Goal: Communication & Community: Answer question/provide support

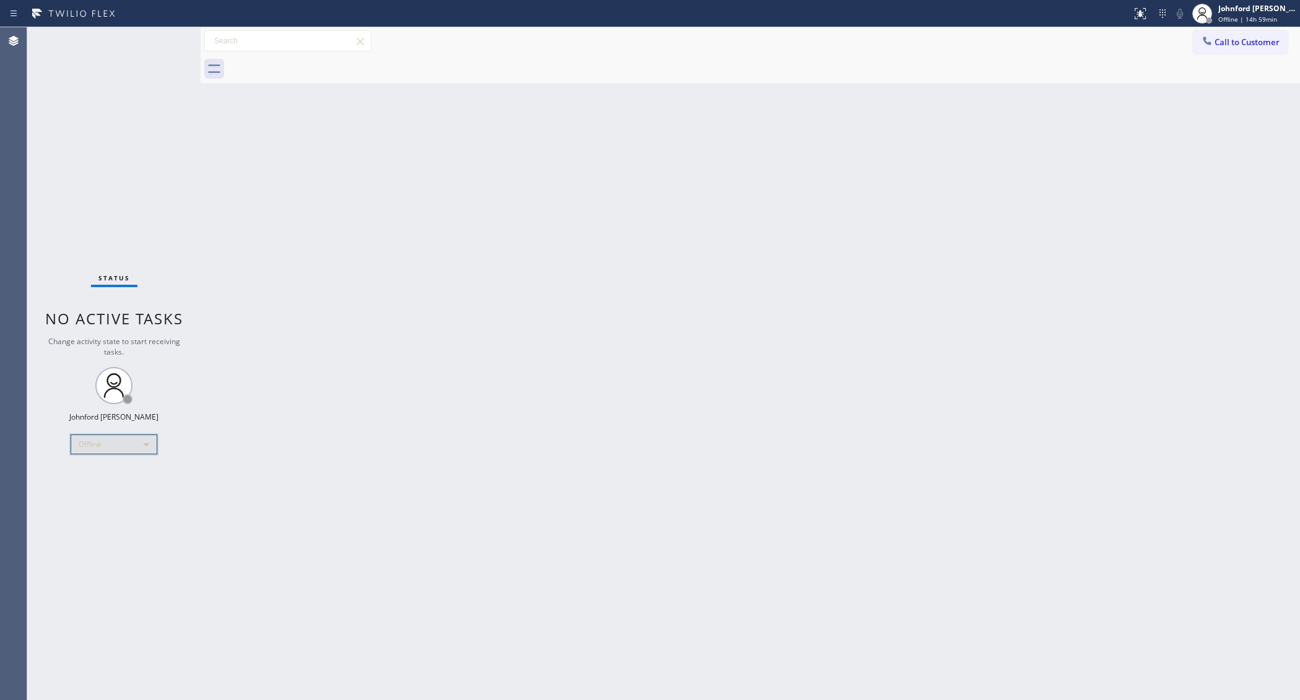
click at [134, 444] on div "Offline" at bounding box center [114, 444] width 87 height 20
click at [116, 493] on li "Unavailable" at bounding box center [113, 492] width 84 height 15
click at [237, 488] on div "Back to Dashboard Change Sender ID Customers Technicians Select a contact Outbo…" at bounding box center [750, 363] width 1099 height 673
click at [232, 515] on div "Back to Dashboard Change Sender ID Customers Technicians Select a contact Outbo…" at bounding box center [750, 363] width 1099 height 673
drag, startPoint x: 279, startPoint y: 126, endPoint x: 287, endPoint y: 84, distance: 42.7
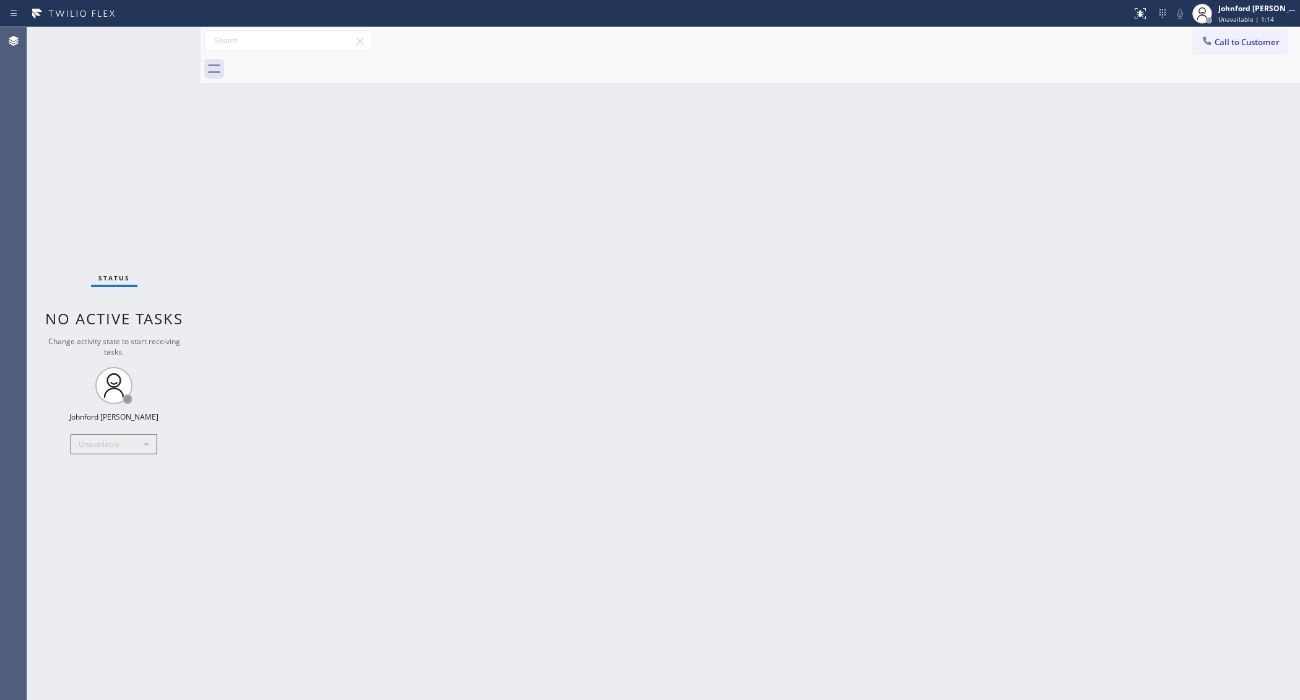
click at [279, 126] on div "Back to Dashboard Change Sender ID Customers Technicians Select a contact Outbo…" at bounding box center [750, 363] width 1099 height 673
click at [232, 145] on div "Back to Dashboard Change Sender ID Customers Technicians Select a contact Outbo…" at bounding box center [750, 363] width 1099 height 673
drag, startPoint x: 280, startPoint y: 196, endPoint x: 353, endPoint y: 95, distance: 124.2
click at [280, 196] on div "Back to Dashboard Change Sender ID Customers Technicians Select a contact Outbo…" at bounding box center [750, 363] width 1099 height 673
click at [233, 487] on div "Back to Dashboard Change Sender ID Customers Technicians Select a contact Outbo…" at bounding box center [750, 363] width 1099 height 673
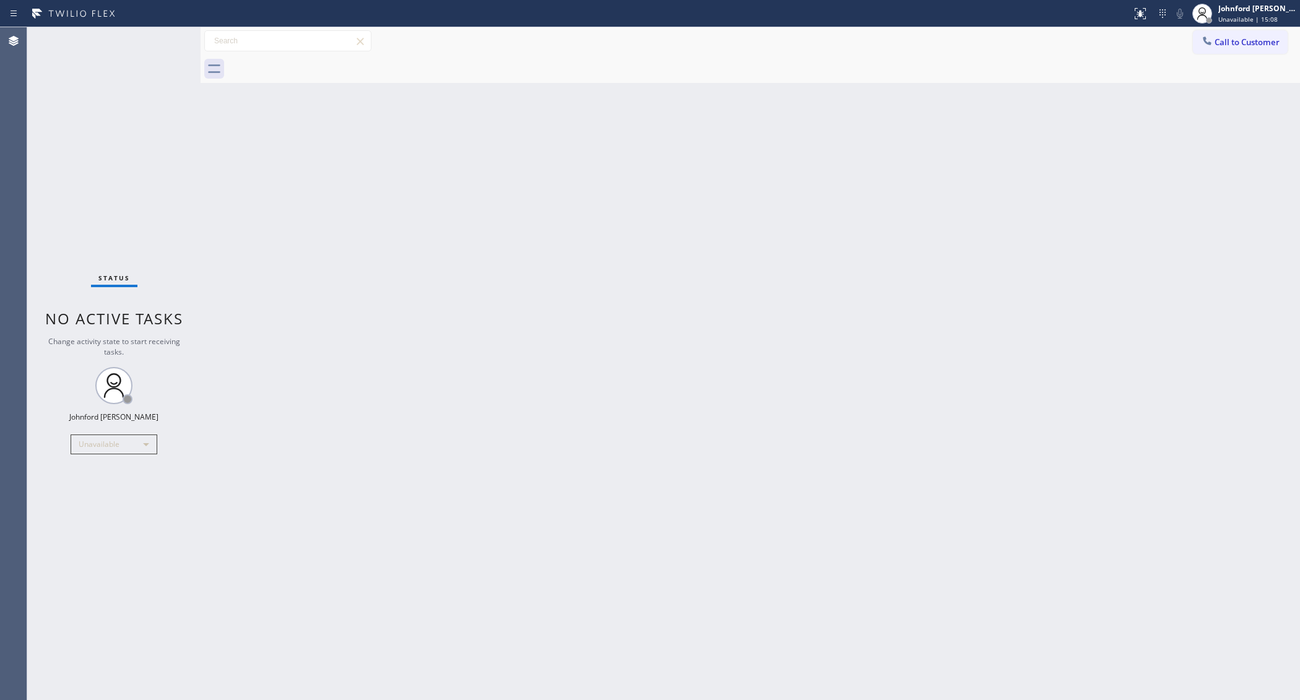
click at [155, 223] on div "Status No active tasks Change activity state to start receiving tasks. [PERSON_…" at bounding box center [113, 363] width 173 height 673
drag, startPoint x: 1171, startPoint y: 205, endPoint x: 1170, endPoint y: 158, distance: 47.1
click at [1171, 205] on div "Back to Dashboard Change Sender ID Customers Technicians Select a contact Outbo…" at bounding box center [750, 363] width 1099 height 673
click at [641, 267] on div "Back to Dashboard Change Sender ID Customers Technicians Select a contact Outbo…" at bounding box center [750, 363] width 1099 height 673
drag, startPoint x: 1209, startPoint y: 37, endPoint x: 1025, endPoint y: 97, distance: 193.2
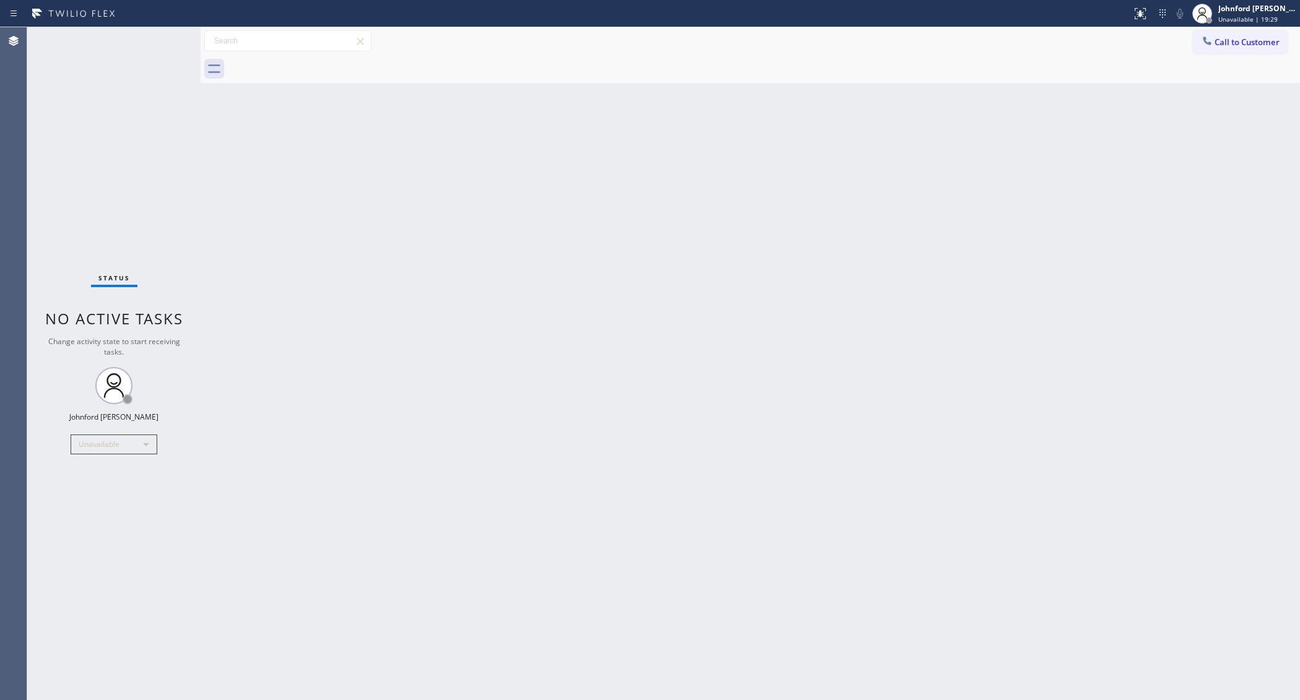
click at [1210, 38] on icon at bounding box center [1207, 41] width 12 height 12
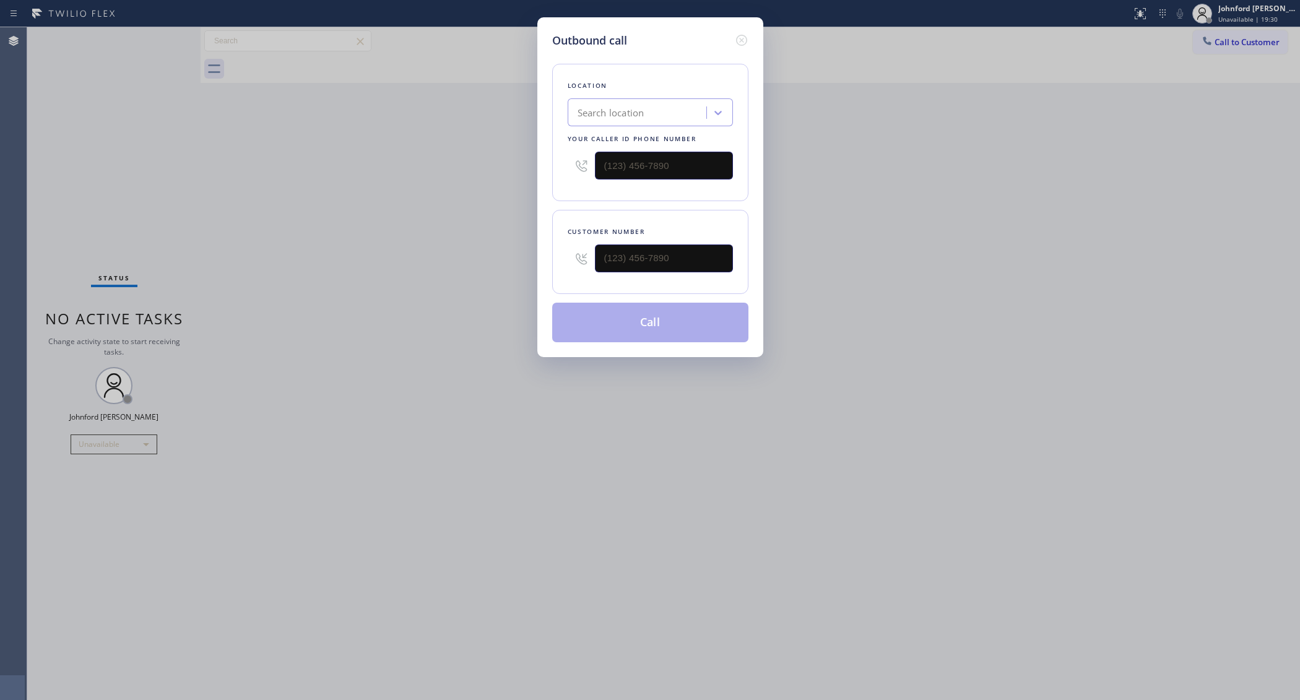
drag, startPoint x: 764, startPoint y: 158, endPoint x: 525, endPoint y: 158, distance: 239.5
click at [525, 158] on div "Outbound call Location Search location Your caller id phone number Customer num…" at bounding box center [650, 350] width 1300 height 700
click at [645, 163] on input "(___) ___-____" at bounding box center [664, 166] width 138 height 28
paste input "855) 900-0015"
type input "[PHONE_NUMBER]"
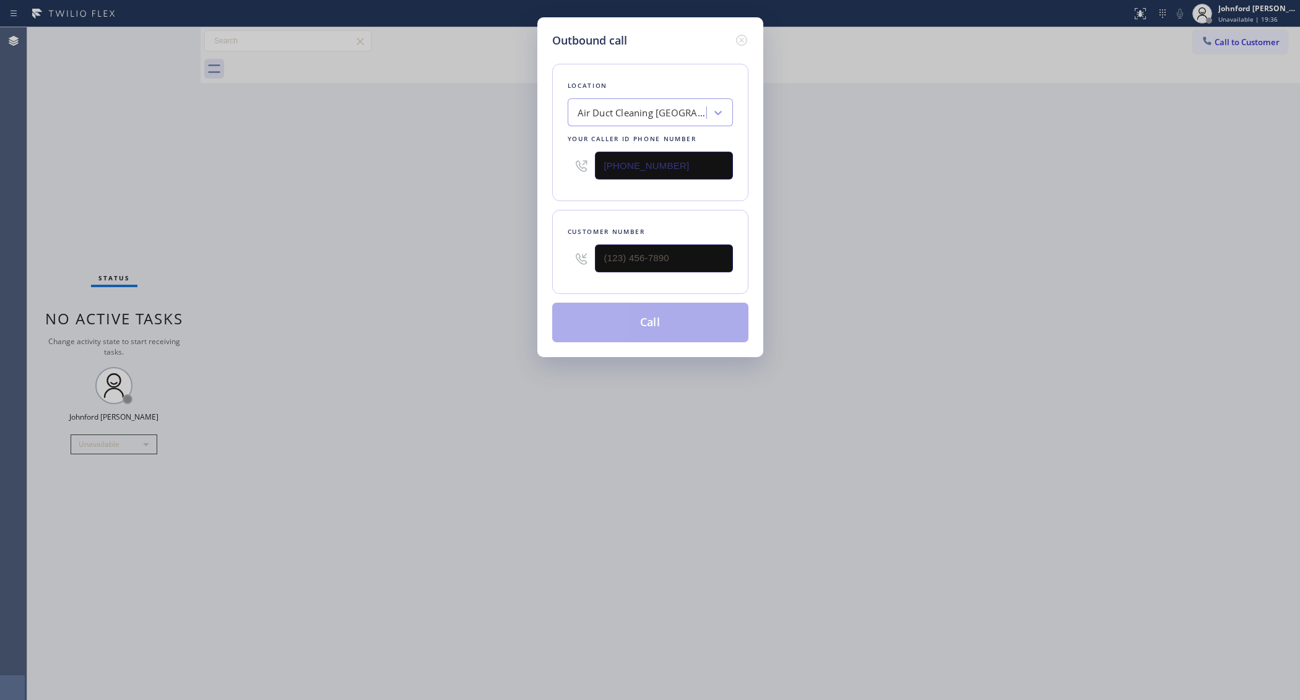
drag, startPoint x: 675, startPoint y: 236, endPoint x: 537, endPoint y: 270, distance: 142.0
click at [537, 270] on div "Outbound call Location Air Duct Cleaning [GEOGRAPHIC_DATA] Your caller id phone…" at bounding box center [650, 187] width 226 height 340
click at [604, 262] on input "(___) ___-____" at bounding box center [664, 258] width 138 height 28
paste input "310) 962-1188"
type input "[PHONE_NUMBER]"
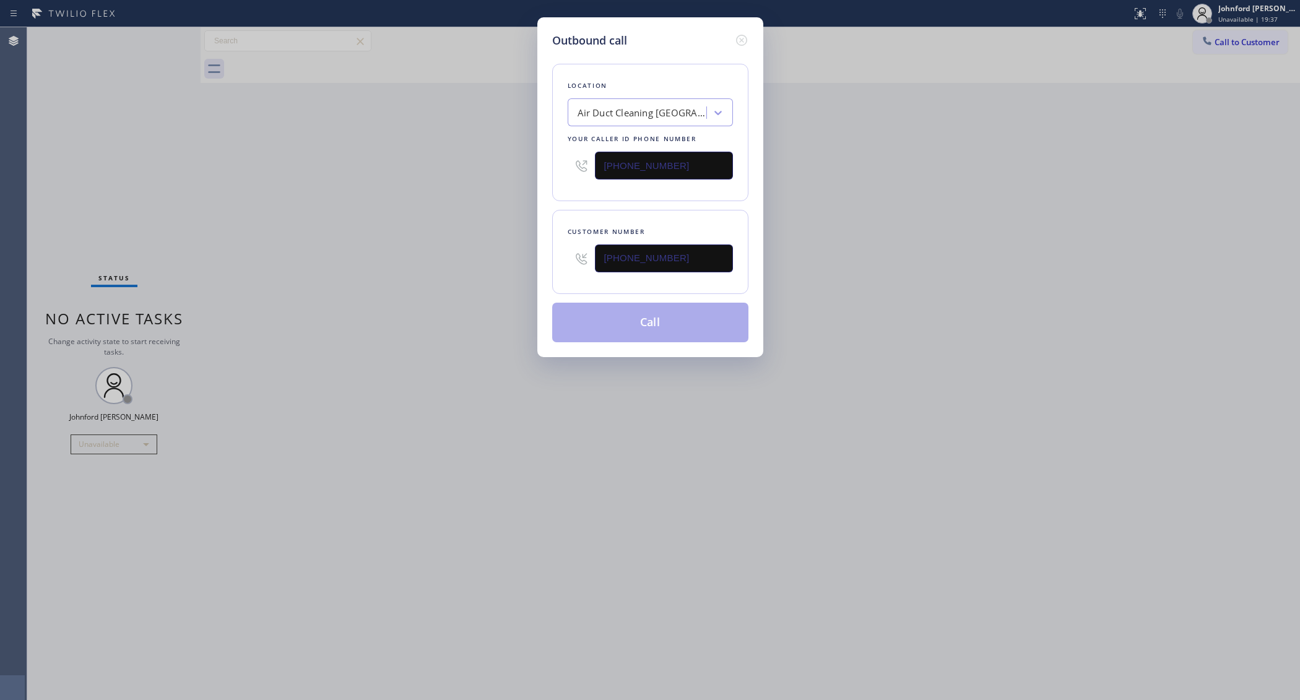
click at [412, 230] on div "Outbound call Location Air Duct Cleaning [GEOGRAPHIC_DATA] Your caller id phone…" at bounding box center [650, 350] width 1300 height 700
click at [613, 326] on button "Call" at bounding box center [650, 323] width 196 height 40
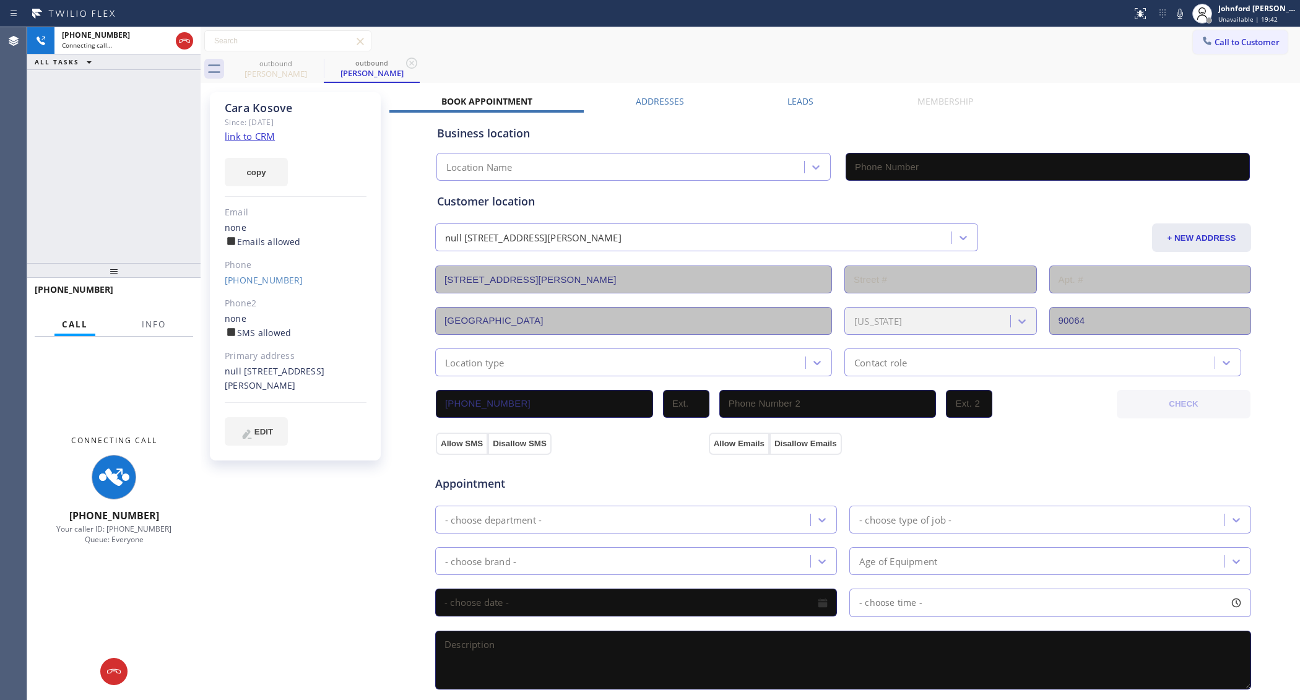
type input "[PHONE_NUMBER]"
click at [152, 320] on span "Info" at bounding box center [154, 324] width 24 height 11
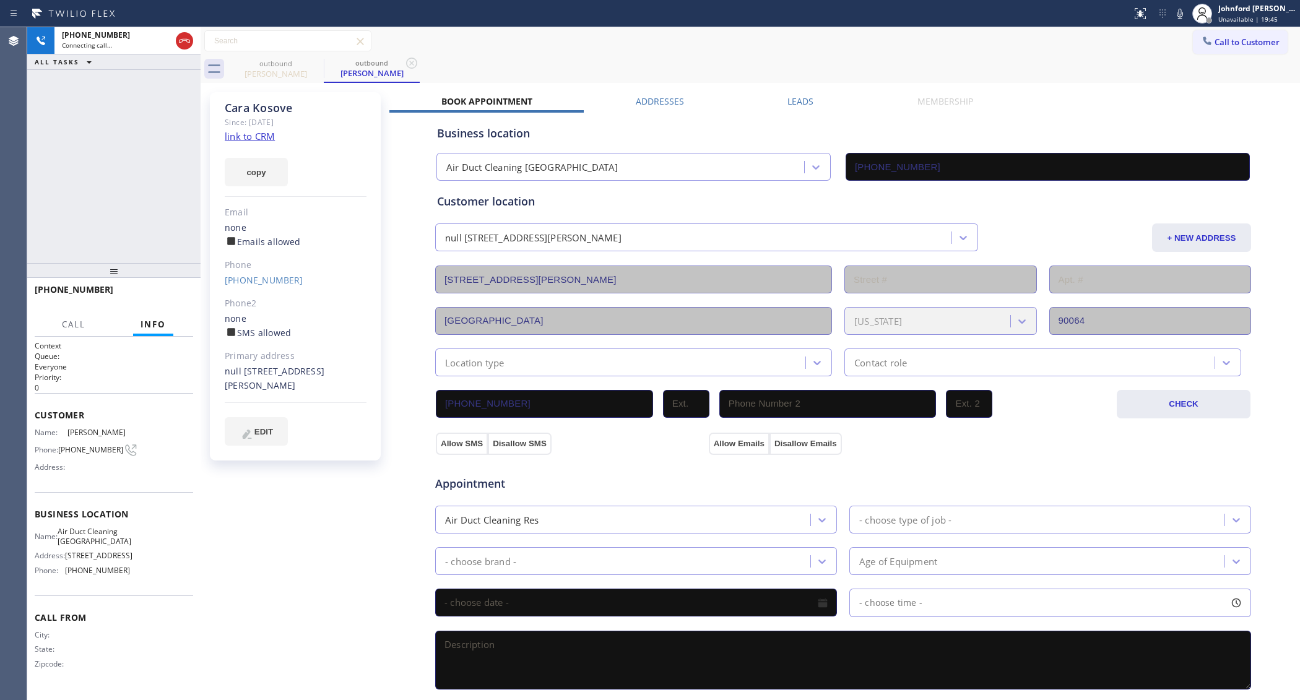
drag, startPoint x: 110, startPoint y: 278, endPoint x: 140, endPoint y: 140, distance: 141.4
click at [140, 141] on div "[PHONE_NUMBER] Connecting call… ALL TASKS ALL TASKS ACTIVE TASKS TASKS IN WRAP …" at bounding box center [113, 363] width 173 height 673
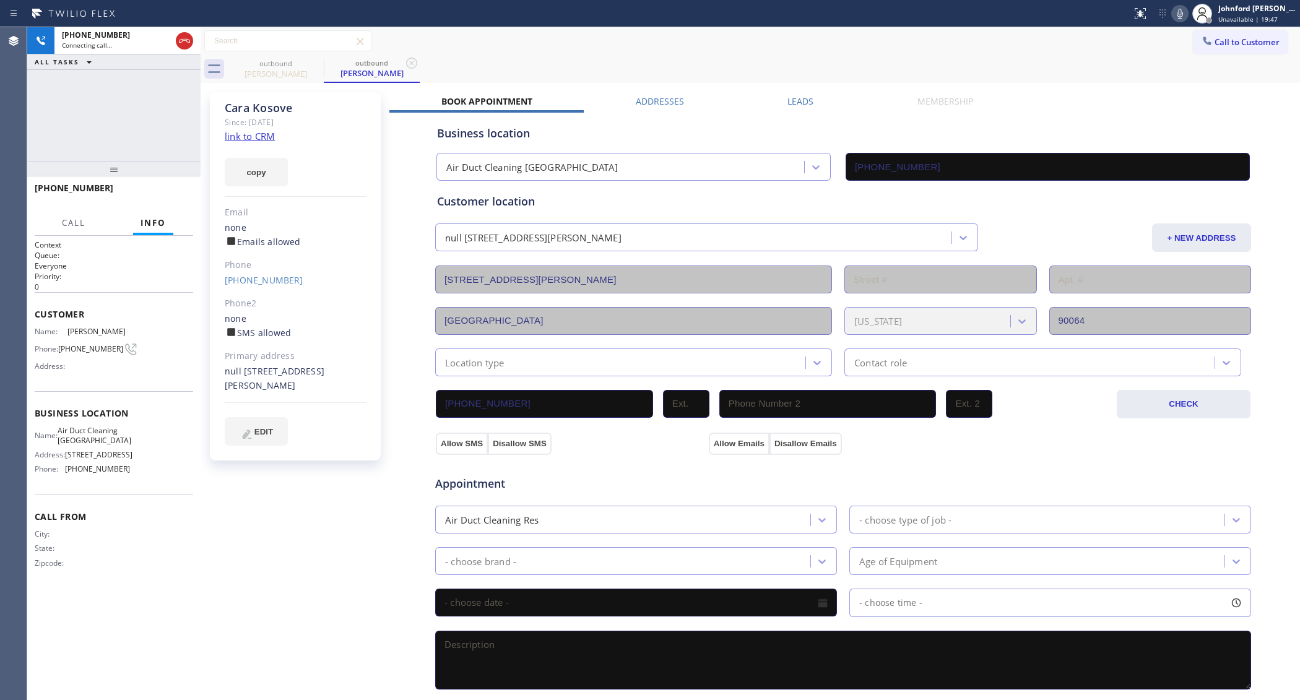
click at [1174, 14] on icon at bounding box center [1179, 13] width 15 height 15
click at [174, 192] on span "HANG UP" at bounding box center [164, 193] width 38 height 9
click at [162, 198] on span "COMPLETE" at bounding box center [161, 193] width 43 height 9
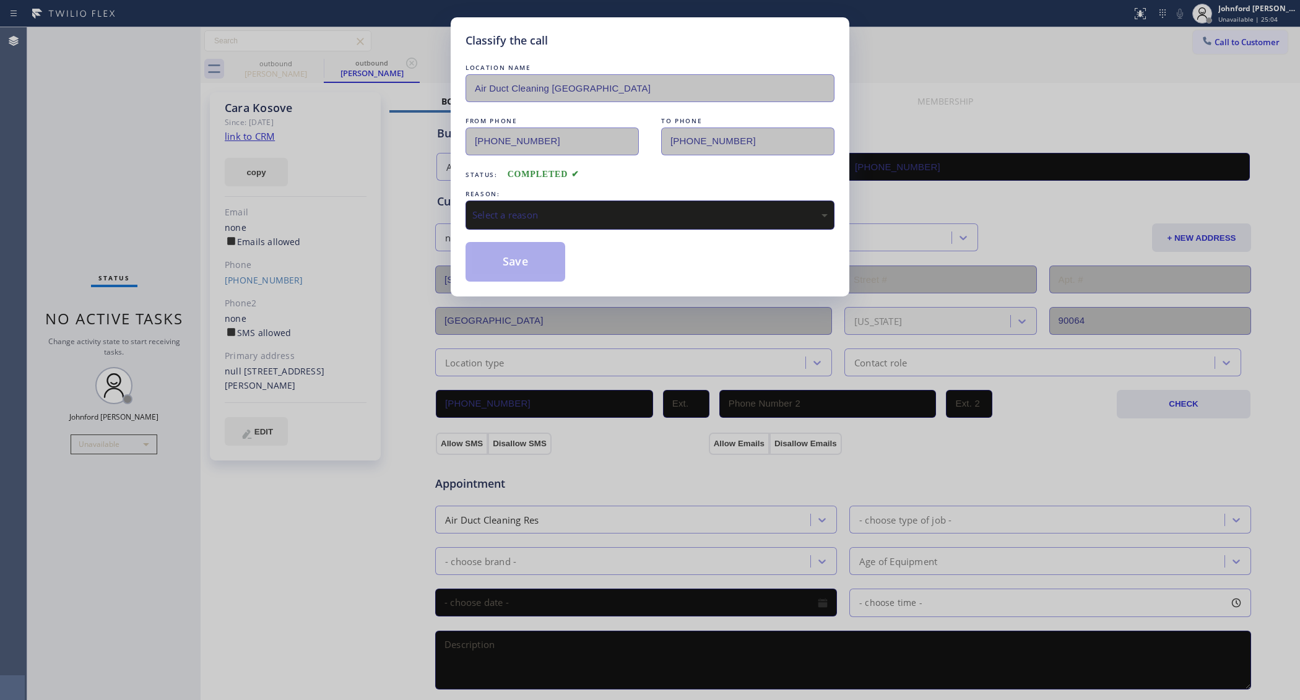
click at [604, 217] on div "Select a reason" at bounding box center [649, 215] width 355 height 14
drag, startPoint x: 546, startPoint y: 270, endPoint x: 534, endPoint y: 130, distance: 140.4
click at [546, 269] on button "Save" at bounding box center [515, 262] width 100 height 40
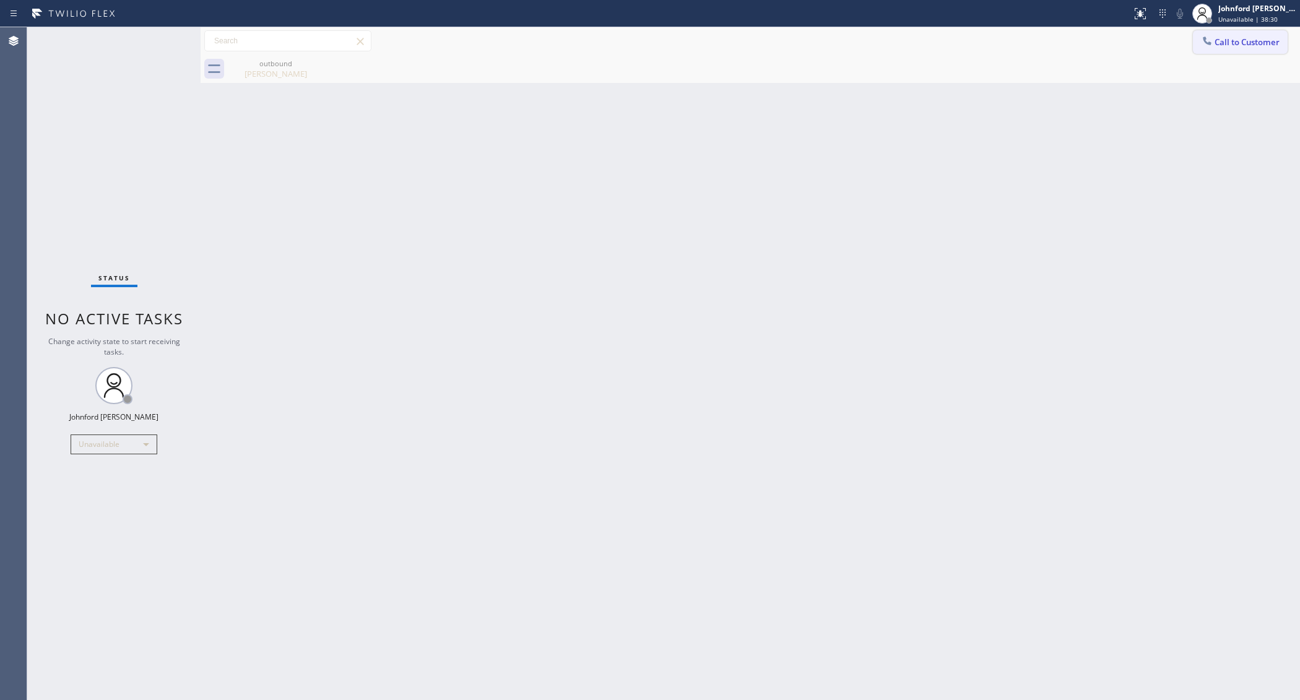
click at [1218, 42] on span "Call to Customer" at bounding box center [1246, 42] width 65 height 11
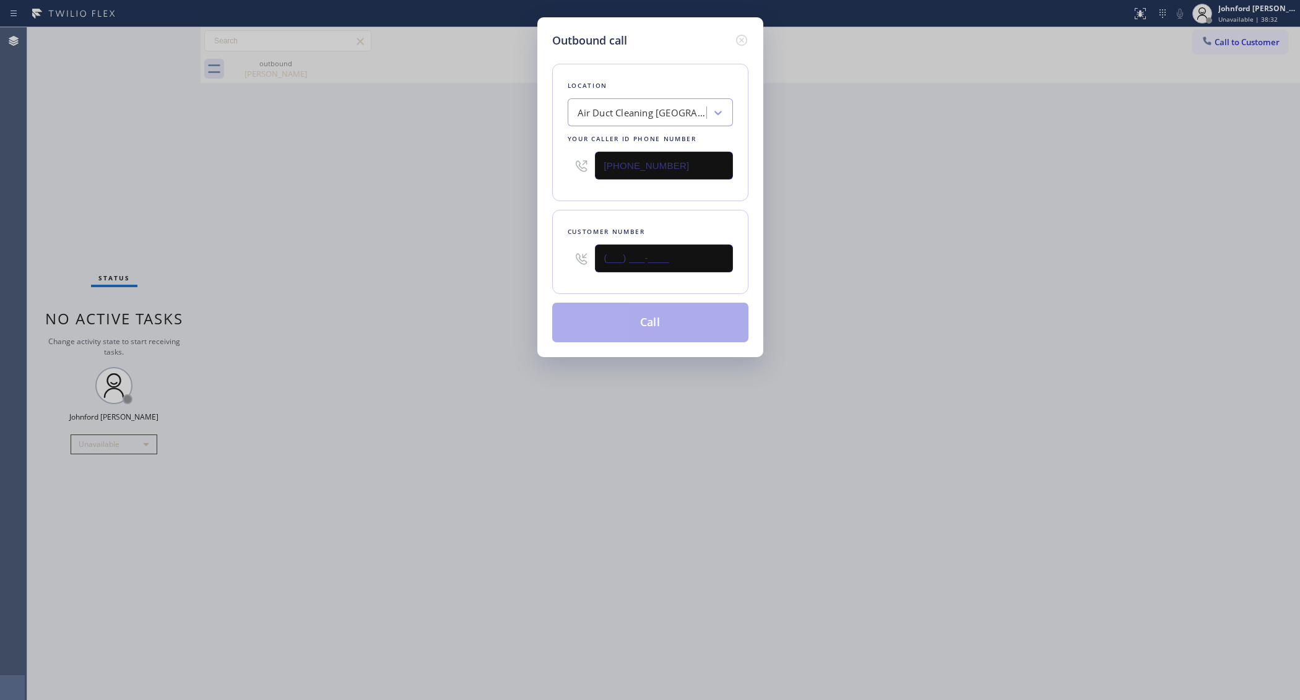
drag, startPoint x: 678, startPoint y: 257, endPoint x: 500, endPoint y: 271, distance: 178.2
click at [500, 271] on div "Outbound call Location Air Duct Cleaning [GEOGRAPHIC_DATA] Your caller id phone…" at bounding box center [650, 350] width 1300 height 700
paste input "973) 479-0604"
type input "[PHONE_NUMBER]"
drag, startPoint x: 670, startPoint y: 162, endPoint x: 512, endPoint y: 189, distance: 159.5
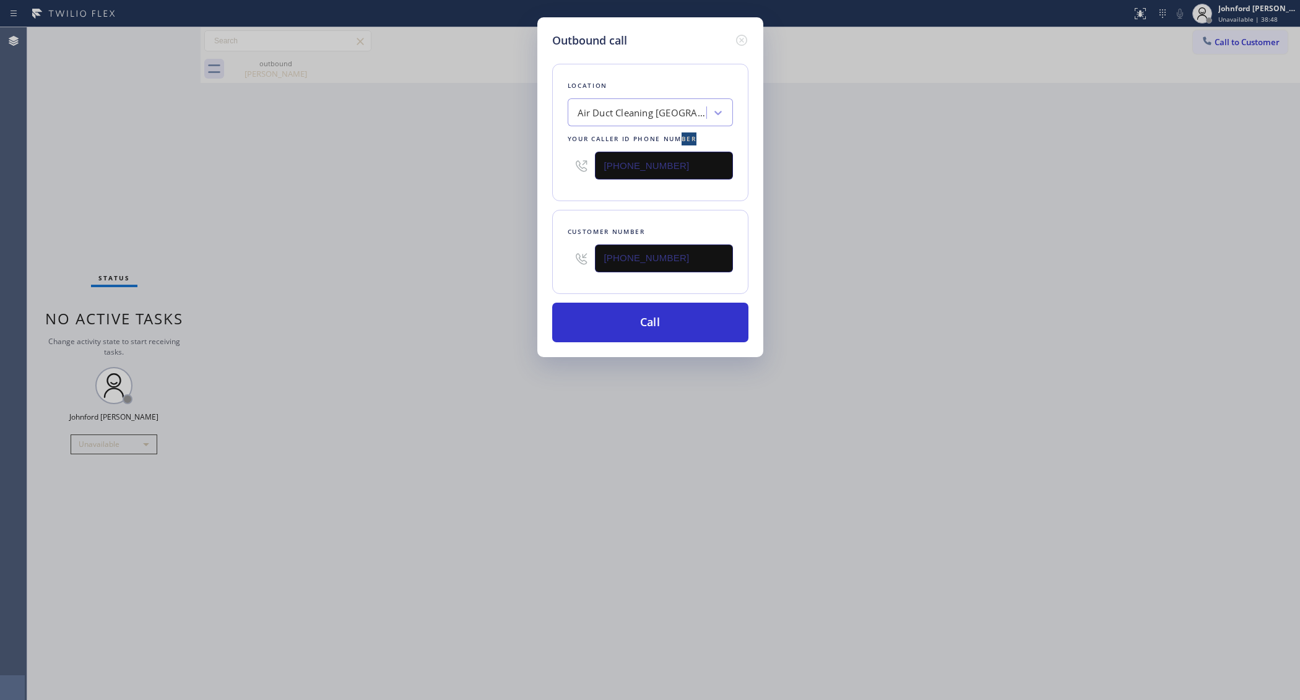
click at [527, 189] on div "Outbound call Location Air Duct Cleaning [GEOGRAPHIC_DATA] Your caller id phone…" at bounding box center [650, 350] width 1300 height 700
click at [663, 152] on input "[PHONE_NUMBER]" at bounding box center [664, 166] width 138 height 28
paste input "213-9318"
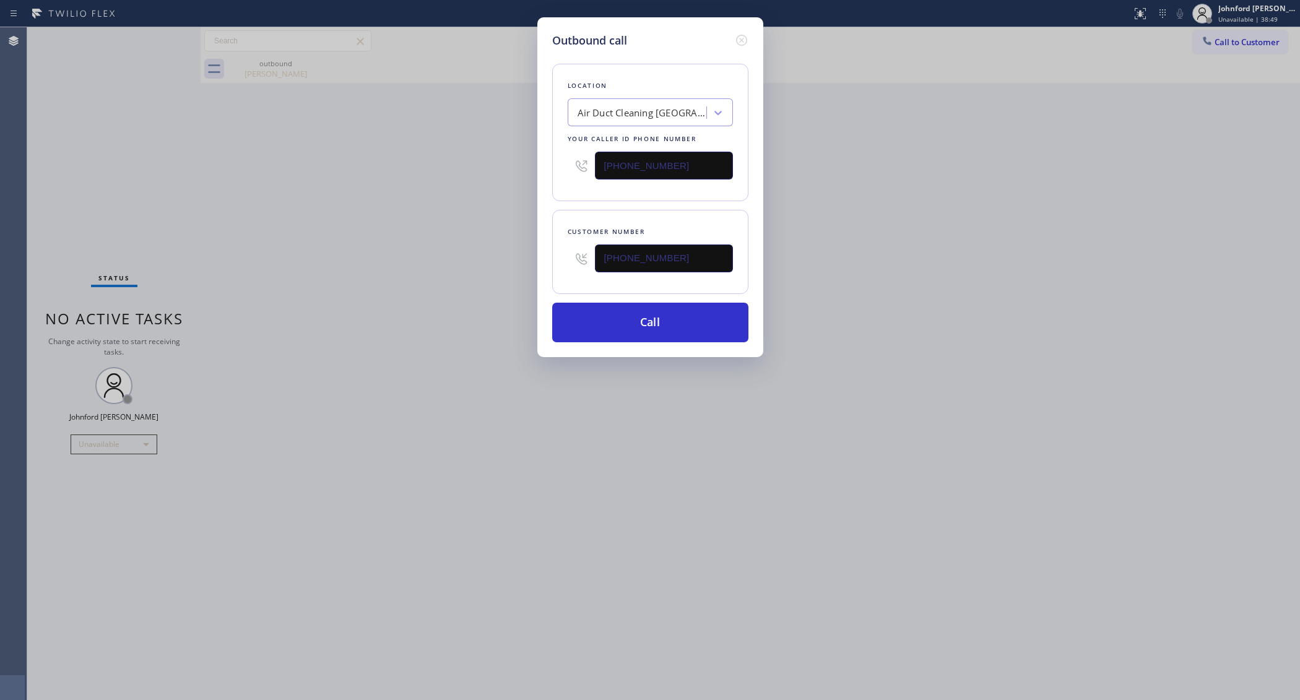
type input "[PHONE_NUMBER]"
click at [509, 207] on div "Outbound call Location Air Duct Cleaning [GEOGRAPHIC_DATA] Your caller id phone…" at bounding box center [650, 350] width 1300 height 700
click at [676, 347] on div "Outbound call Location KitchenAid Appliance Repair Pros - Your caller id phone …" at bounding box center [650, 187] width 226 height 340
drag, startPoint x: 1159, startPoint y: 317, endPoint x: 961, endPoint y: 278, distance: 201.8
click at [1159, 317] on div "Outbound call Location KitchenAid Appliance Repair Pros - Your caller id phone …" at bounding box center [650, 350] width 1300 height 700
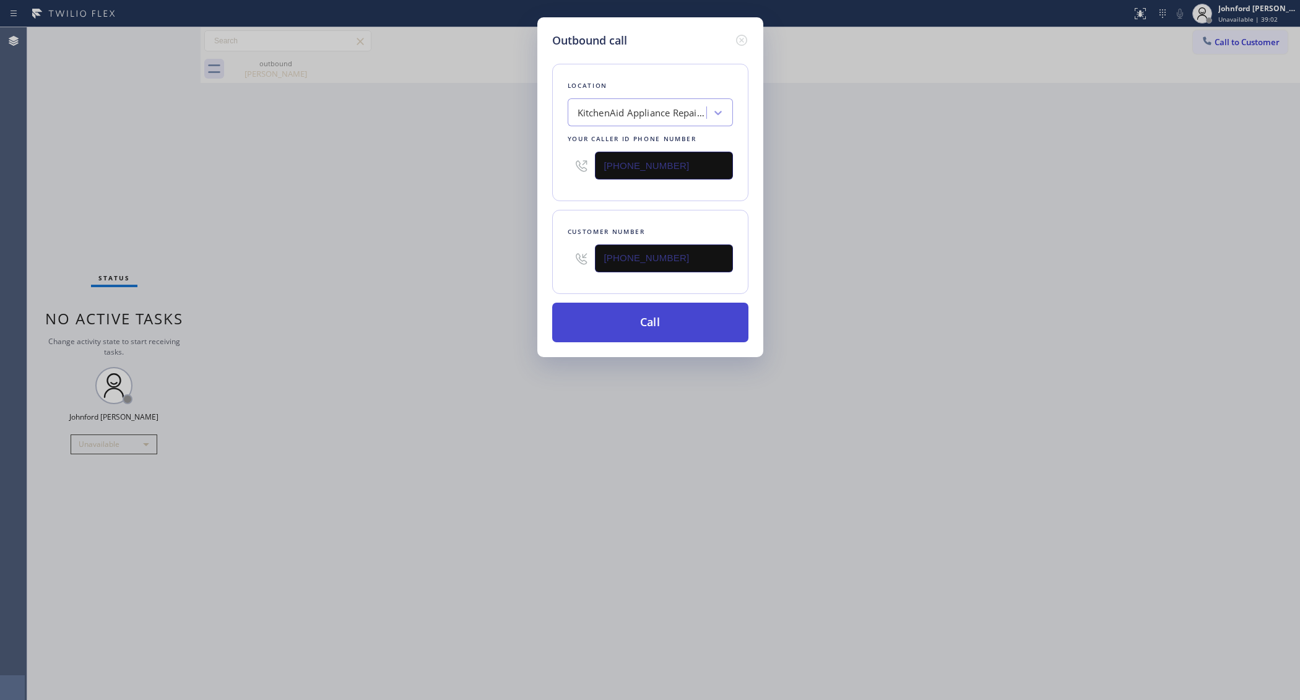
click at [647, 314] on button "Call" at bounding box center [650, 323] width 196 height 40
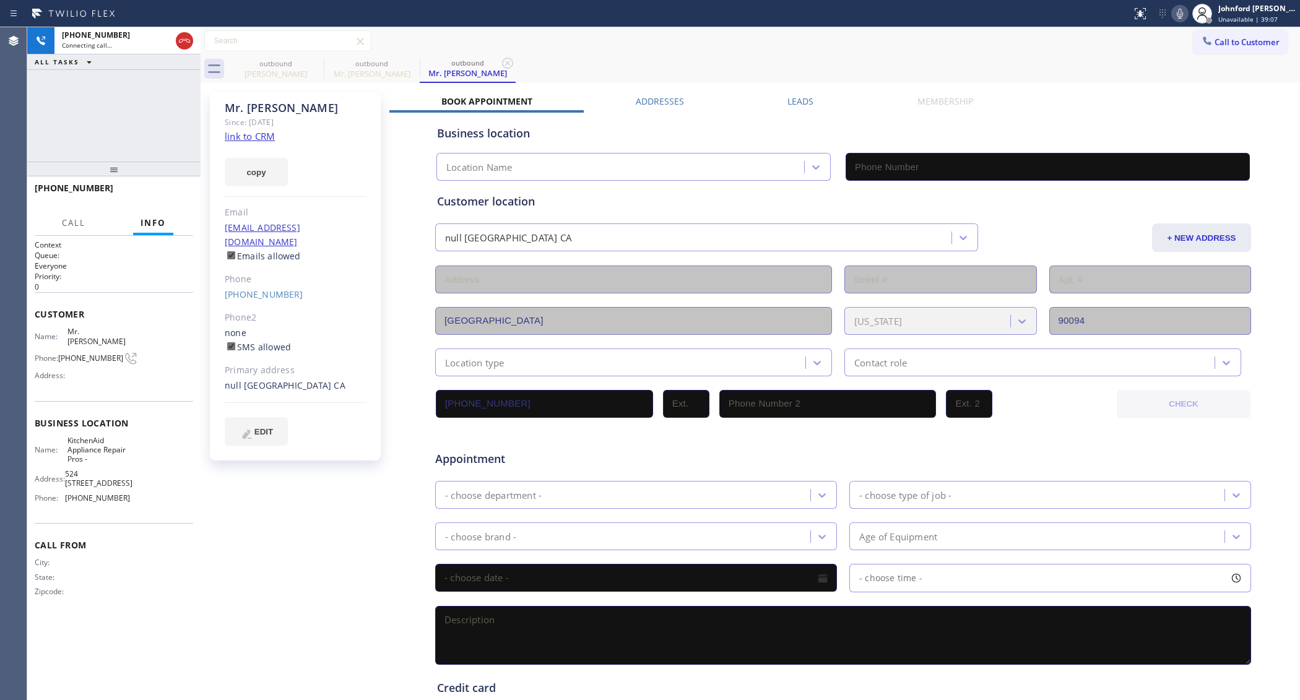
type input "[PHONE_NUMBER]"
click at [1185, 13] on icon at bounding box center [1179, 13] width 15 height 15
click at [1180, 14] on icon at bounding box center [1179, 14] width 6 height 10
click at [158, 199] on button "HANG UP" at bounding box center [165, 193] width 58 height 17
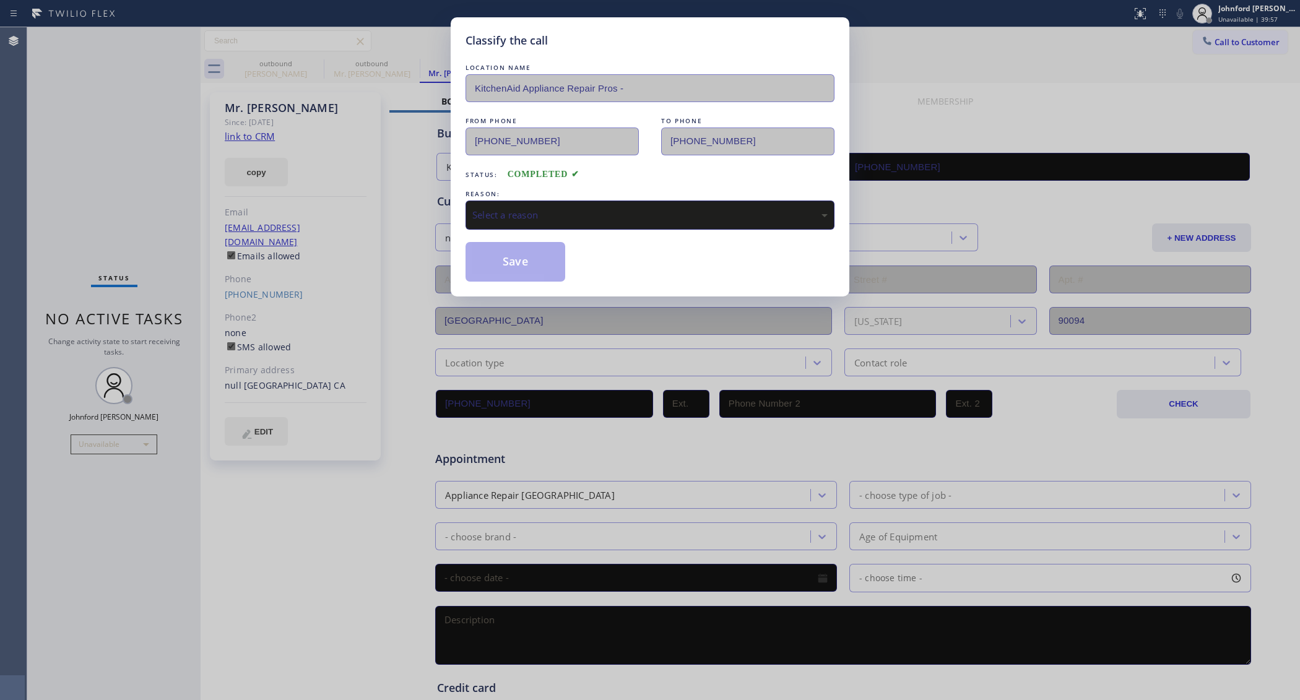
click at [517, 208] on div "Select a reason" at bounding box center [649, 215] width 355 height 14
click at [533, 266] on button "Save" at bounding box center [515, 262] width 100 height 40
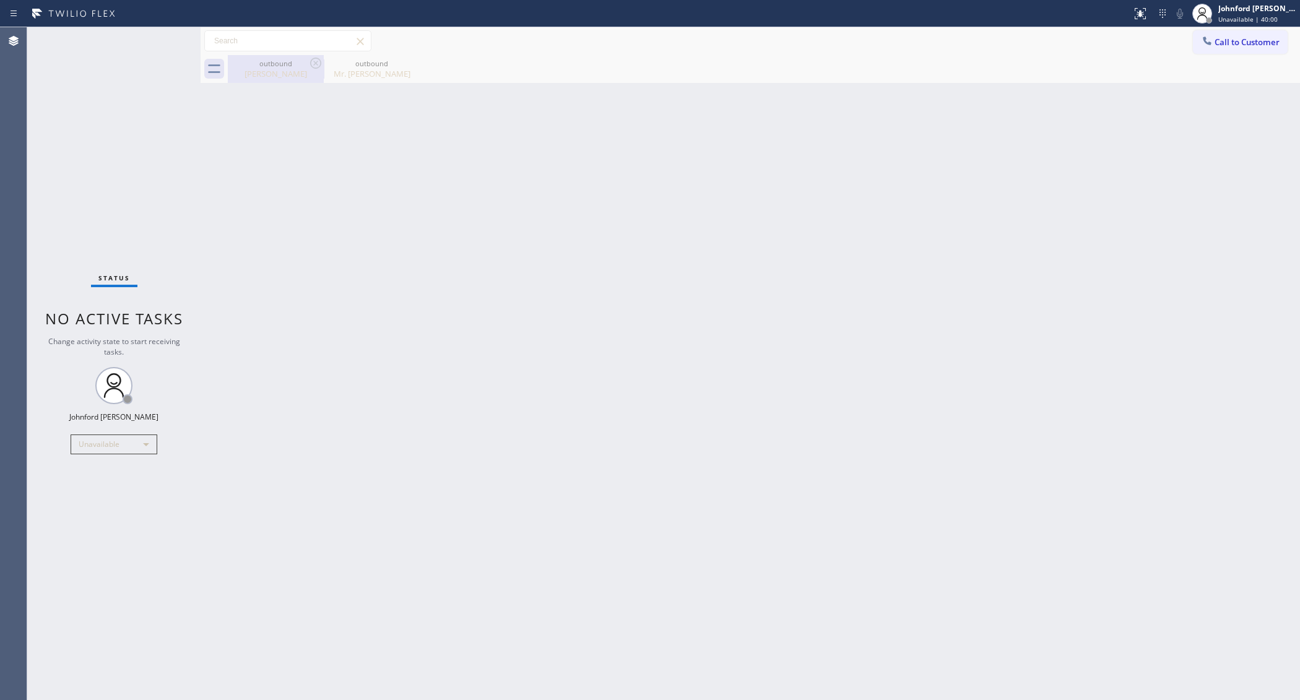
click at [301, 75] on div "[PERSON_NAME]" at bounding box center [275, 73] width 93 height 11
type input "[PHONE_NUMBER]"
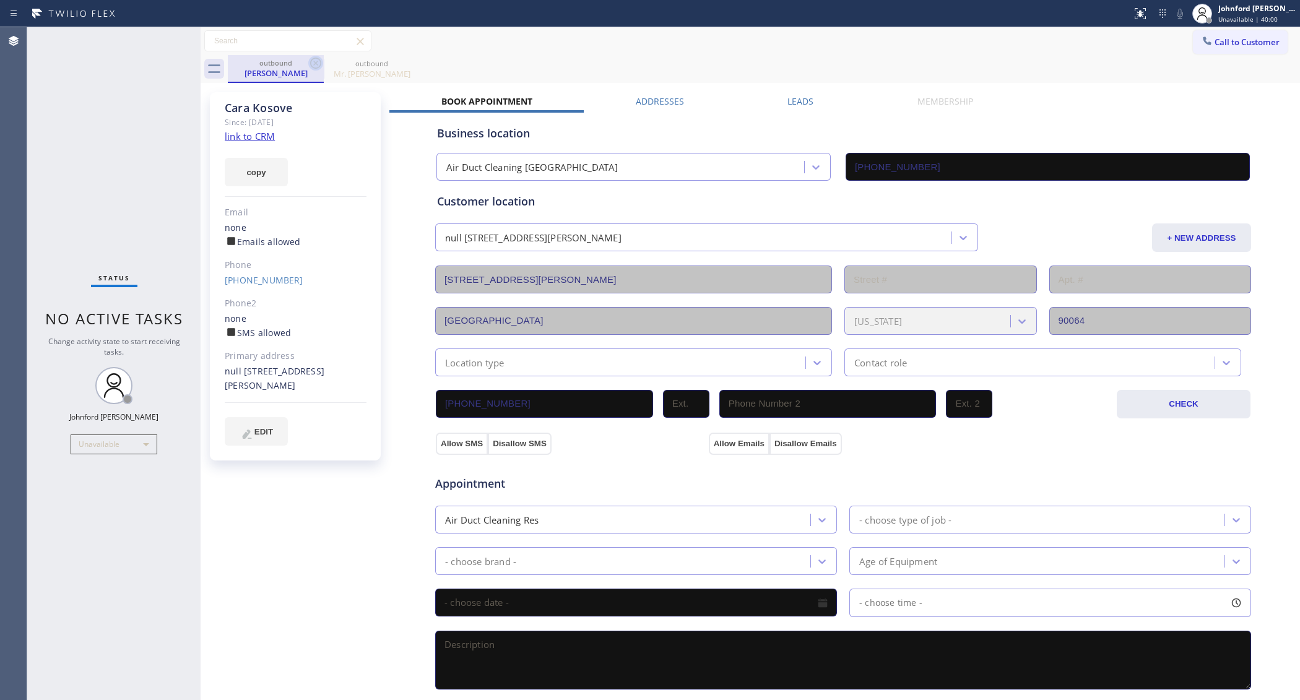
click at [316, 69] on icon at bounding box center [315, 63] width 15 height 15
type input "[PHONE_NUMBER]"
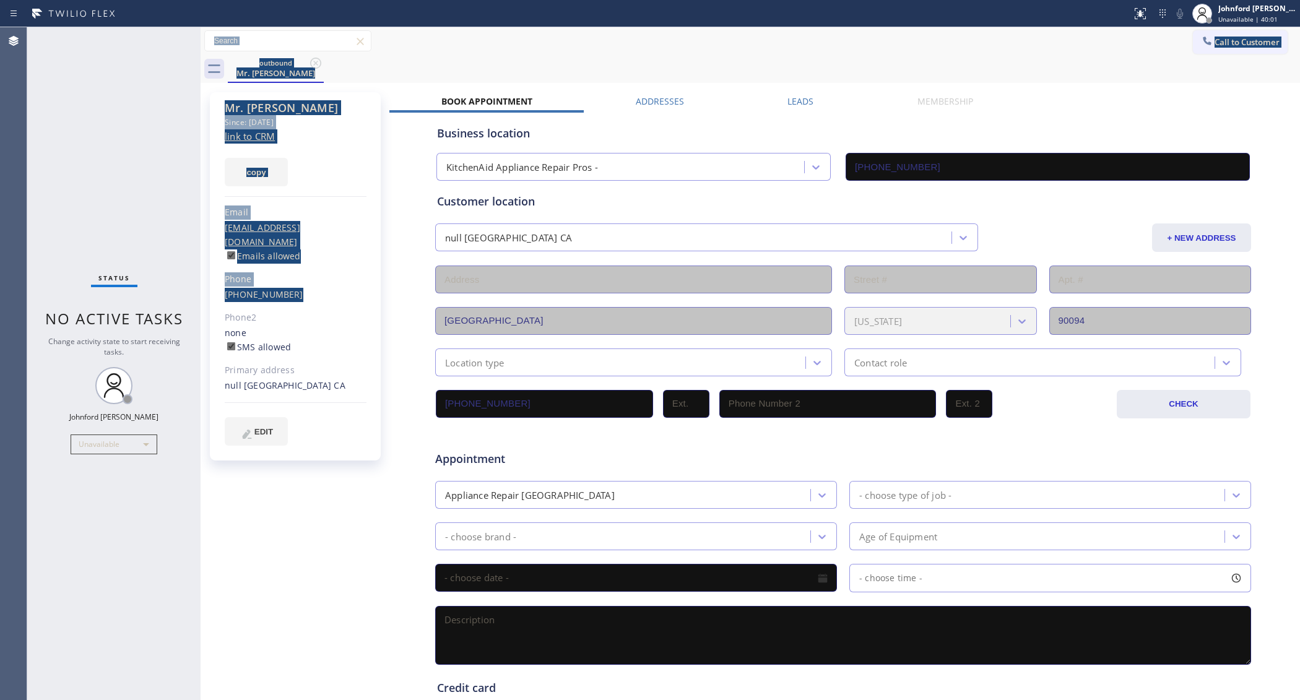
drag, startPoint x: 236, startPoint y: 280, endPoint x: 202, endPoint y: 280, distance: 34.0
click at [202, 280] on div "Status No active tasks Change activity state to start receiving tasks. [PERSON_…" at bounding box center [663, 363] width 1272 height 673
click at [222, 283] on div "Mr. [PERSON_NAME] Since: [DATE] link to CRM copy Email [EMAIL_ADDRESS][DOMAIN_N…" at bounding box center [295, 276] width 171 height 368
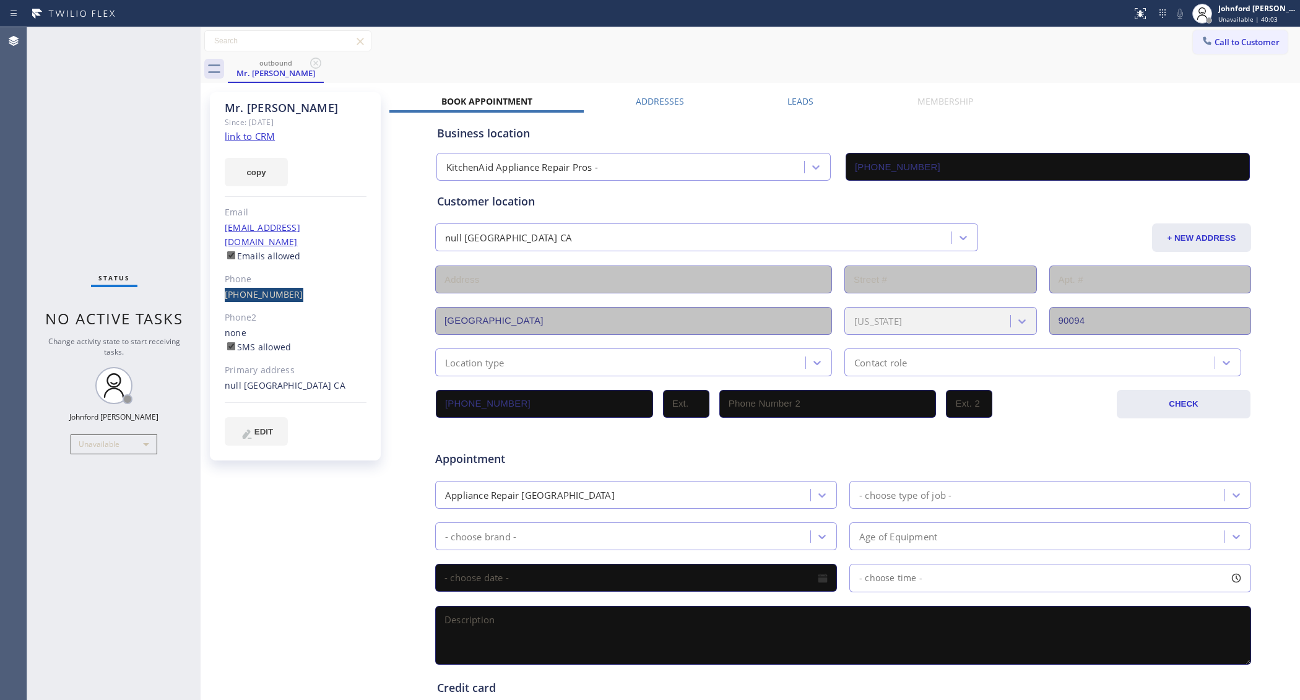
drag, startPoint x: 214, startPoint y: 285, endPoint x: 295, endPoint y: 283, distance: 81.1
click at [295, 283] on div "Mr. [PERSON_NAME] Since: [DATE] link to CRM copy Email [EMAIL_ADDRESS][DOMAIN_N…" at bounding box center [295, 276] width 171 height 368
copy link "[PHONE_NUMBER]"
click at [1214, 41] on span "Call to Customer" at bounding box center [1246, 42] width 65 height 11
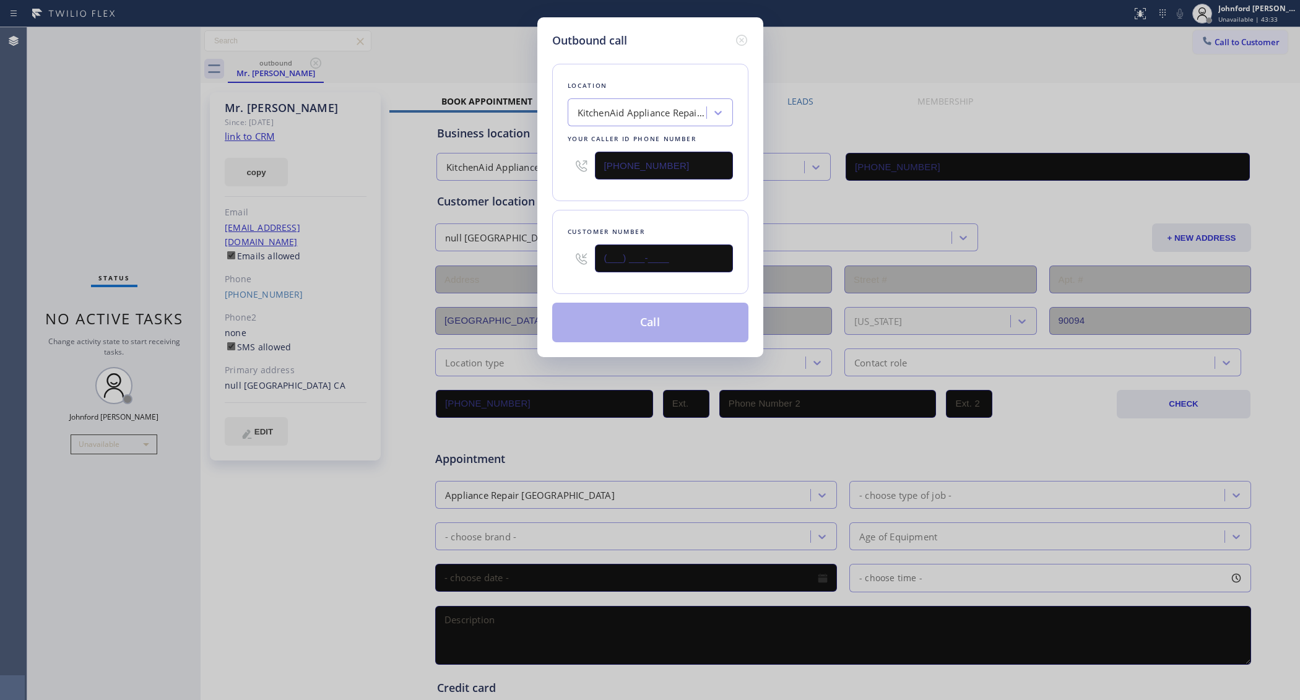
drag, startPoint x: 679, startPoint y: 259, endPoint x: 499, endPoint y: 270, distance: 179.8
click at [499, 270] on div "Outbound call Location KitchenAid Appliance Repair Pros - Your caller id phone …" at bounding box center [650, 350] width 1300 height 700
paste input "818) 661-8798"
type input "[PHONE_NUMBER]"
paste input "00) 686-503"
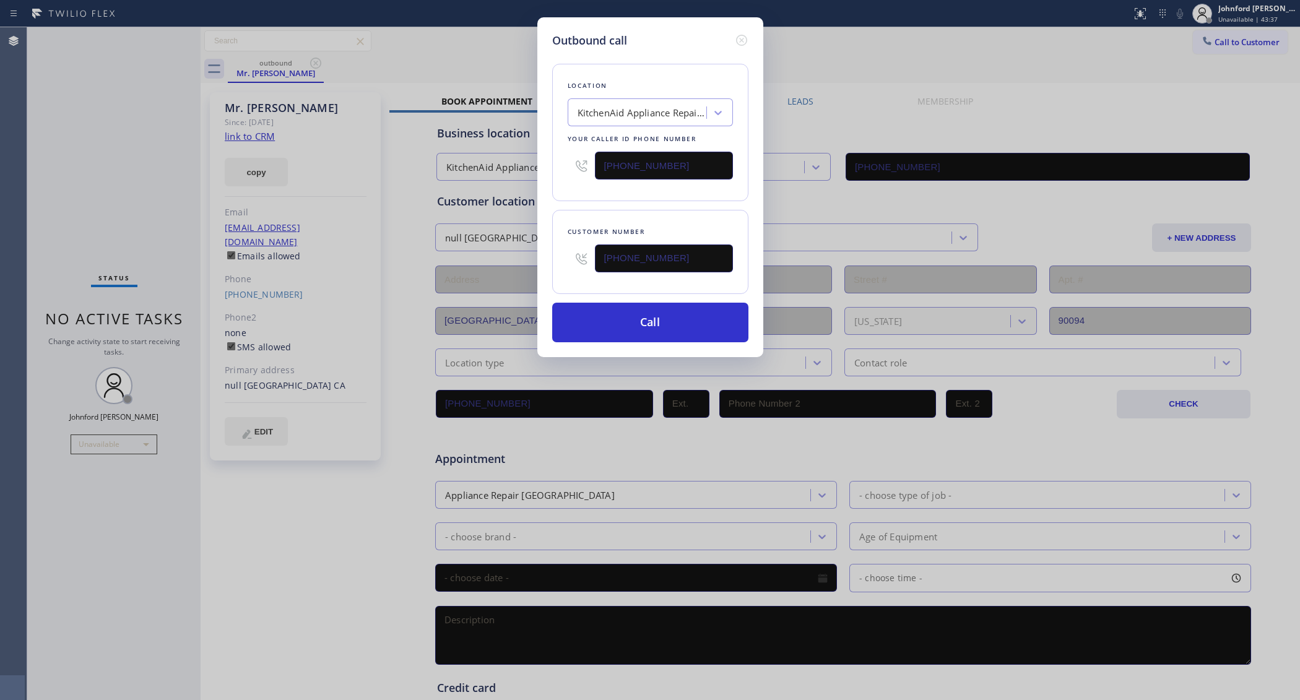
drag, startPoint x: 688, startPoint y: 174, endPoint x: 589, endPoint y: 179, distance: 99.2
click at [591, 178] on div "[PHONE_NUMBER]" at bounding box center [649, 165] width 165 height 40
type input "[PHONE_NUMBER]"
click at [588, 189] on div "Location KitchenAid Appliance Repair Pros - Your caller id phone number [PHONE_…" at bounding box center [650, 132] width 196 height 137
click at [623, 322] on button "Call" at bounding box center [650, 323] width 196 height 40
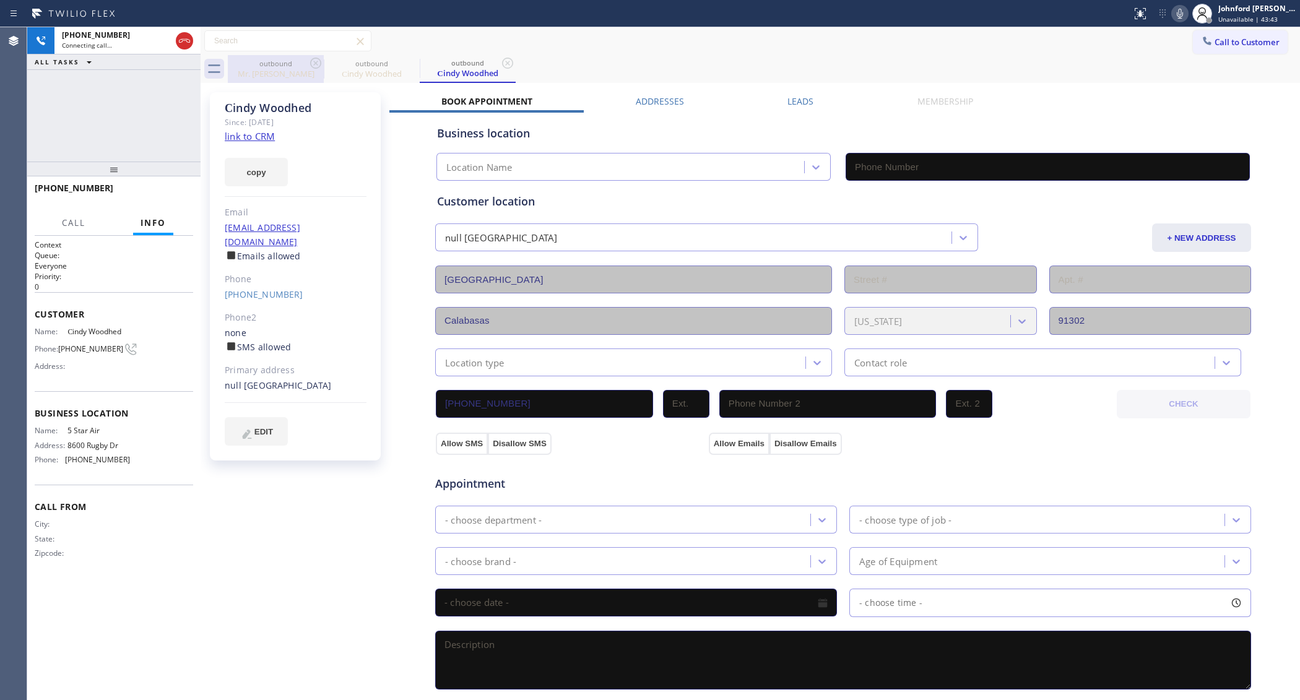
type input "[PHONE_NUMBER]"
click at [319, 66] on icon at bounding box center [315, 63] width 11 height 11
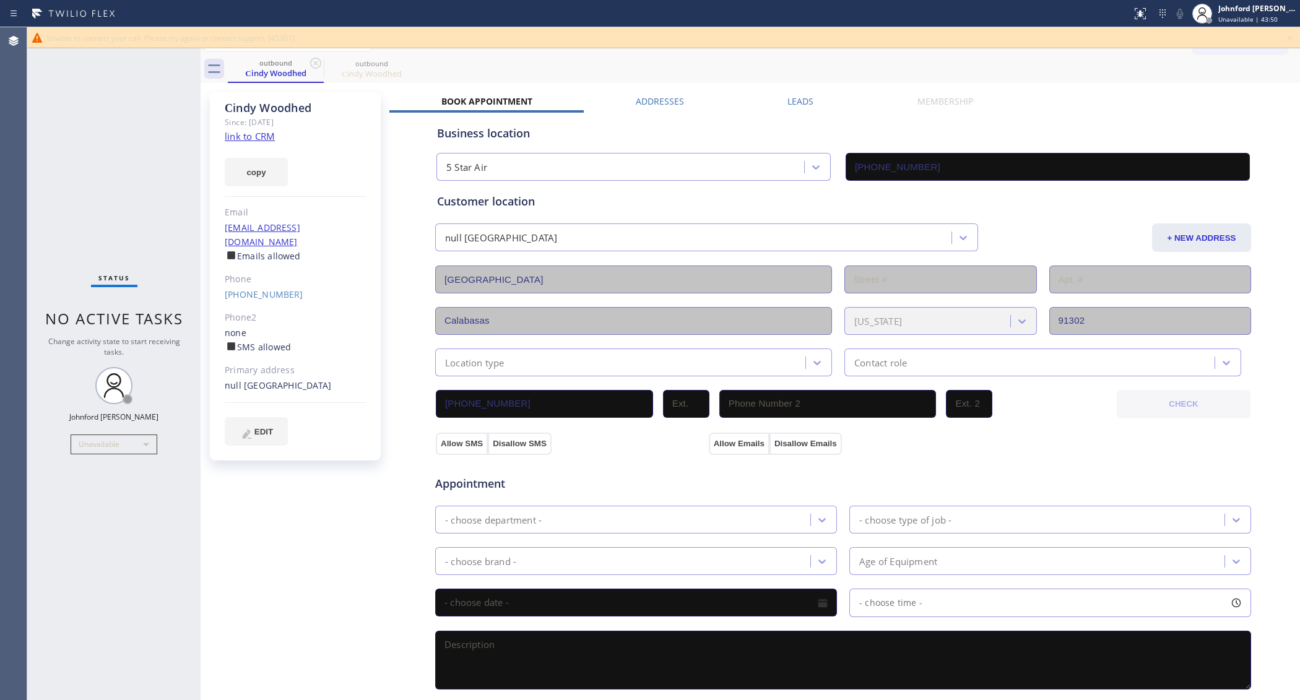
click at [133, 104] on div "Status No active tasks Change activity state to start receiving tasks. [PERSON_…" at bounding box center [113, 363] width 173 height 673
click at [268, 288] on link "[PHONE_NUMBER]" at bounding box center [264, 294] width 79 height 12
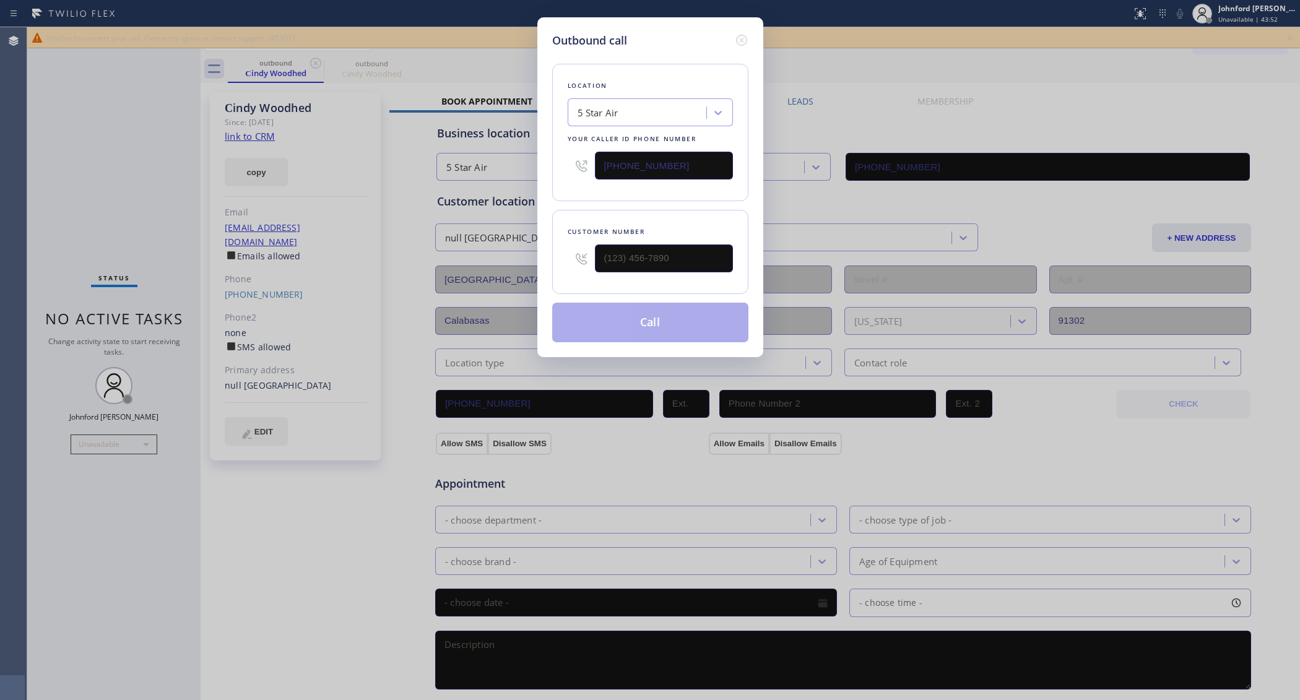
type input "[PHONE_NUMBER]"
drag, startPoint x: 676, startPoint y: 162, endPoint x: 573, endPoint y: 166, distance: 102.8
click at [573, 166] on div "[PHONE_NUMBER]" at bounding box center [649, 165] width 165 height 40
paste input "18) 805-0180"
type input "[PHONE_NUMBER]"
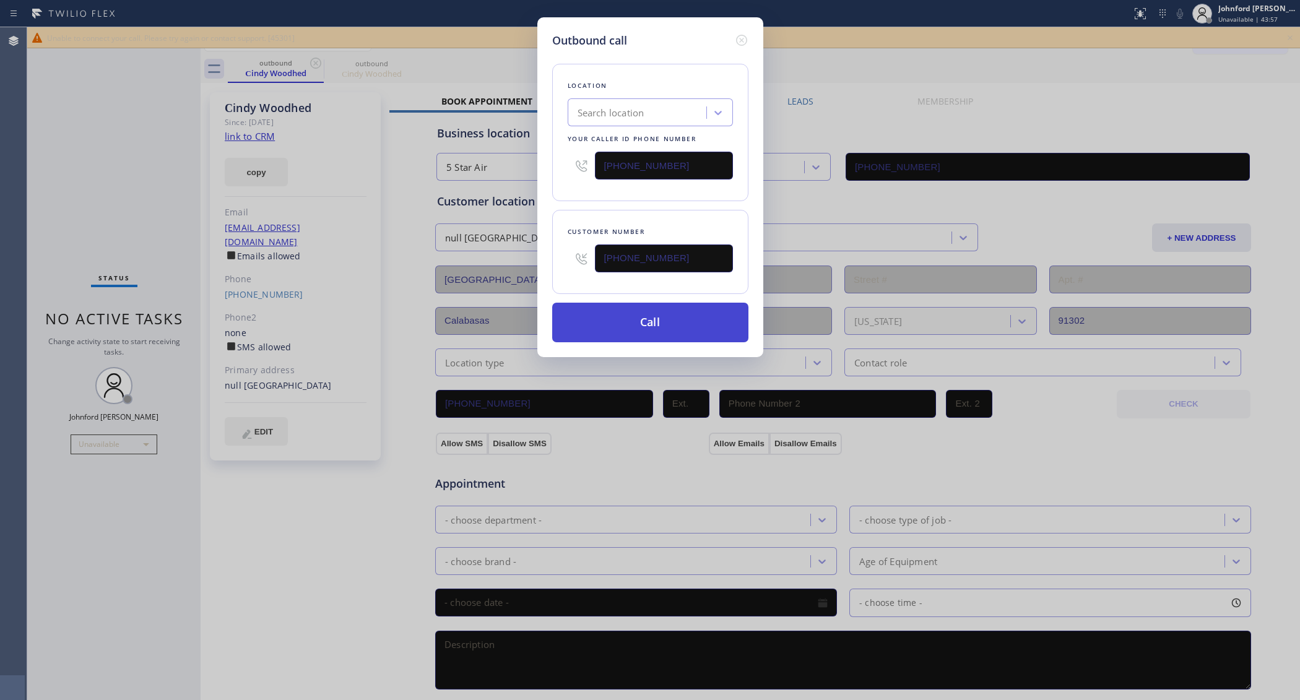
click at [616, 333] on button "Call" at bounding box center [650, 323] width 196 height 40
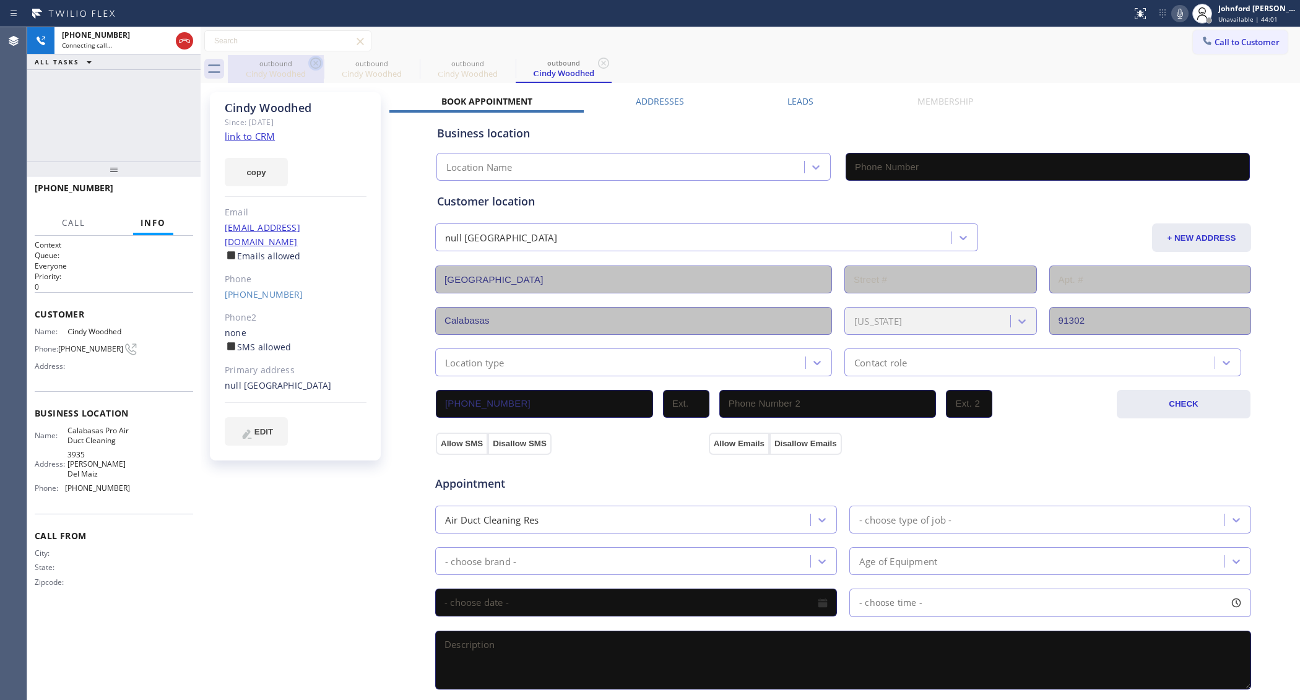
click at [316, 69] on icon at bounding box center [315, 63] width 15 height 15
click at [0, 0] on icon at bounding box center [0, 0] width 0 height 0
type input "[PHONE_NUMBER]"
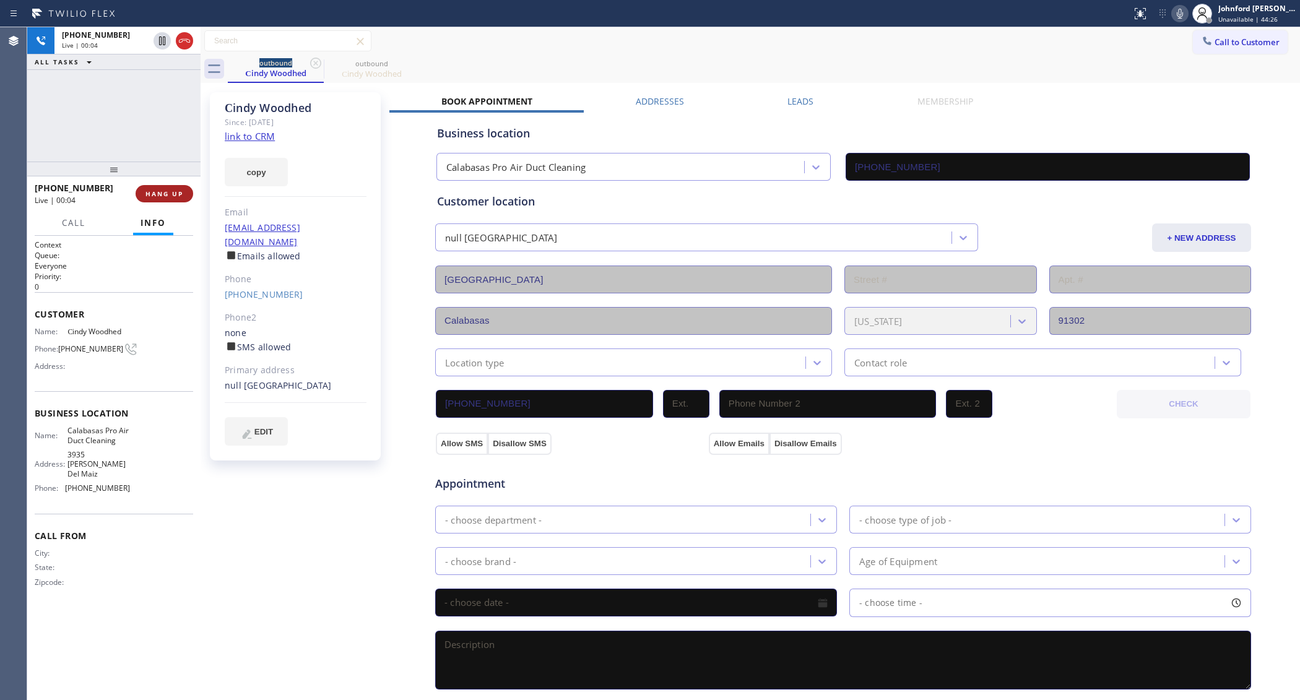
click at [178, 197] on span "HANG UP" at bounding box center [164, 193] width 38 height 9
click at [165, 194] on span "COMPLETE" at bounding box center [161, 193] width 43 height 9
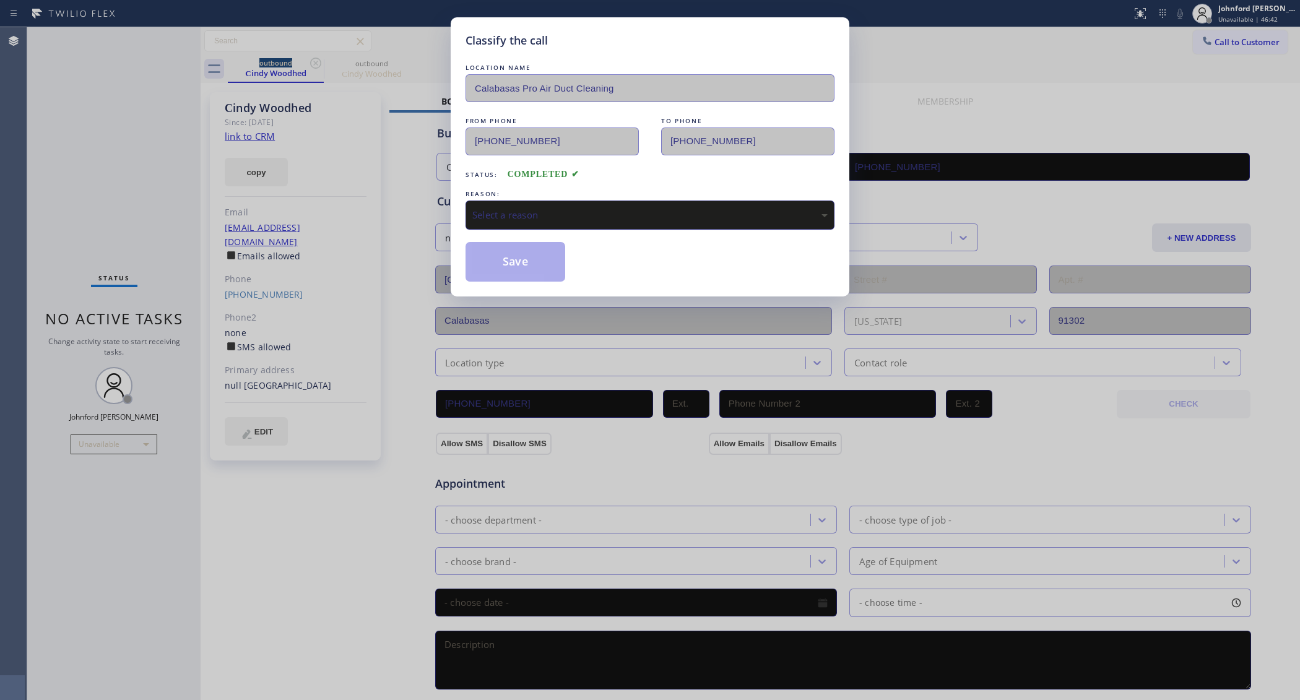
click at [549, 209] on div "Select a reason" at bounding box center [649, 215] width 355 height 14
click at [545, 208] on div "Not Booked - All other reasons" at bounding box center [649, 215] width 355 height 14
click at [515, 211] on div "Not Booked - All other reasons" at bounding box center [649, 215] width 355 height 14
click at [525, 267] on button "Save" at bounding box center [515, 262] width 100 height 40
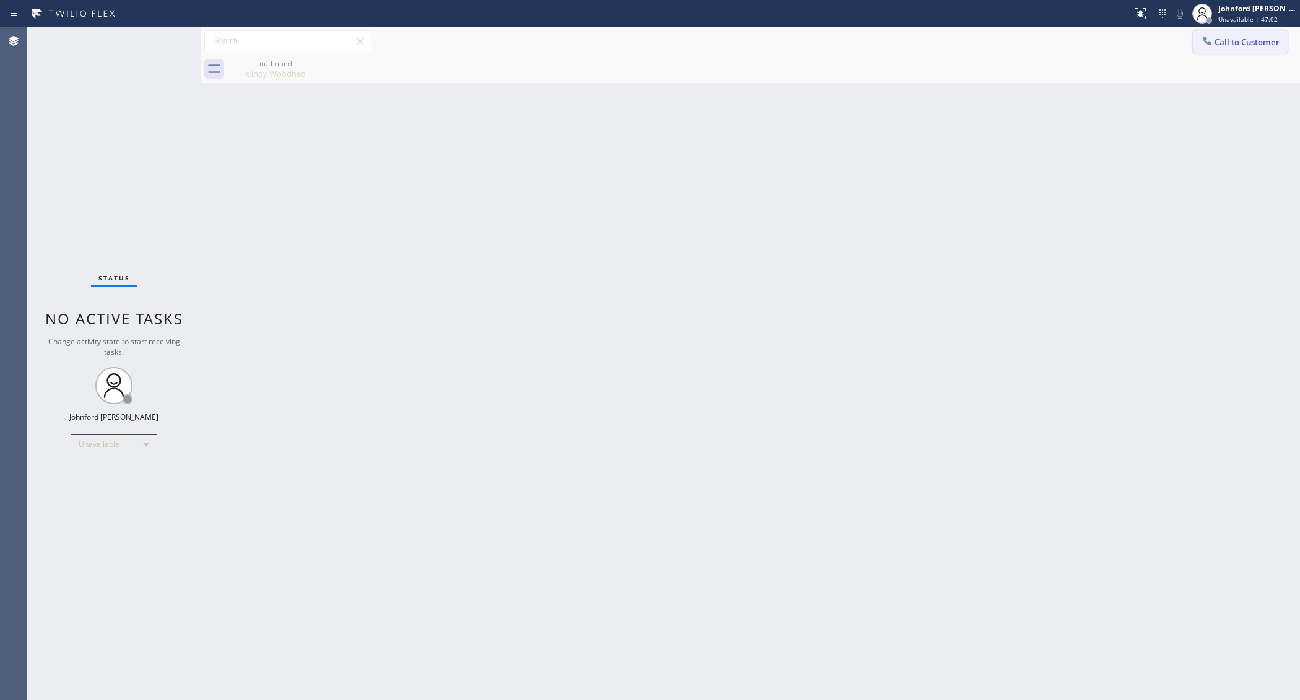
click at [1229, 41] on span "Call to Customer" at bounding box center [1246, 42] width 65 height 11
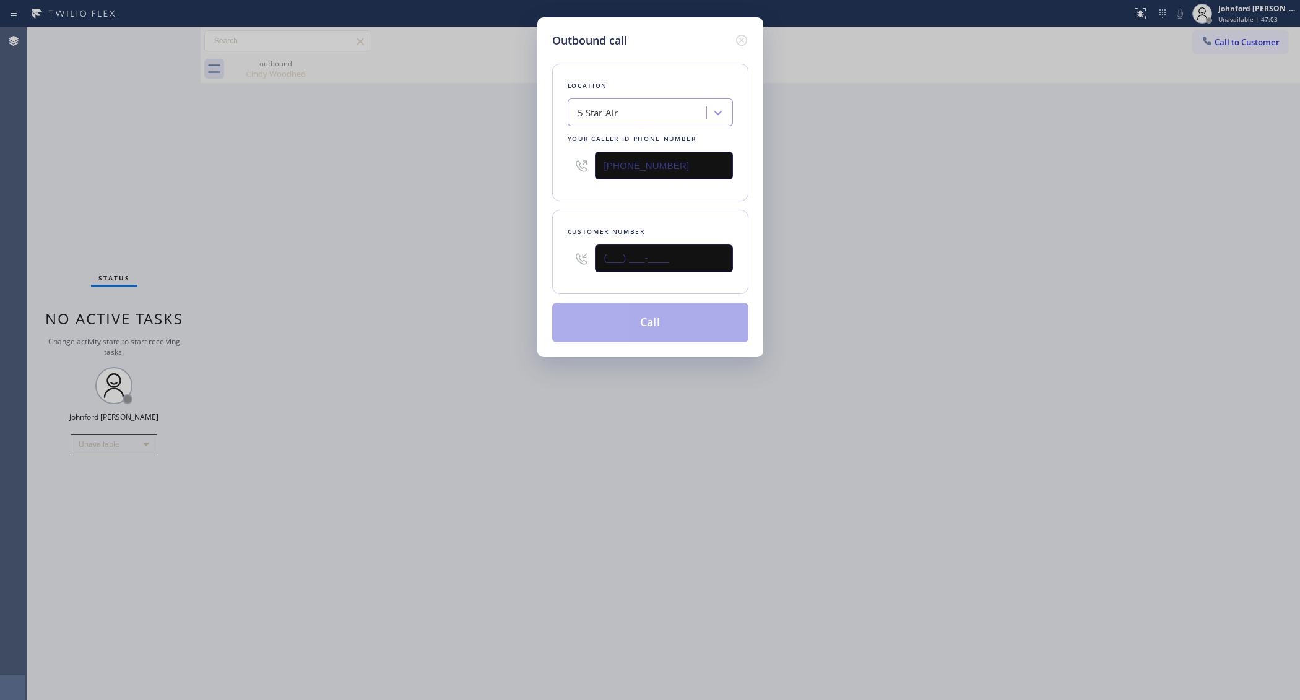
drag, startPoint x: 665, startPoint y: 265, endPoint x: 496, endPoint y: 282, distance: 169.8
click at [504, 279] on div "Outbound call Location 5 Star Air Your caller id phone number [PHONE_NUMBER] Cu…" at bounding box center [650, 350] width 1300 height 700
paste input "562) 822-7926"
type input "[PHONE_NUMBER]"
click at [437, 282] on div "Outbound call Location 5 Star Air Your caller id phone number [PHONE_NUMBER] Cu…" at bounding box center [650, 350] width 1300 height 700
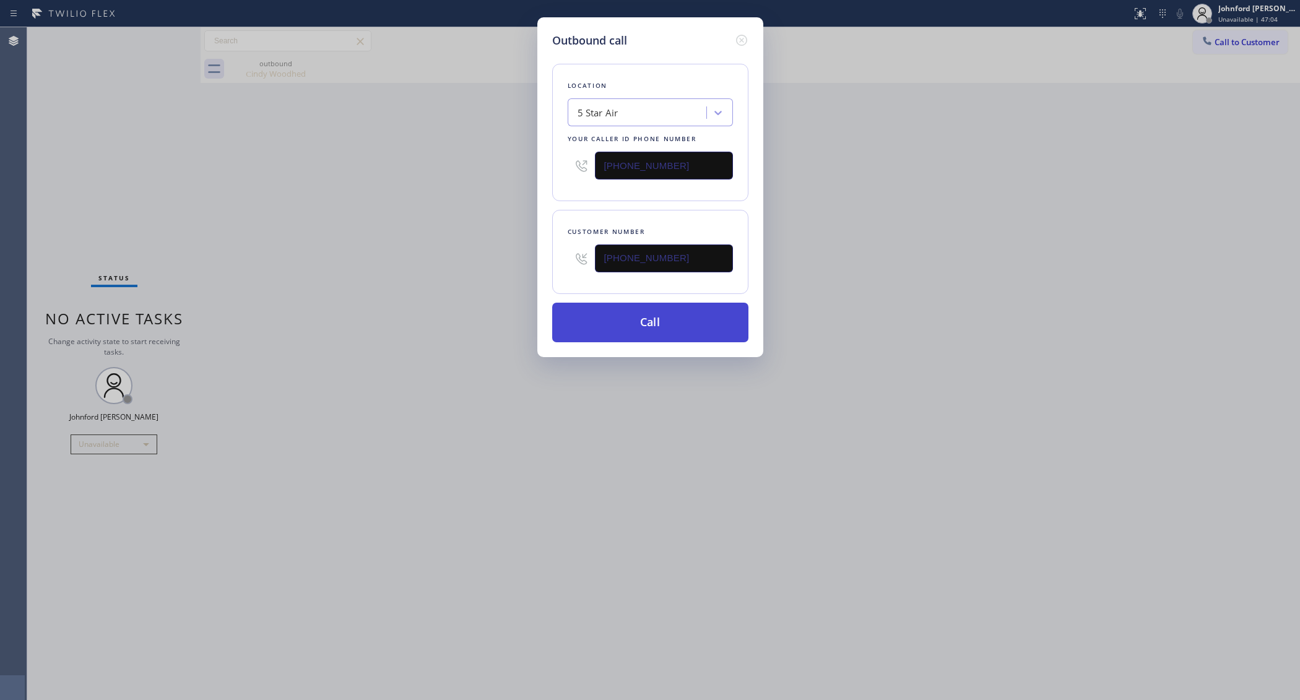
click at [591, 317] on button "Call" at bounding box center [650, 323] width 196 height 40
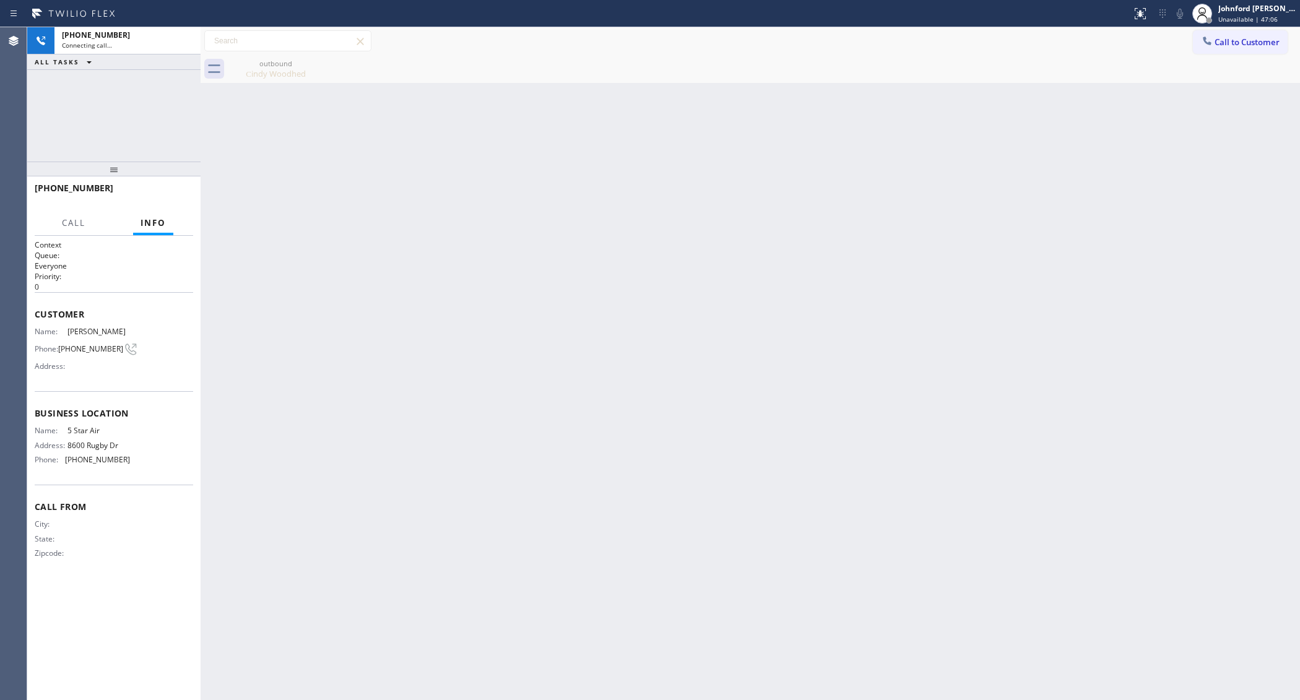
click at [0, 0] on icon at bounding box center [0, 0] width 0 height 0
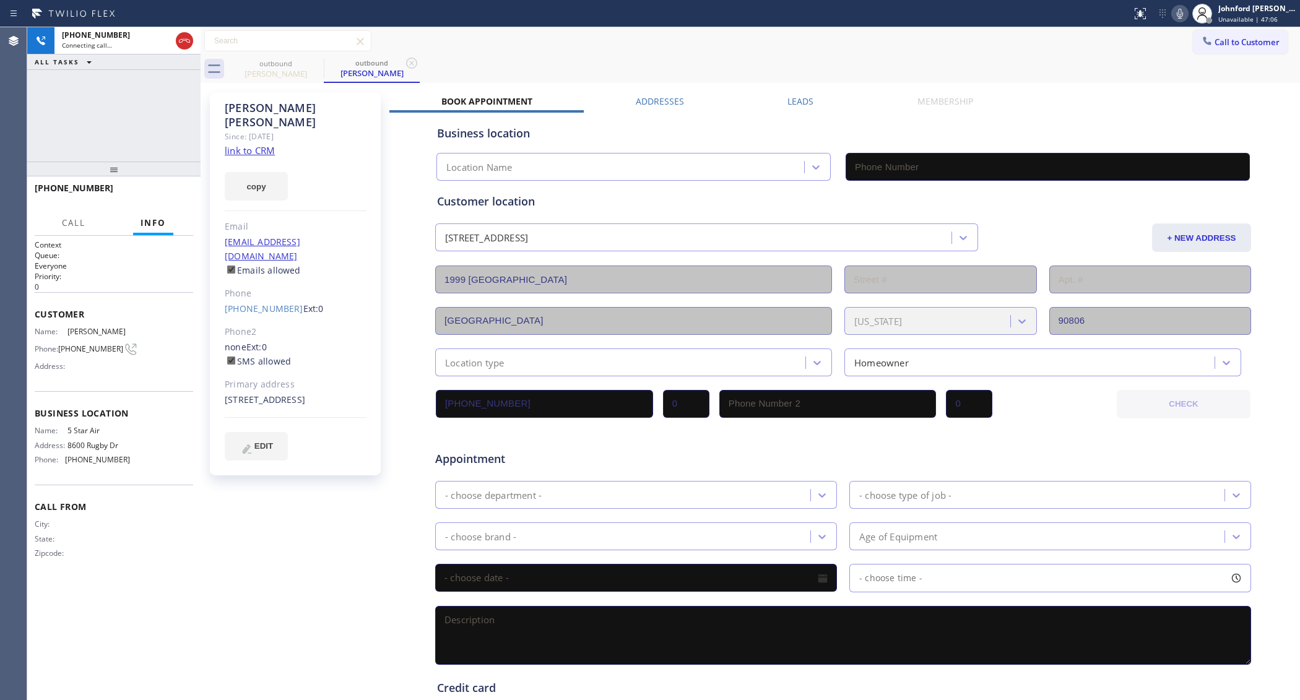
click at [268, 144] on link "link to CRM" at bounding box center [250, 150] width 50 height 12
type input "[PHONE_NUMBER]"
click at [1171, 19] on div at bounding box center [1179, 13] width 17 height 15
click at [1173, 13] on icon at bounding box center [1179, 13] width 15 height 15
click at [874, 42] on div "Call to Customer Outbound call Location 5 Star Air Your caller id phone number …" at bounding box center [750, 41] width 1099 height 22
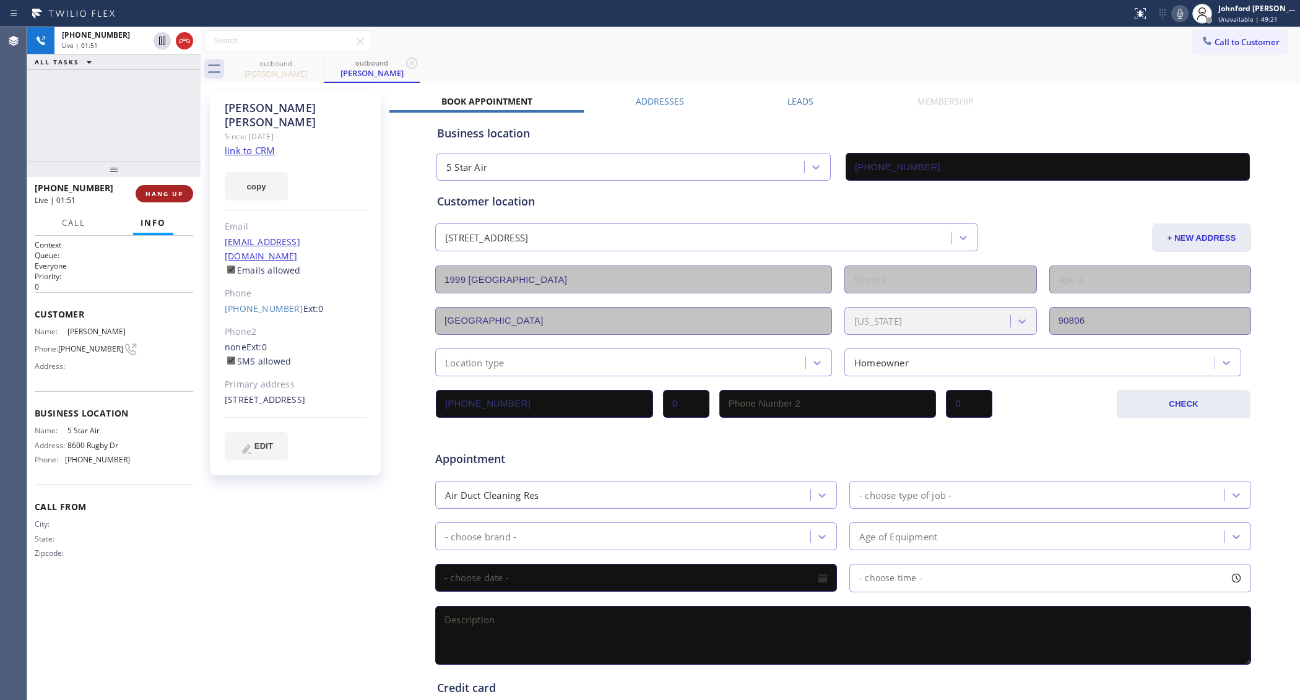
click at [167, 199] on button "HANG UP" at bounding box center [165, 193] width 58 height 17
click at [174, 202] on button "COMPLETE" at bounding box center [162, 193] width 63 height 17
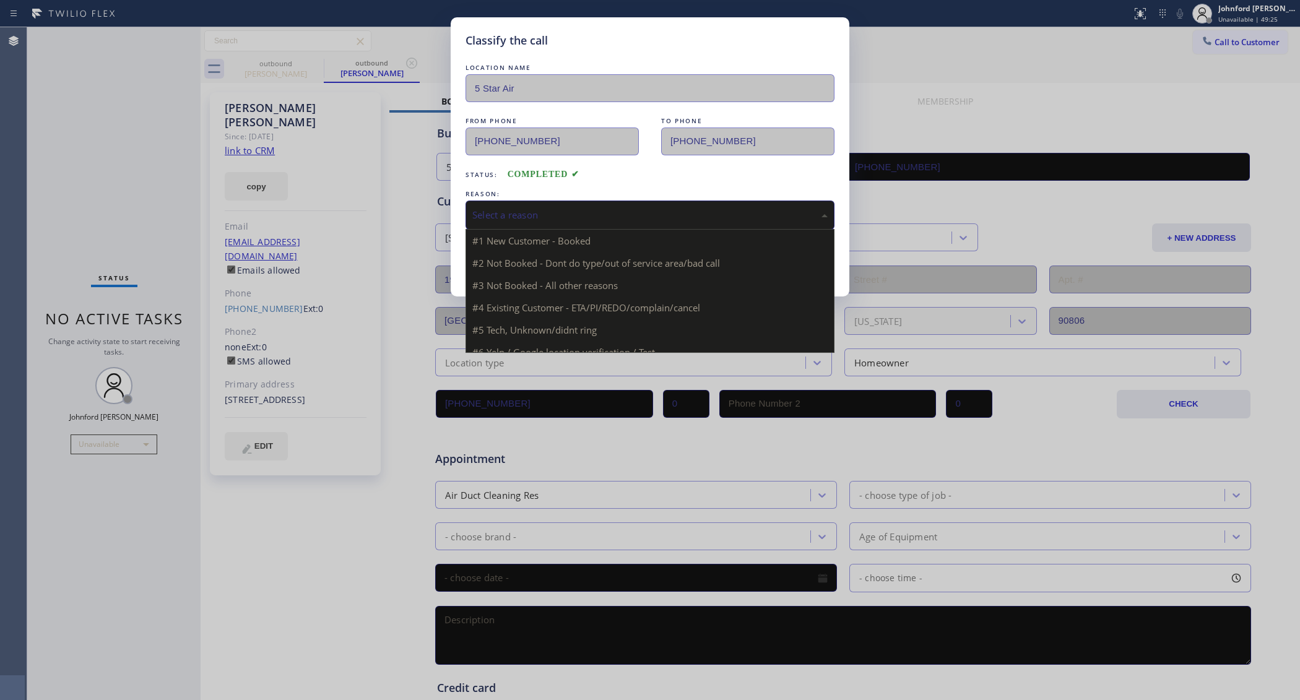
click at [592, 201] on div "Select a reason" at bounding box center [649, 215] width 369 height 29
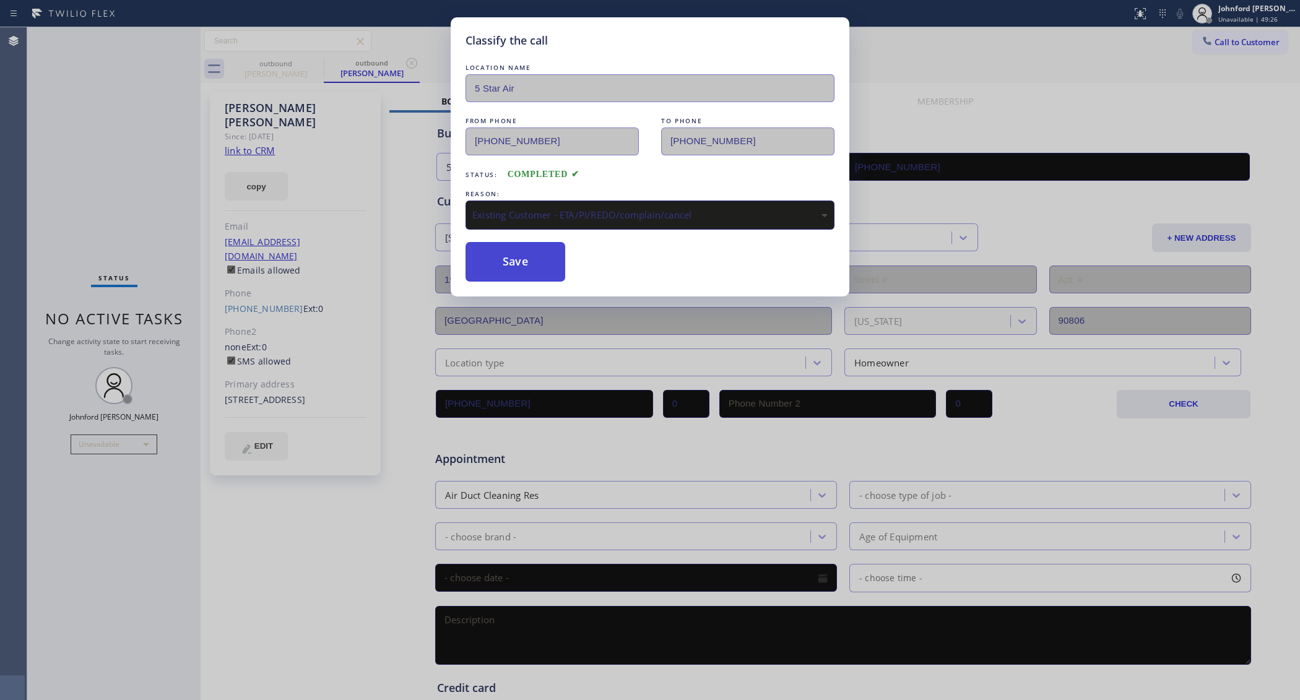
click at [514, 260] on button "Save" at bounding box center [515, 262] width 100 height 40
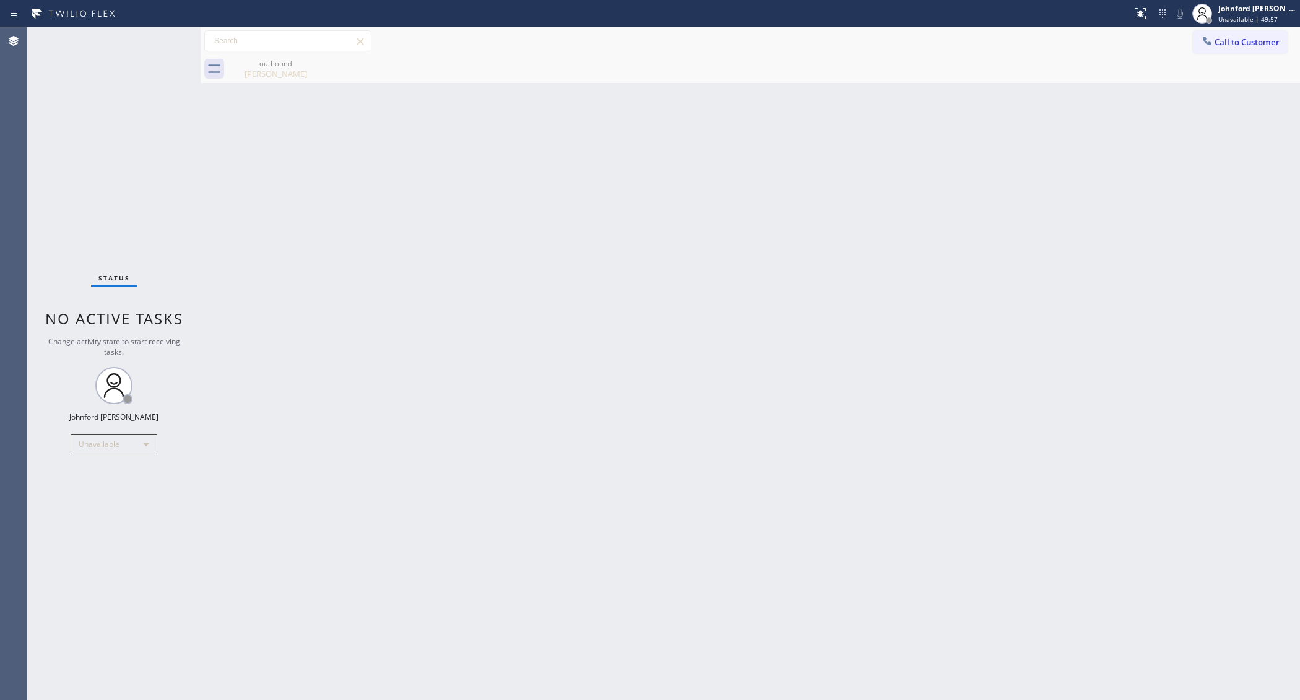
click at [1233, 54] on div "Call to Customer Outbound call Location 5 Star Air Your caller id phone number …" at bounding box center [750, 41] width 1099 height 28
click at [1236, 45] on span "Call to Customer" at bounding box center [1246, 42] width 65 height 11
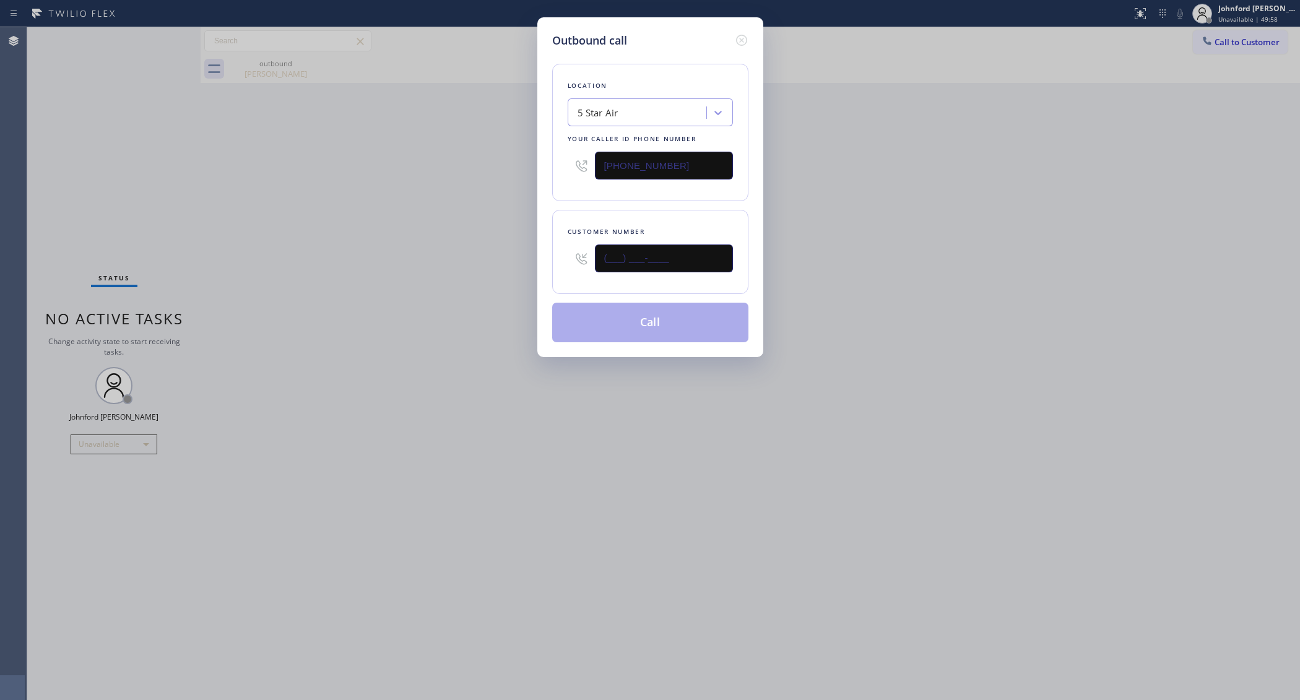
drag, startPoint x: 699, startPoint y: 252, endPoint x: 561, endPoint y: 270, distance: 139.8
click at [582, 268] on div "(___) ___-____" at bounding box center [649, 258] width 165 height 40
paste input "714) 478-9312"
type input "[PHONE_NUMBER]"
click at [434, 270] on div "Outbound call Location 5 Star Air Your caller id phone number [PHONE_NUMBER] Cu…" at bounding box center [650, 350] width 1300 height 700
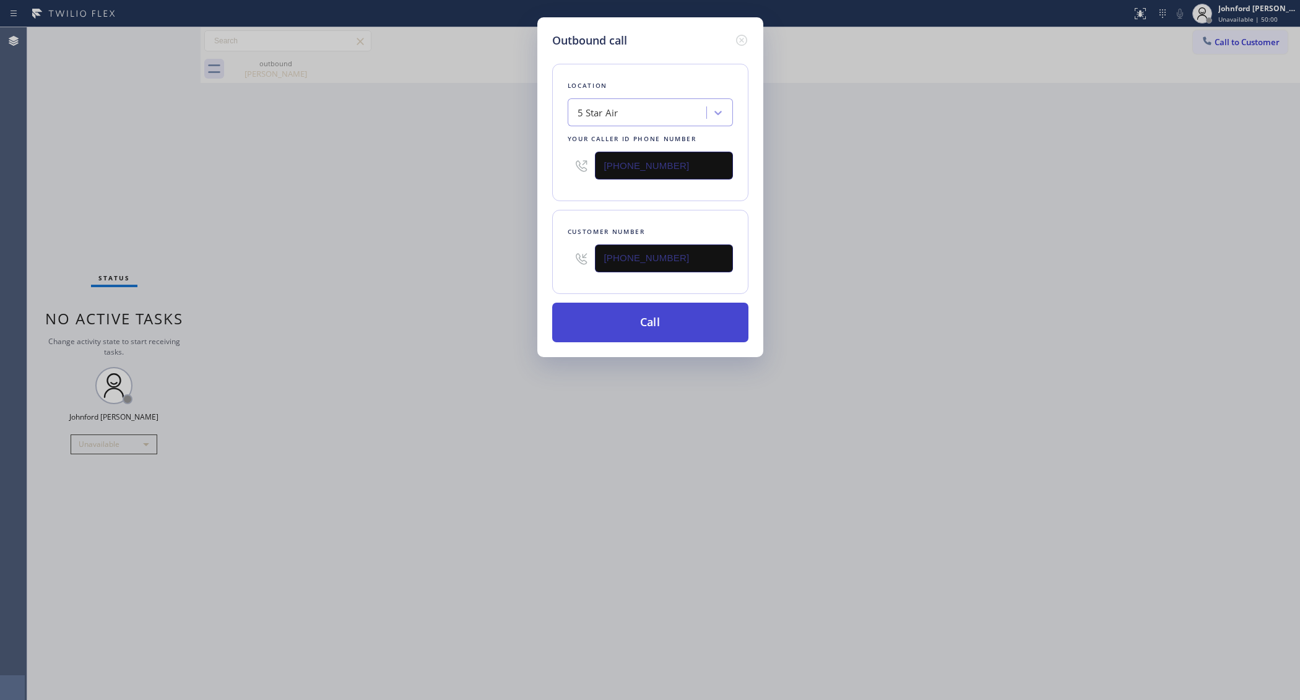
click at [617, 314] on button "Call" at bounding box center [650, 323] width 196 height 40
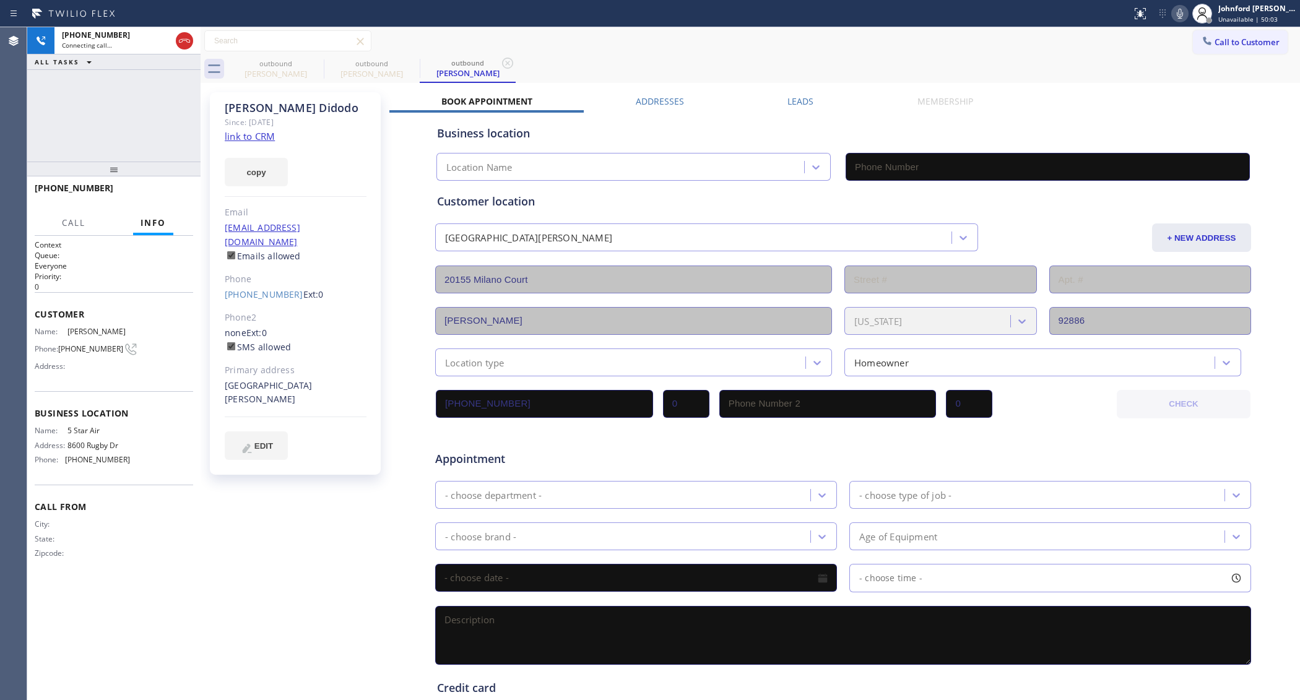
click at [246, 141] on link "link to CRM" at bounding box center [250, 136] width 50 height 12
type input "[PHONE_NUMBER]"
click at [167, 194] on span "HANG UP" at bounding box center [164, 193] width 38 height 9
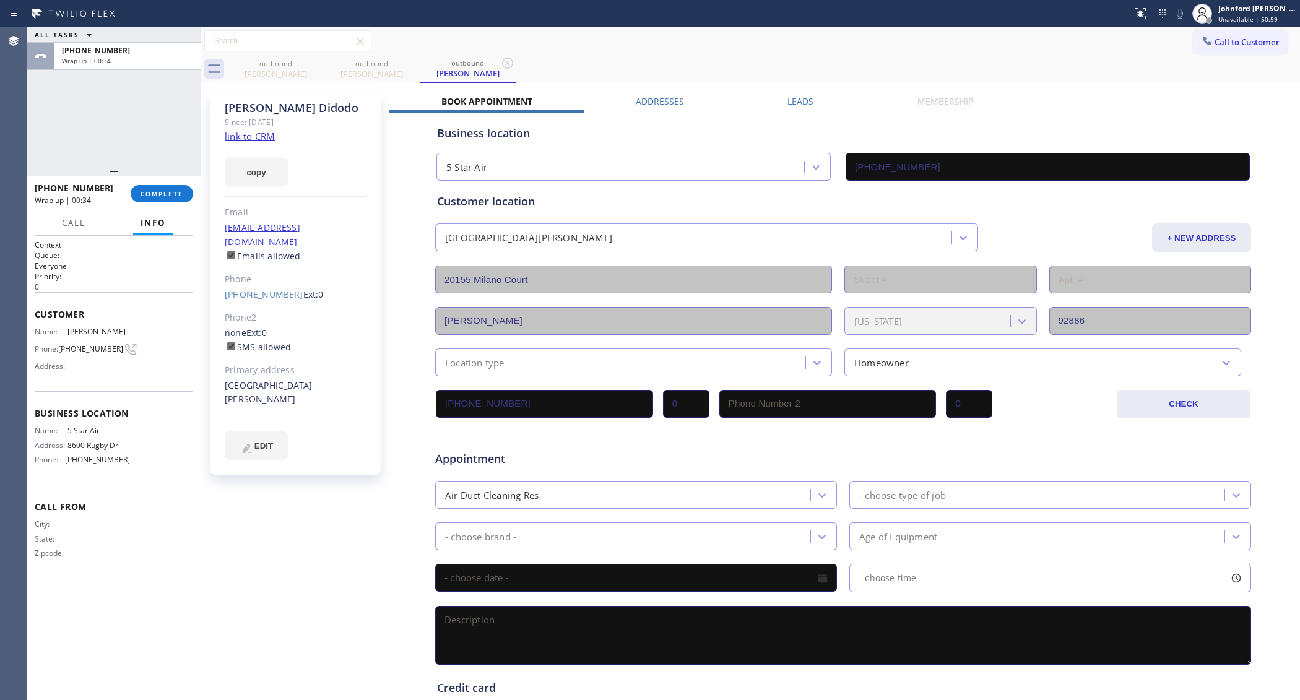
click at [50, 106] on div "ALL TASKS ALL TASKS ACTIVE TASKS TASKS IN WRAP UP [PHONE_NUMBER] Wrap up | 00:34" at bounding box center [113, 94] width 173 height 134
click at [265, 288] on link "[PHONE_NUMBER]" at bounding box center [264, 294] width 79 height 12
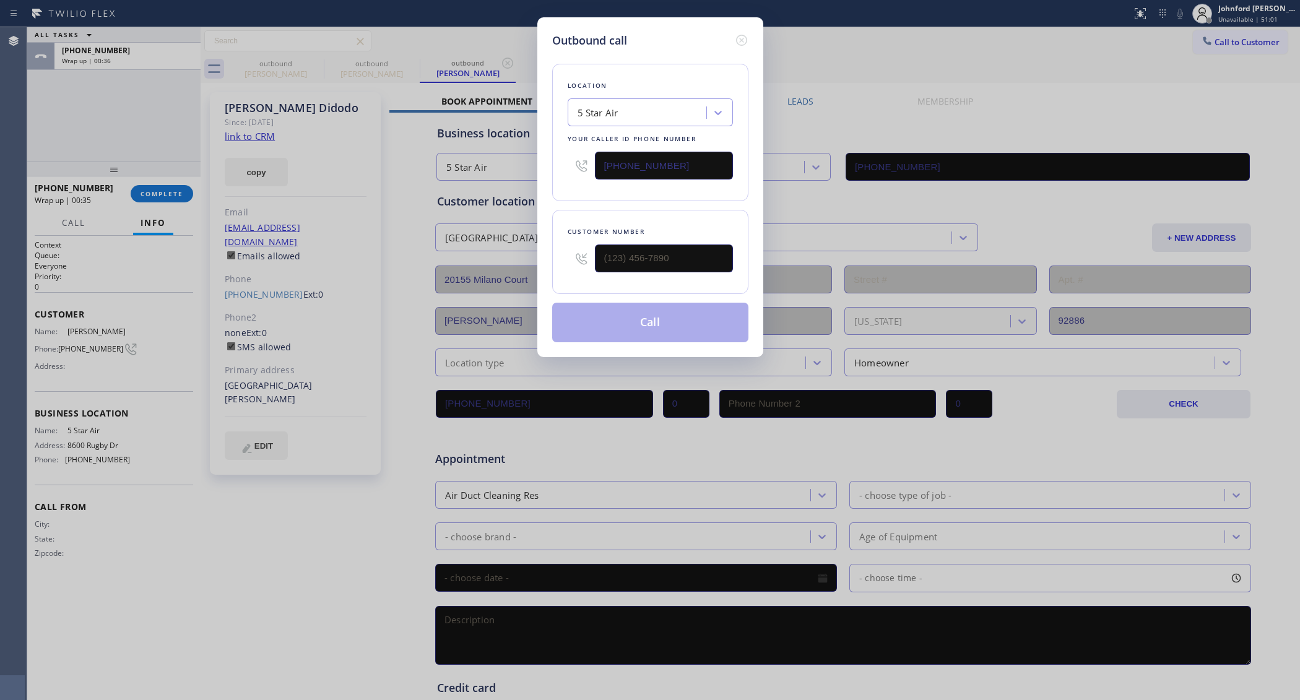
type input "[PHONE_NUMBER]"
drag, startPoint x: 693, startPoint y: 152, endPoint x: 548, endPoint y: 171, distance: 146.7
click at [548, 171] on div "Outbound call Location 5 Star Air Your caller id phone number [PHONE_NUMBER] Cu…" at bounding box center [650, 187] width 226 height 340
paste input "44) 735-4685"
type input "[PHONE_NUMBER]"
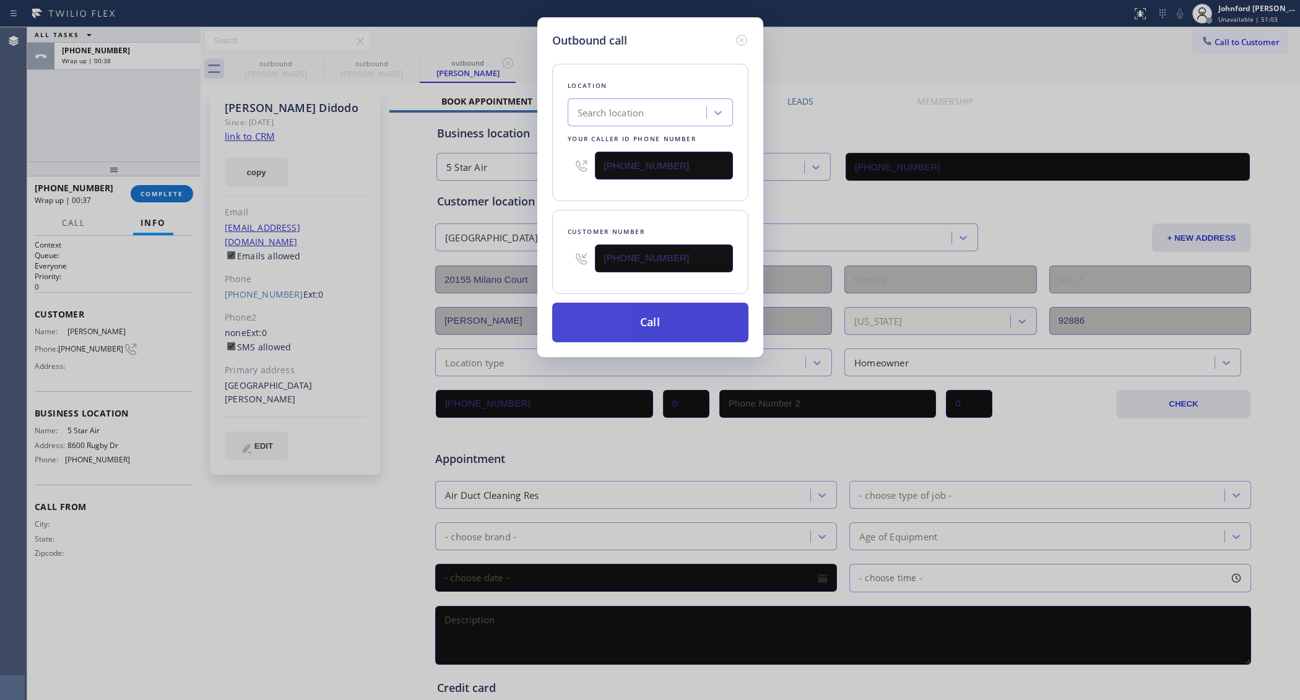
click at [637, 319] on button "Call" at bounding box center [650, 323] width 196 height 40
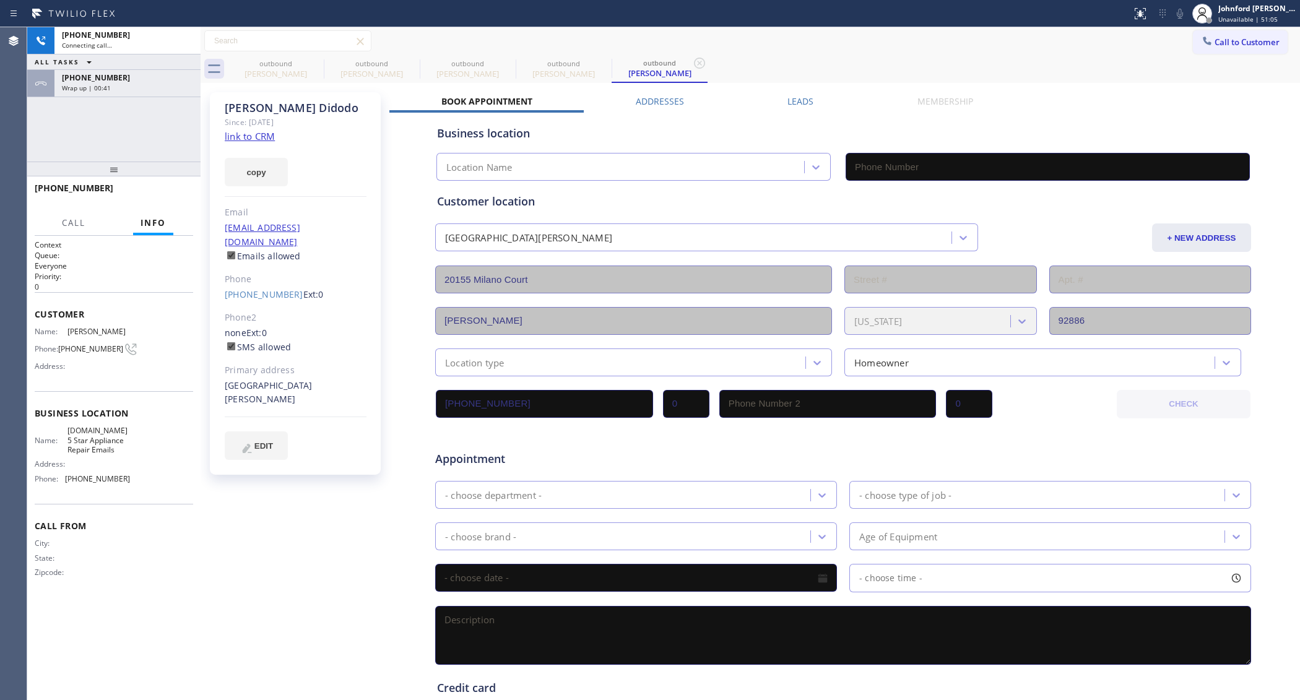
type input "[PHONE_NUMBER]"
click at [0, 0] on icon at bounding box center [0, 0] width 0 height 0
click at [406, 59] on icon at bounding box center [411, 63] width 11 height 11
click at [0, 0] on icon at bounding box center [0, 0] width 0 height 0
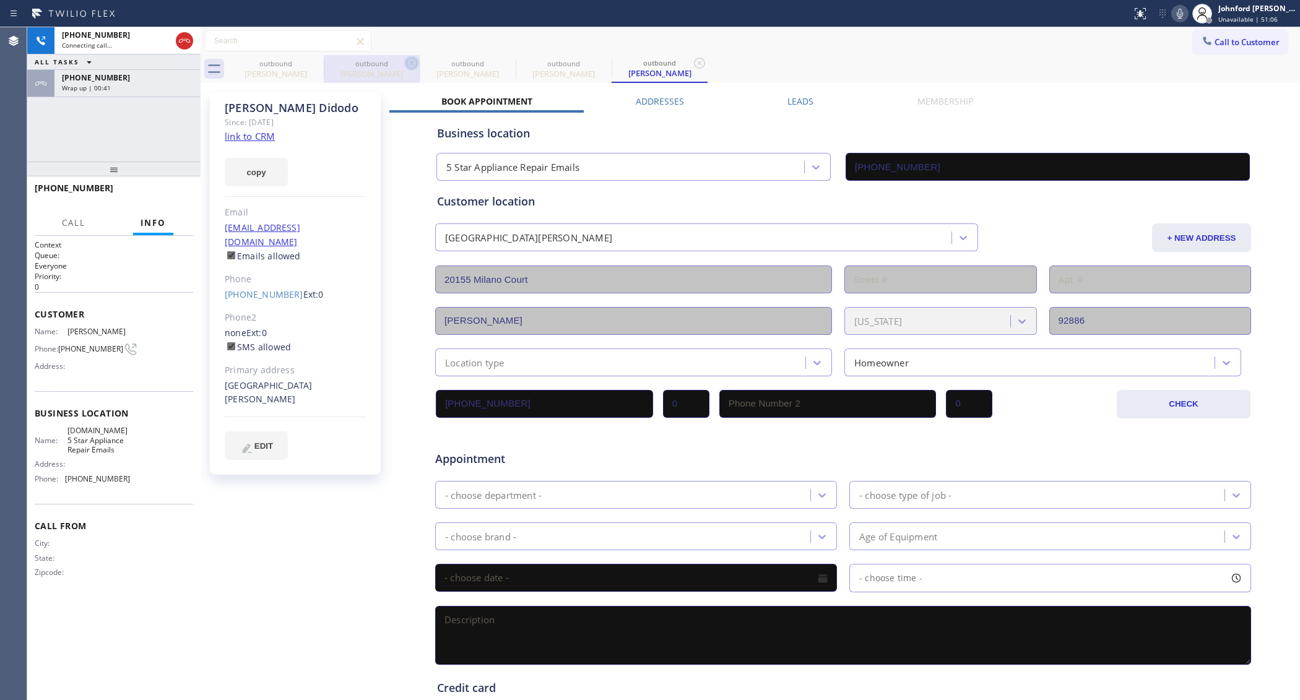
type input "[PHONE_NUMBER]"
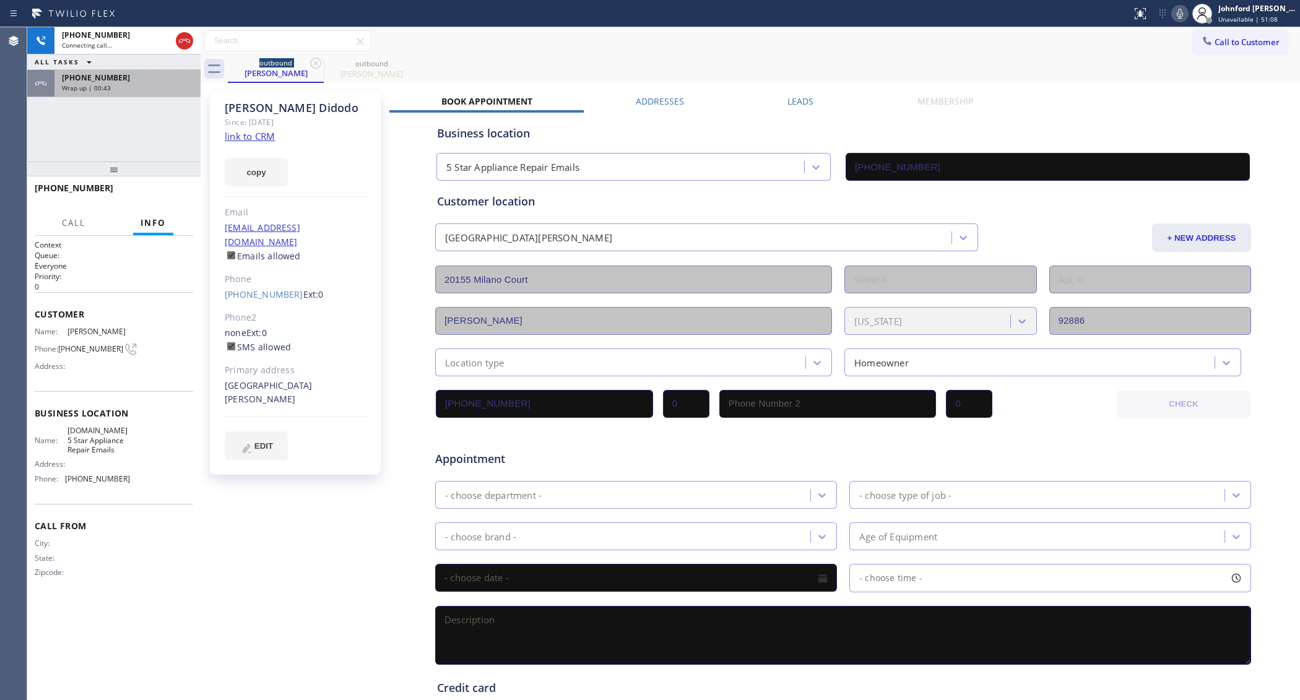
click at [186, 85] on div "Wrap up | 00:43" at bounding box center [127, 88] width 131 height 9
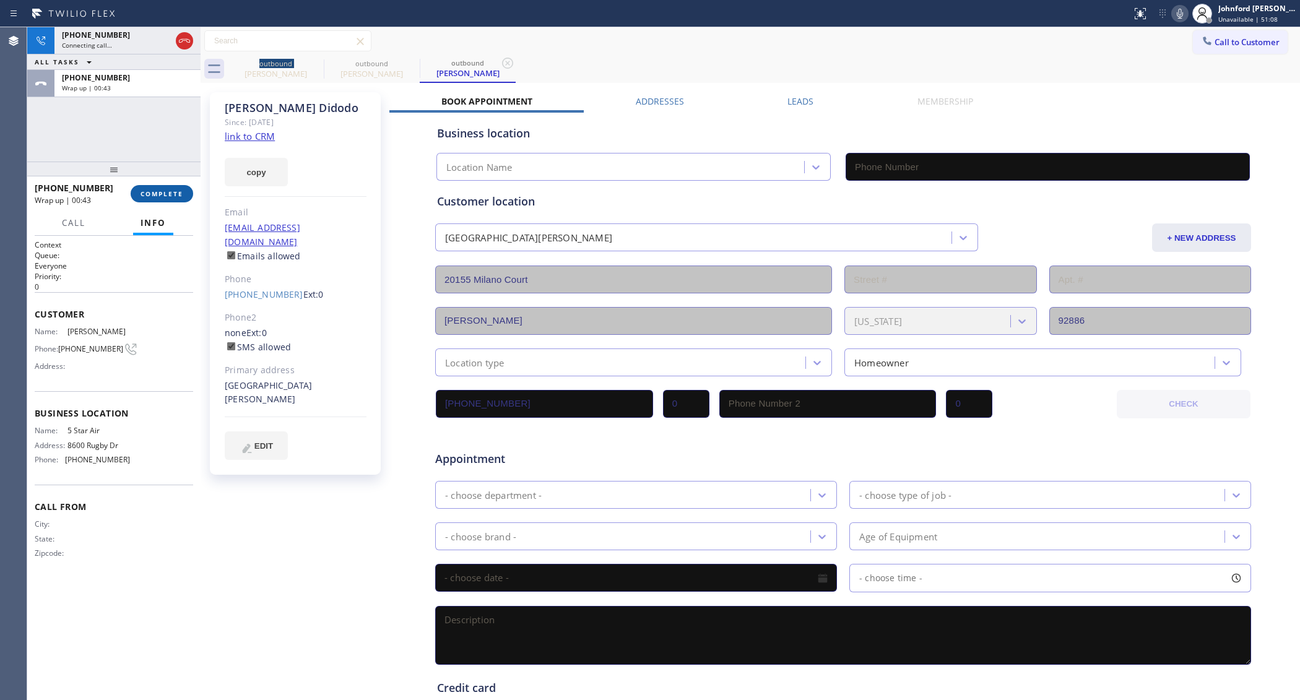
click at [173, 196] on span "COMPLETE" at bounding box center [161, 193] width 43 height 9
type input "[PHONE_NUMBER]"
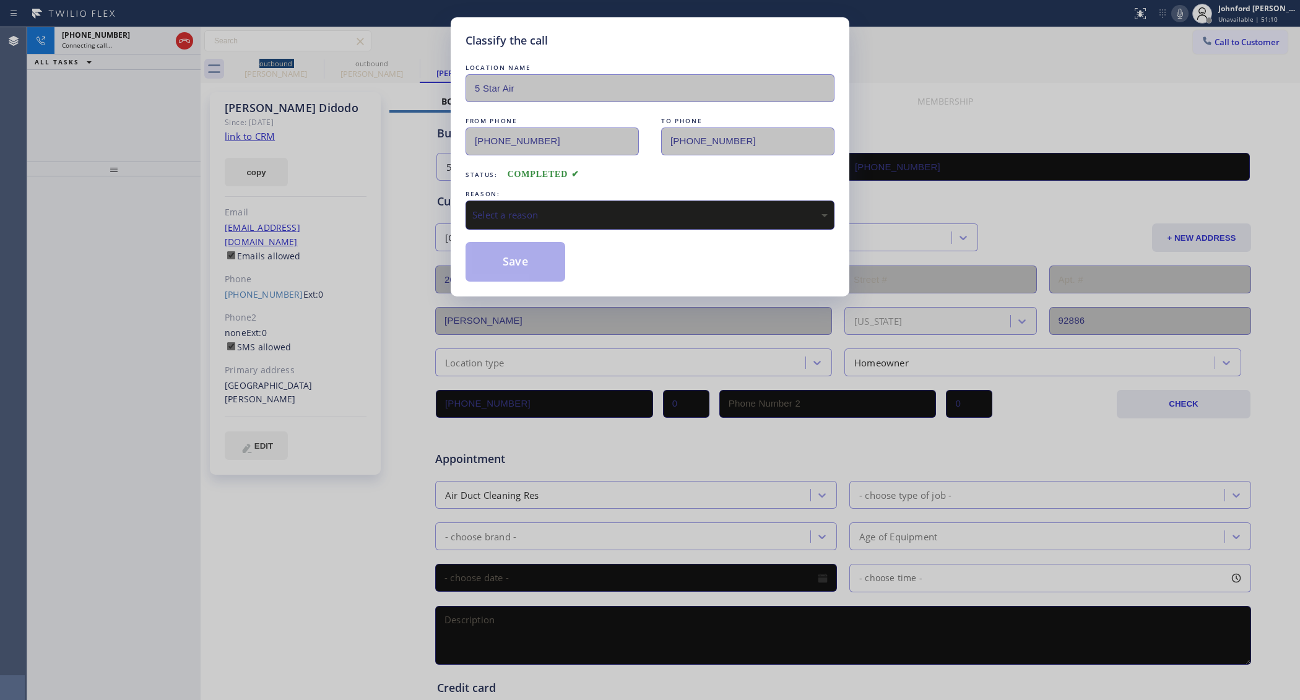
drag, startPoint x: 518, startPoint y: 205, endPoint x: 529, endPoint y: 208, distance: 11.4
click at [523, 208] on div "Select a reason" at bounding box center [649, 215] width 355 height 14
click at [520, 261] on button "Save" at bounding box center [515, 262] width 100 height 40
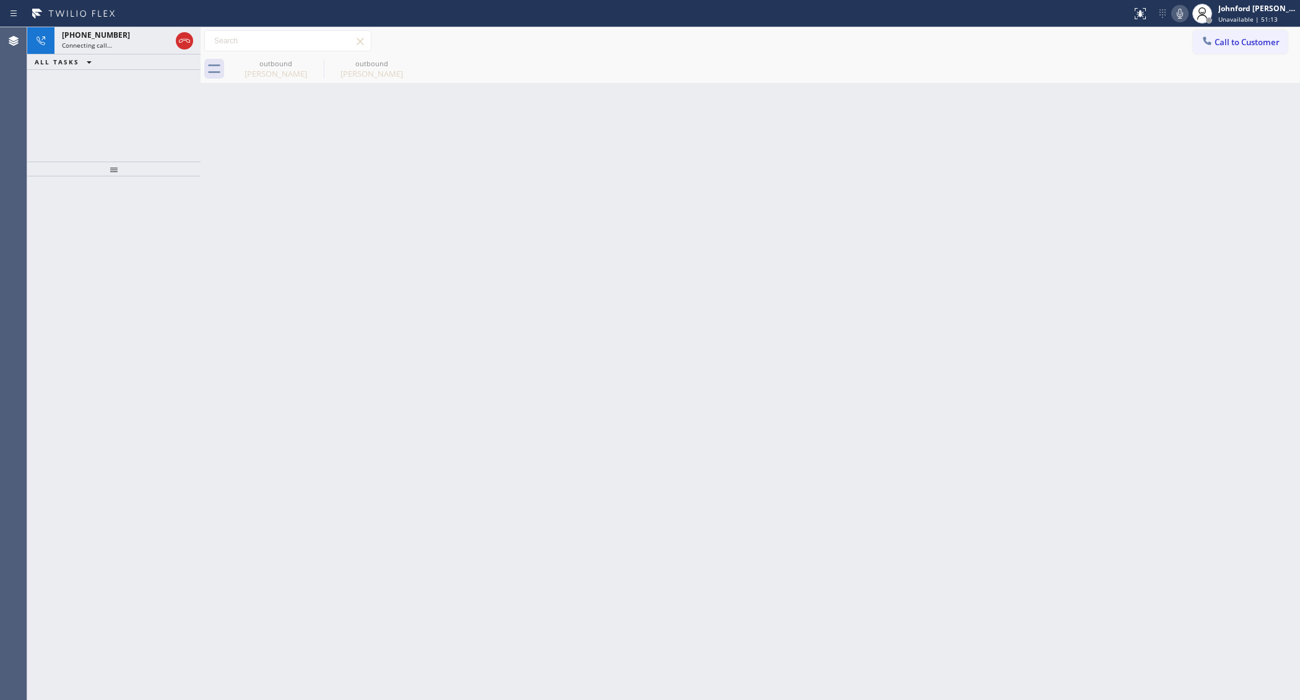
click at [289, 307] on div "Back to Dashboard Change Sender ID Customers Technicians Select a contact Outbo…" at bounding box center [750, 363] width 1099 height 673
drag, startPoint x: 183, startPoint y: 48, endPoint x: 181, endPoint y: 74, distance: 26.0
click at [183, 48] on button at bounding box center [184, 40] width 17 height 17
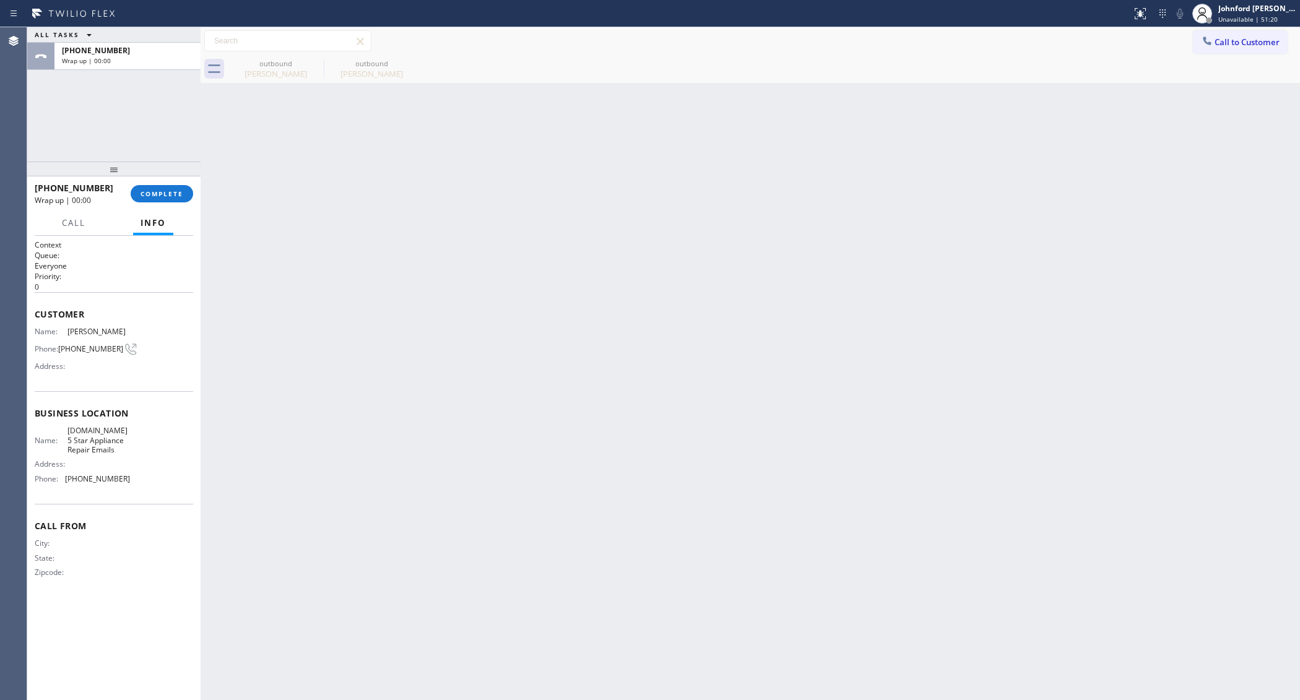
click at [165, 184] on div "[PHONE_NUMBER] Wrap up | 00:00 COMPLETE" at bounding box center [114, 194] width 158 height 32
click at [160, 200] on button "COMPLETE" at bounding box center [162, 193] width 63 height 17
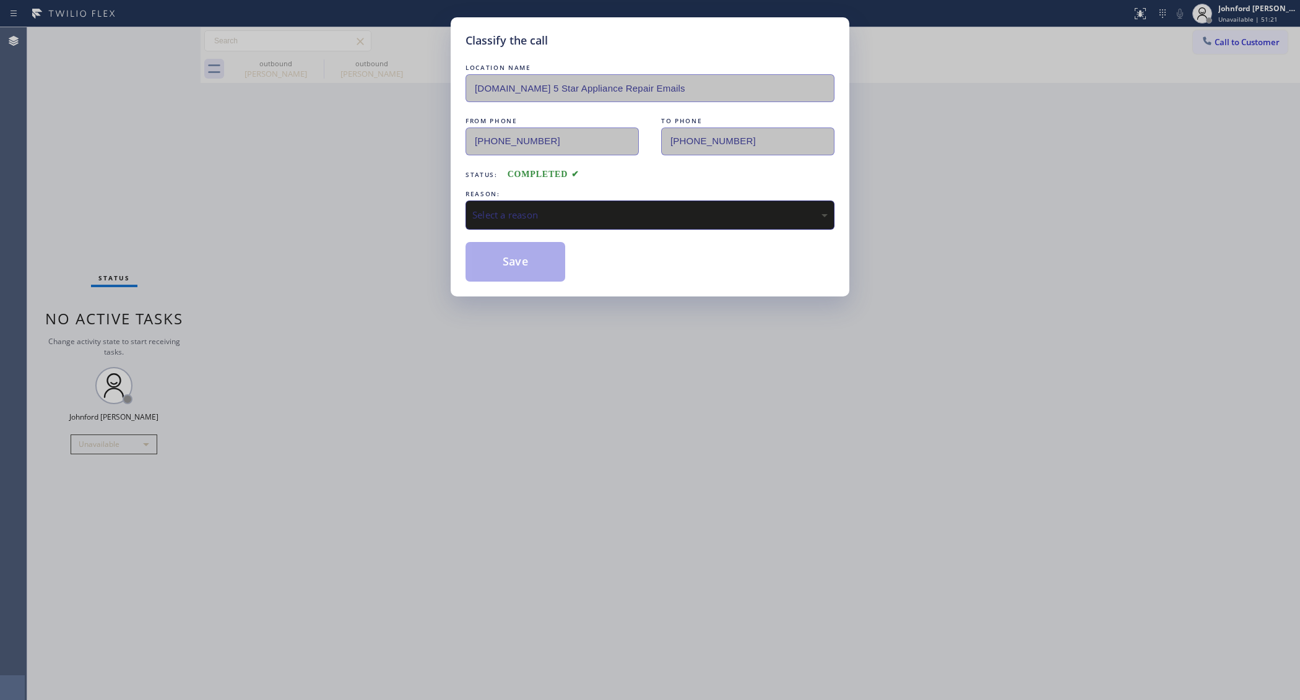
click at [532, 203] on div "Select a reason" at bounding box center [649, 215] width 369 height 29
drag, startPoint x: 530, startPoint y: 270, endPoint x: 959, endPoint y: 2, distance: 506.0
click at [530, 270] on button "Save" at bounding box center [515, 262] width 100 height 40
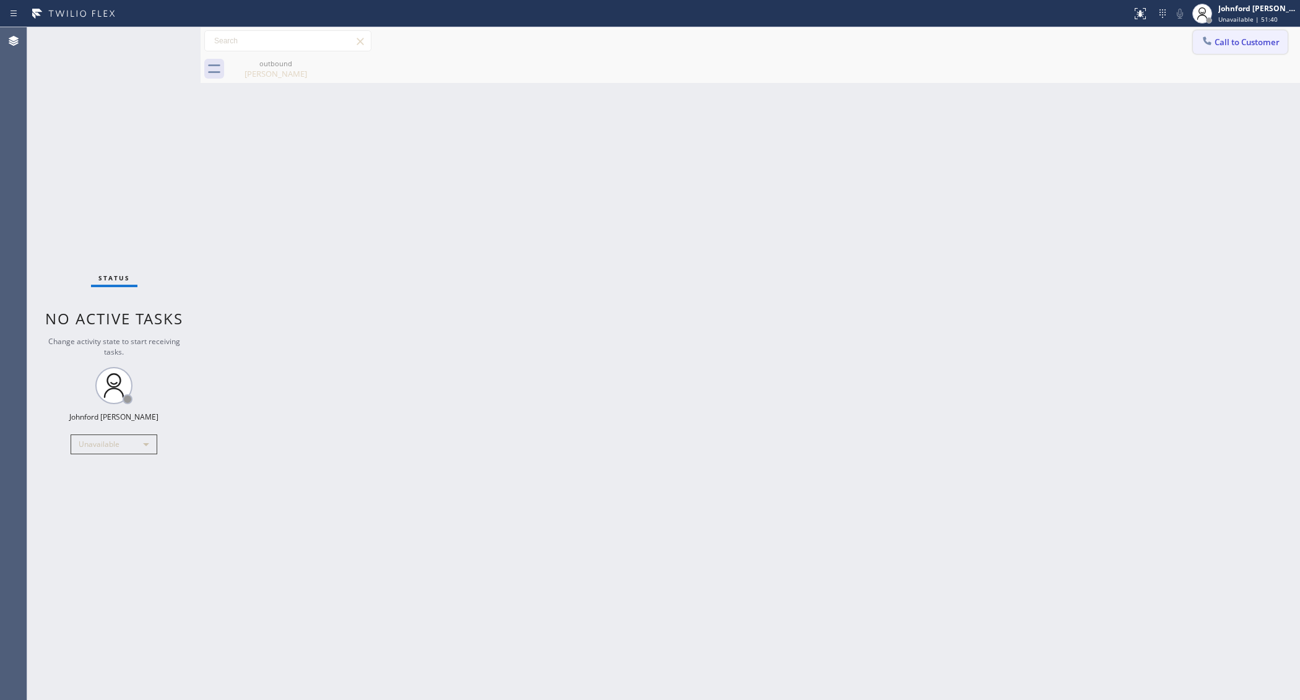
click at [1218, 53] on button "Call to Customer" at bounding box center [1240, 42] width 95 height 24
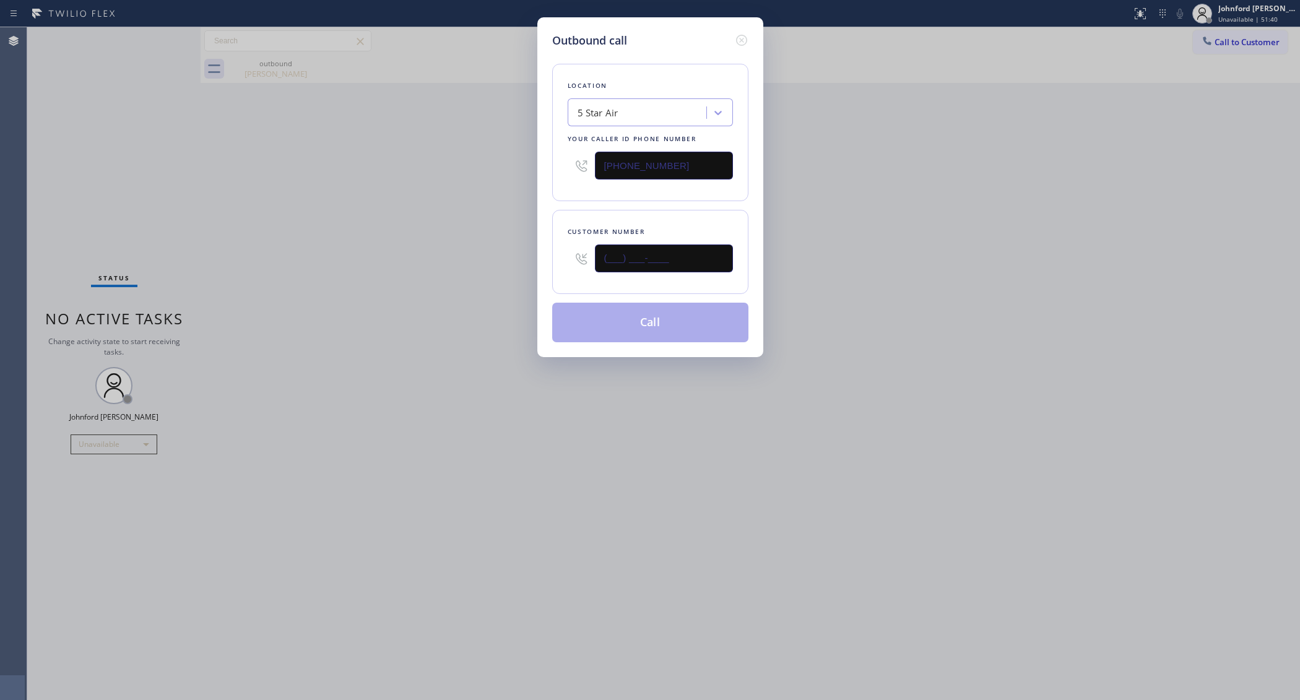
drag, startPoint x: 670, startPoint y: 249, endPoint x: 376, endPoint y: 288, distance: 296.6
click at [376, 288] on div "Outbound call Location 5 Star Air Your caller id phone number [PHONE_NUMBER] Cu…" at bounding box center [650, 350] width 1300 height 700
paste input "310) 349-7898"
type input "[PHONE_NUMBER]"
click at [370, 288] on div "Outbound call Location 5 Star Air Your caller id phone number [PHONE_NUMBER] Cu…" at bounding box center [650, 350] width 1300 height 700
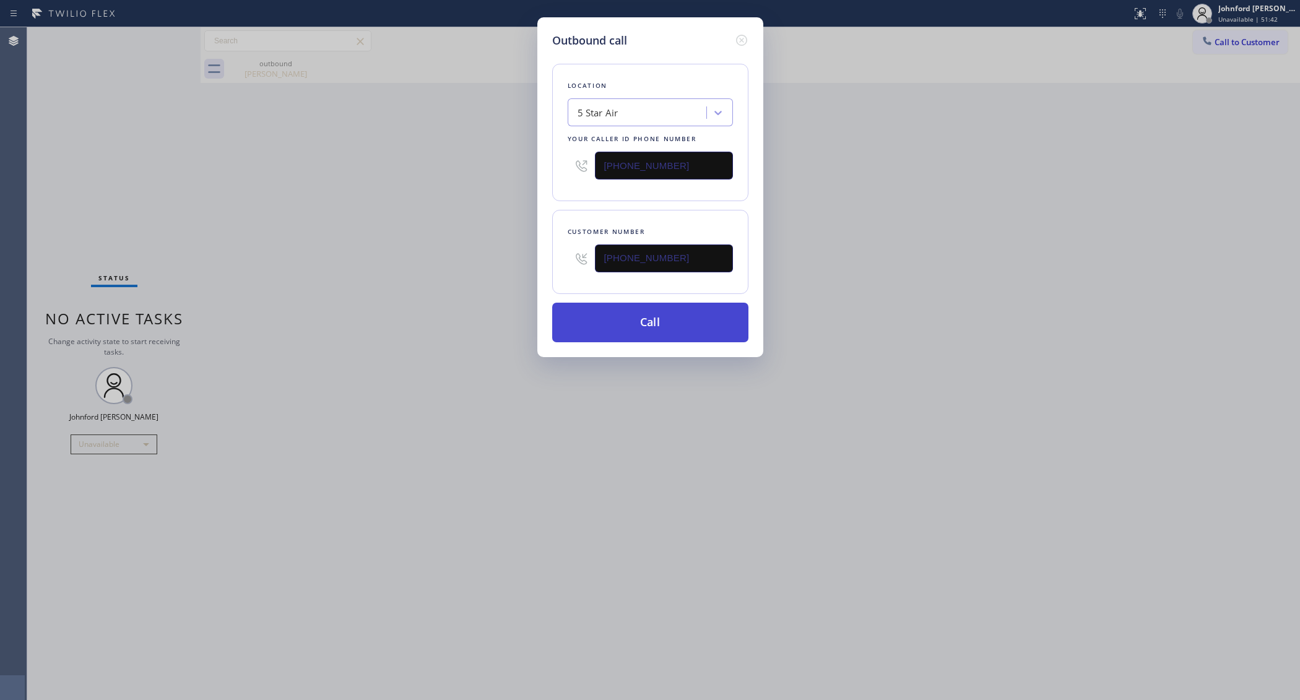
click at [632, 321] on button "Call" at bounding box center [650, 323] width 196 height 40
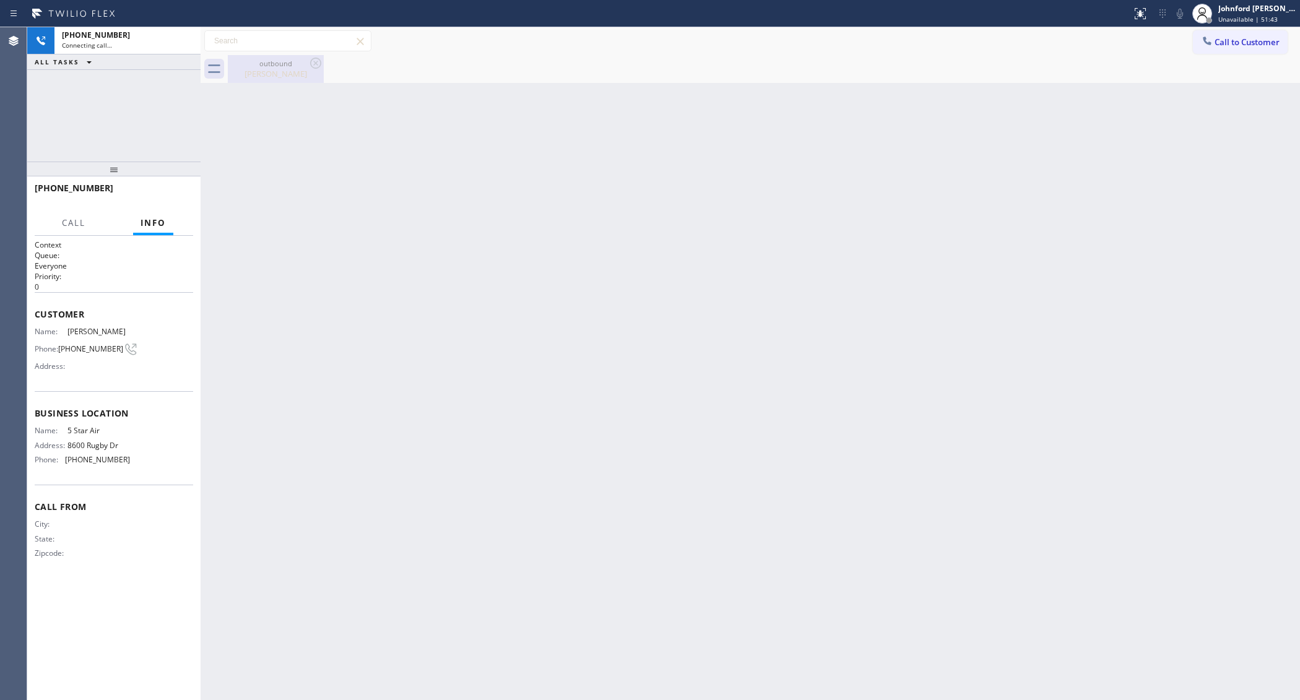
click at [314, 65] on icon at bounding box center [315, 63] width 15 height 15
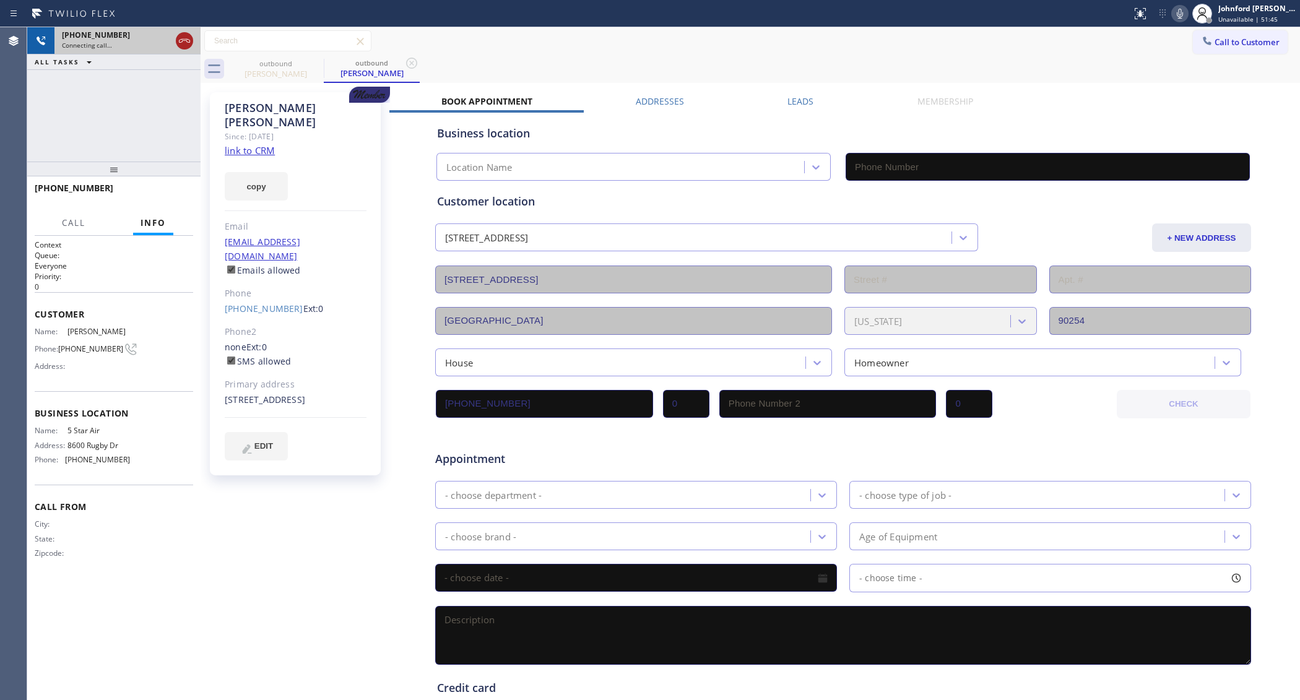
click at [181, 42] on icon at bounding box center [184, 40] width 15 height 15
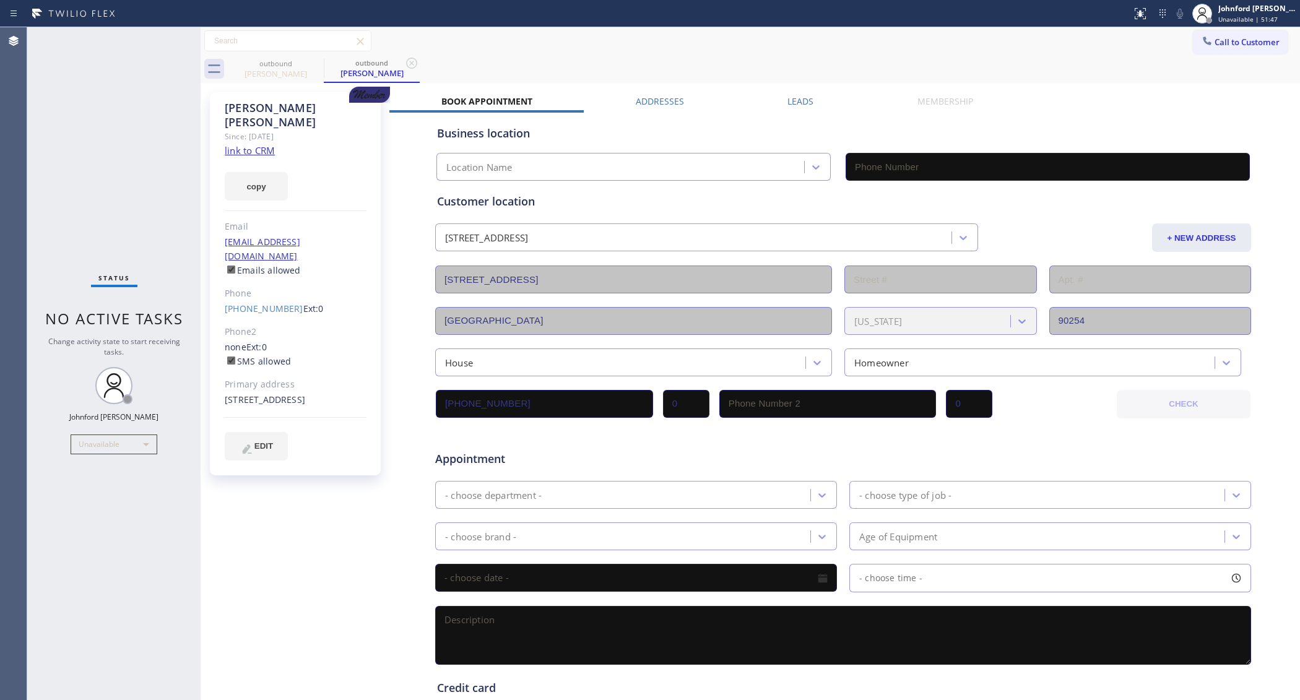
type input "[PHONE_NUMBER]"
click at [1201, 42] on icon at bounding box center [1207, 41] width 12 height 12
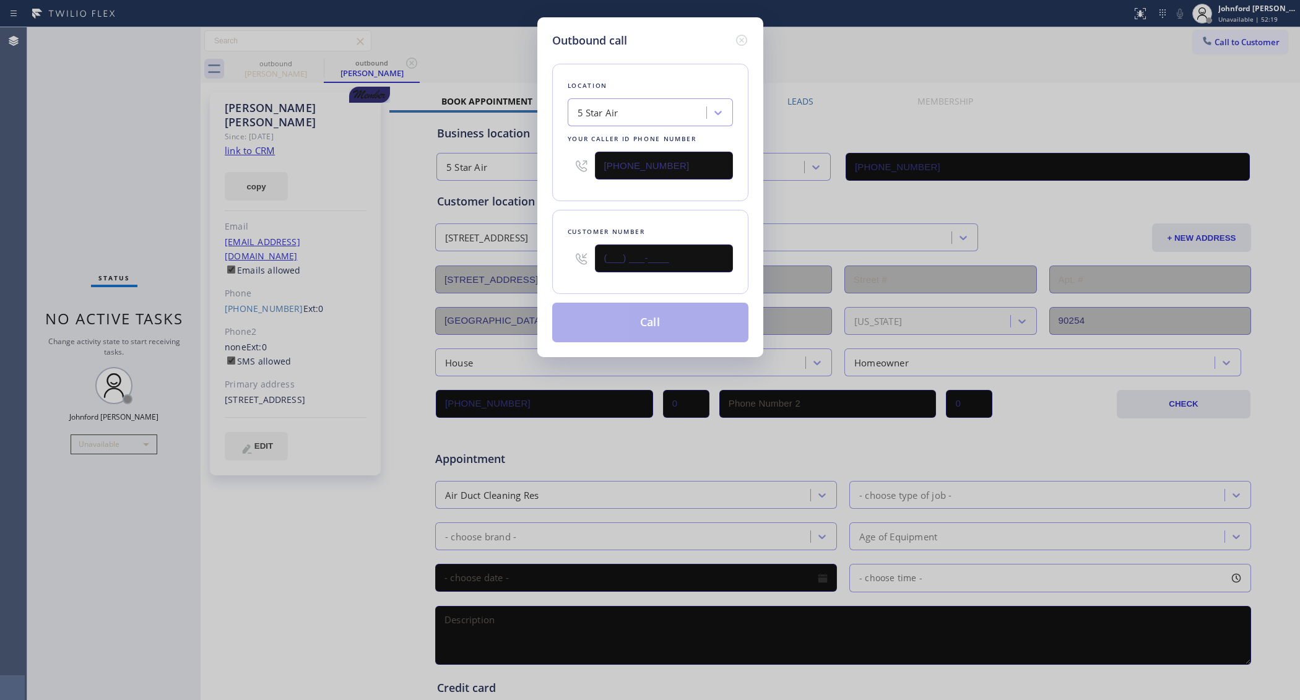
drag, startPoint x: 670, startPoint y: 249, endPoint x: 534, endPoint y: 257, distance: 135.7
click at [534, 257] on div "Outbound call Location 5 Star Air Your caller id phone number [PHONE_NUMBER] Cu…" at bounding box center [650, 350] width 1300 height 700
paste input "360) 510-0178"
type input "[PHONE_NUMBER]"
click at [560, 200] on div "Location 5 Star Air Your caller id phone number [PHONE_NUMBER] Customer number …" at bounding box center [650, 195] width 196 height 293
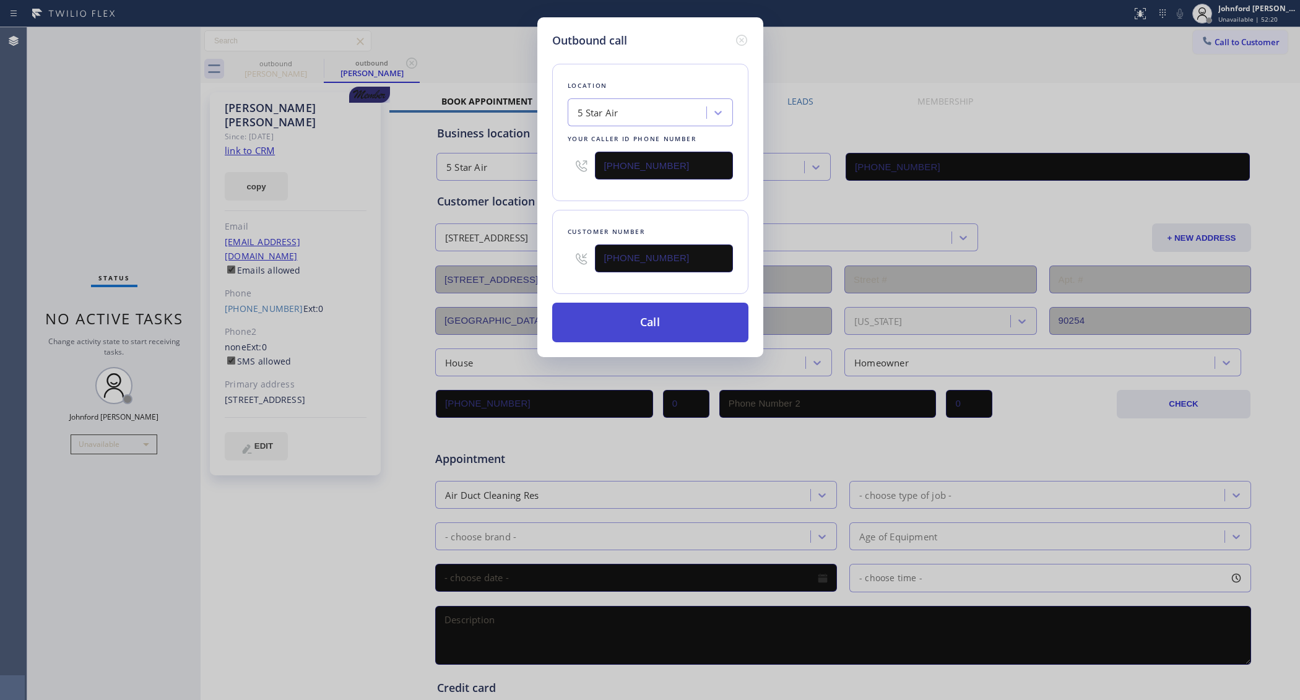
click at [616, 324] on button "Call" at bounding box center [650, 323] width 196 height 40
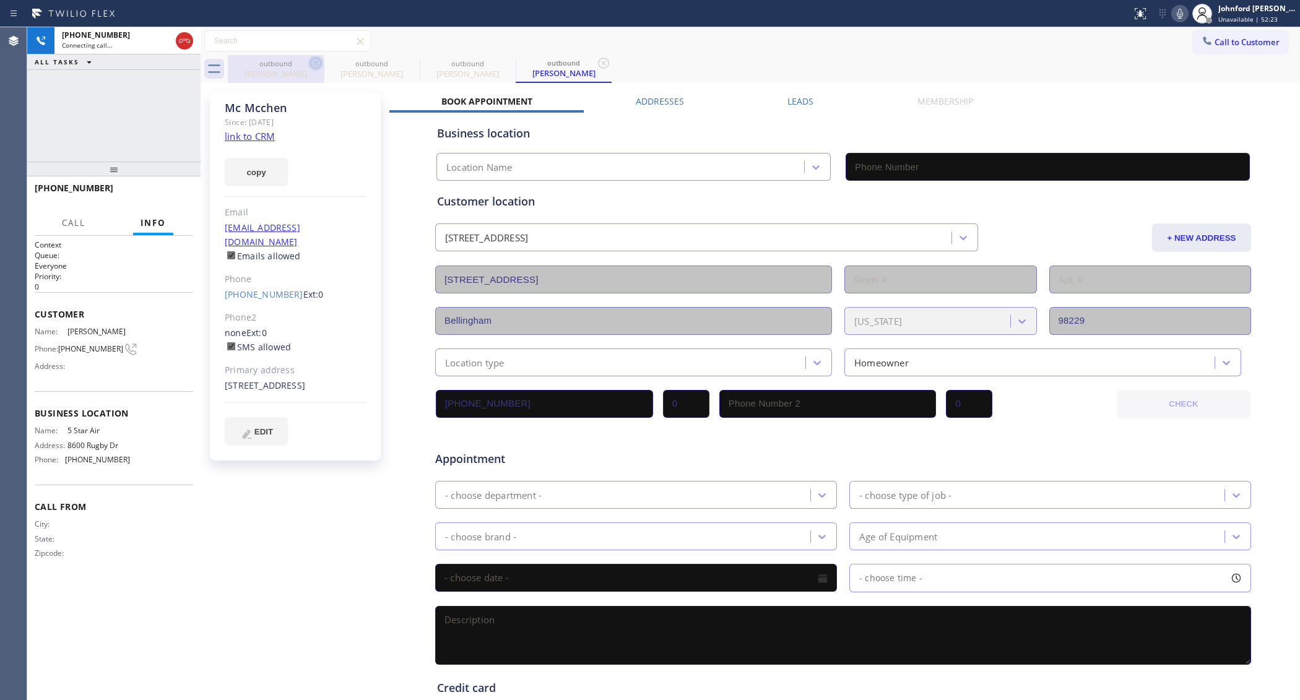
click at [316, 63] on icon at bounding box center [315, 63] width 11 height 11
click at [0, 0] on icon at bounding box center [0, 0] width 0 height 0
type input "[PHONE_NUMBER]"
click at [254, 139] on link "link to CRM" at bounding box center [250, 136] width 50 height 12
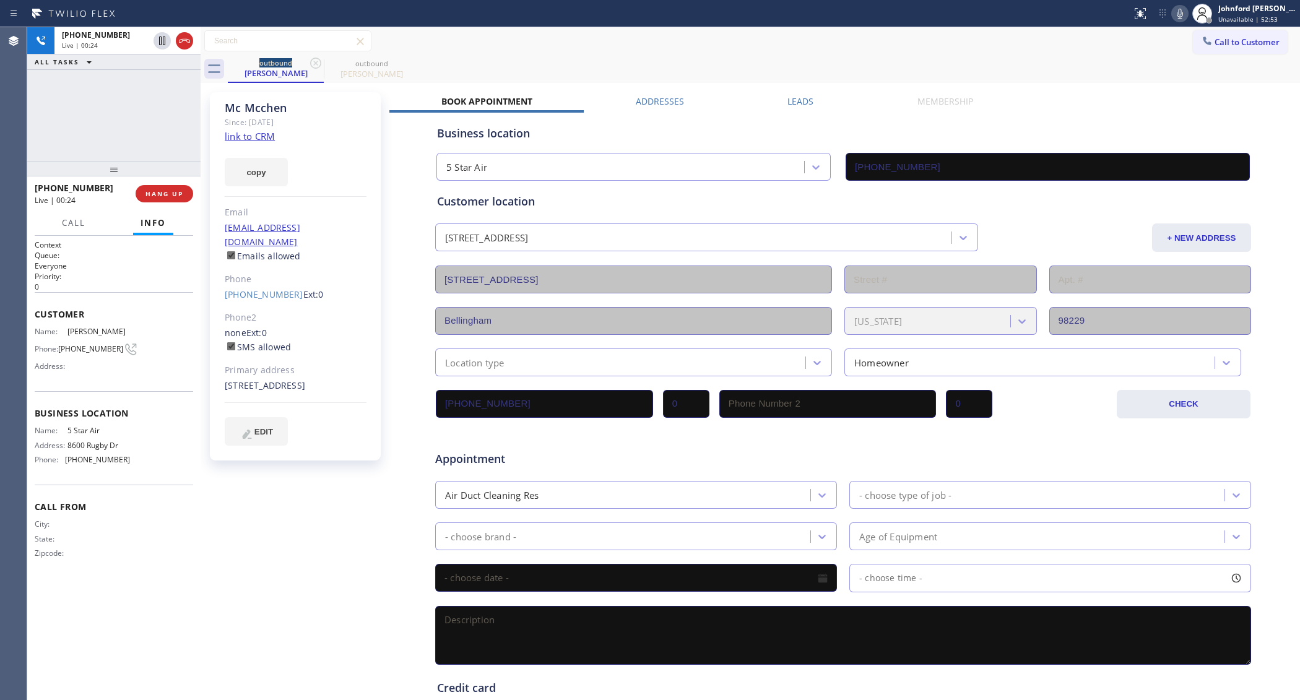
click at [1180, 14] on icon at bounding box center [1179, 14] width 6 height 10
click at [1180, 12] on rect at bounding box center [1179, 12] width 9 height 9
click at [1184, 14] on icon at bounding box center [1179, 13] width 15 height 15
click at [1177, 14] on rect at bounding box center [1179, 12] width 9 height 9
click at [1177, 14] on icon at bounding box center [1179, 13] width 15 height 15
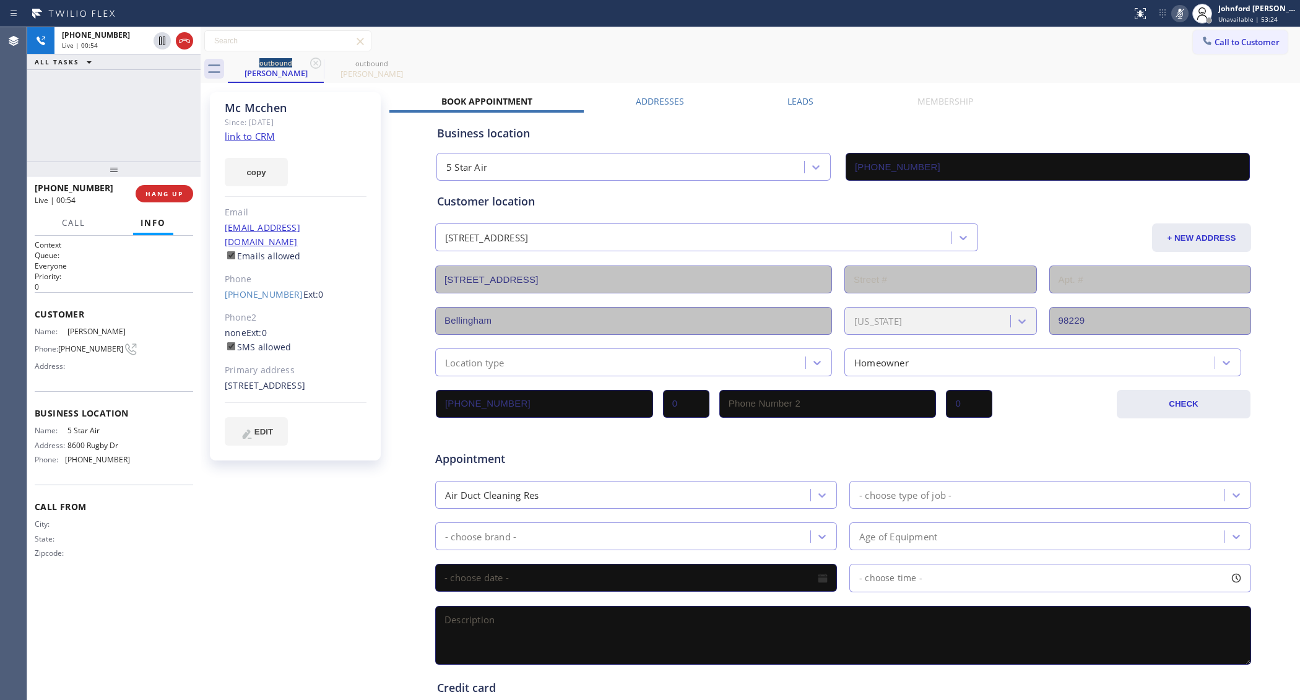
click at [1176, 15] on rect at bounding box center [1179, 12] width 9 height 9
click at [1178, 19] on icon at bounding box center [1179, 13] width 15 height 15
click at [1180, 17] on icon at bounding box center [1179, 14] width 6 height 10
click at [1183, 11] on icon at bounding box center [1179, 13] width 15 height 15
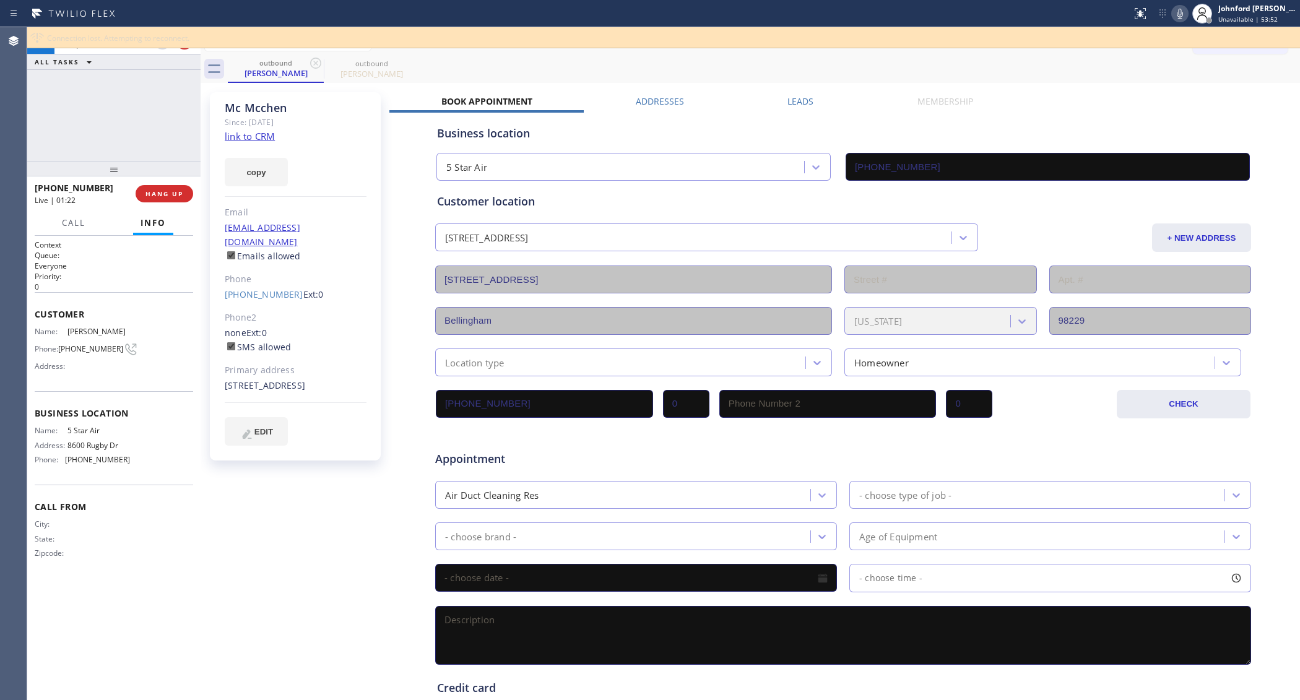
click at [107, 116] on div "[PHONE_NUMBER] Live | 01:22 ALL TASKS ALL TASKS ACTIVE TASKS TASKS IN WRAP UP" at bounding box center [113, 94] width 173 height 134
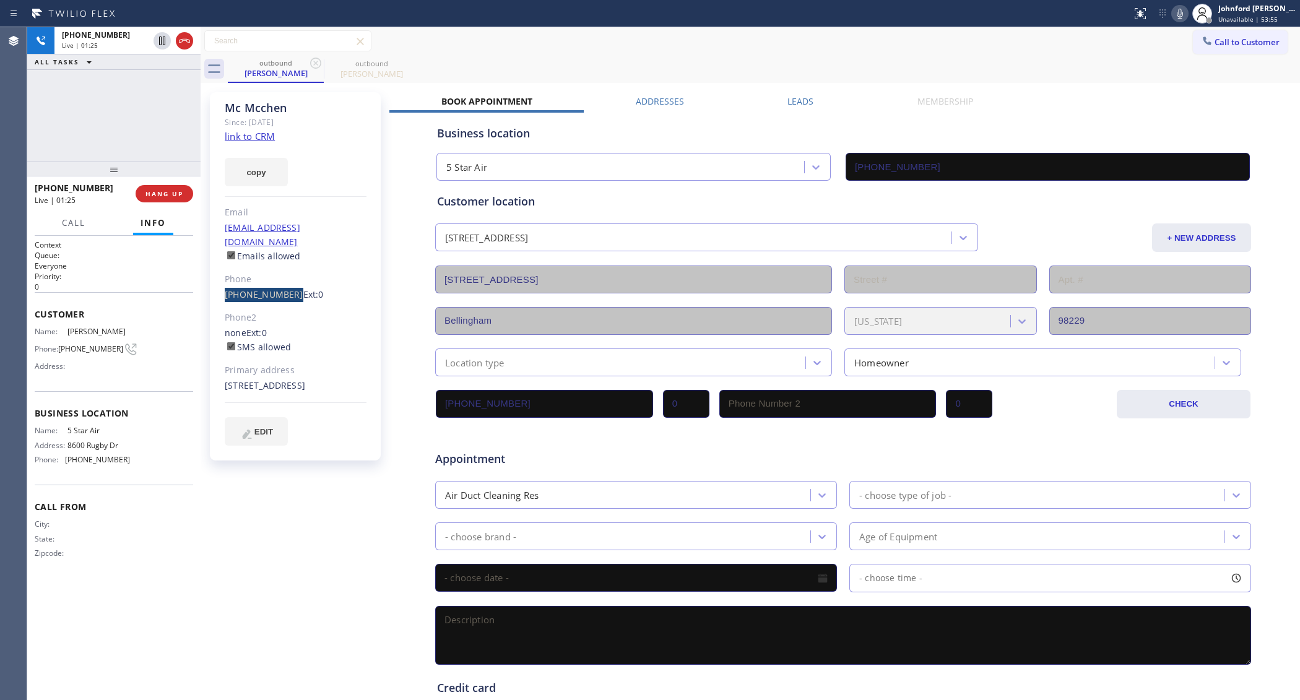
drag, startPoint x: 217, startPoint y: 273, endPoint x: 287, endPoint y: 286, distance: 70.5
click at [287, 286] on div "[PERSON_NAME] Since: [DATE] link to CRM copy Email [EMAIL_ADDRESS][DOMAIN_NAME]…" at bounding box center [295, 276] width 171 height 368
copy link "[PHONE_NUMBER]"
click at [115, 141] on div "[PHONE_NUMBER] Live | 01:26 ALL TASKS ALL TASKS ACTIVE TASKS TASKS IN WRAP UP" at bounding box center [113, 94] width 173 height 134
click at [115, 163] on div at bounding box center [113, 169] width 173 height 15
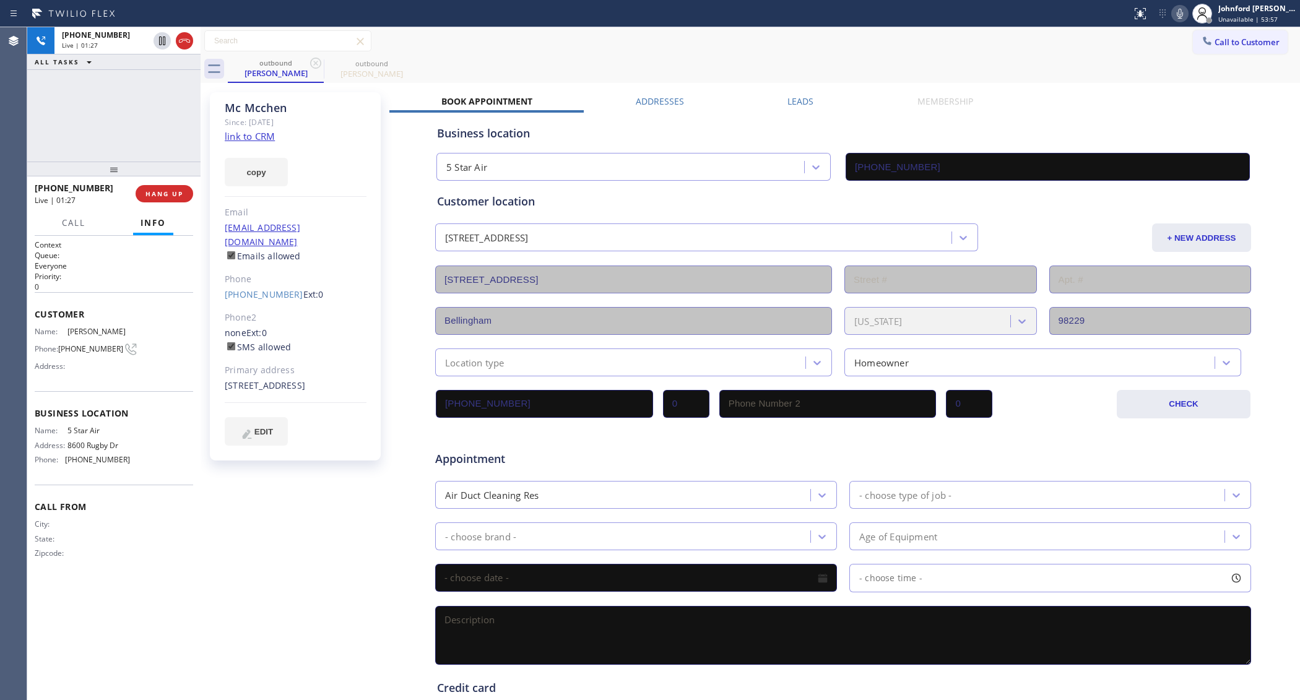
drag, startPoint x: 115, startPoint y: 168, endPoint x: 102, endPoint y: 103, distance: 66.9
click at [102, 103] on div "[PHONE_NUMBER] Live | 01:27 ALL TASKS ALL TASKS ACTIVE TASKS TASKS IN WRAP UP […" at bounding box center [113, 363] width 173 height 673
click at [184, 190] on button "HANG UP" at bounding box center [165, 193] width 58 height 17
click at [157, 188] on button "COMPLETE" at bounding box center [162, 193] width 63 height 17
click at [162, 193] on span "COMPLETE" at bounding box center [161, 193] width 43 height 9
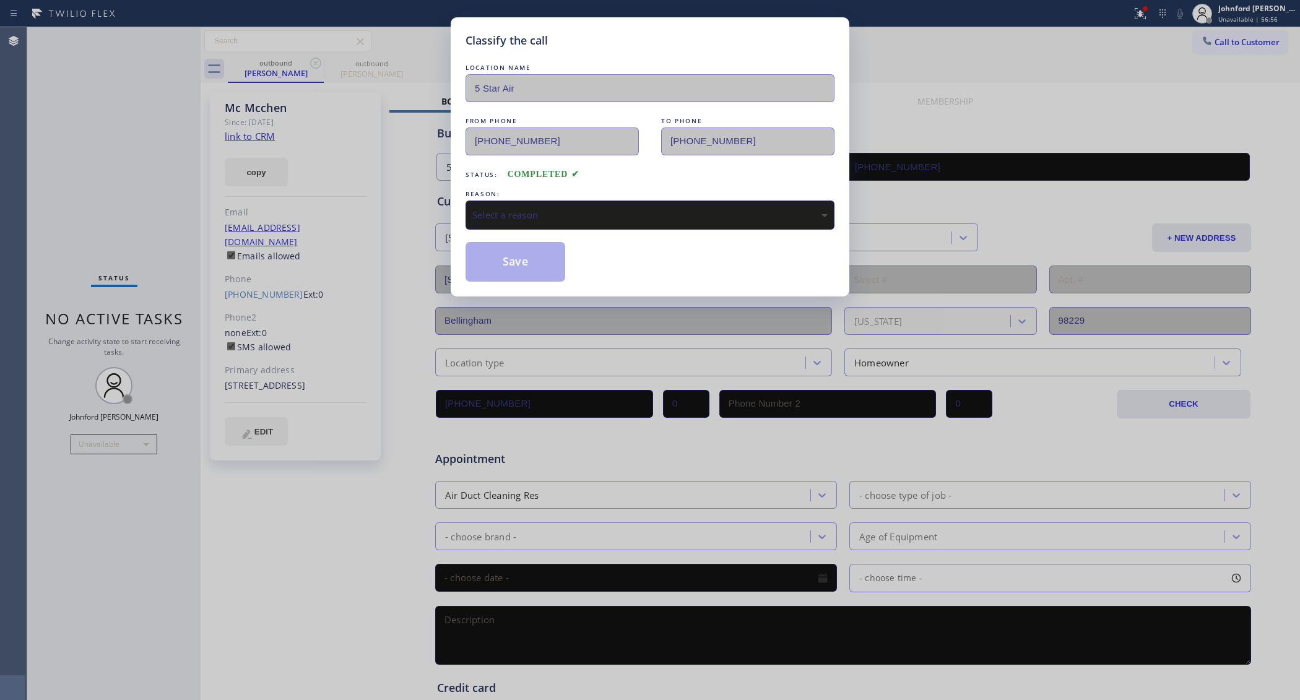
click at [520, 209] on div "Select a reason" at bounding box center [649, 215] width 355 height 14
click at [520, 264] on button "Save" at bounding box center [515, 262] width 100 height 40
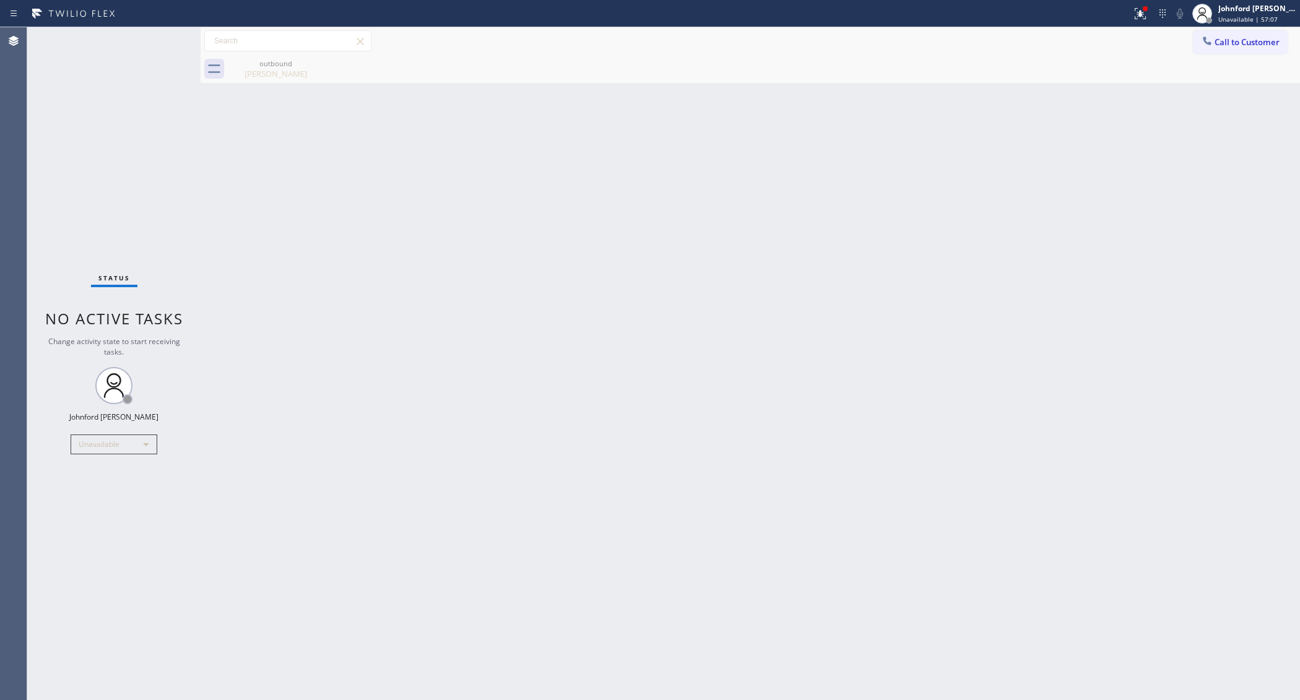
click at [1210, 48] on div at bounding box center [1206, 42] width 15 height 15
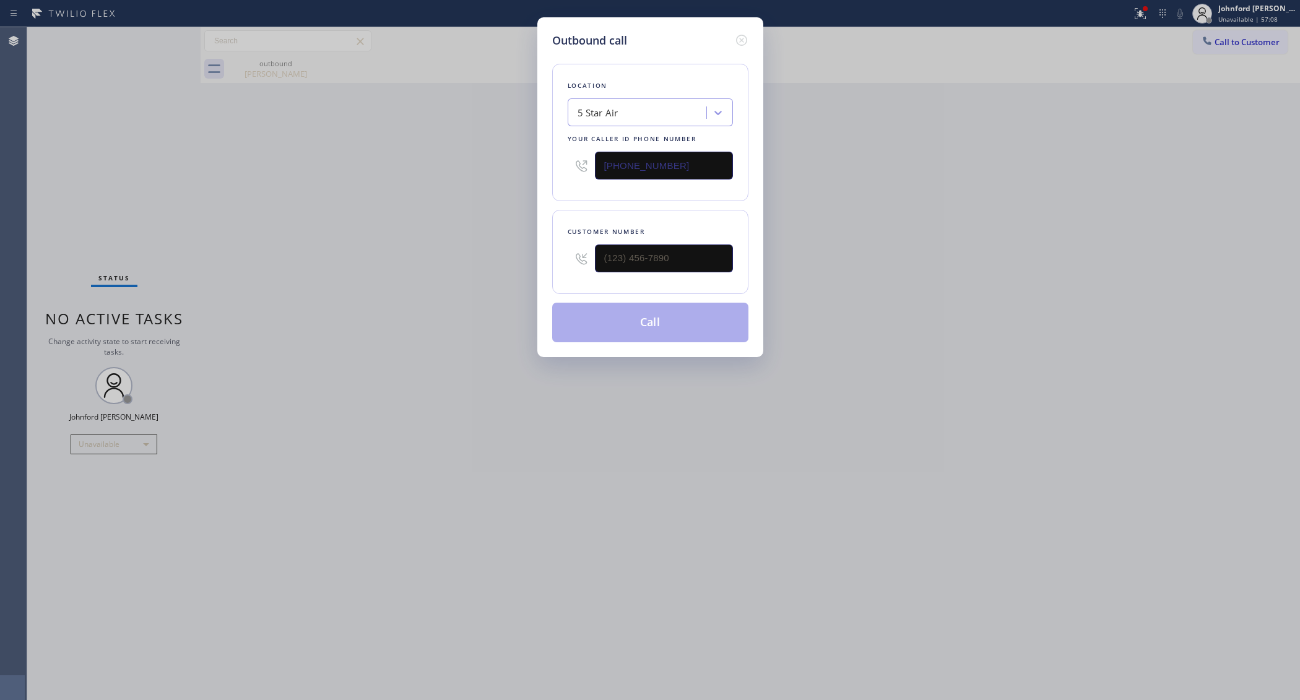
drag, startPoint x: 642, startPoint y: 243, endPoint x: 571, endPoint y: 254, distance: 72.6
click at [576, 252] on div "Customer number" at bounding box center [650, 252] width 196 height 84
click at [631, 254] on input "(___) ___-____" at bounding box center [664, 258] width 138 height 28
paste input "714) 944-9615"
type input "[PHONE_NUMBER]"
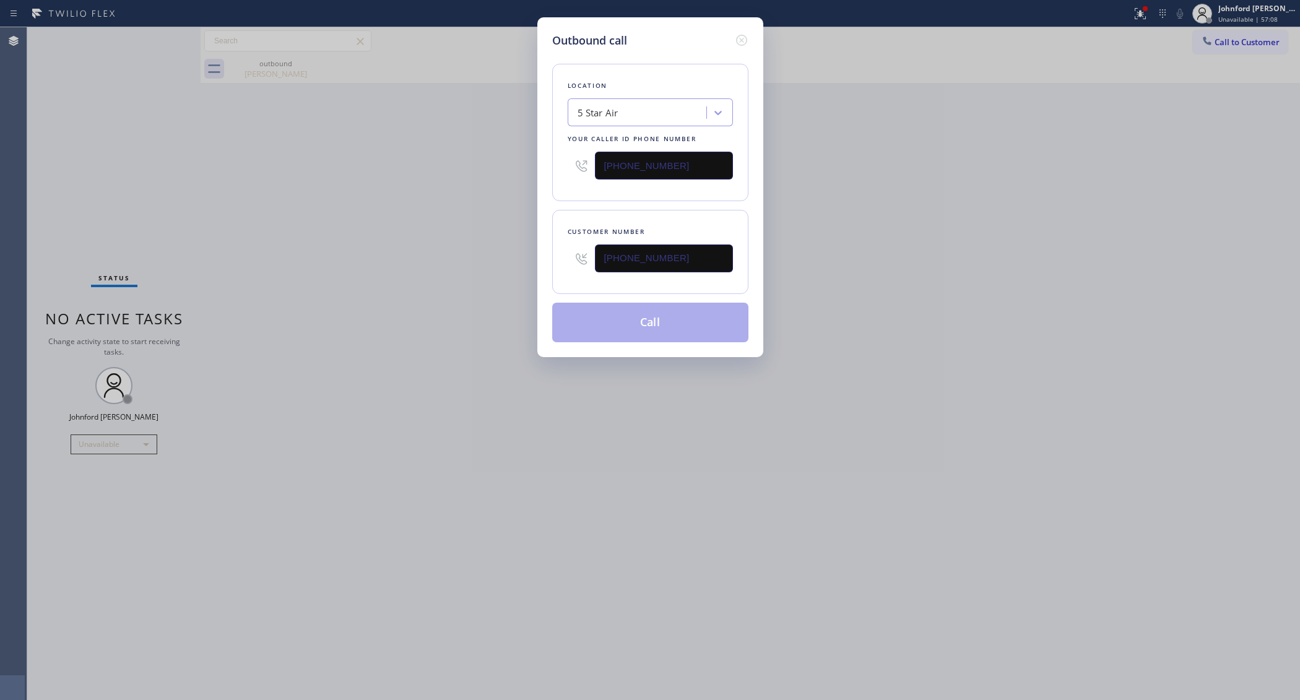
click at [465, 286] on div "Outbound call Location 5 Star Air Your caller id phone number [PHONE_NUMBER] Cu…" at bounding box center [650, 350] width 1300 height 700
click at [678, 328] on button "Call" at bounding box center [650, 323] width 196 height 40
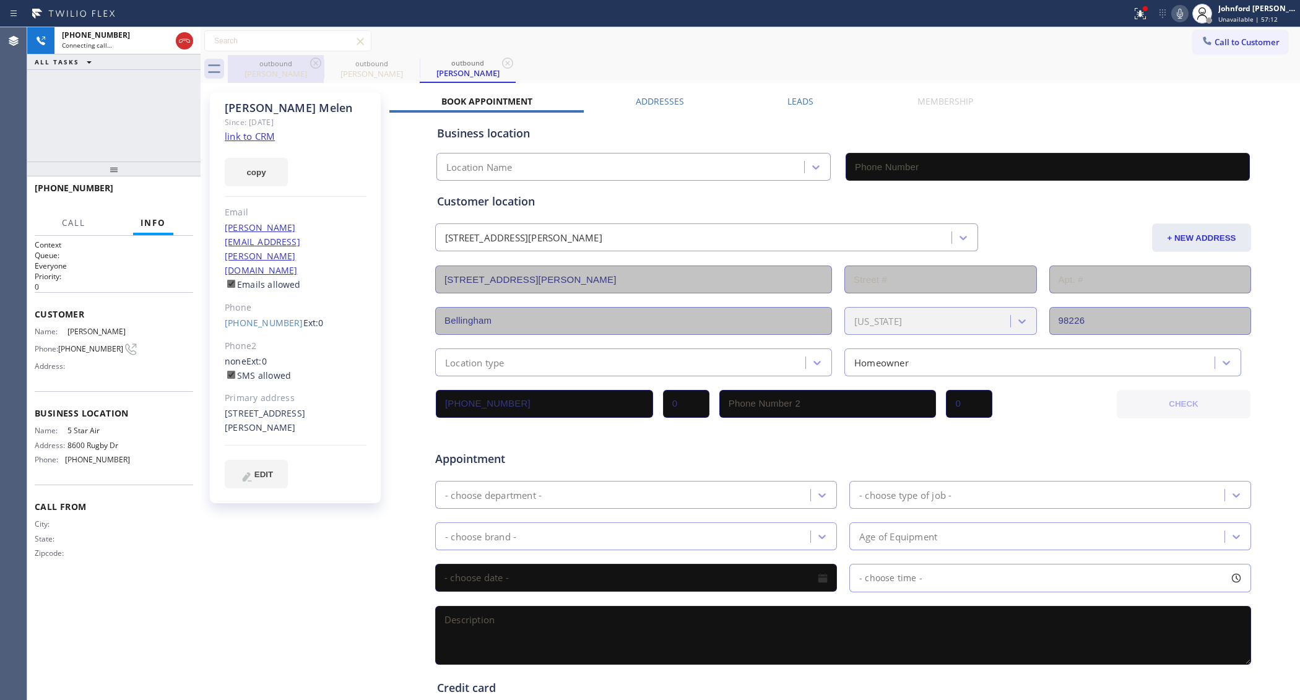
click at [313, 72] on div "[PERSON_NAME]" at bounding box center [275, 73] width 93 height 11
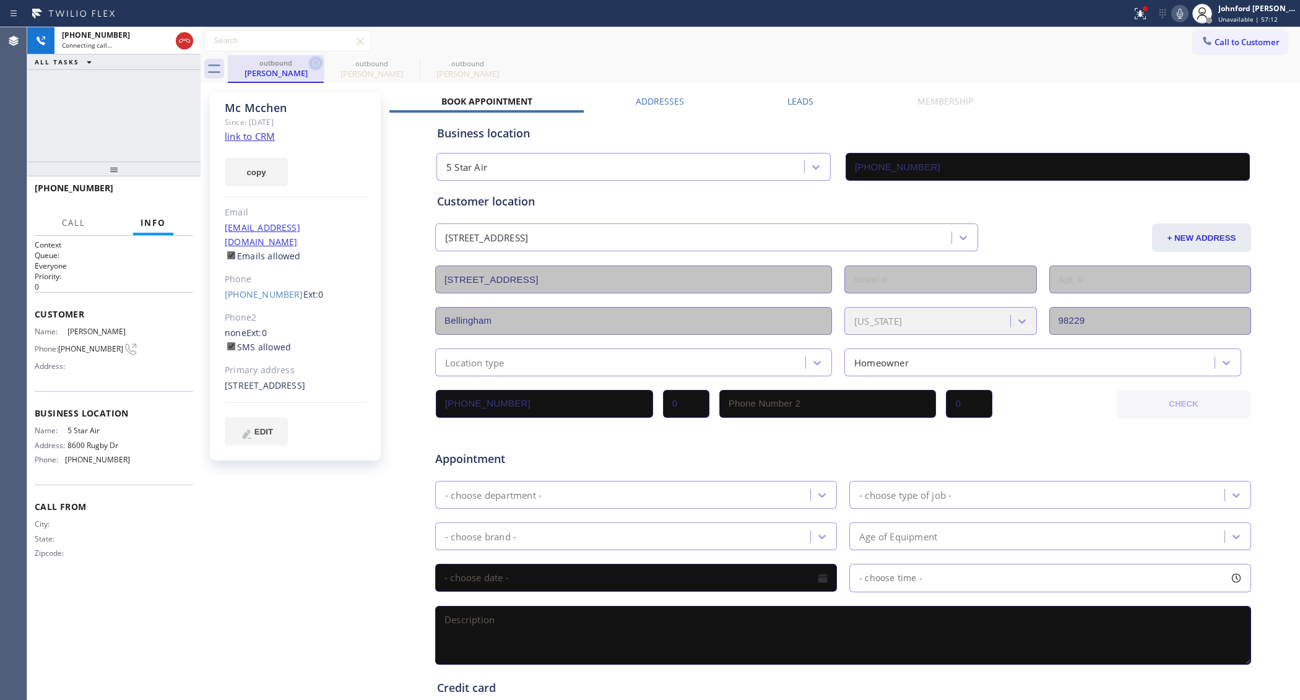
click at [316, 63] on icon at bounding box center [315, 63] width 11 height 11
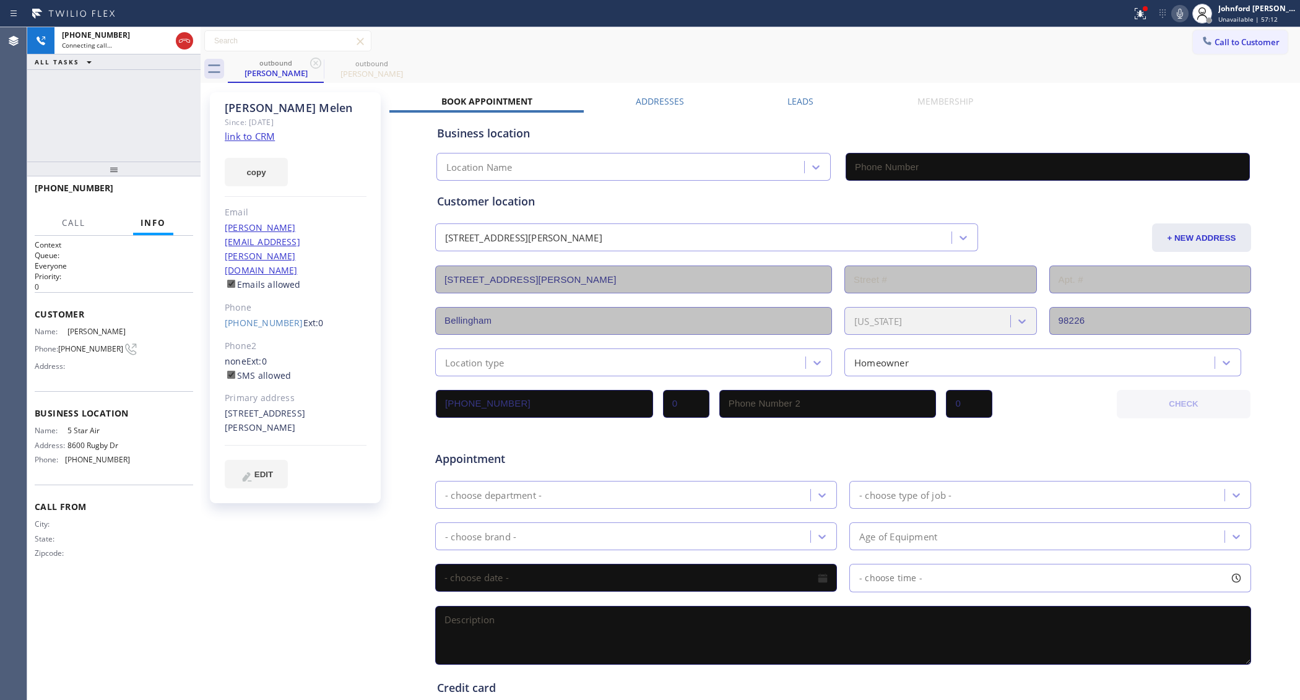
type input "[PHONE_NUMBER]"
click at [273, 132] on link "link to CRM" at bounding box center [250, 136] width 50 height 12
click at [181, 192] on span "HANG UP" at bounding box center [164, 193] width 38 height 9
click at [255, 316] on div "[PHONE_NUMBER] Ext: 0" at bounding box center [296, 323] width 142 height 14
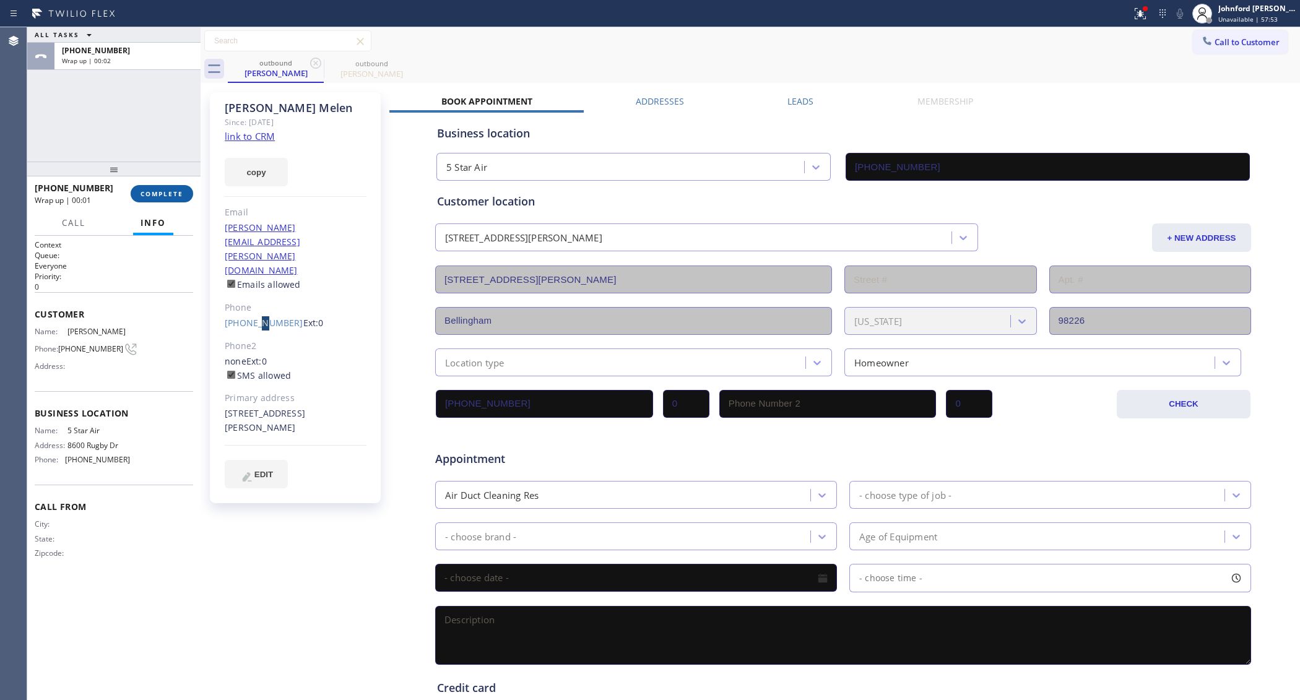
click at [152, 199] on button "COMPLETE" at bounding box center [162, 193] width 63 height 17
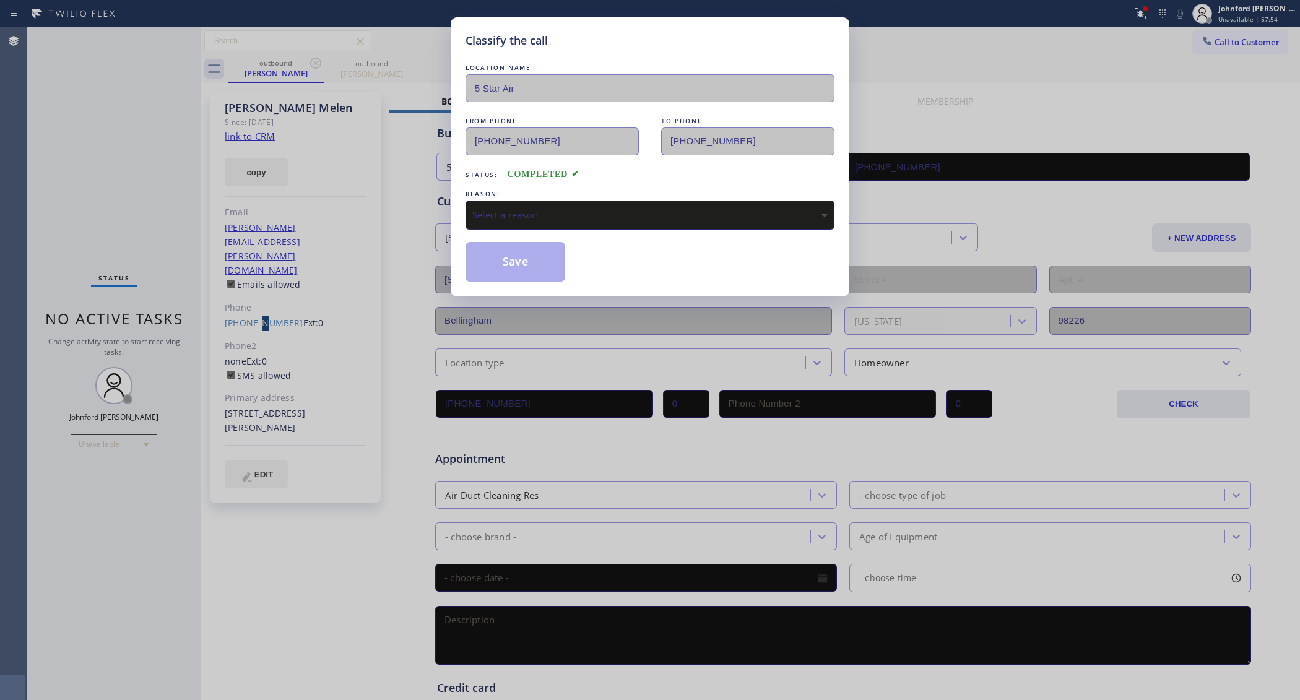
drag, startPoint x: 587, startPoint y: 204, endPoint x: 623, endPoint y: 206, distance: 35.9
click at [590, 208] on div "Select a reason" at bounding box center [649, 215] width 355 height 14
click at [509, 262] on button "Save" at bounding box center [515, 262] width 100 height 40
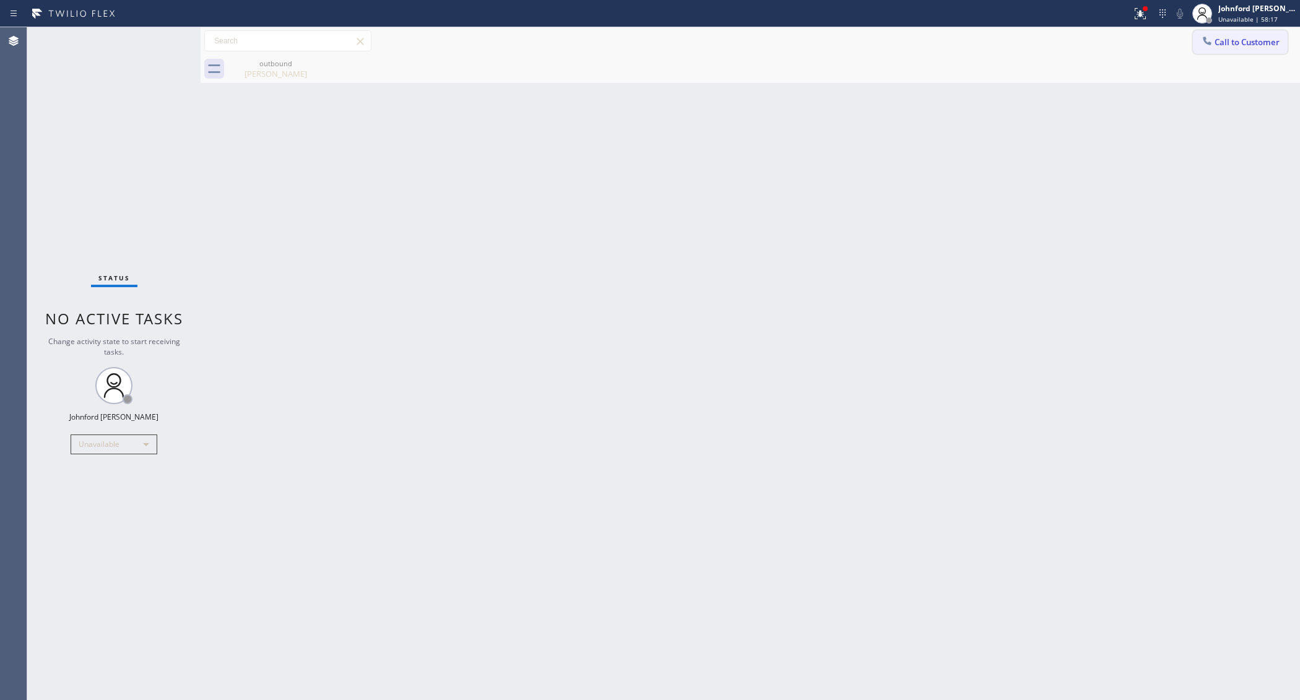
drag, startPoint x: 1221, startPoint y: 31, endPoint x: 1221, endPoint y: 41, distance: 10.5
click at [1222, 32] on button "Call to Customer" at bounding box center [1240, 42] width 95 height 24
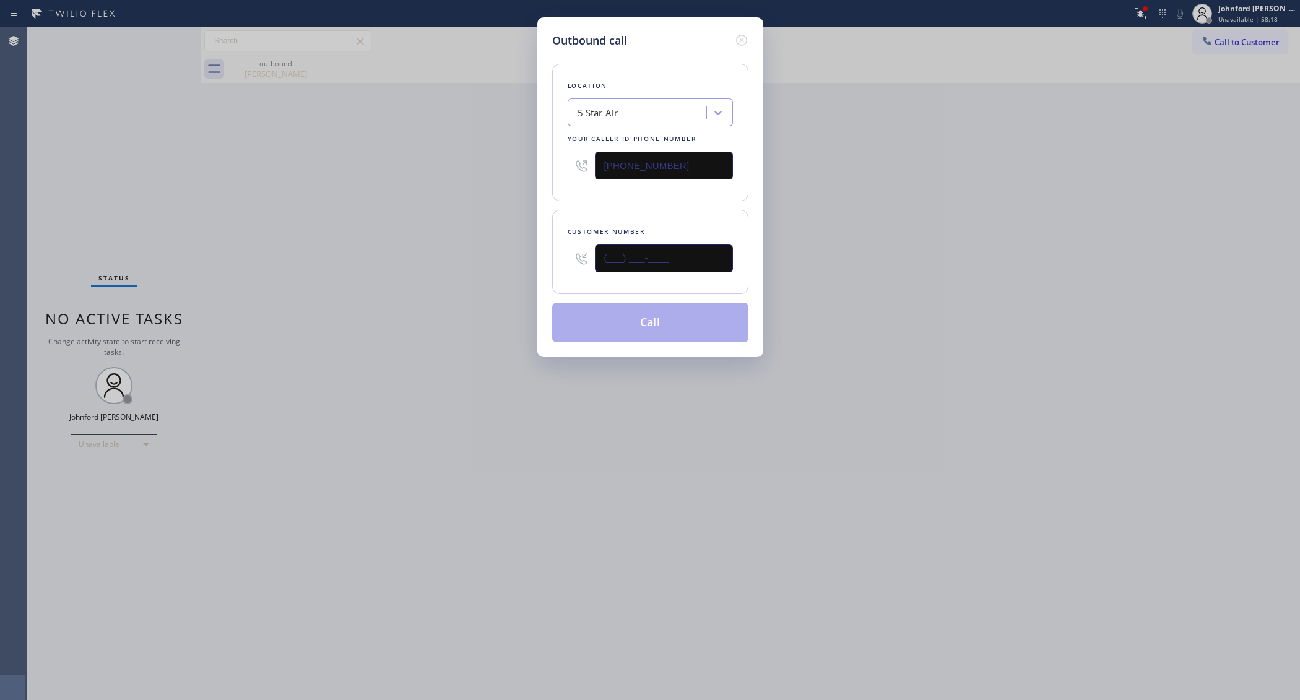
drag, startPoint x: 692, startPoint y: 258, endPoint x: 481, endPoint y: 258, distance: 210.4
click at [531, 258] on div "Outbound call Location 5 Star Air Your caller id phone number [PHONE_NUMBER] Cu…" at bounding box center [650, 350] width 1300 height 700
paste input "208) 863-1818"
type input "[PHONE_NUMBER]"
click at [398, 258] on div "Outbound call Location 5 Star Air Your caller id phone number [PHONE_NUMBER] Cu…" at bounding box center [650, 350] width 1300 height 700
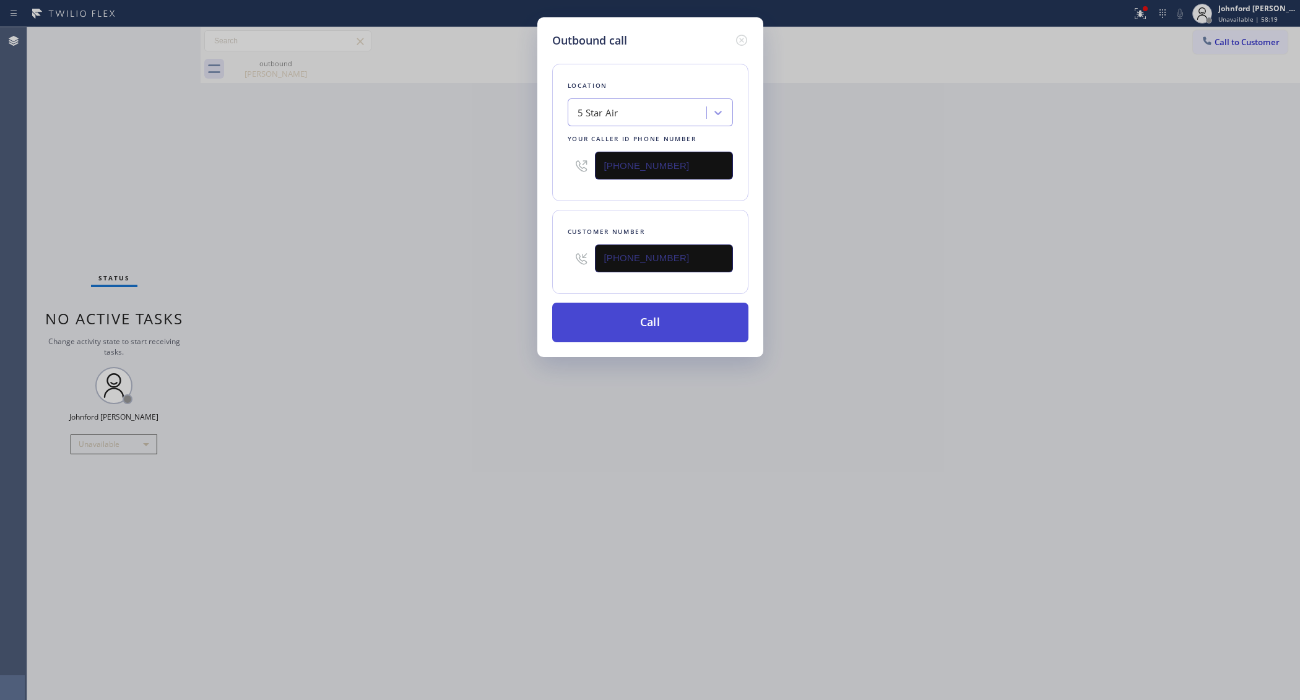
drag, startPoint x: 632, startPoint y: 329, endPoint x: 624, endPoint y: 327, distance: 8.4
click at [634, 329] on button "Call" at bounding box center [650, 323] width 196 height 40
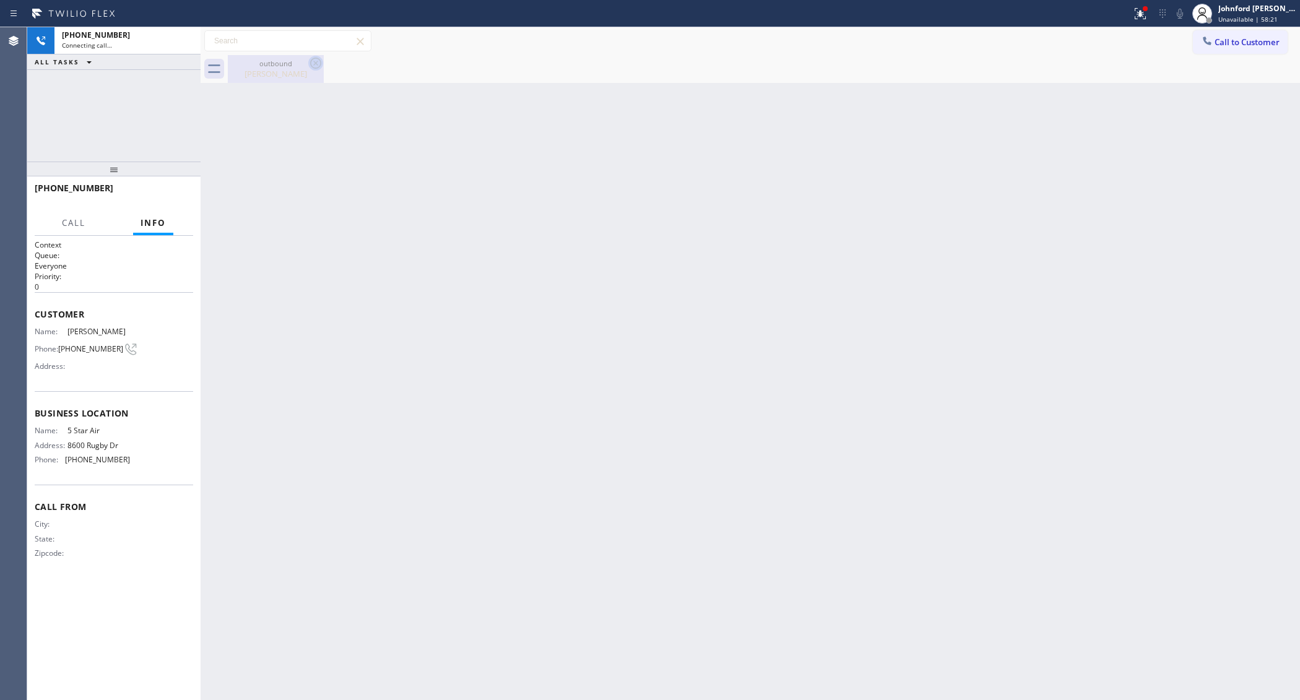
click at [308, 66] on icon at bounding box center [315, 63] width 15 height 15
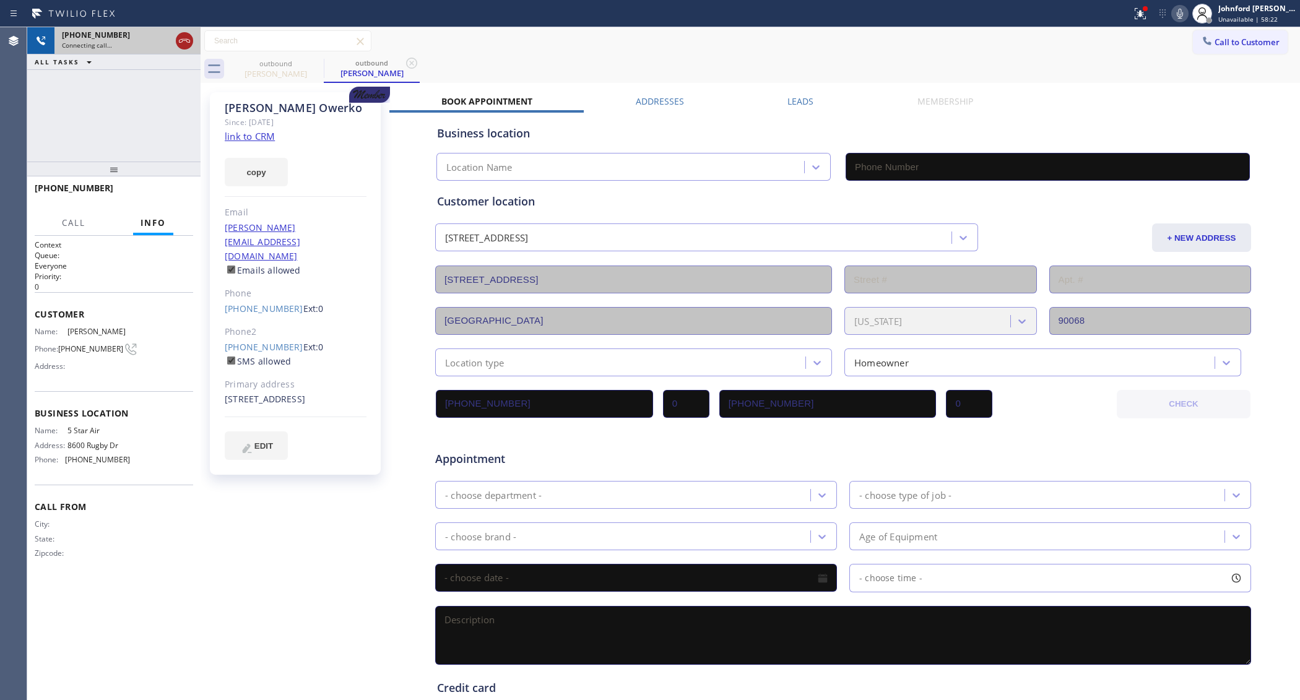
click at [181, 46] on icon at bounding box center [184, 40] width 15 height 15
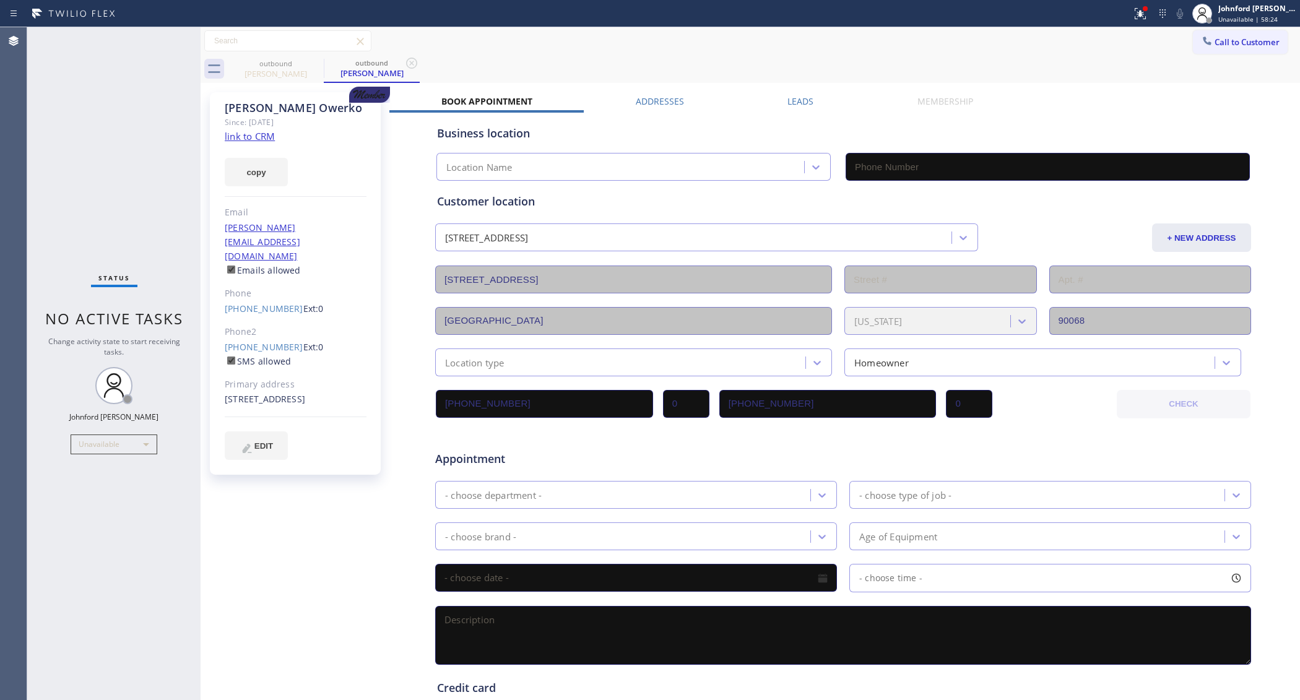
type input "[PHONE_NUMBER]"
click at [1229, 41] on span "Call to Customer" at bounding box center [1246, 42] width 65 height 11
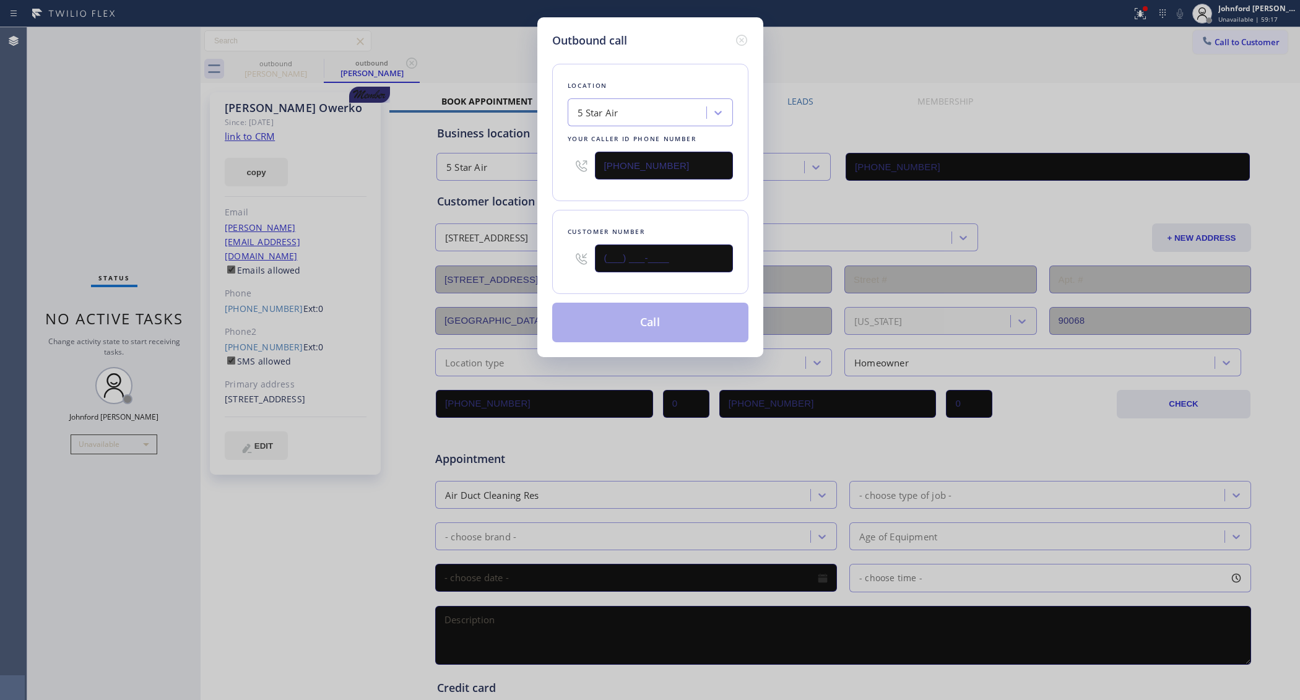
drag, startPoint x: 667, startPoint y: 264, endPoint x: 484, endPoint y: 285, distance: 184.5
click at [484, 285] on div "Outbound call Location 5 Star Air Your caller id phone number [PHONE_NUMBER] Cu…" at bounding box center [650, 350] width 1300 height 700
paste input "310) 994-3526"
type input "[PHONE_NUMBER]"
click at [642, 215] on div "Customer number [PHONE_NUMBER]" at bounding box center [650, 252] width 196 height 84
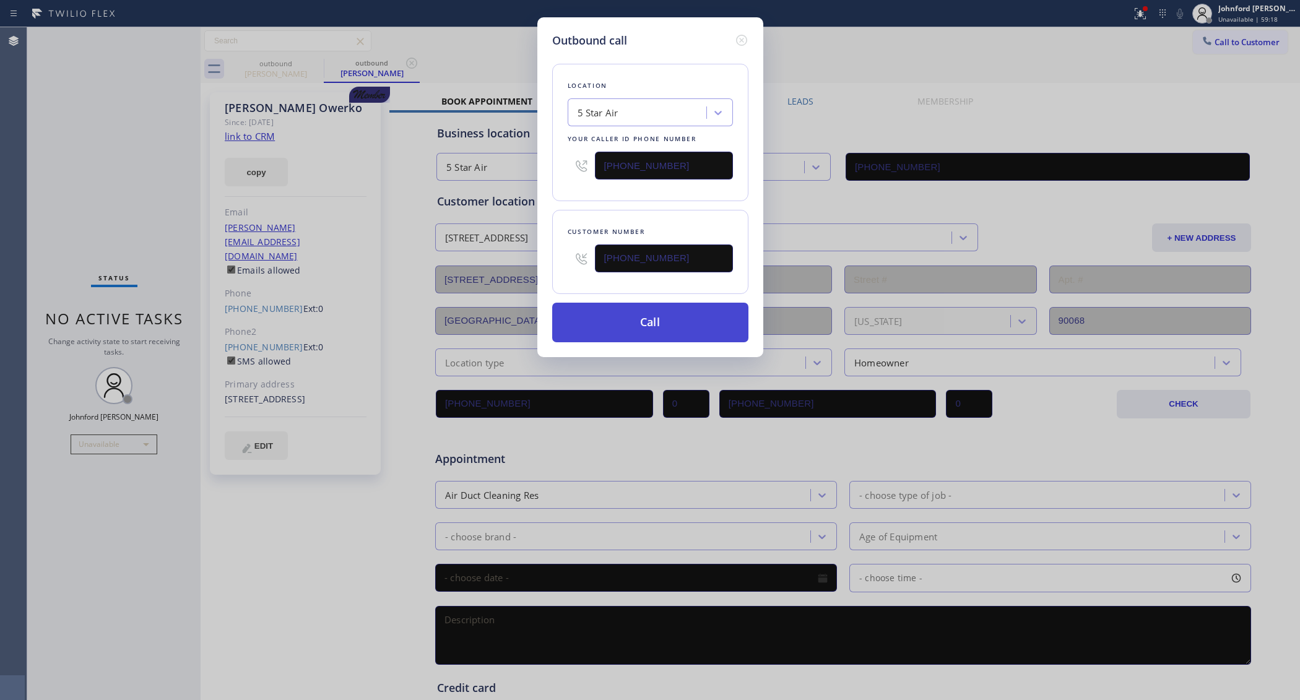
click at [619, 324] on button "Call" at bounding box center [650, 323] width 196 height 40
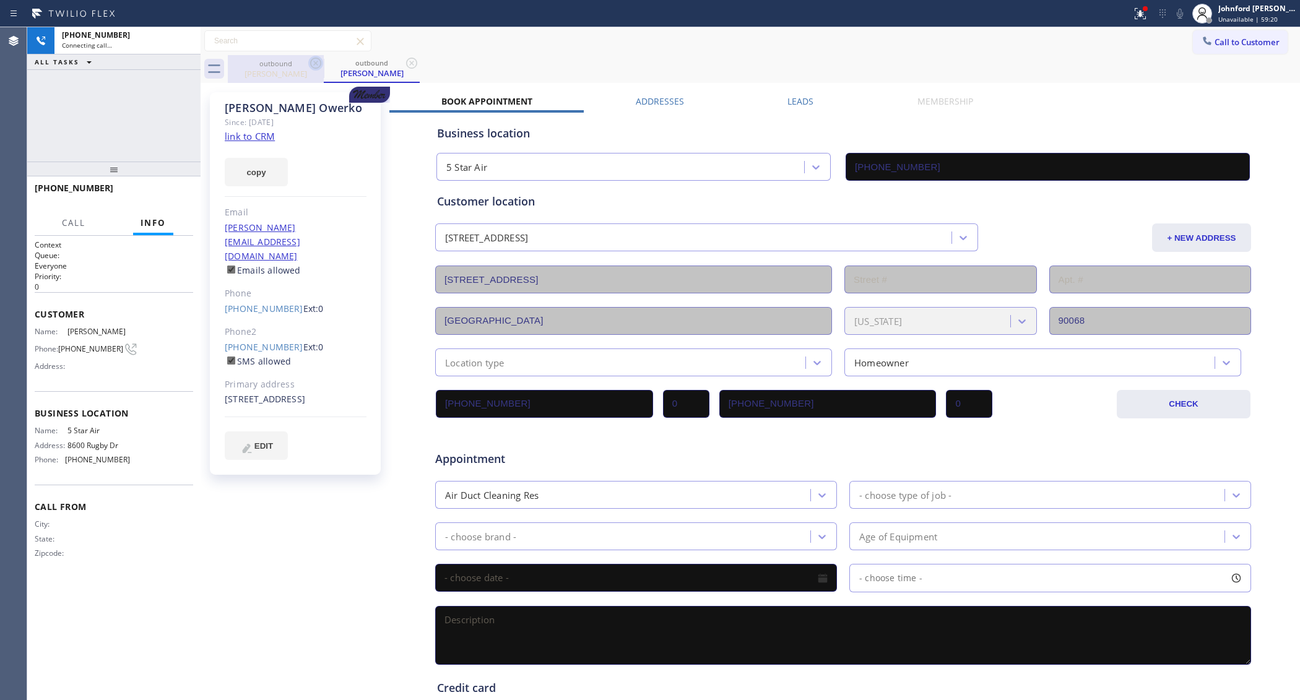
click at [316, 63] on icon at bounding box center [315, 63] width 11 height 11
click at [406, 63] on icon at bounding box center [411, 63] width 11 height 11
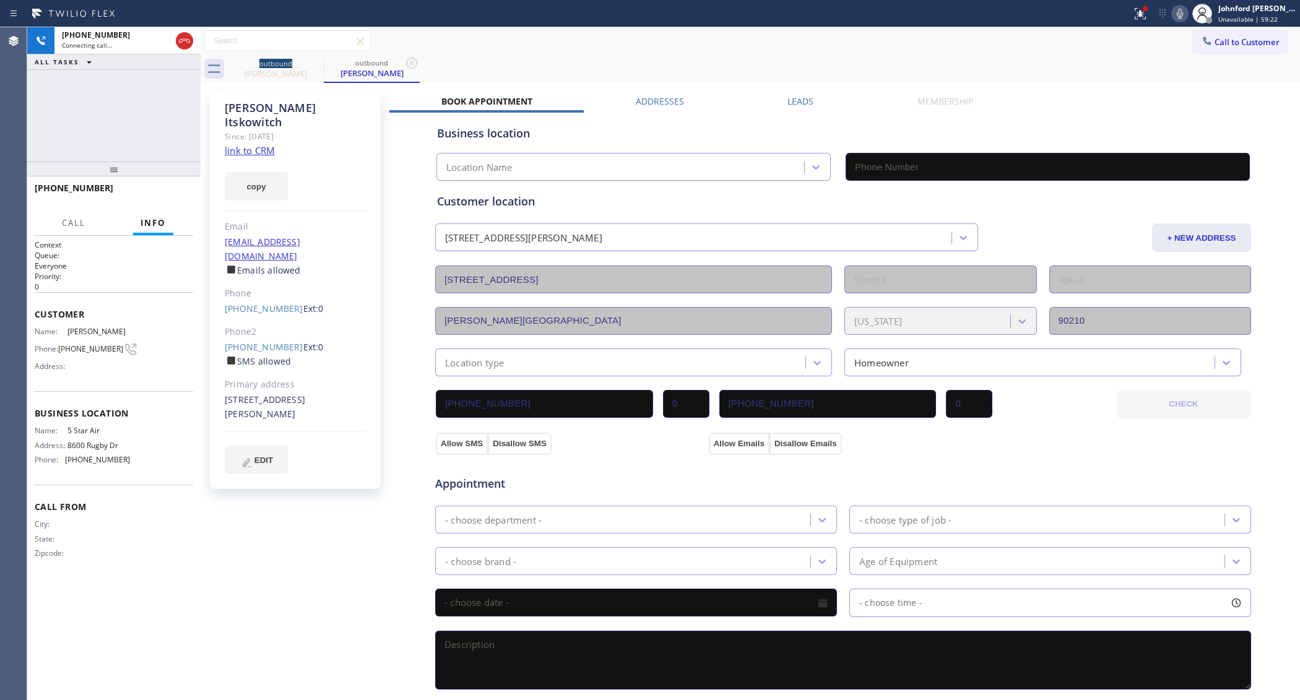
click at [265, 144] on link "link to CRM" at bounding box center [250, 150] width 50 height 12
type input "[PHONE_NUMBER]"
click at [168, 195] on span "HANG UP" at bounding box center [164, 193] width 38 height 9
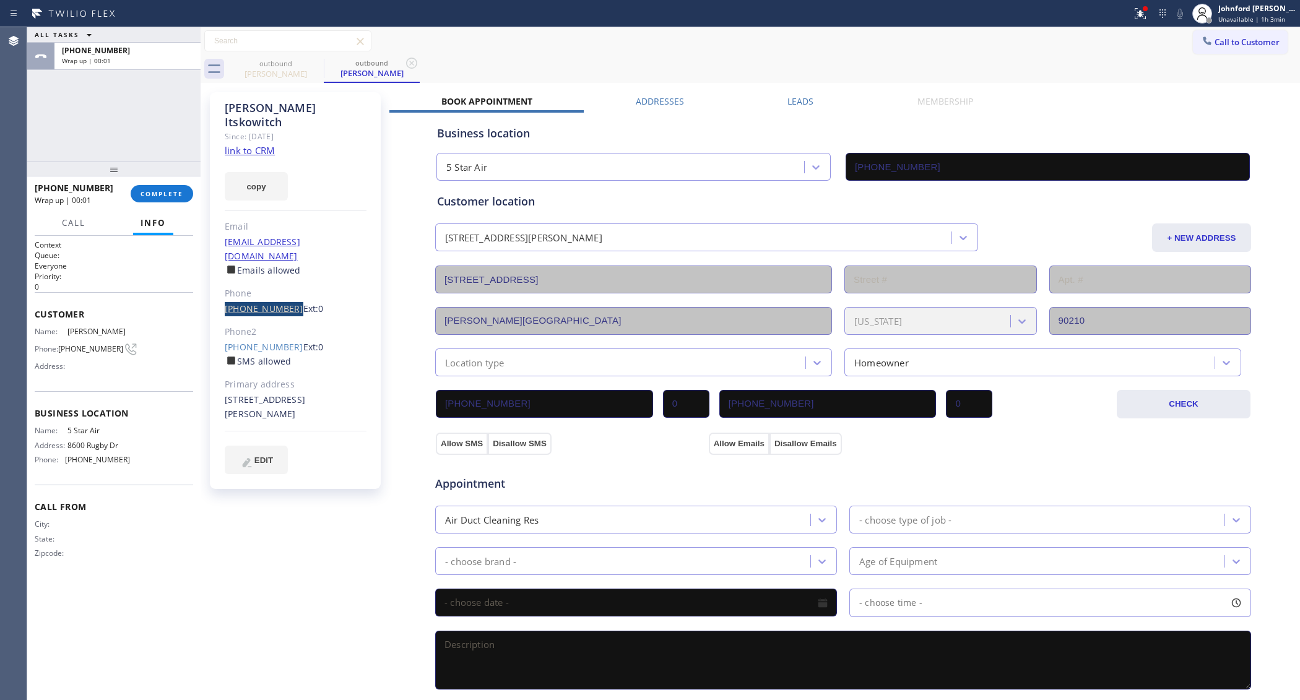
drag, startPoint x: 215, startPoint y: 278, endPoint x: 285, endPoint y: 282, distance: 70.0
click at [285, 282] on div "[PERSON_NAME] Since: [DATE] link to CRM copy Email [EMAIL_ADDRESS][DOMAIN_NAME]…" at bounding box center [295, 290] width 171 height 397
copy link "[PHONE_NUMBER]"
click at [164, 204] on div "[PHONE_NUMBER] Wrap up | 00:01 COMPLETE" at bounding box center [114, 194] width 158 height 32
click at [162, 194] on span "COMPLETE" at bounding box center [161, 193] width 43 height 9
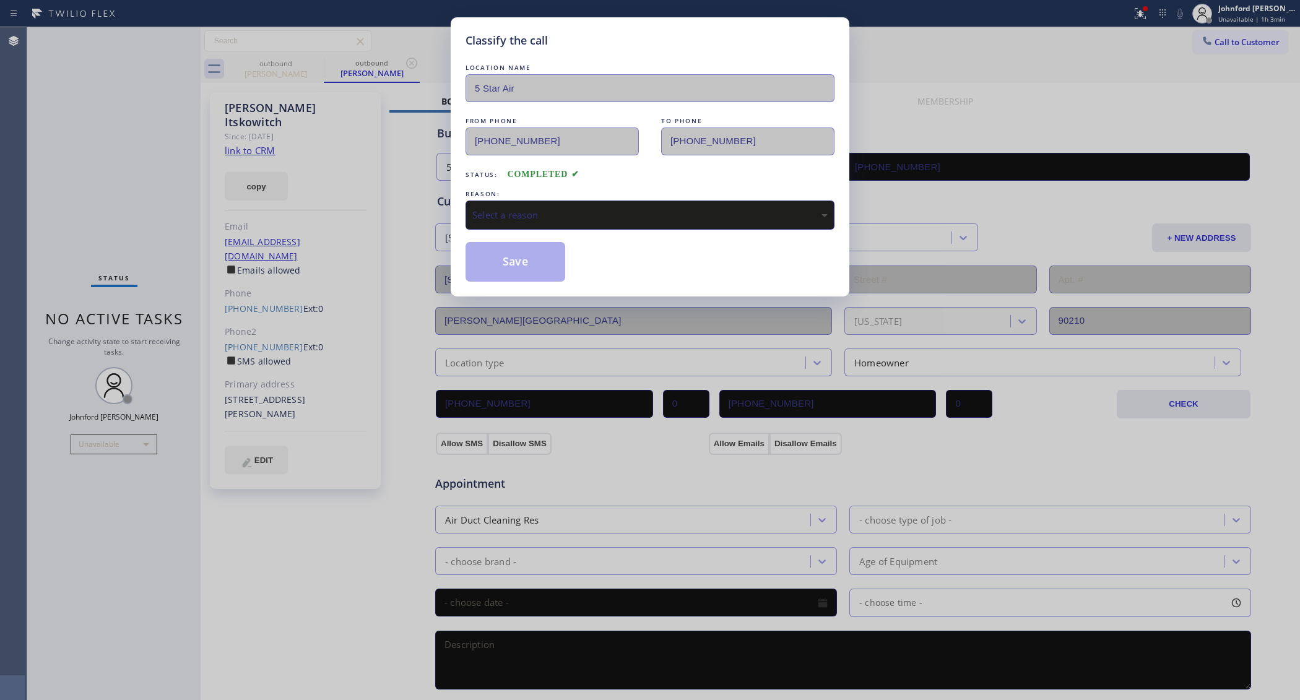
click at [521, 214] on div "Select a reason" at bounding box center [649, 215] width 355 height 14
click at [488, 237] on div "LOCATION NAME 5 Star Air FROM PHONE [PHONE_NUMBER] TO PHONE [PHONE_NUMBER] Stat…" at bounding box center [649, 171] width 369 height 220
click at [495, 261] on button "Save" at bounding box center [515, 262] width 100 height 40
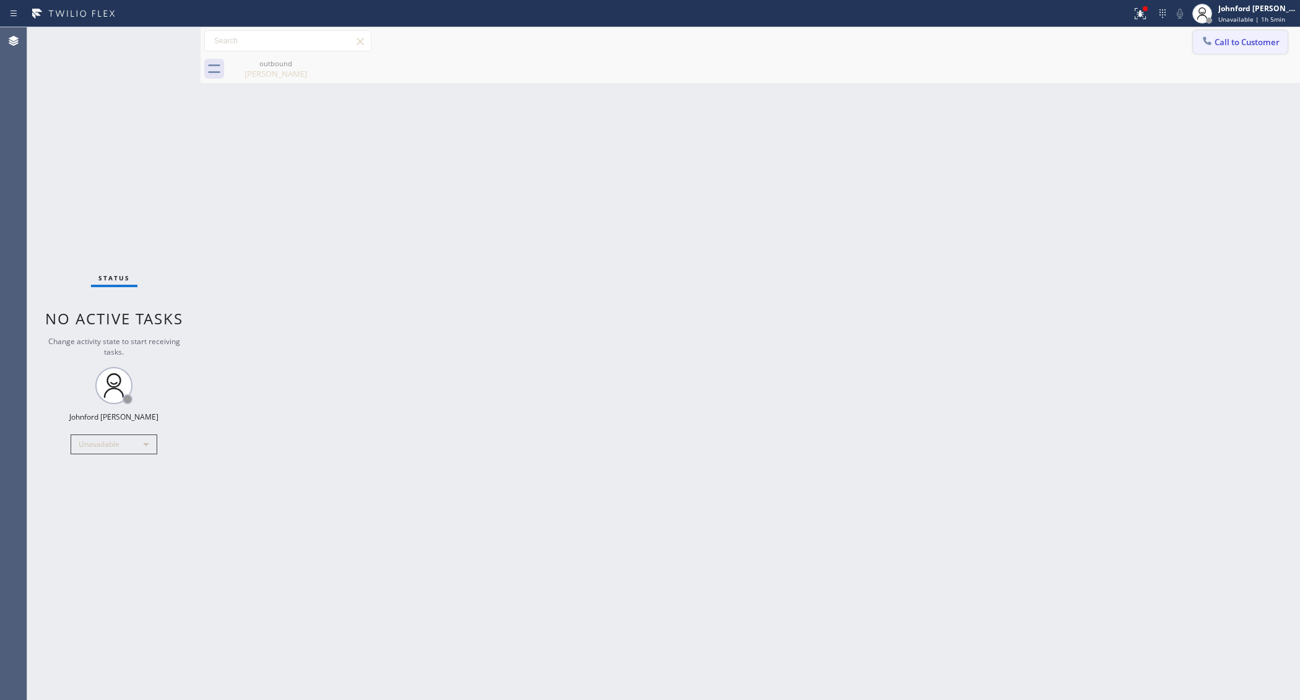
click at [1228, 40] on span "Call to Customer" at bounding box center [1246, 42] width 65 height 11
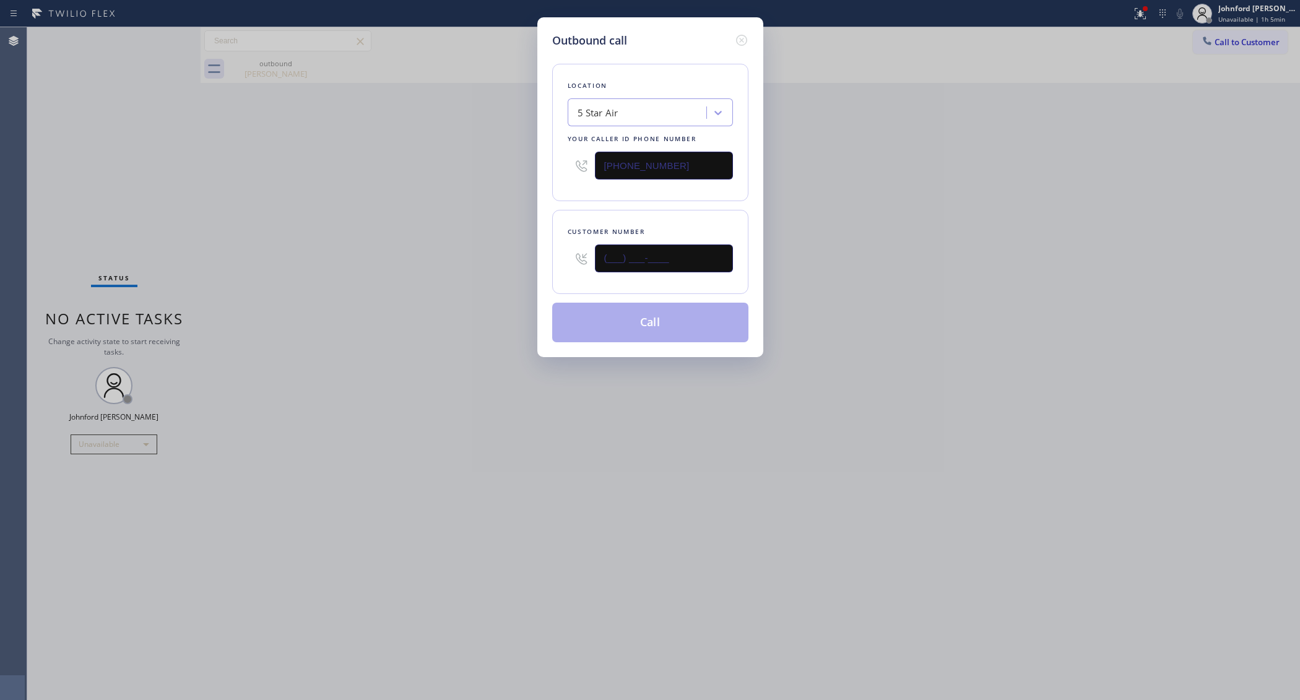
drag, startPoint x: 587, startPoint y: 282, endPoint x: 477, endPoint y: 278, distance: 110.2
click at [531, 280] on div "Outbound call Location 5 Star Air Your caller id phone number [PHONE_NUMBER] Cu…" at bounding box center [650, 350] width 1300 height 700
paste input "858) 414-6569"
type input "[PHONE_NUMBER]"
click at [351, 278] on div "Outbound call Location 5 Star Air Your caller id phone number [PHONE_NUMBER] Cu…" at bounding box center [650, 350] width 1300 height 700
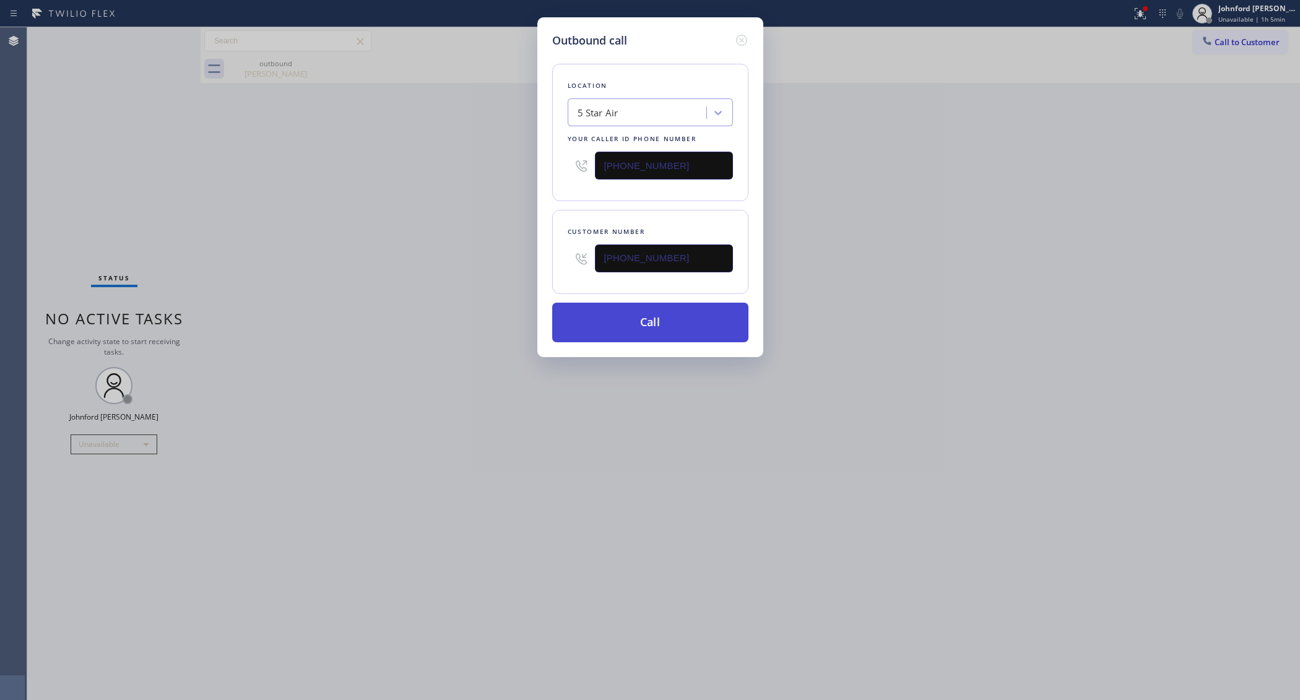
click at [673, 326] on button "Call" at bounding box center [650, 323] width 196 height 40
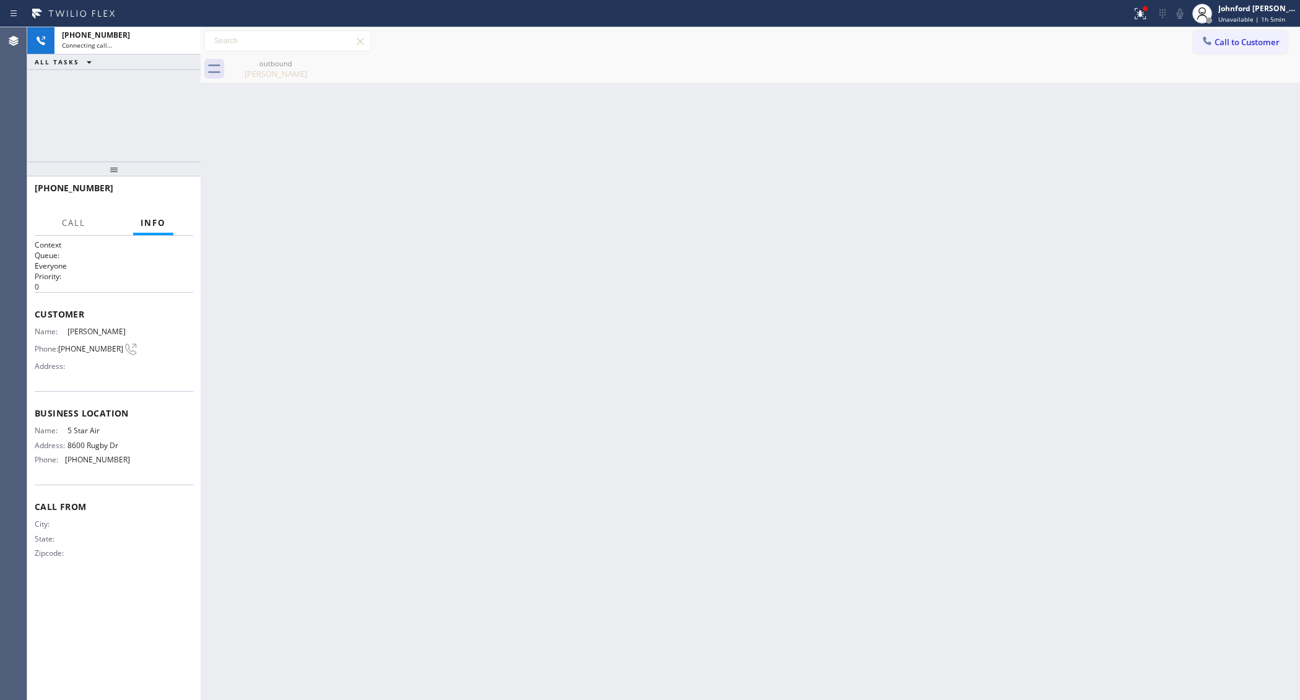
click at [0, 0] on icon at bounding box center [0, 0] width 0 height 0
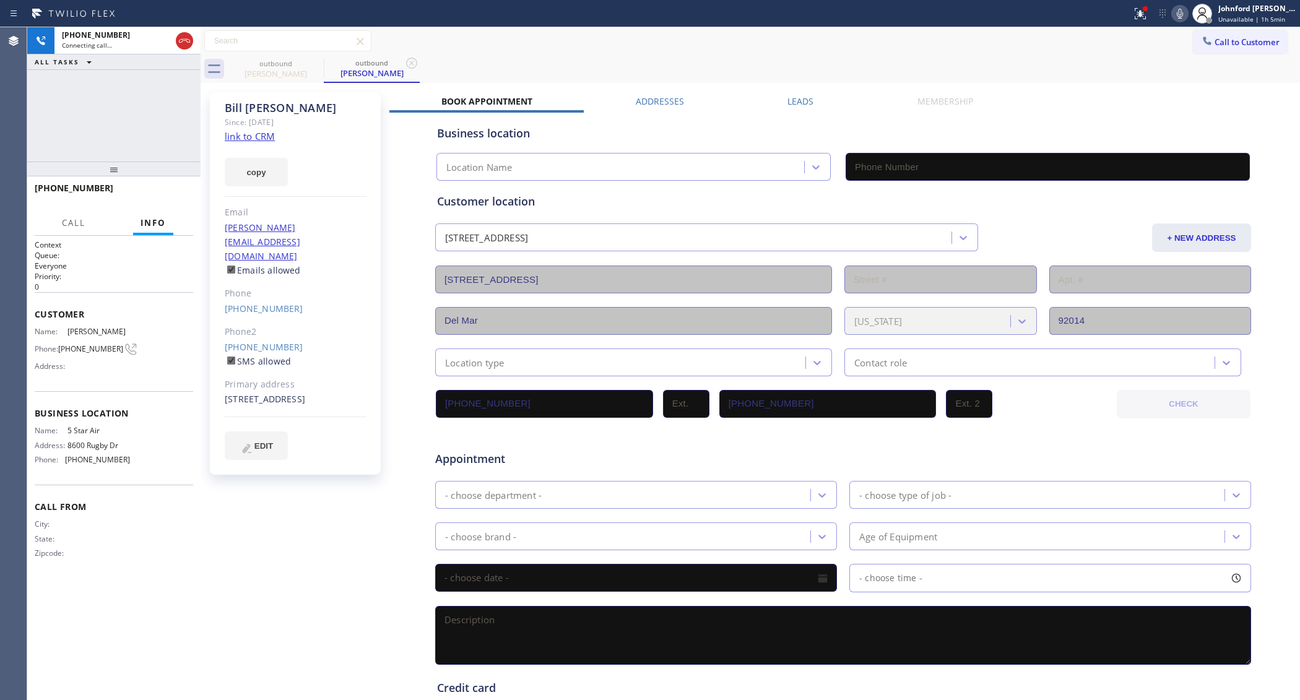
click at [249, 132] on link "link to CRM" at bounding box center [250, 136] width 50 height 12
type input "[PHONE_NUMBER]"
click at [164, 187] on button "HANG UP" at bounding box center [165, 193] width 58 height 17
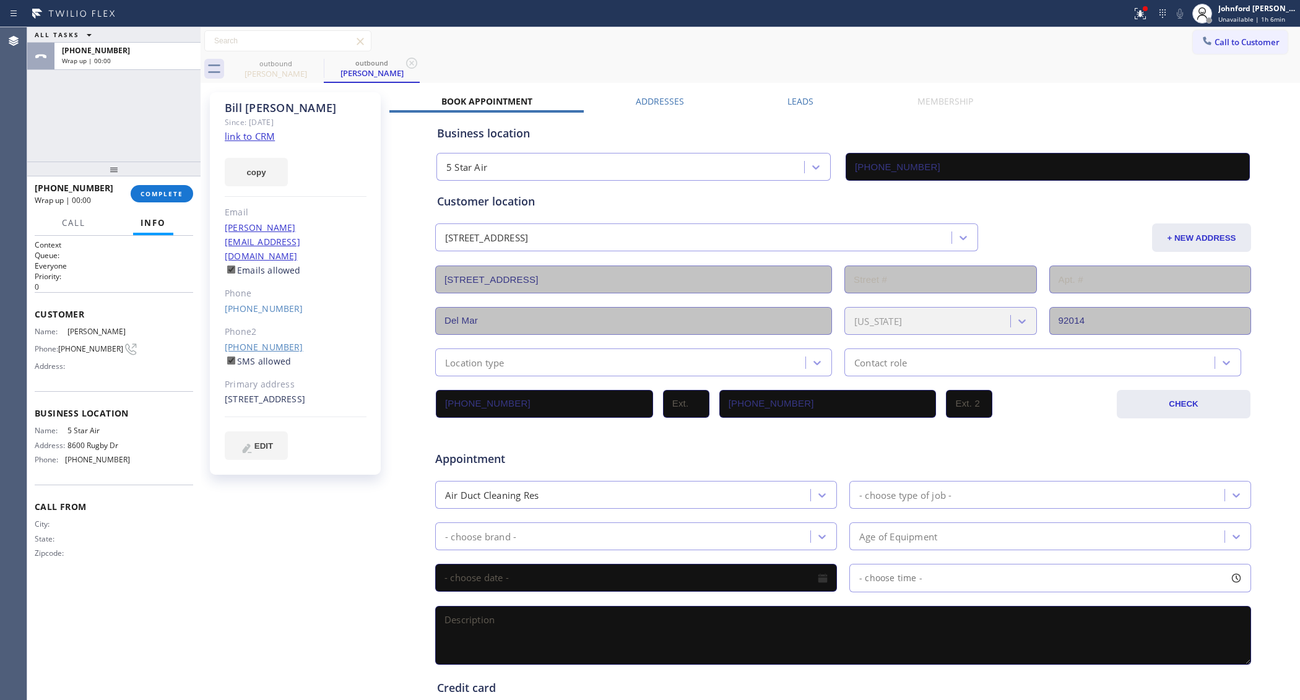
click at [234, 341] on link "[PHONE_NUMBER]" at bounding box center [264, 347] width 79 height 12
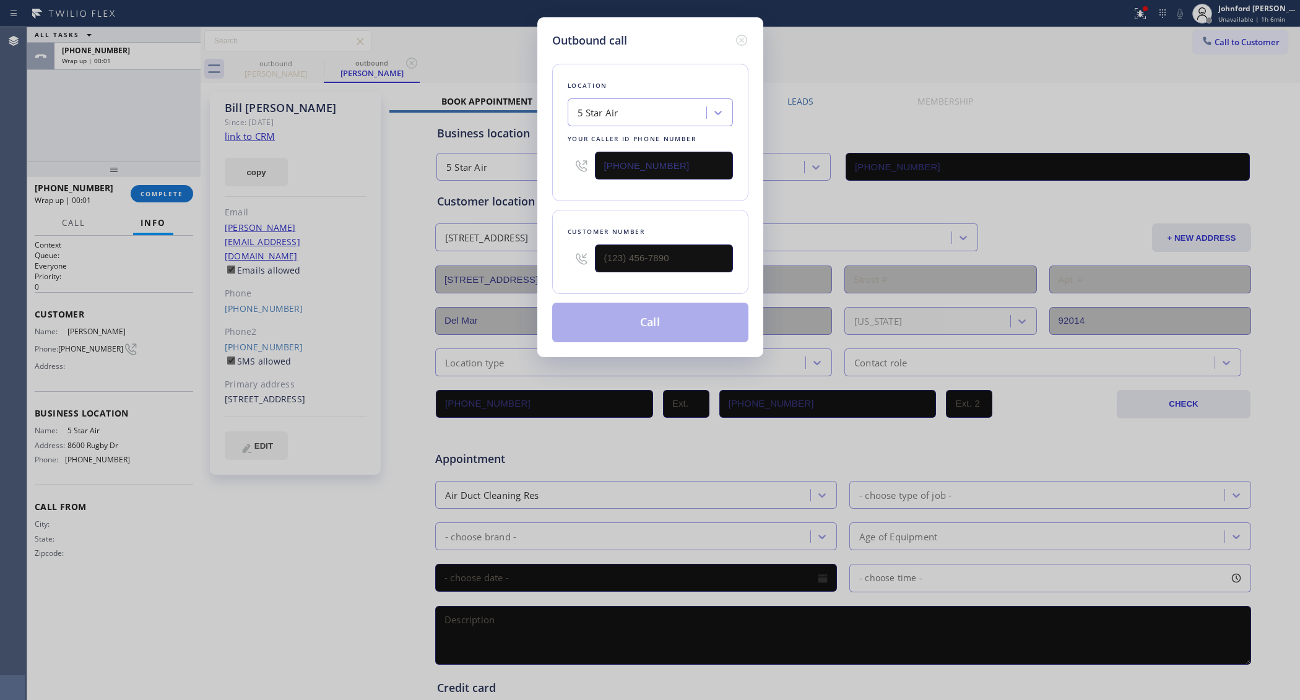
type input "[PHONE_NUMBER]"
click at [611, 303] on button "Call" at bounding box center [650, 323] width 196 height 40
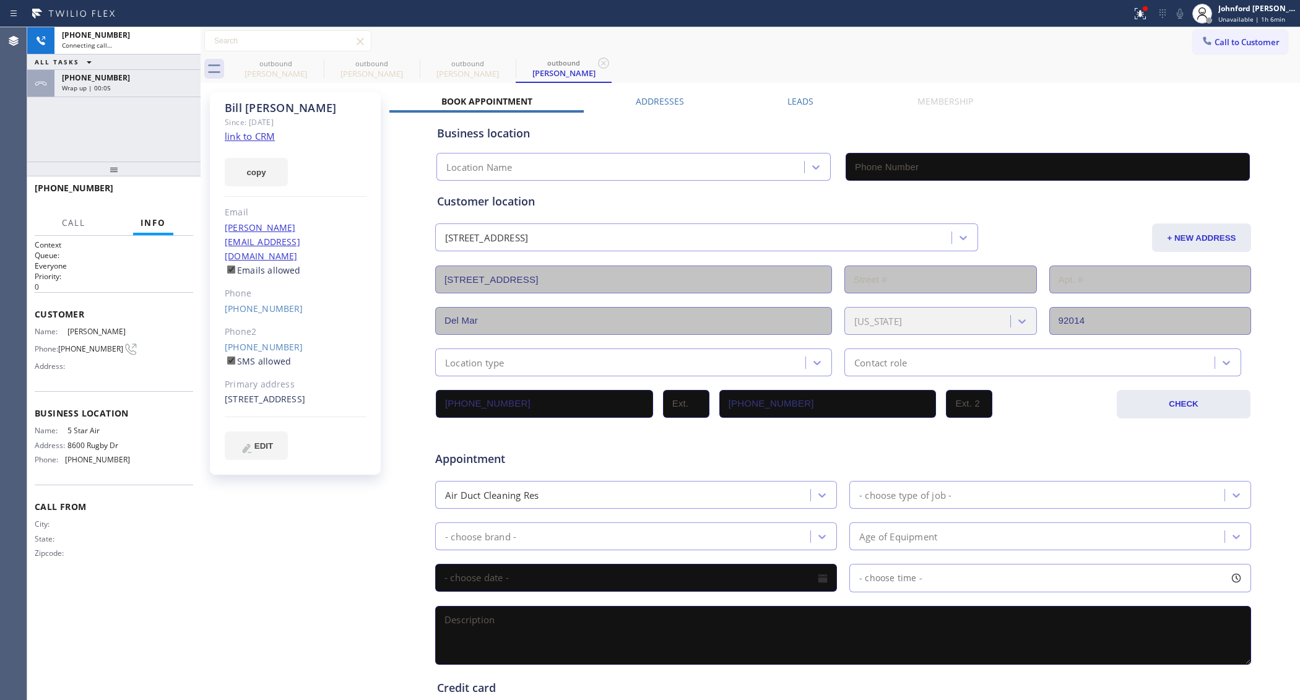
type input "[PHONE_NUMBER]"
click at [728, 63] on div "outbound [PERSON_NAME] outbound [PERSON_NAME] outbound [PERSON_NAME] outbound […" at bounding box center [764, 69] width 1072 height 28
click at [192, 190] on button "HANG UP" at bounding box center [165, 193] width 58 height 17
click at [180, 195] on span "COMPLETE" at bounding box center [161, 193] width 43 height 9
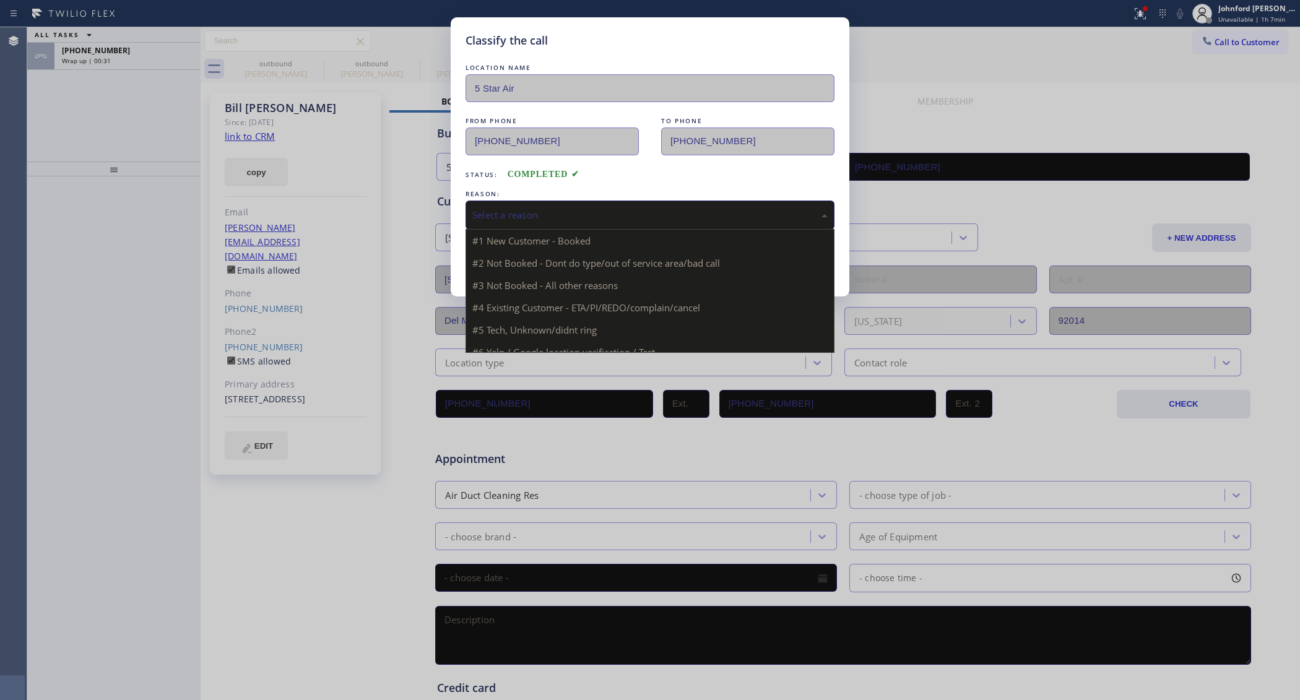
click at [515, 217] on div "Select a reason" at bounding box center [649, 215] width 355 height 14
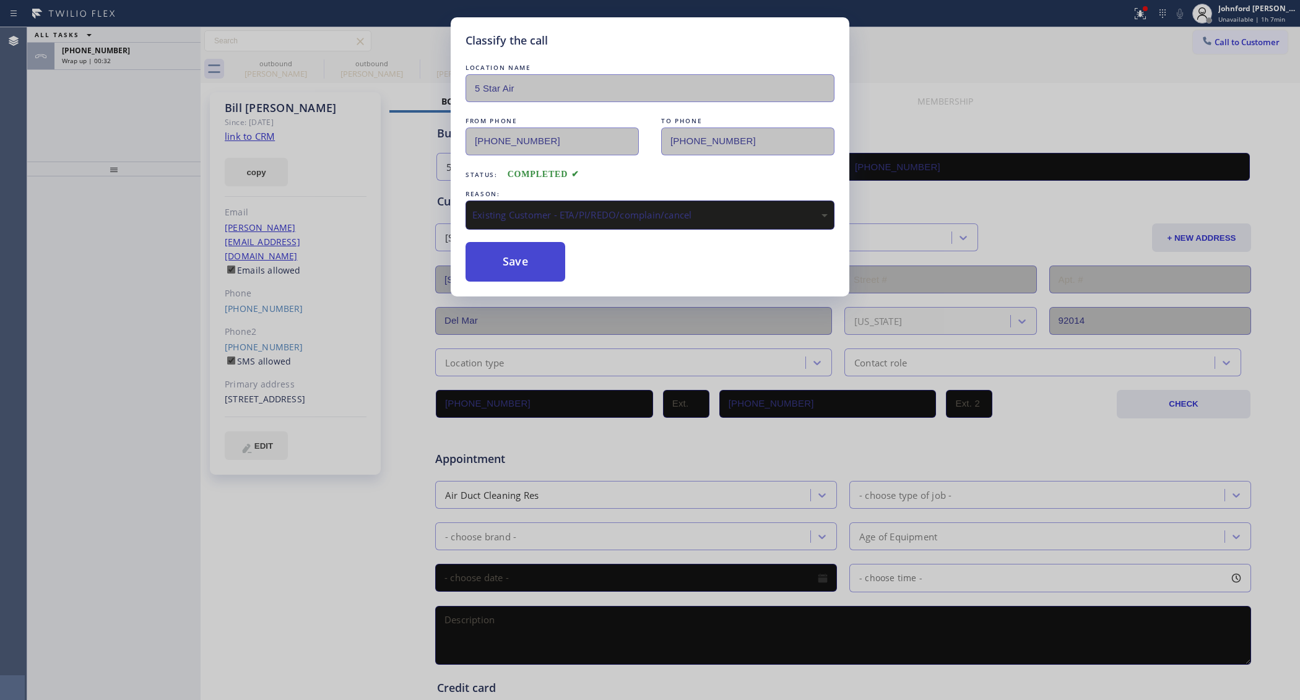
click at [521, 261] on button "Save" at bounding box center [515, 262] width 100 height 40
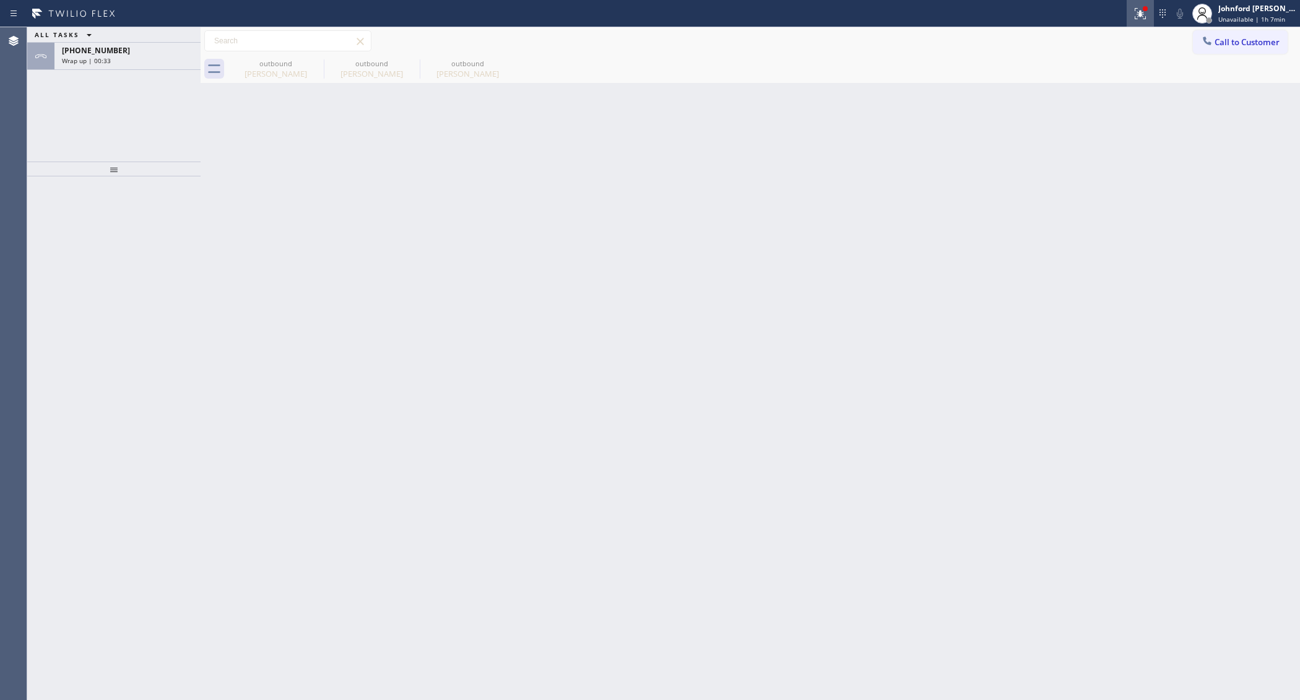
click at [1139, 17] on icon at bounding box center [1139, 13] width 15 height 15
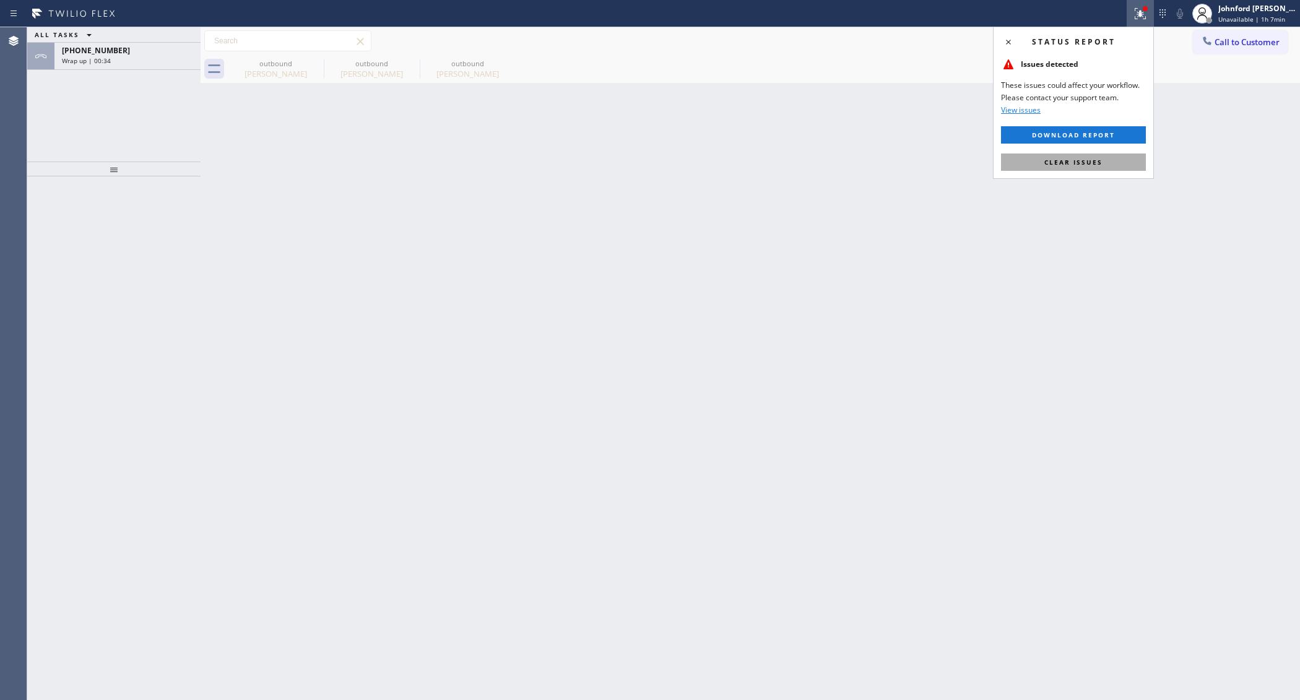
click at [1038, 171] on button "Clear issues" at bounding box center [1073, 161] width 145 height 17
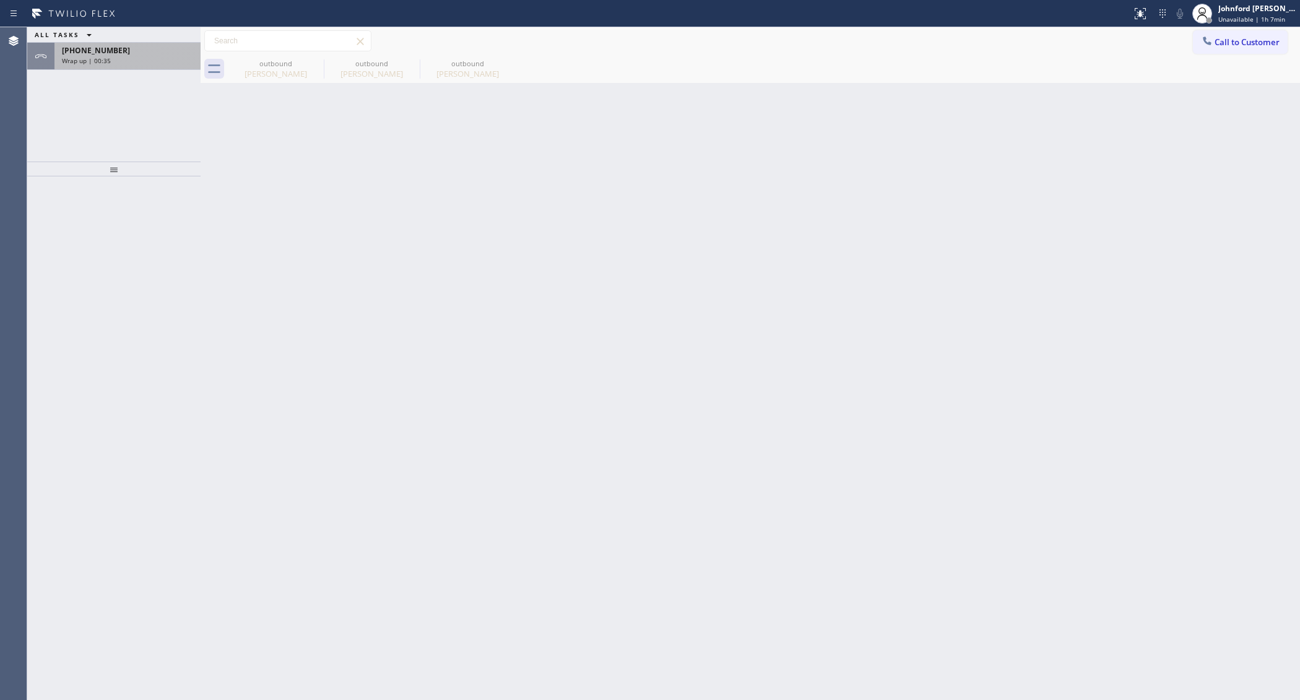
click at [90, 59] on span "Wrap up | 00:35" at bounding box center [86, 60] width 49 height 9
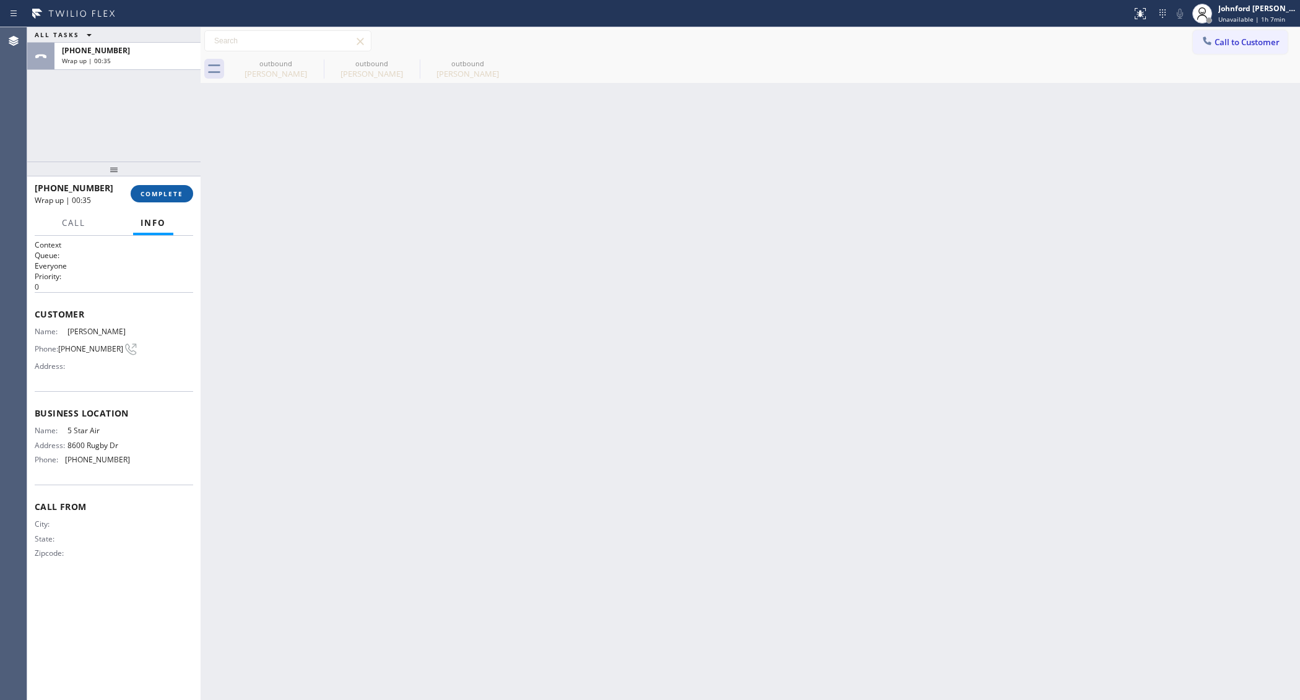
click at [144, 186] on button "COMPLETE" at bounding box center [162, 193] width 63 height 17
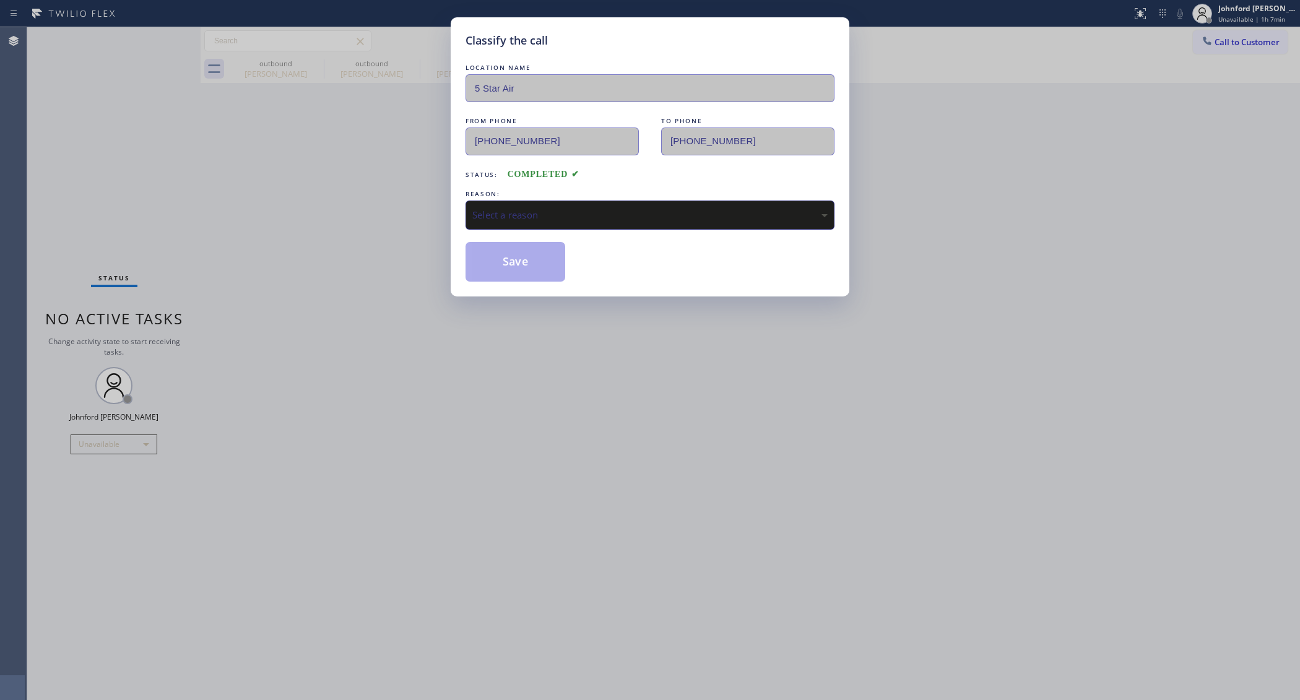
click at [497, 209] on div "Select a reason" at bounding box center [649, 215] width 355 height 14
click at [527, 270] on button "Save" at bounding box center [515, 262] width 100 height 40
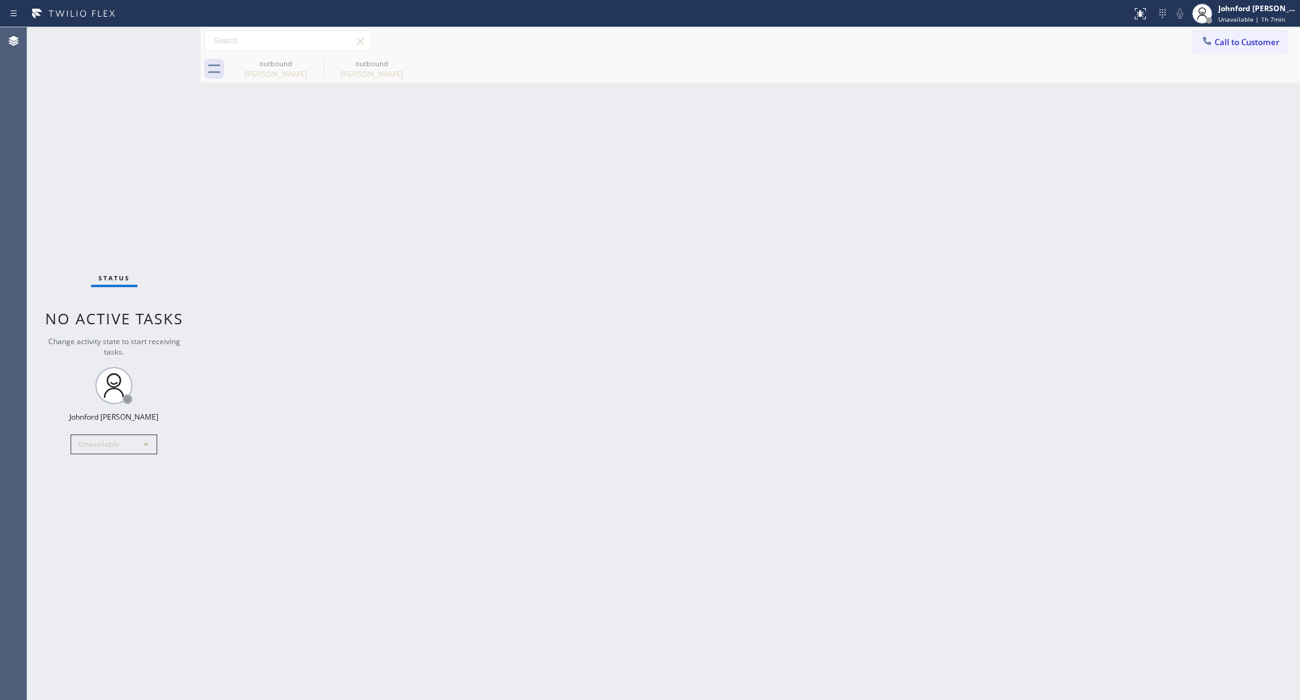
drag, startPoint x: 233, startPoint y: 205, endPoint x: 329, endPoint y: 85, distance: 153.8
click at [233, 205] on div "Back to Dashboard Change Sender ID Customers Technicians Select a contact Outbo…" at bounding box center [750, 363] width 1099 height 673
click at [1093, 368] on div "Back to Dashboard Change Sender ID Customers Technicians Select a contact Outbo…" at bounding box center [750, 363] width 1099 height 673
click at [1205, 35] on icon at bounding box center [1207, 41] width 12 height 12
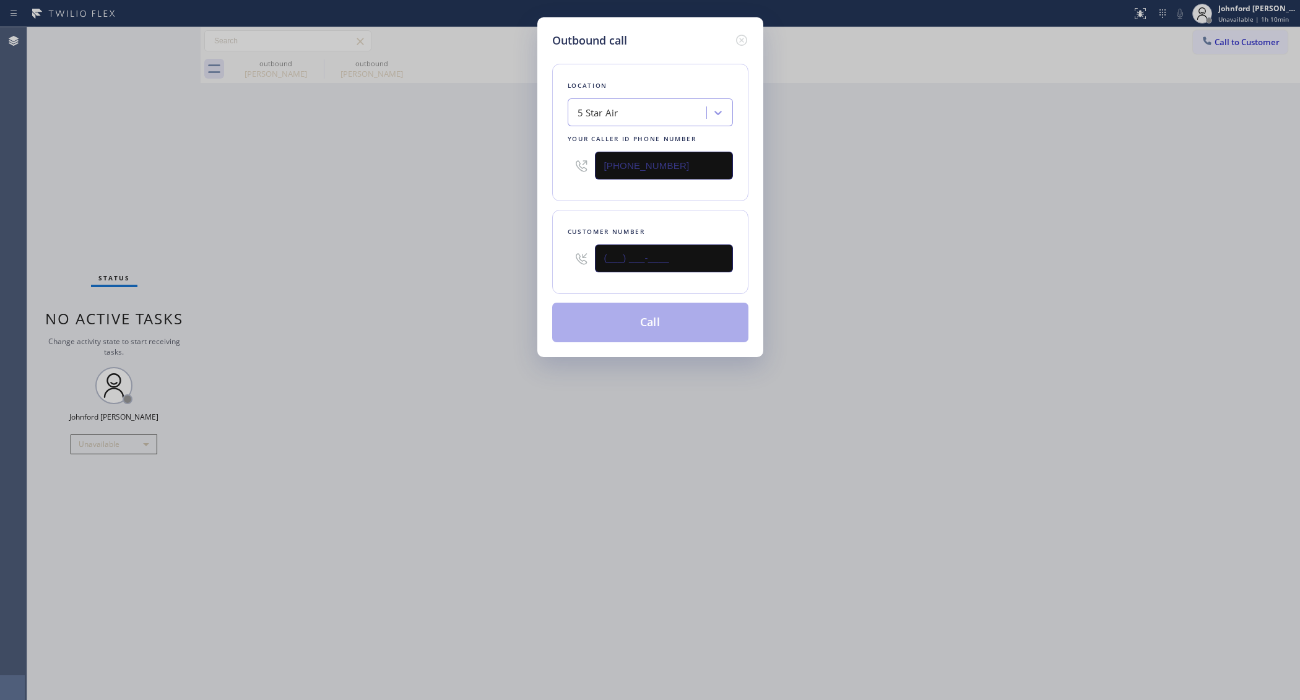
drag, startPoint x: 641, startPoint y: 263, endPoint x: 472, endPoint y: 274, distance: 169.3
click at [530, 263] on div "Outbound call Location 5 Star Air Your caller id phone number [PHONE_NUMBER] Cu…" at bounding box center [650, 350] width 1300 height 700
paste input "760) 889-5780"
type input "[PHONE_NUMBER]"
click at [390, 280] on div "Outbound call Location 5 Star Air Your caller id phone number [PHONE_NUMBER] Cu…" at bounding box center [650, 350] width 1300 height 700
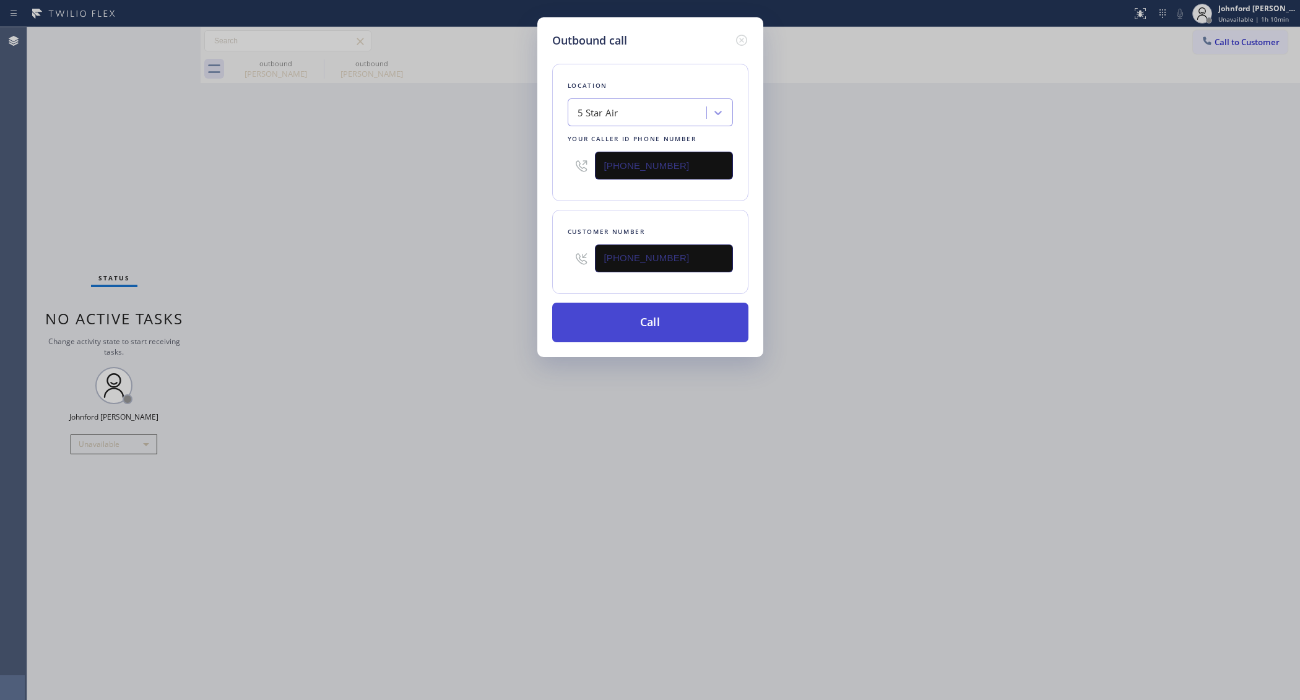
click at [619, 304] on button "Call" at bounding box center [650, 323] width 196 height 40
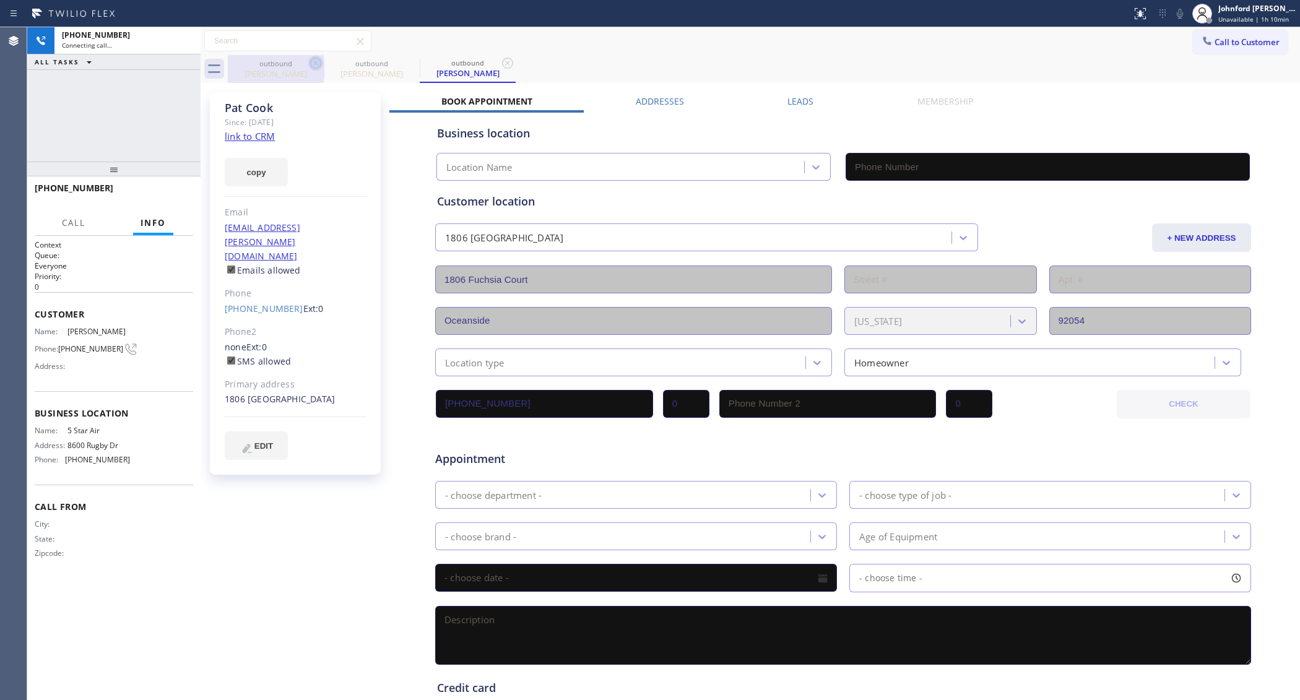
click at [314, 59] on icon at bounding box center [315, 63] width 15 height 15
click at [0, 0] on icon at bounding box center [0, 0] width 0 height 0
click at [249, 134] on link "link to CRM" at bounding box center [250, 136] width 50 height 12
type input "[PHONE_NUMBER]"
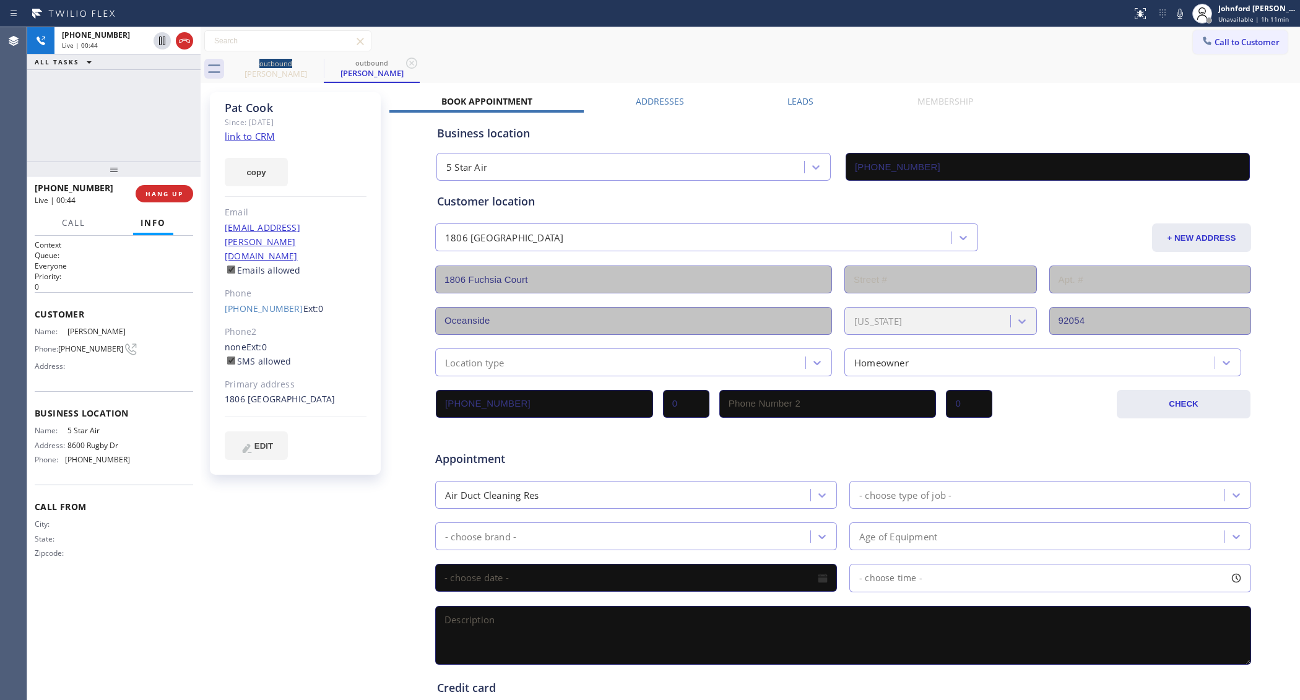
click at [1181, 22] on div "Status report No issues detected If you experience an issue, please download th…" at bounding box center [1212, 13] width 173 height 27
click at [1180, 14] on icon at bounding box center [1179, 14] width 6 height 10
click at [1177, 19] on icon at bounding box center [1179, 13] width 15 height 15
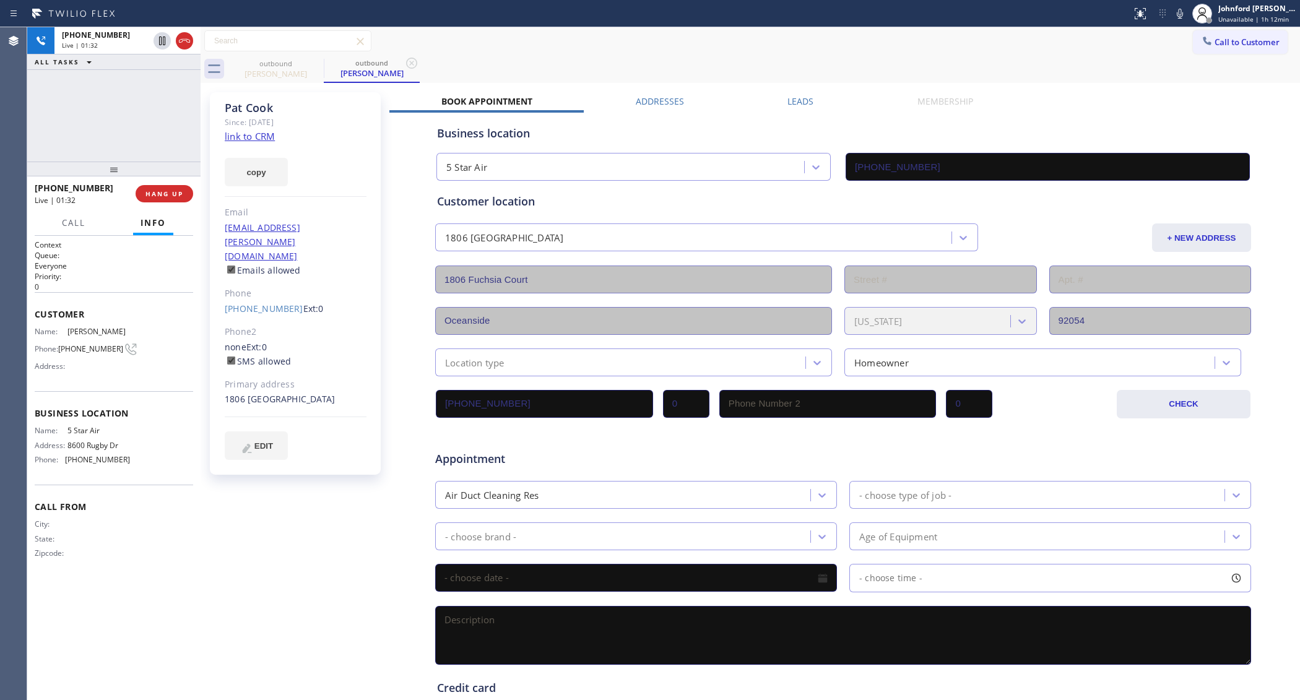
click at [788, 45] on div "Call to Customer Outbound call Location 5 Star Air Your caller id phone number …" at bounding box center [750, 41] width 1099 height 22
click at [989, 54] on div "Call to Customer Outbound call Location 5 Star Air Your caller id phone number …" at bounding box center [750, 41] width 1099 height 28
click at [1056, 57] on div "outbound [PERSON_NAME] outbound [PERSON_NAME]" at bounding box center [764, 69] width 1072 height 28
click at [125, 144] on div "[PHONE_NUMBER] Live | 01:41 ALL TASKS ALL TASKS ACTIVE TASKS TASKS IN WRAP UP" at bounding box center [113, 94] width 173 height 134
drag, startPoint x: 100, startPoint y: 177, endPoint x: 104, endPoint y: 111, distance: 65.7
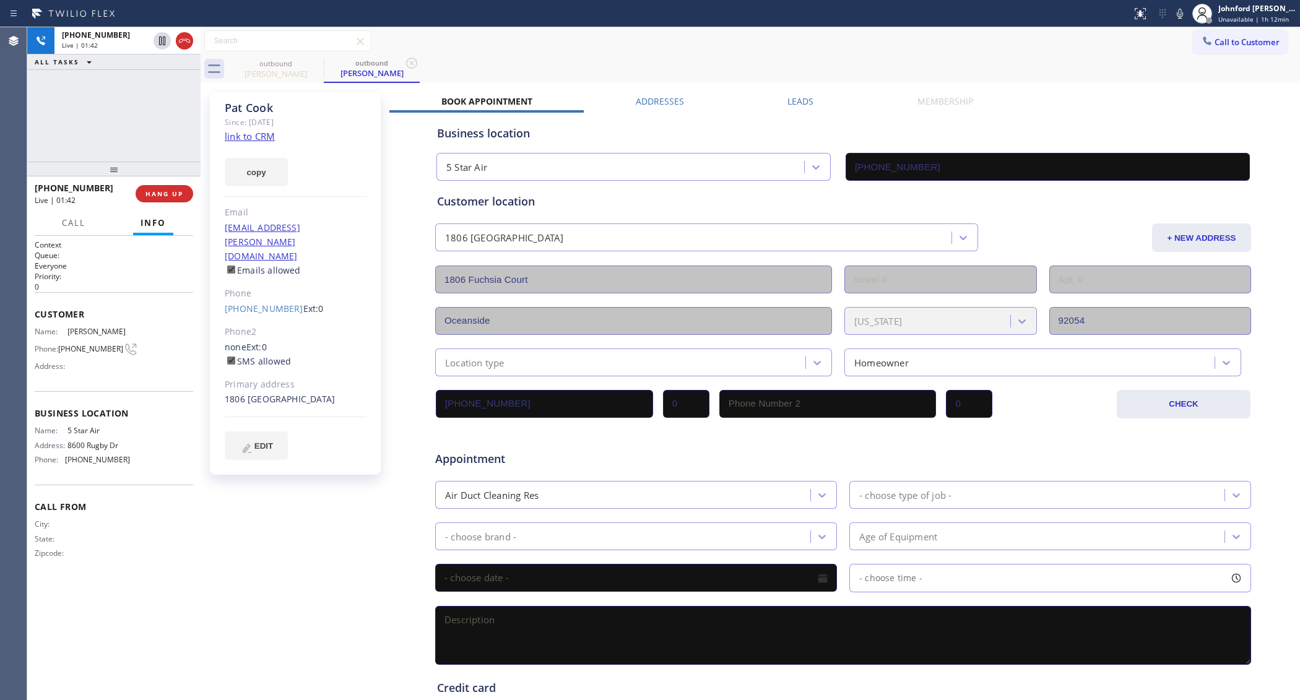
click at [104, 111] on div "[PHONE_NUMBER] Live | 01:42 ALL TASKS ALL TASKS ACTIVE TASKS TASKS IN WRAP UP […" at bounding box center [113, 363] width 173 height 673
click at [168, 192] on span "HANG UP" at bounding box center [164, 193] width 38 height 9
click at [796, 100] on label "Leads" at bounding box center [800, 101] width 26 height 12
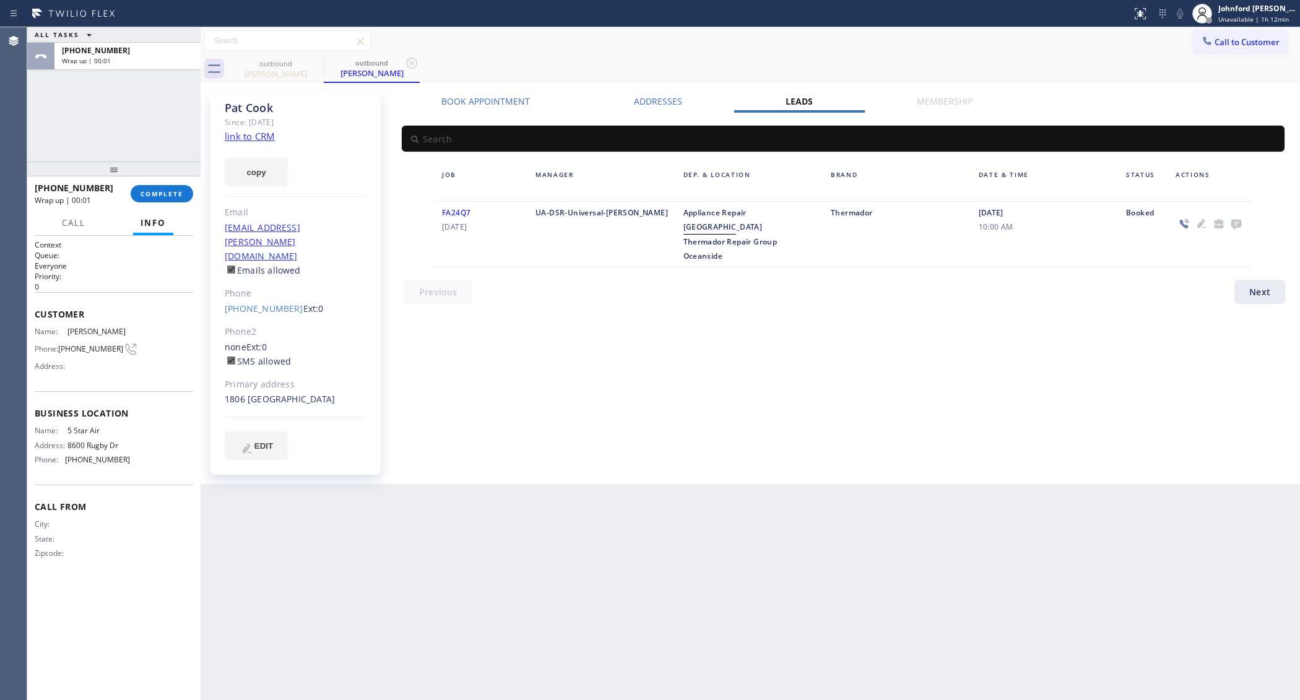
click at [1228, 223] on icon at bounding box center [1235, 223] width 15 height 15
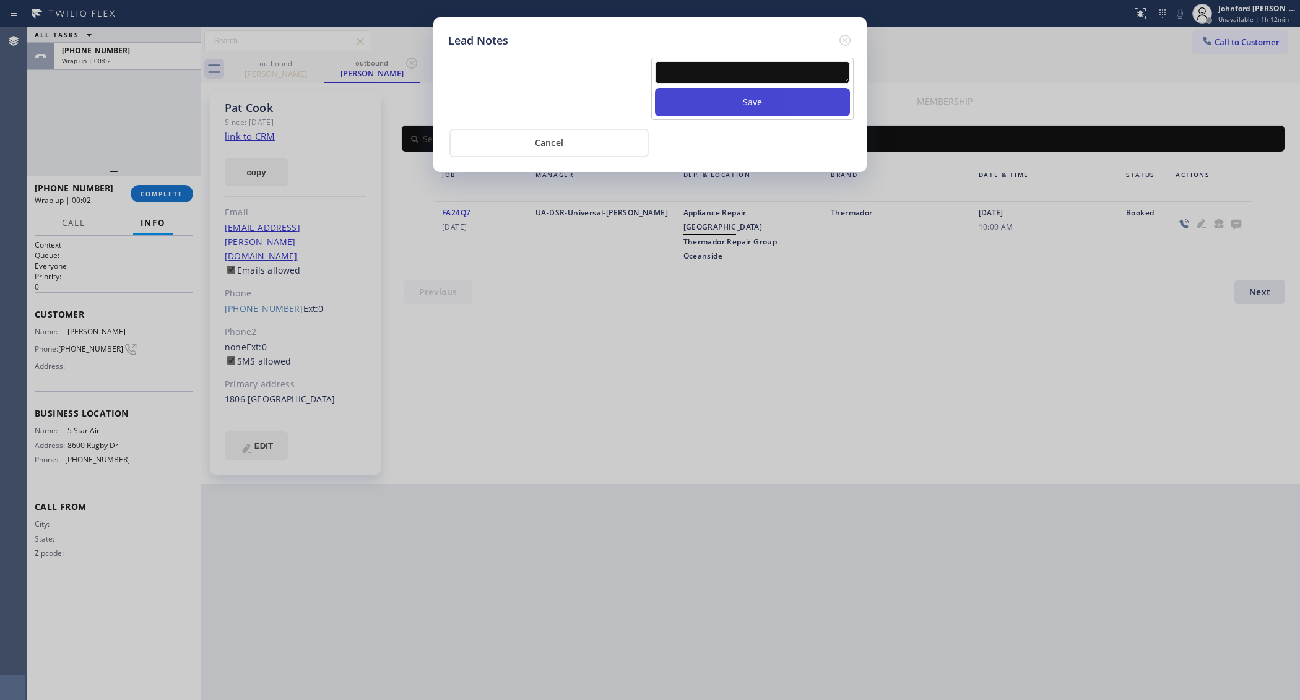
click at [751, 88] on button "Save" at bounding box center [752, 102] width 195 height 28
click at [744, 61] on textarea at bounding box center [752, 72] width 195 height 22
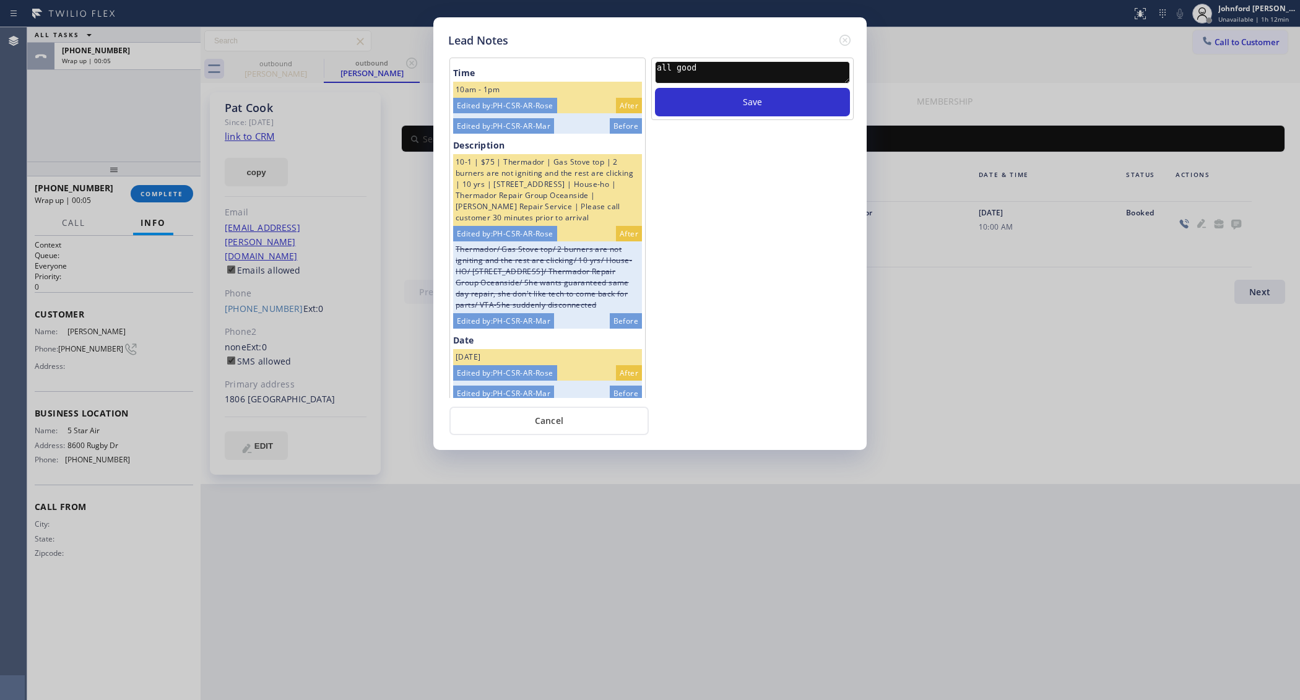
type textarea "all good"
click button "Cancel" at bounding box center [548, 421] width 199 height 28
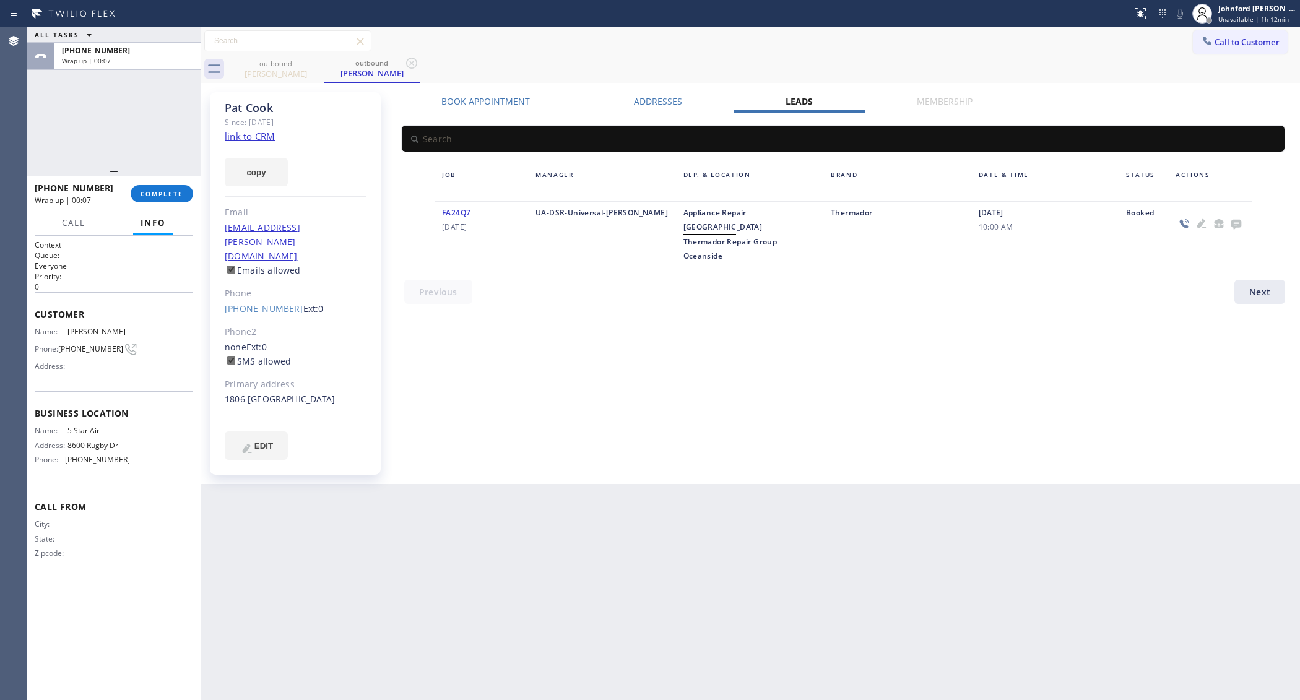
click at [1232, 229] on icon at bounding box center [1235, 223] width 15 height 15
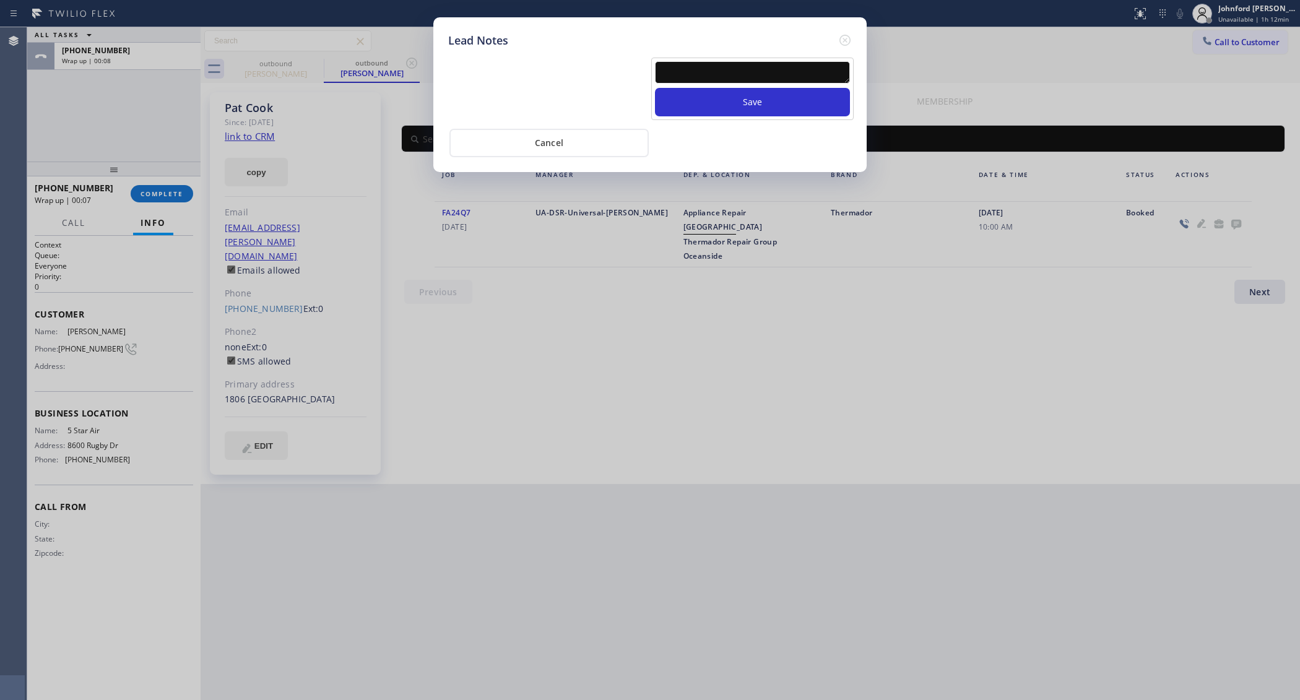
click at [775, 69] on textarea at bounding box center [752, 72] width 195 height 22
type textarea "all good"
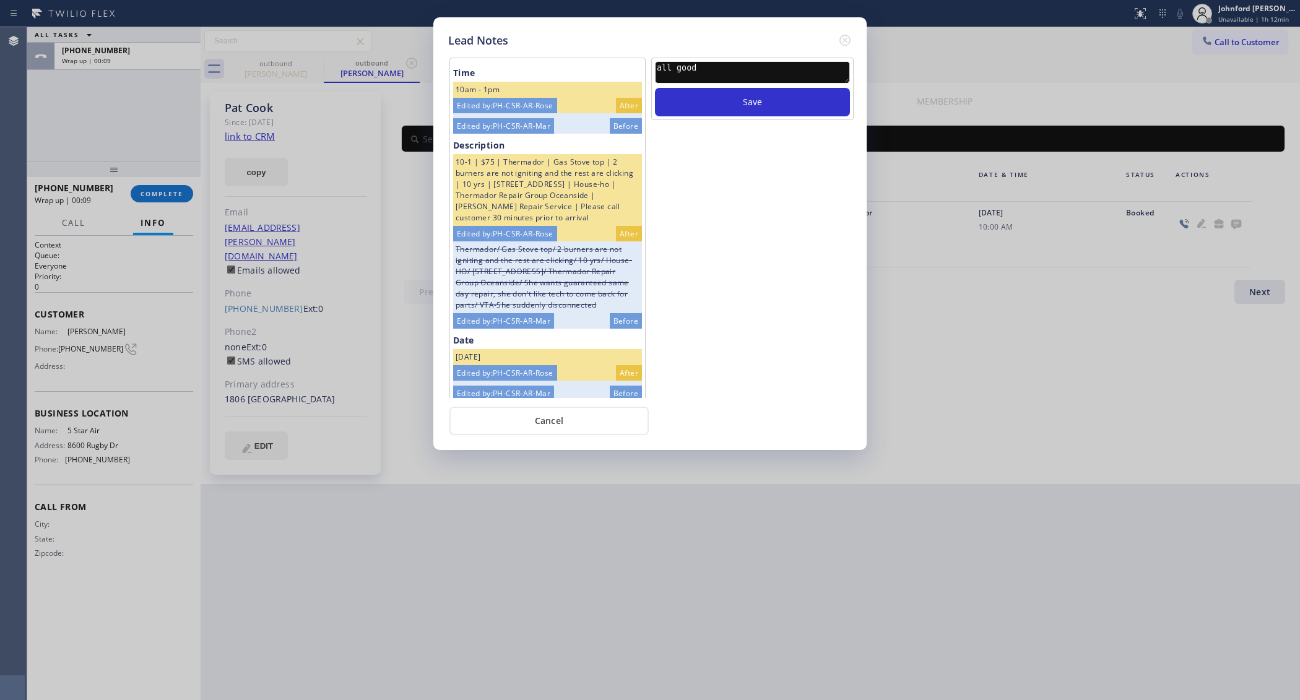
click at [655, 88] on button "Save" at bounding box center [752, 102] width 195 height 28
click at [843, 43] on div at bounding box center [844, 40] width 15 height 17
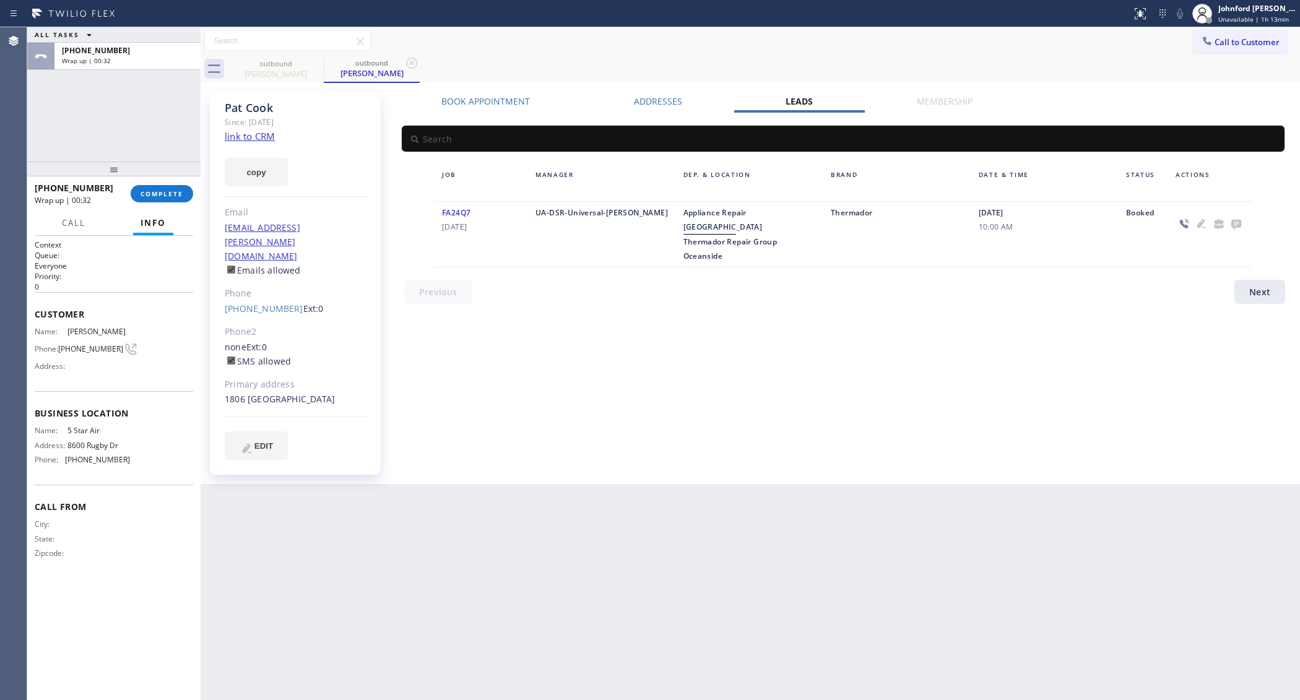
click at [843, 35] on div "Call to Customer Outbound call Location 5 Star Air Your caller id phone number …" at bounding box center [750, 41] width 1099 height 22
click at [1243, 31] on button "Call to Customer" at bounding box center [1240, 42] width 95 height 24
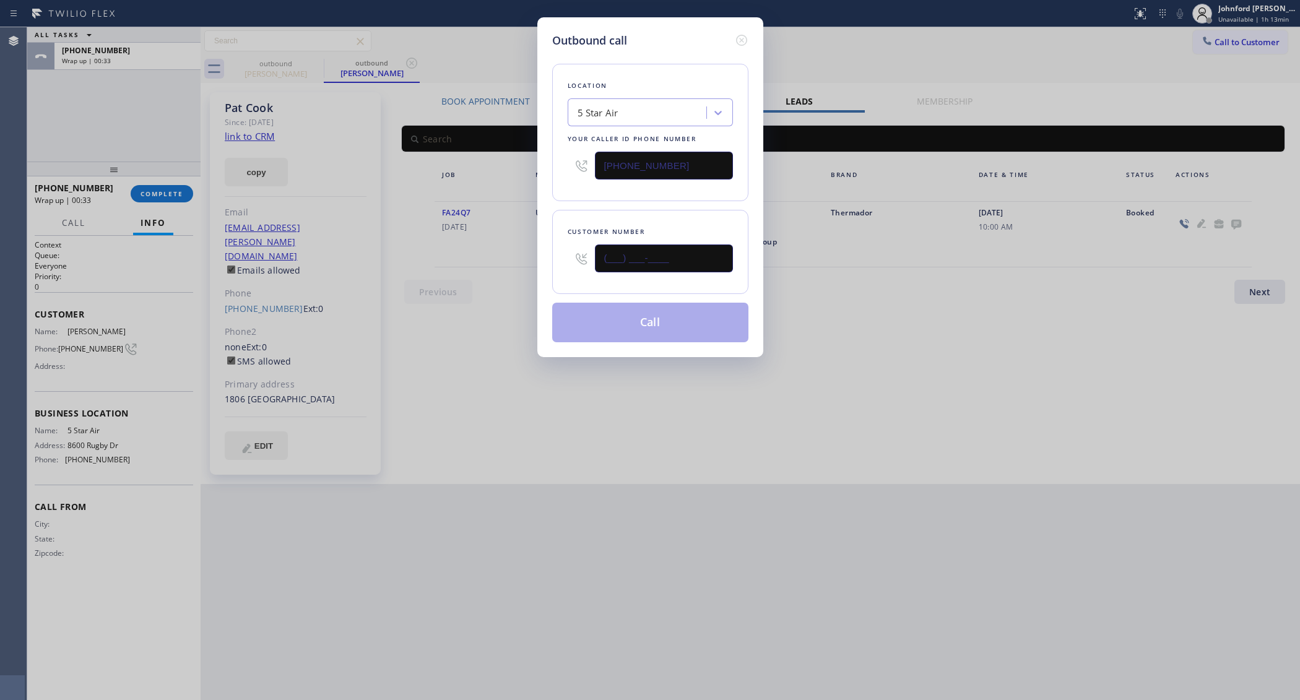
drag, startPoint x: 641, startPoint y: 263, endPoint x: 597, endPoint y: 270, distance: 44.0
click at [597, 270] on div "(___) ___-____" at bounding box center [664, 258] width 138 height 40
paste input "206) 372-6969"
type input "[PHONE_NUMBER]"
click at [628, 204] on div "Location 5 Star Air Your caller id phone number [PHONE_NUMBER] Customer number …" at bounding box center [650, 195] width 196 height 293
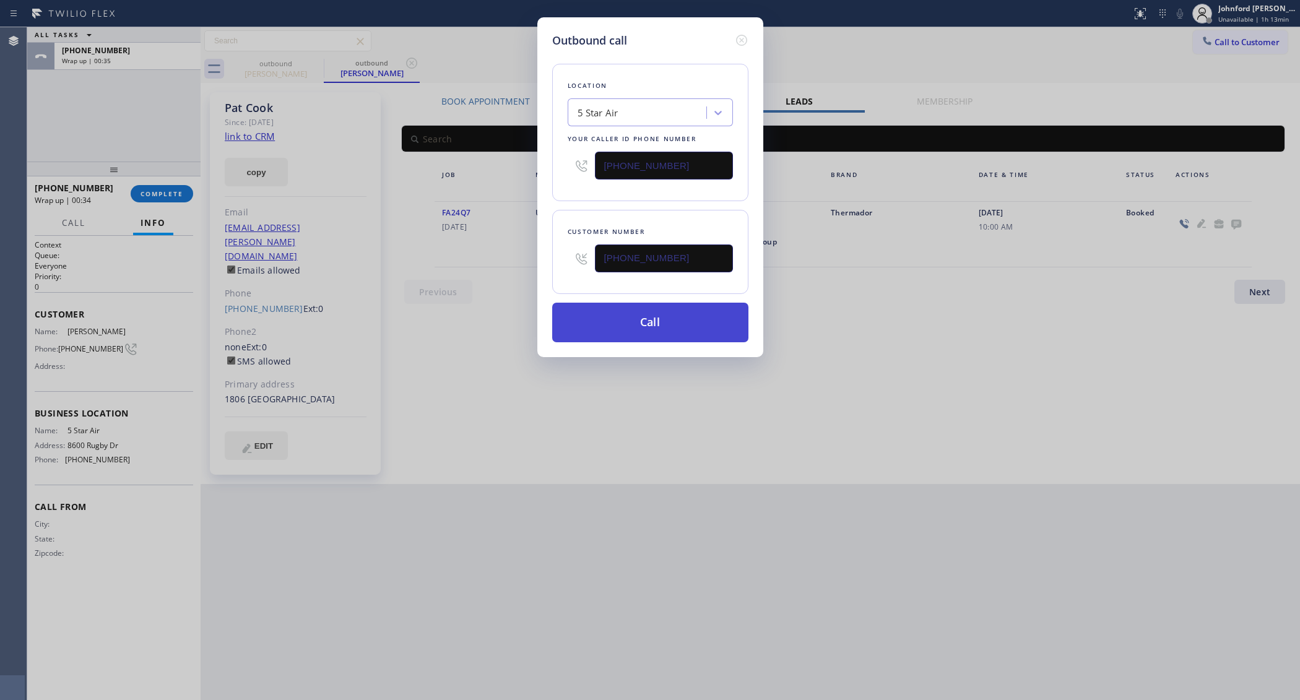
click at [619, 324] on button "Call" at bounding box center [650, 323] width 196 height 40
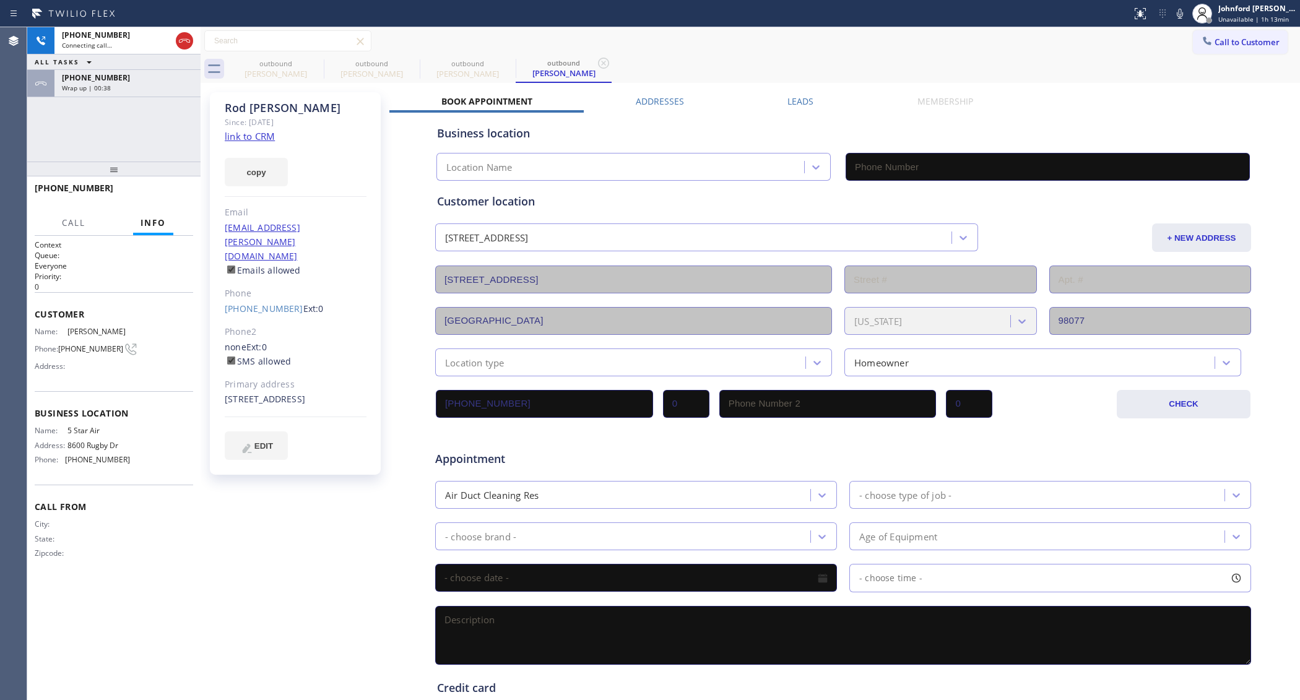
type input "[PHONE_NUMBER]"
click at [267, 132] on link "link to CRM" at bounding box center [250, 136] width 50 height 12
click at [179, 192] on span "COMPLETE" at bounding box center [161, 193] width 43 height 9
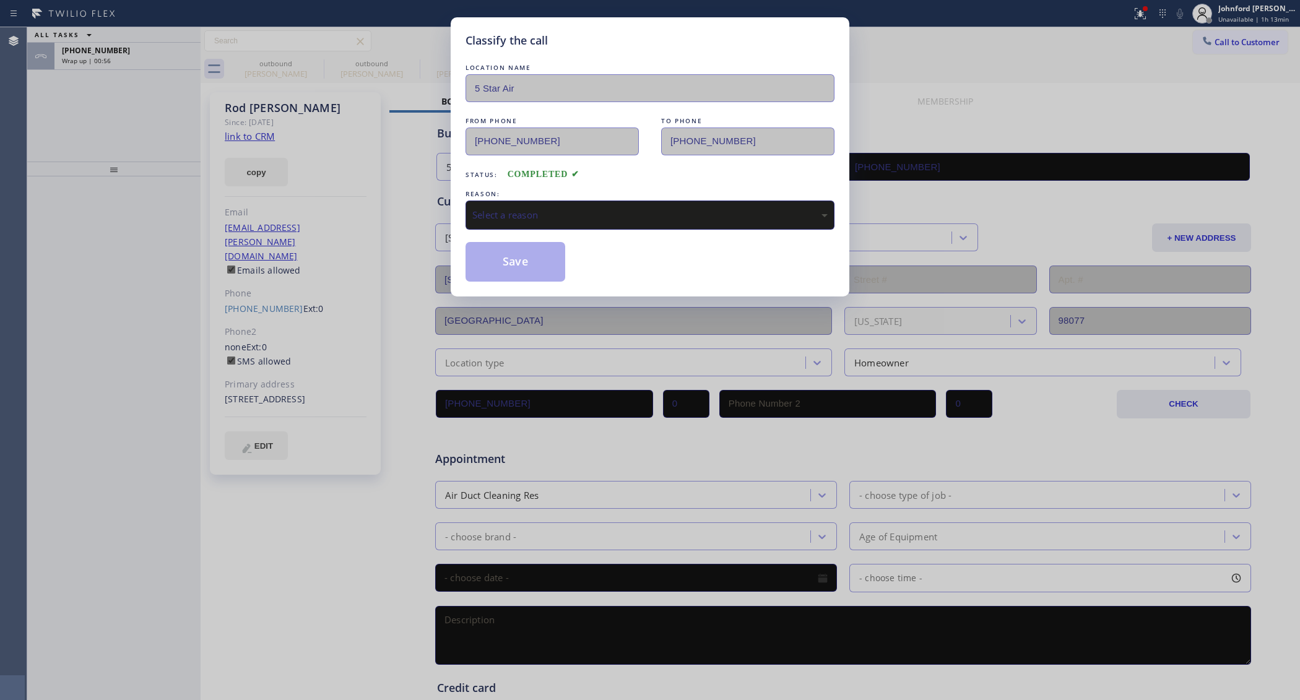
click at [598, 221] on div "Select a reason" at bounding box center [649, 215] width 369 height 29
click at [491, 252] on button "Save" at bounding box center [515, 262] width 100 height 40
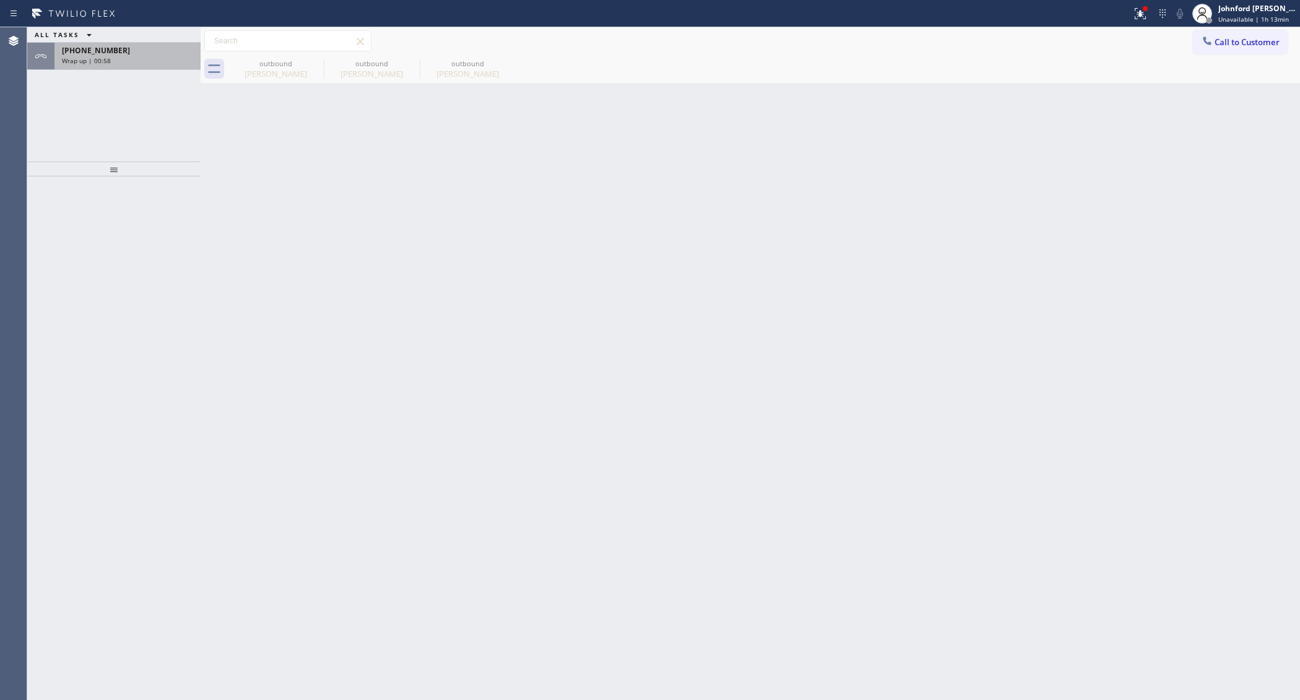
click at [140, 53] on div "[PHONE_NUMBER]" at bounding box center [127, 50] width 131 height 11
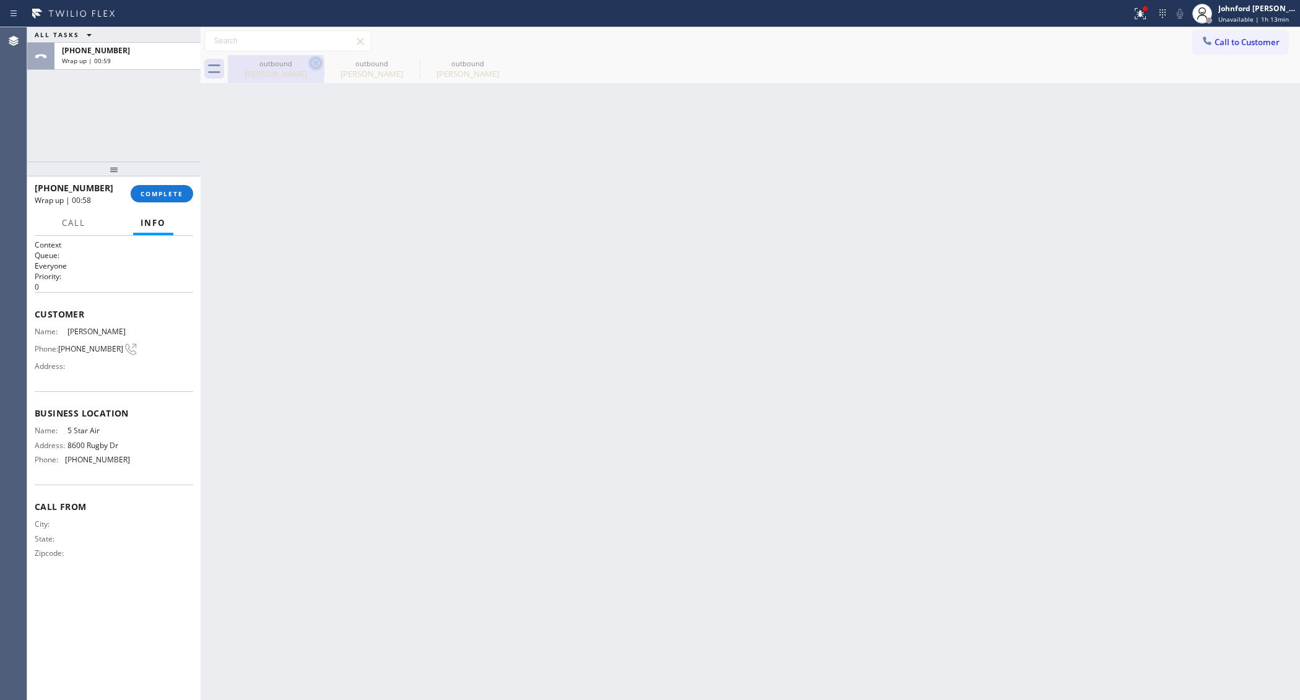
drag, startPoint x: 303, startPoint y: 59, endPoint x: 319, endPoint y: 60, distance: 15.5
click at [304, 59] on div "outbound" at bounding box center [275, 63] width 93 height 9
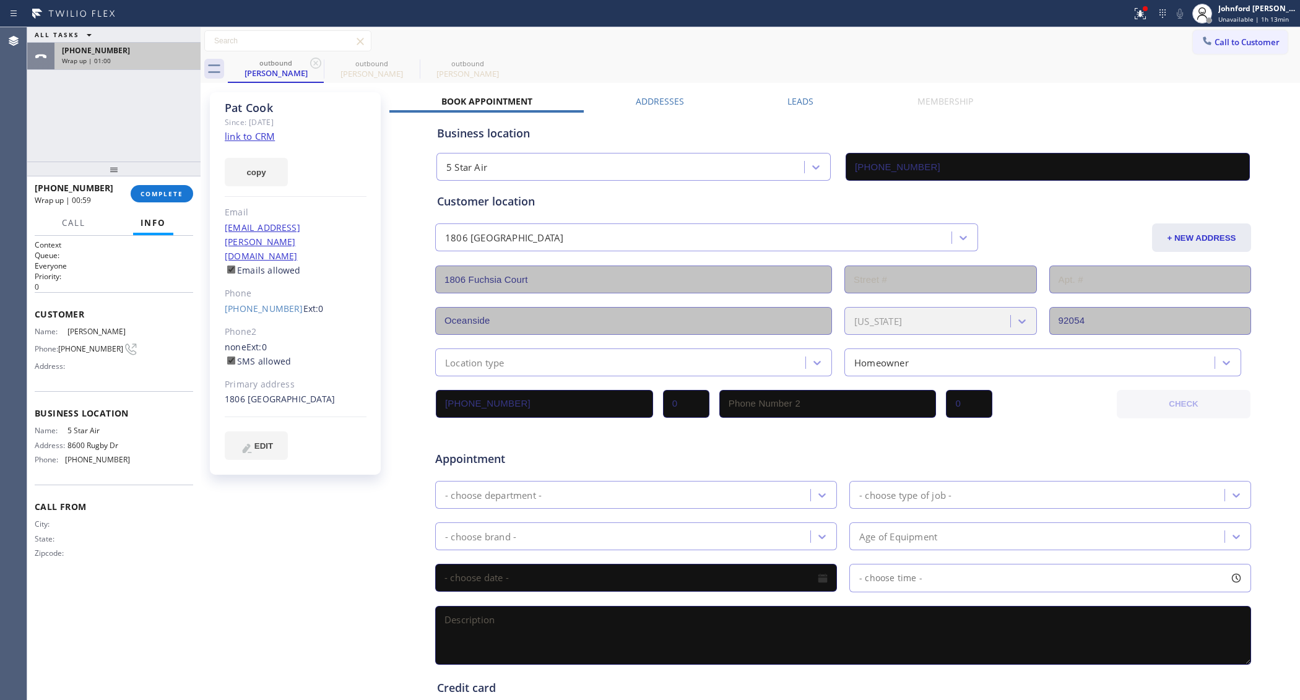
click at [176, 61] on div "Wrap up | 01:00" at bounding box center [127, 60] width 131 height 9
click at [171, 197] on span "COMPLETE" at bounding box center [161, 193] width 43 height 9
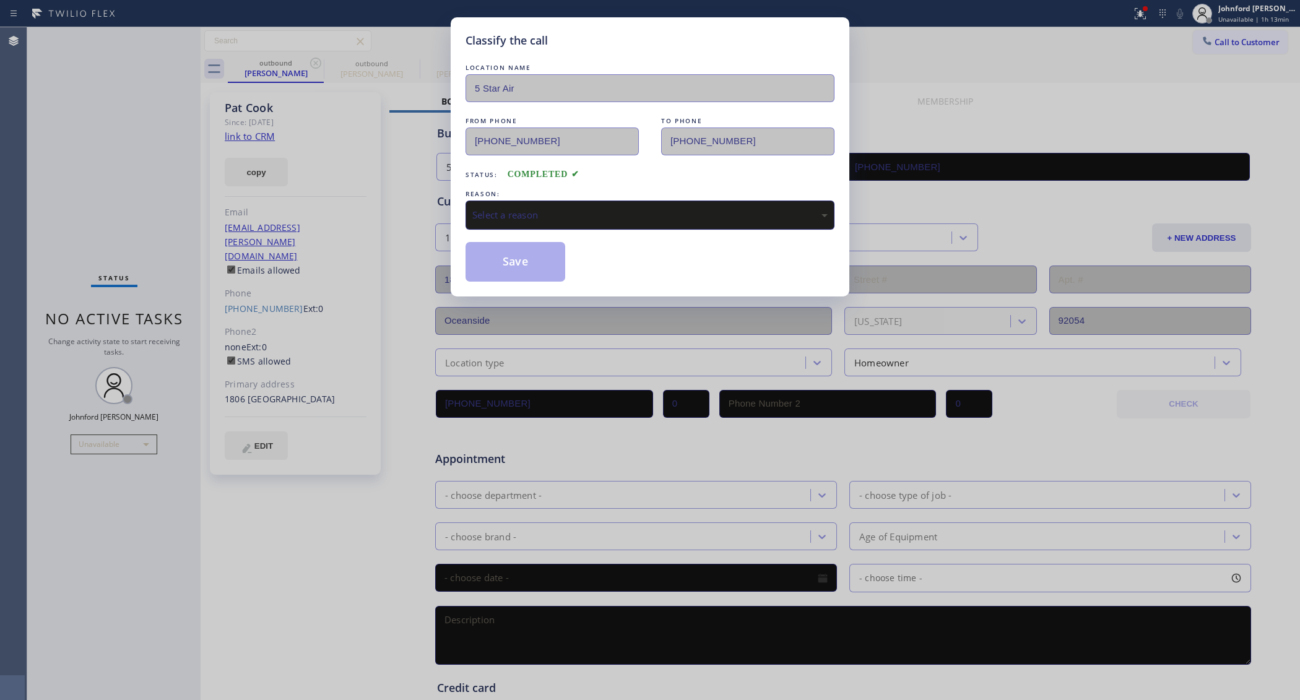
click at [558, 210] on div "Select a reason" at bounding box center [649, 215] width 355 height 14
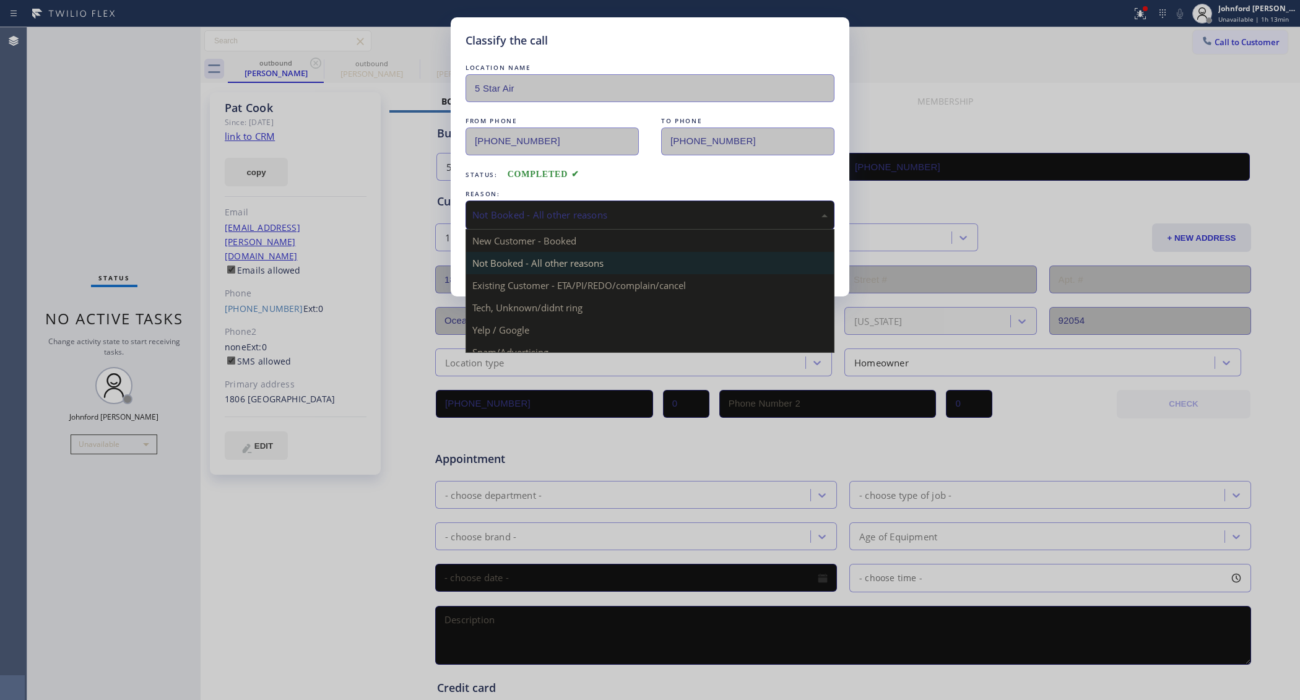
click at [518, 223] on div "Not Booked - All other reasons" at bounding box center [649, 215] width 369 height 29
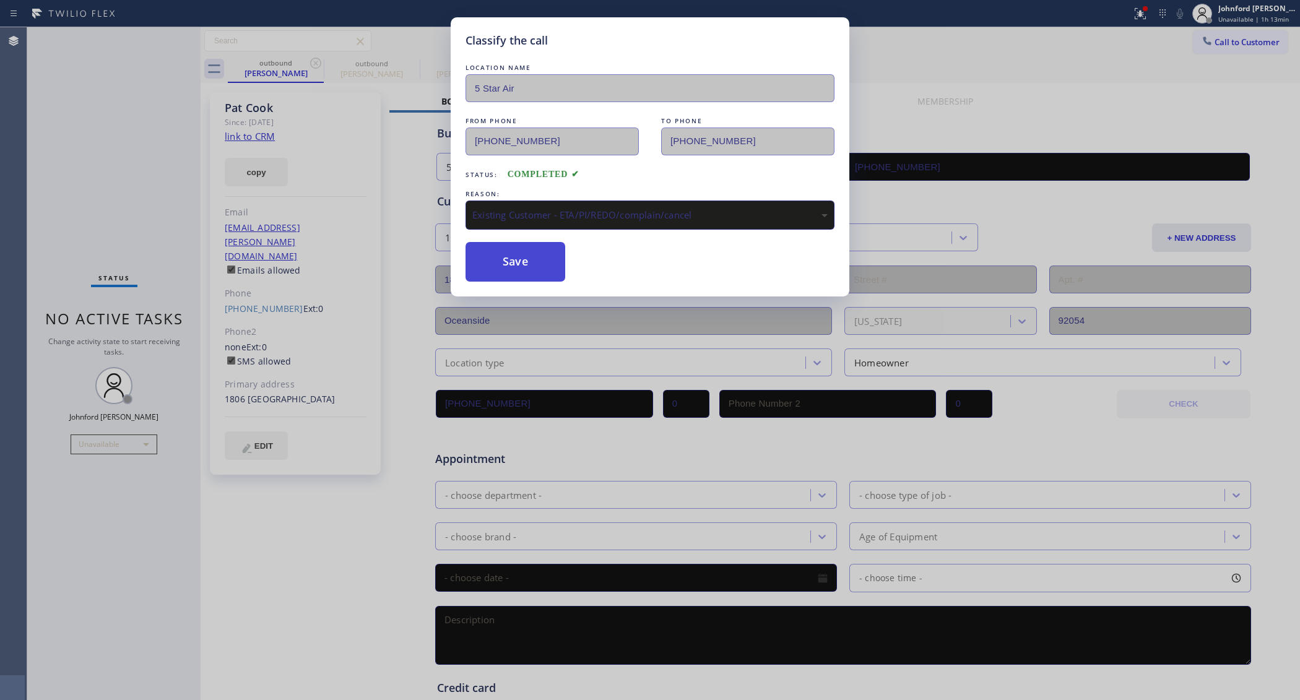
drag, startPoint x: 536, startPoint y: 285, endPoint x: 493, endPoint y: 263, distance: 48.2
click at [493, 263] on button "Save" at bounding box center [515, 262] width 100 height 40
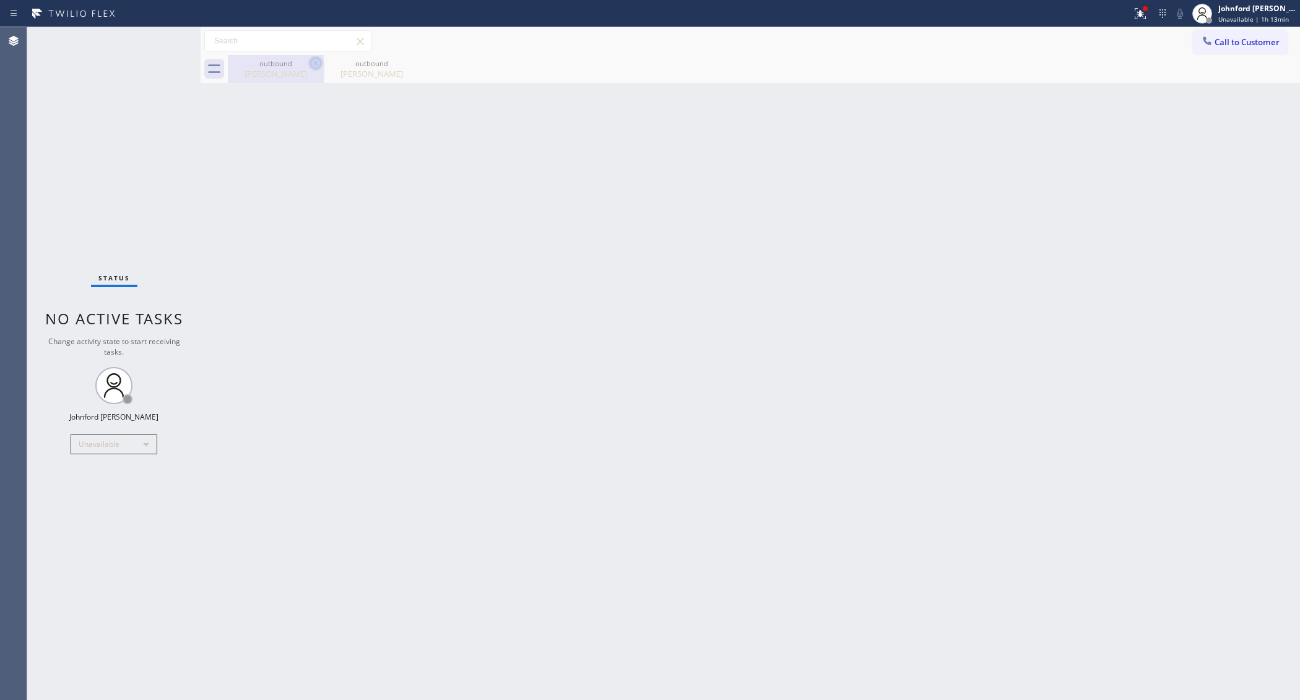
click at [319, 63] on icon at bounding box center [315, 63] width 15 height 15
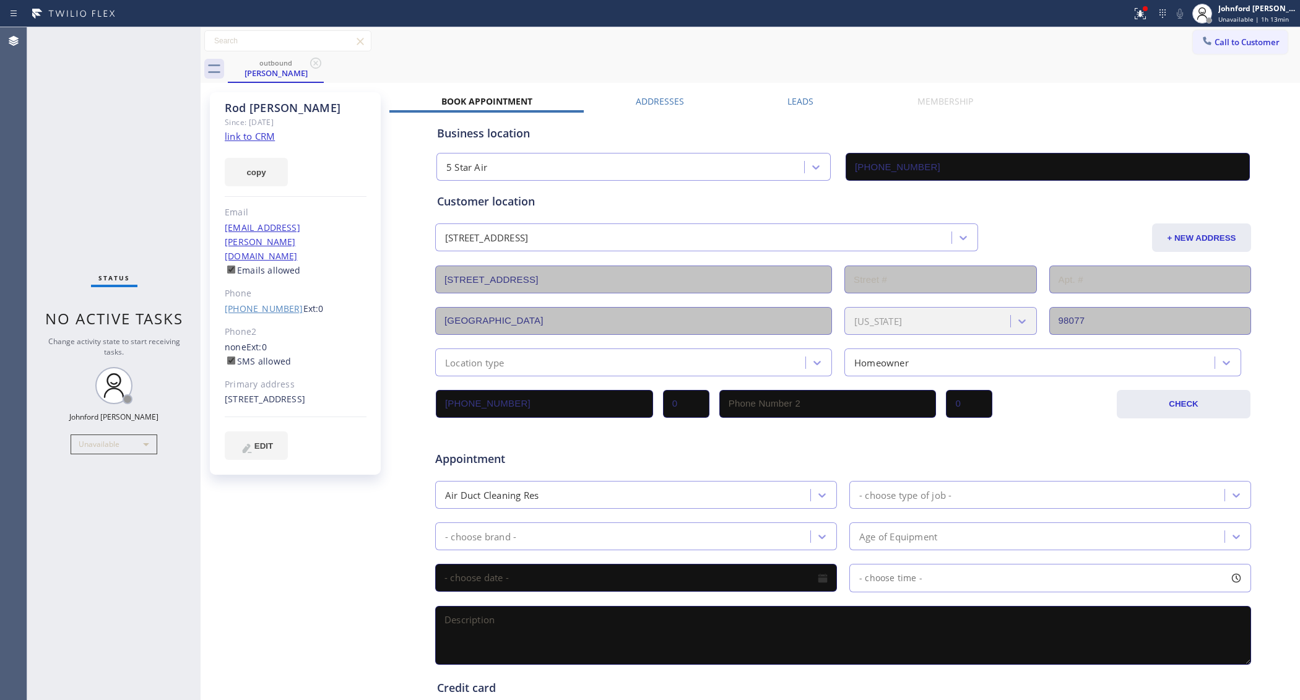
click at [277, 303] on link "[PHONE_NUMBER]" at bounding box center [264, 309] width 79 height 12
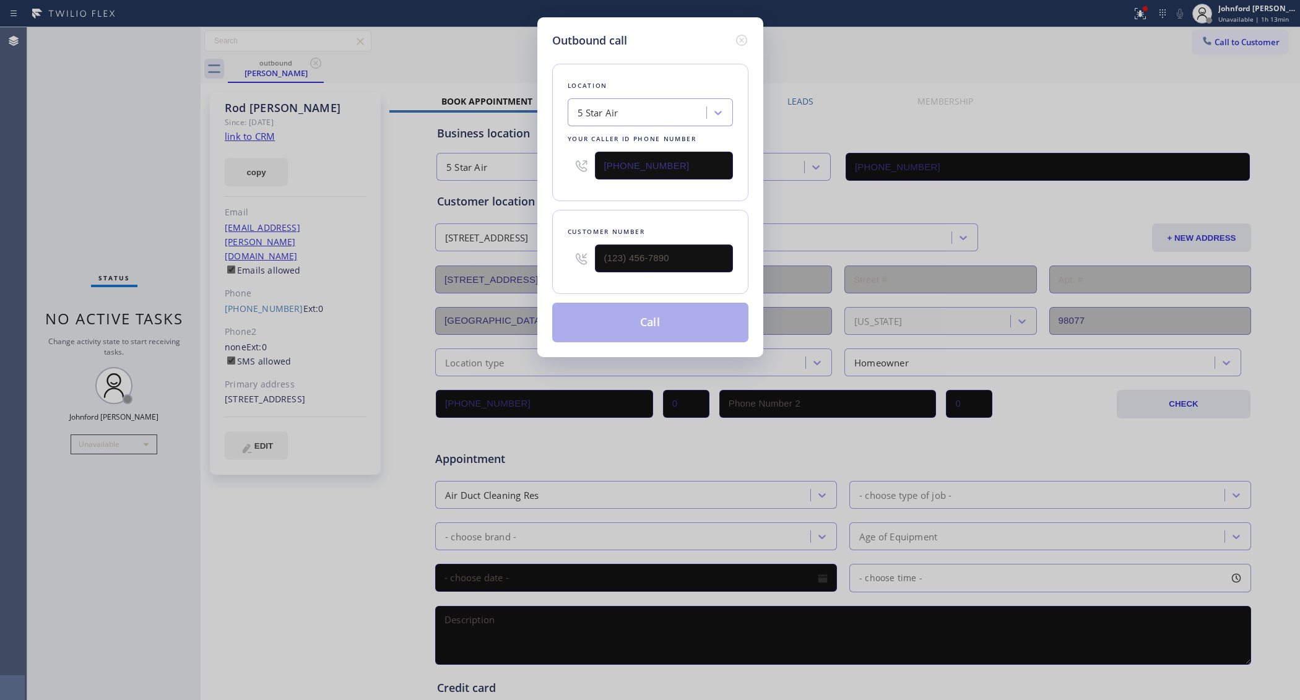
type input "[PHONE_NUMBER]"
drag, startPoint x: 678, startPoint y: 168, endPoint x: 538, endPoint y: 183, distance: 140.6
click at [538, 183] on div "Outbound call Location 5 Star Air Your caller id phone number [PHONE_NUMBER] Cu…" at bounding box center [650, 187] width 226 height 340
paste input "206) 203-2394"
type input "[PHONE_NUMBER]"
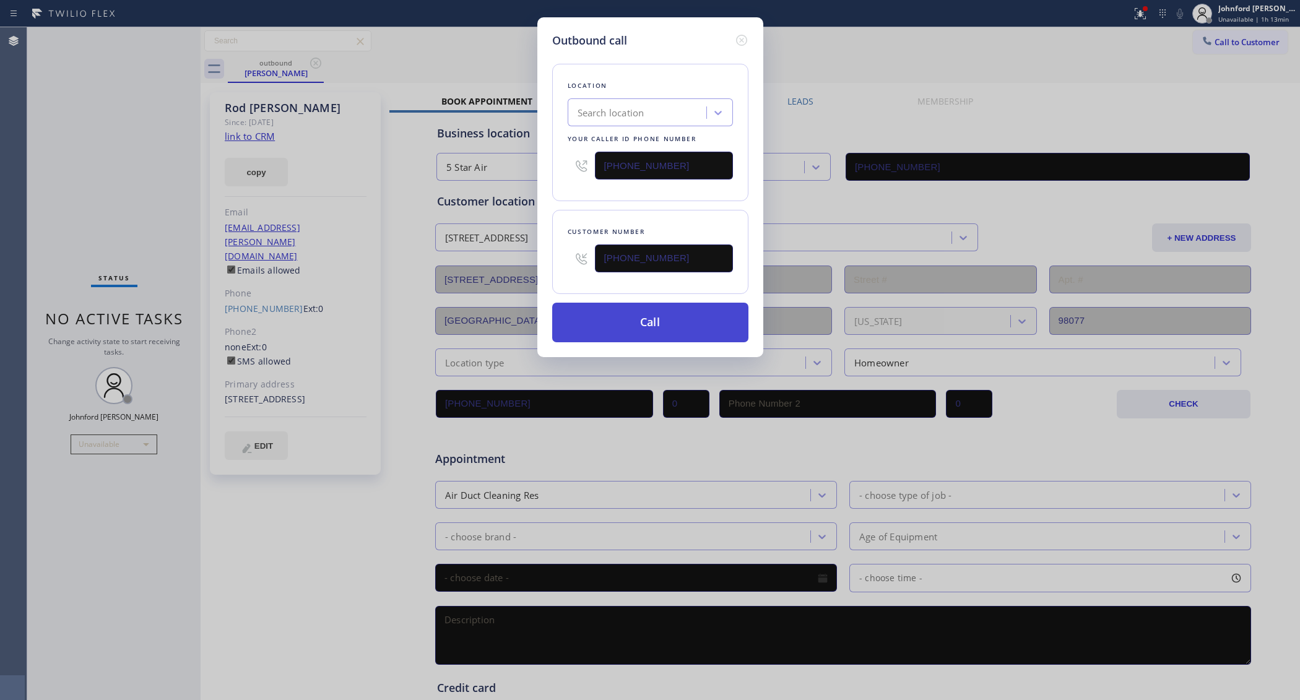
click at [645, 319] on button "Call" at bounding box center [650, 323] width 196 height 40
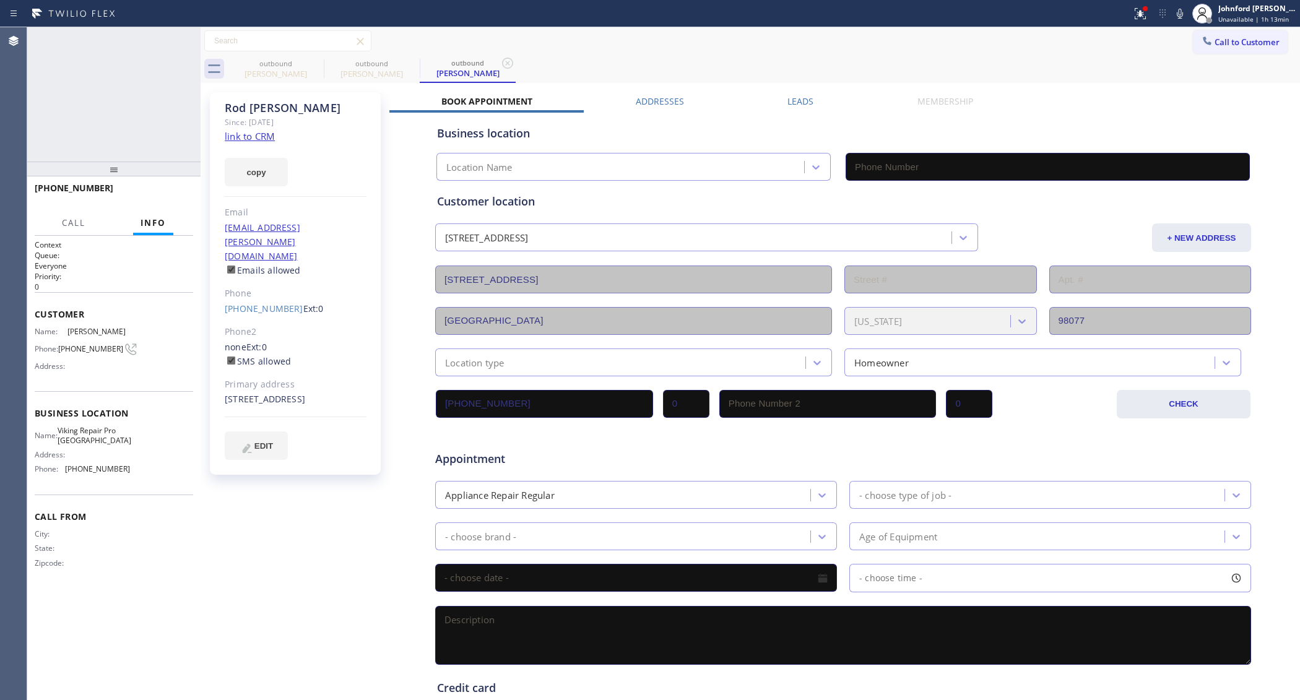
type input "[PHONE_NUMBER]"
click at [709, 15] on div at bounding box center [565, 14] width 1121 height 20
click at [1182, 7] on icon at bounding box center [1179, 13] width 15 height 15
drag, startPoint x: 1182, startPoint y: 7, endPoint x: 1177, endPoint y: 14, distance: 8.4
click at [1177, 14] on icon at bounding box center [1179, 13] width 15 height 15
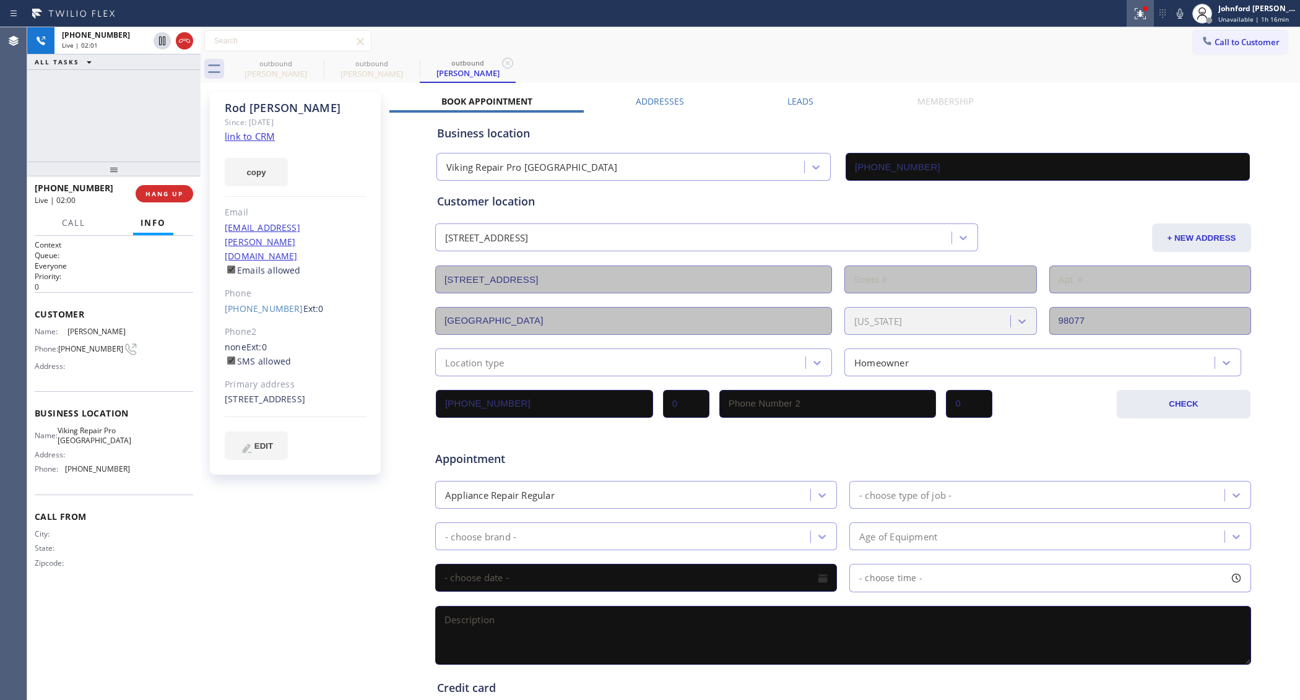
click at [1137, 15] on icon at bounding box center [1139, 13] width 11 height 11
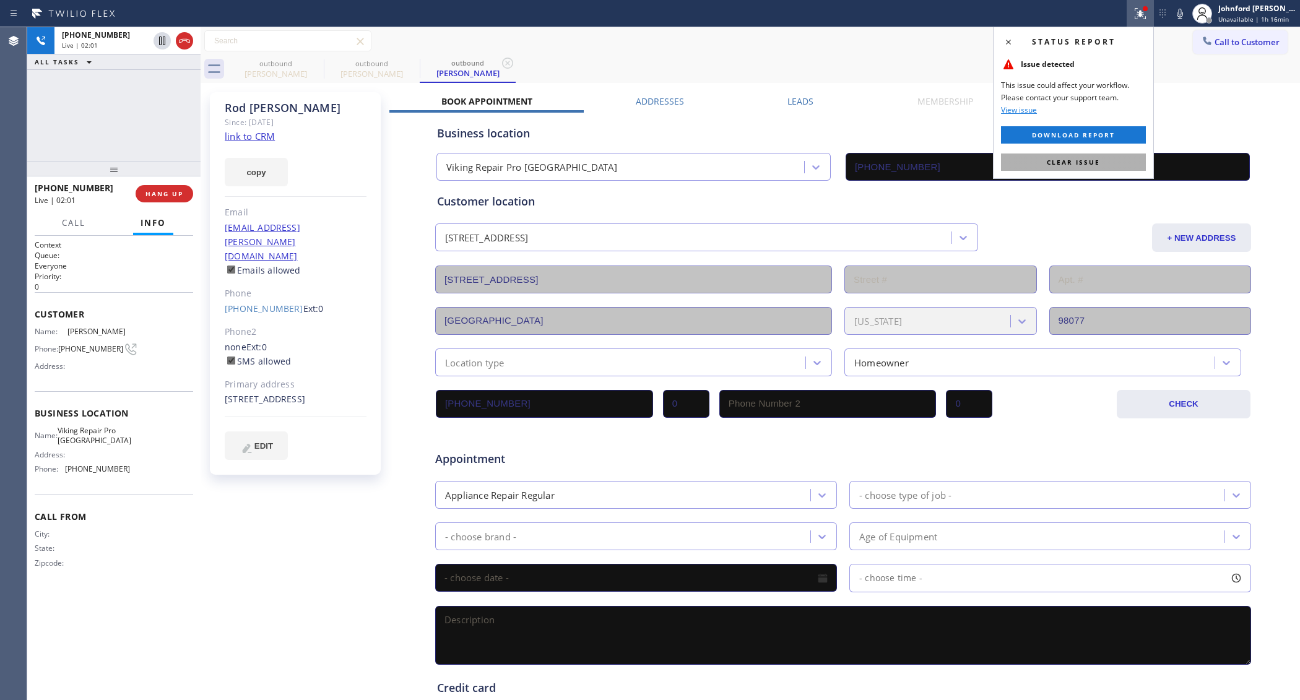
click at [1086, 170] on button "Clear issue" at bounding box center [1073, 161] width 145 height 17
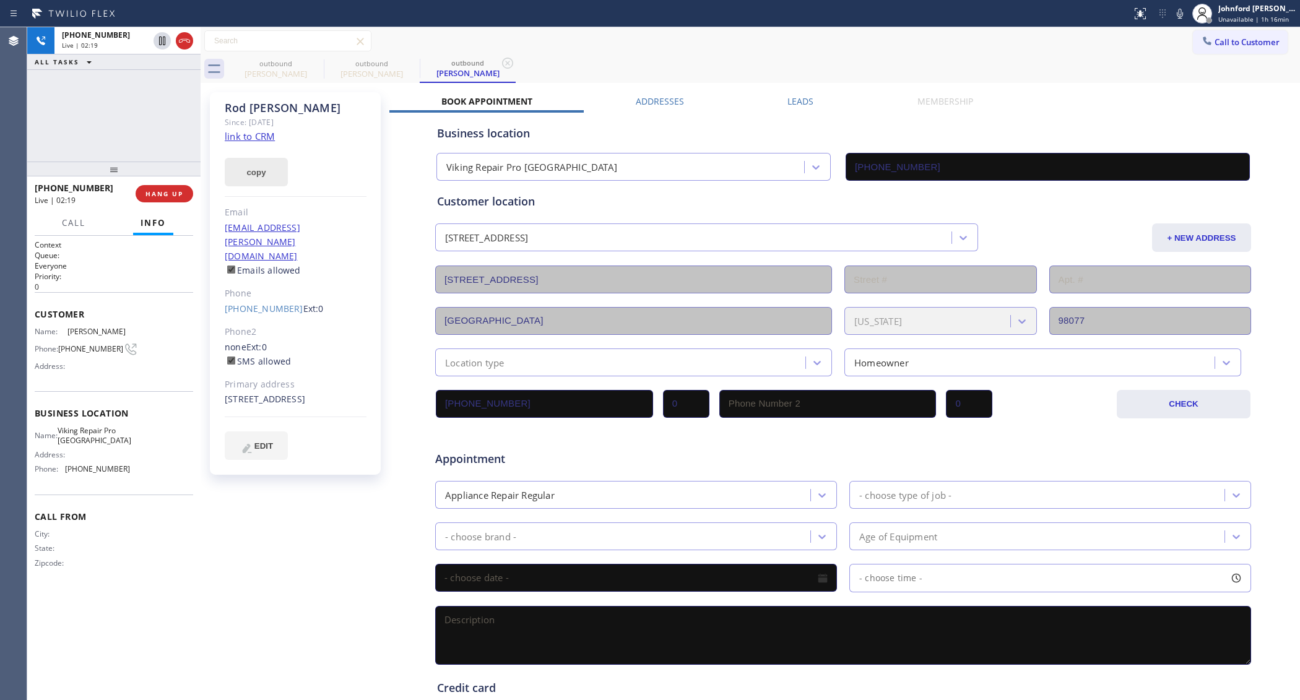
drag, startPoint x: 165, startPoint y: 192, endPoint x: 236, endPoint y: 171, distance: 74.4
click at [165, 192] on span "HANG UP" at bounding box center [164, 193] width 38 height 9
click at [158, 190] on span "COMPLETE" at bounding box center [161, 193] width 43 height 9
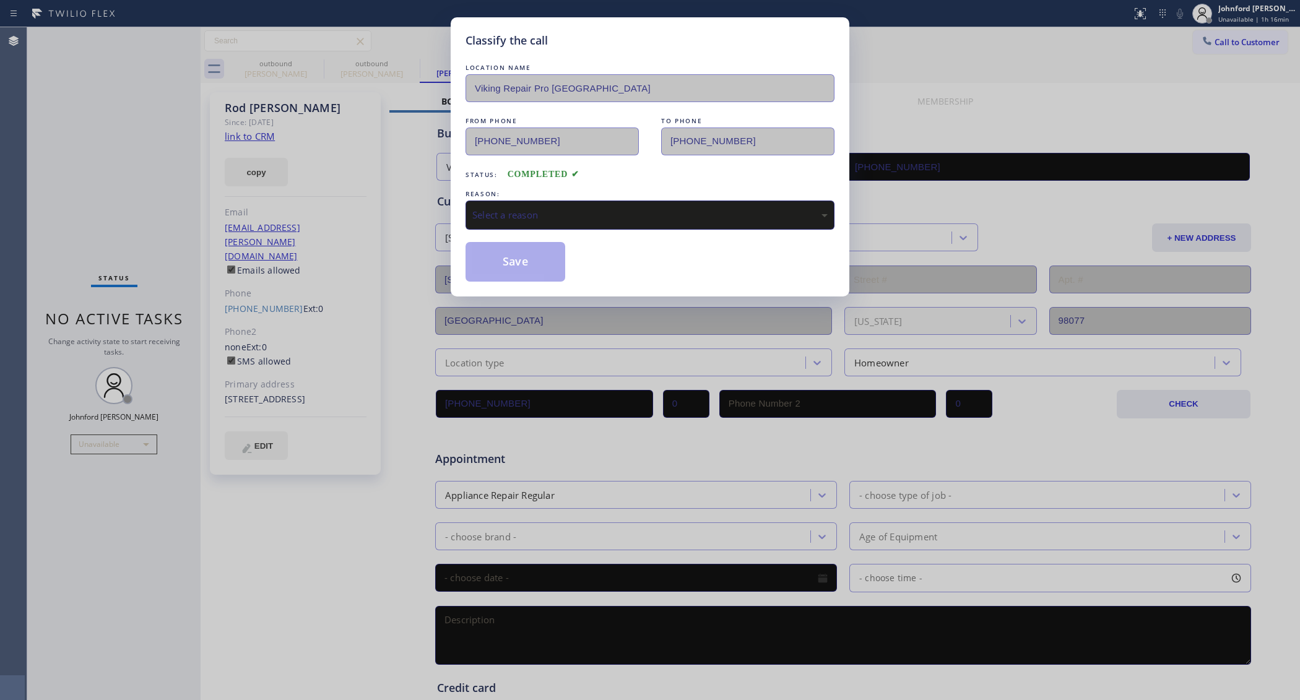
click at [514, 208] on div "Select a reason" at bounding box center [649, 215] width 355 height 14
click at [525, 267] on button "Save" at bounding box center [515, 262] width 100 height 40
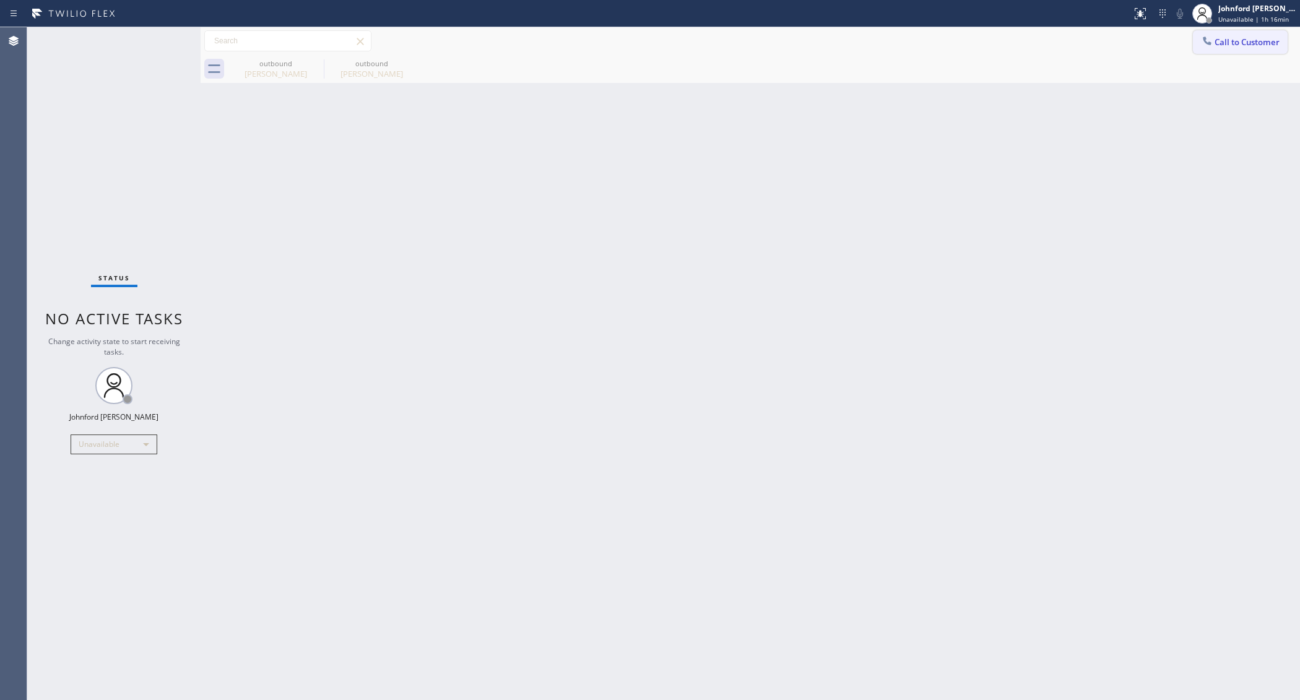
click at [1225, 41] on span "Call to Customer" at bounding box center [1246, 42] width 65 height 11
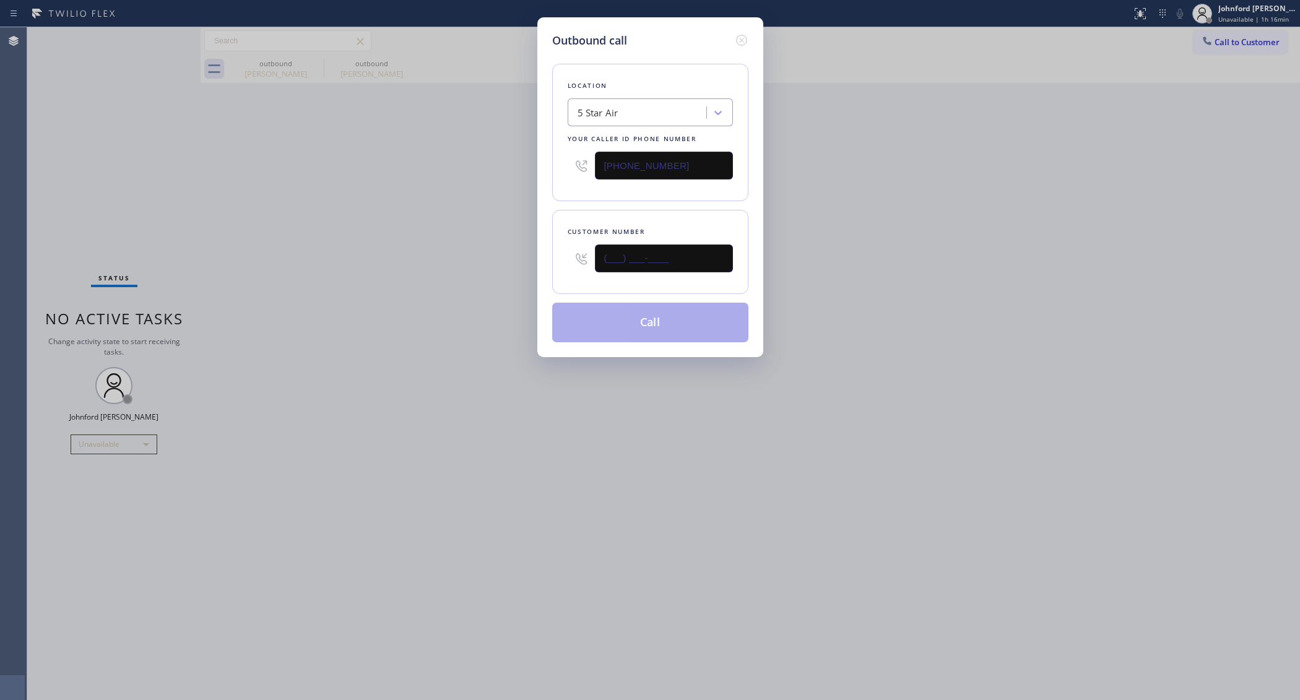
drag, startPoint x: 681, startPoint y: 254, endPoint x: 518, endPoint y: 277, distance: 164.4
click at [518, 277] on div "Outbound call Location 5 Star Air Your caller id phone number [PHONE_NUMBER] Cu…" at bounding box center [650, 350] width 1300 height 700
paste input "206) 790-2211"
type input "[PHONE_NUMBER]"
click at [438, 292] on div "Outbound call Location 5 Star Air Your caller id phone number [PHONE_NUMBER] Cu…" at bounding box center [650, 350] width 1300 height 700
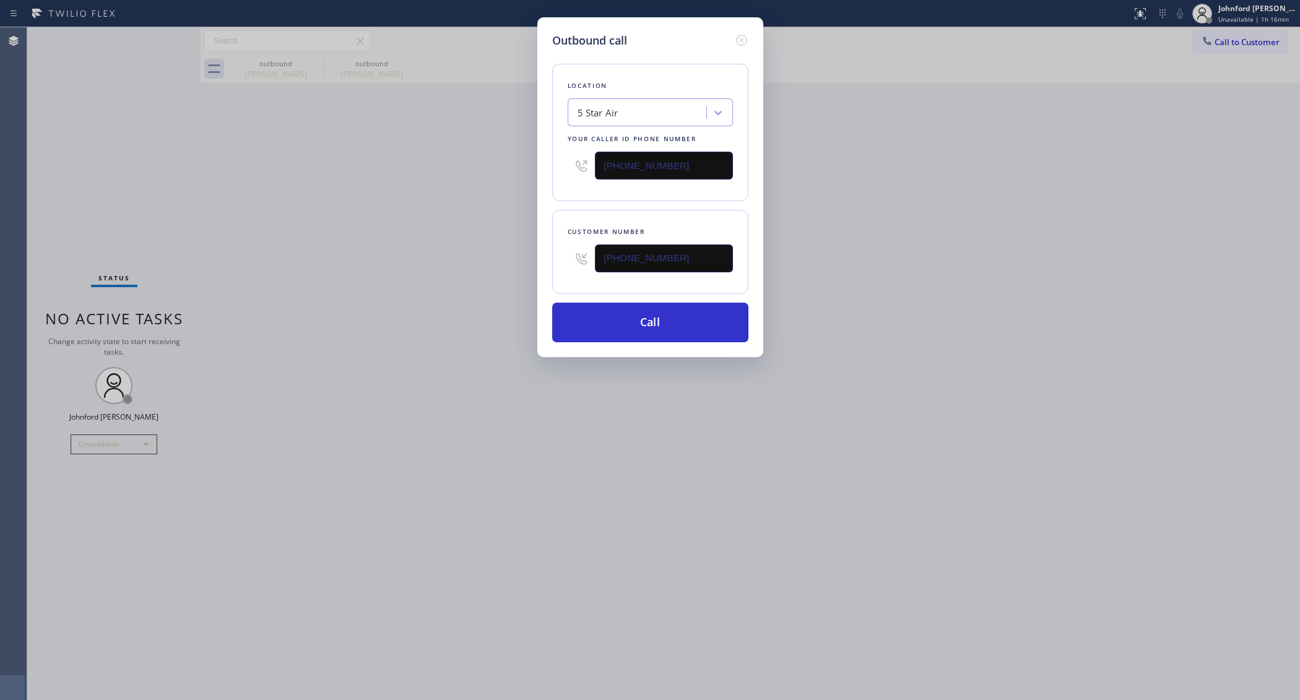
click at [319, 63] on div "Outbound call Location 5 Star Air Your caller id phone number [PHONE_NUMBER] Cu…" at bounding box center [650, 350] width 1300 height 700
click at [601, 332] on button "Call" at bounding box center [650, 323] width 196 height 40
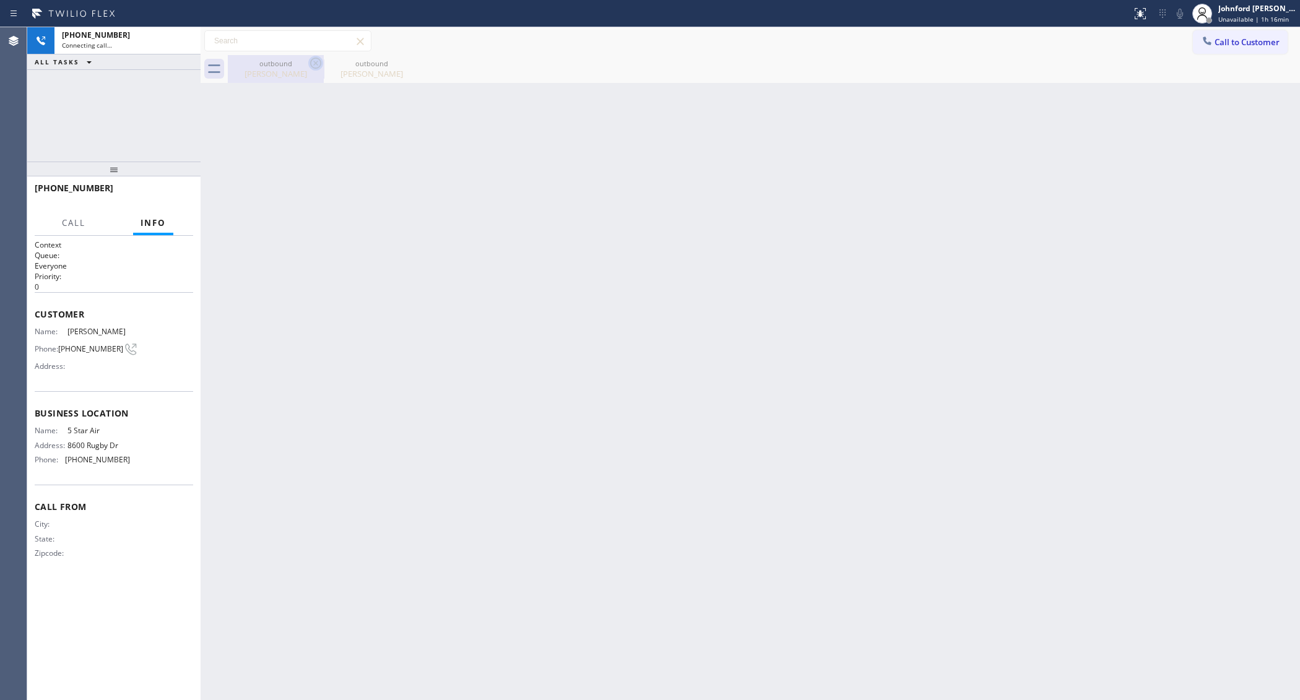
click at [319, 61] on icon at bounding box center [315, 63] width 15 height 15
click at [0, 0] on icon at bounding box center [0, 0] width 0 height 0
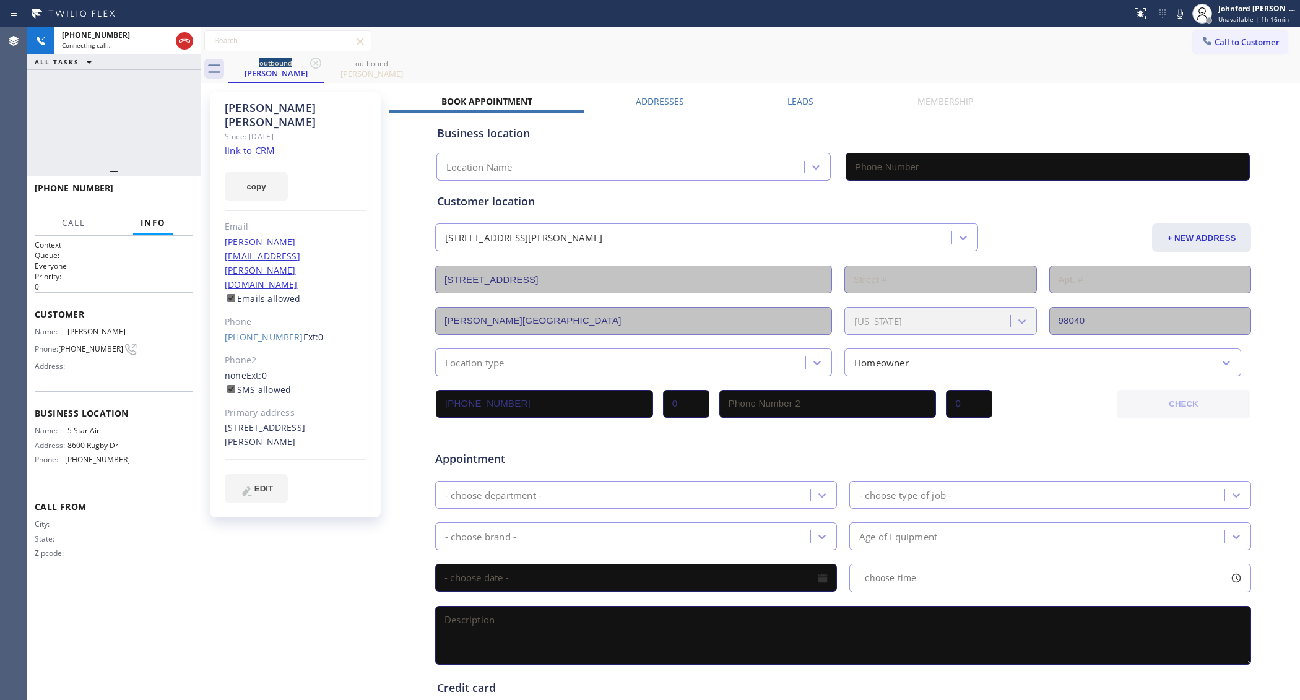
click at [264, 144] on link "link to CRM" at bounding box center [250, 150] width 50 height 12
type input "[PHONE_NUMBER]"
click at [177, 193] on span "HANG UP" at bounding box center [164, 193] width 38 height 9
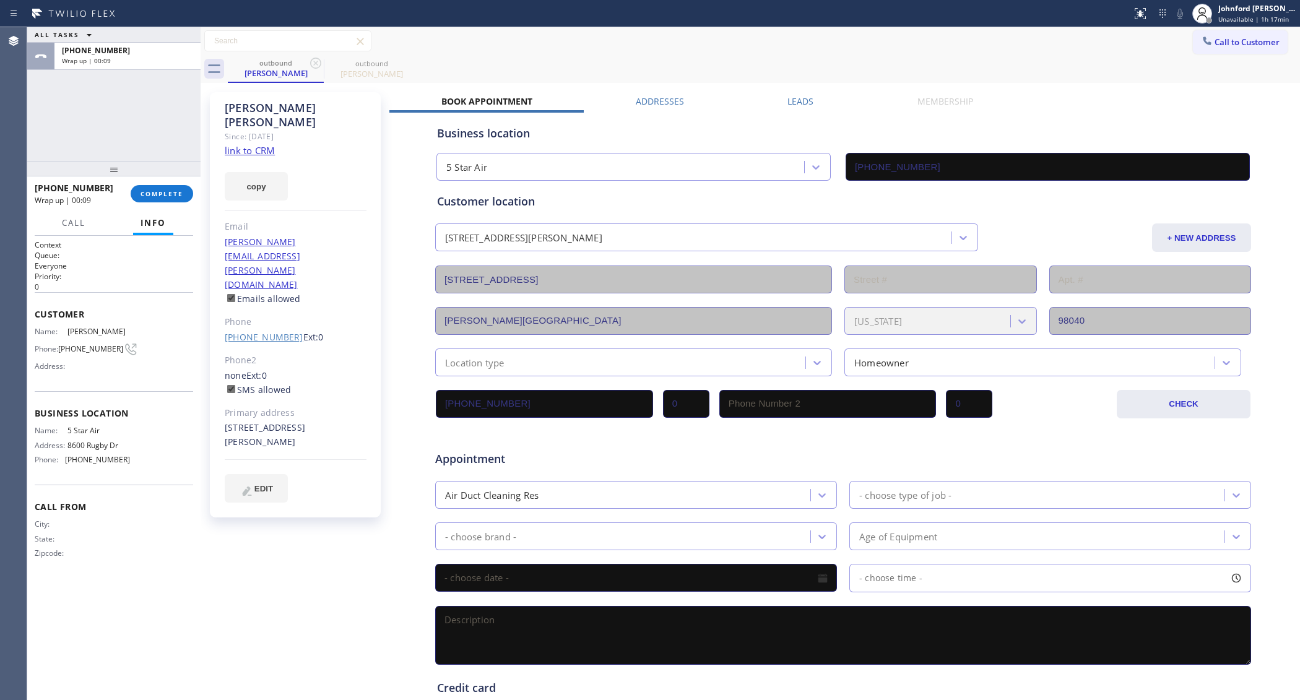
click at [244, 331] on link "[PHONE_NUMBER]" at bounding box center [264, 337] width 79 height 12
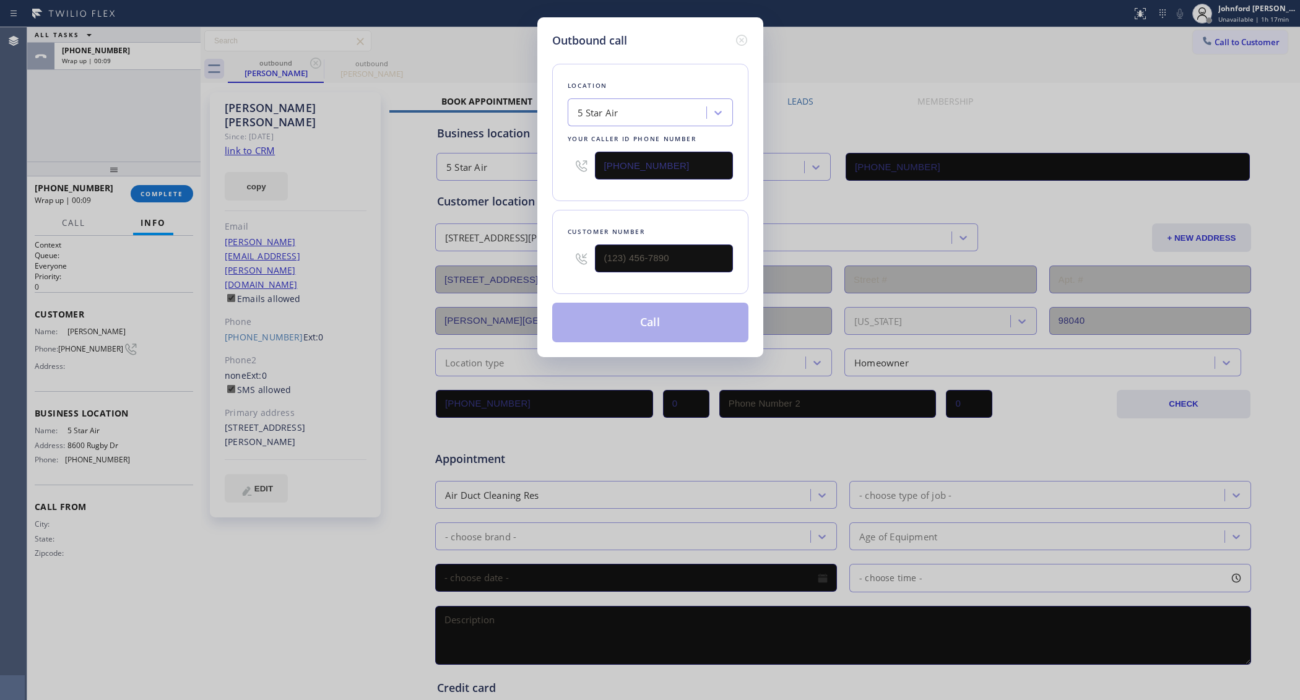
click at [246, 280] on div "Outbound call Location 5 Star Air Your caller id phone number [PHONE_NUMBER] Cu…" at bounding box center [650, 350] width 1300 height 700
type input "[PHONE_NUMBER]"
drag, startPoint x: 741, startPoint y: 35, endPoint x: 725, endPoint y: 35, distance: 16.7
click at [735, 35] on icon at bounding box center [741, 40] width 15 height 15
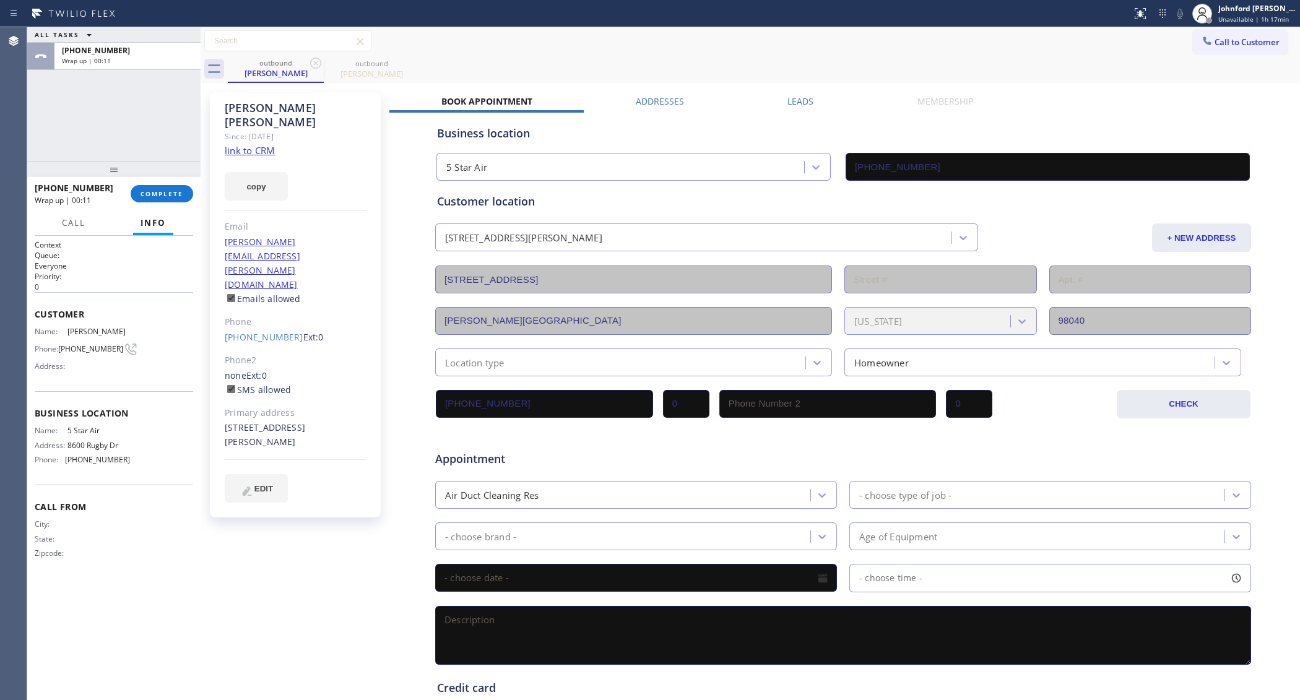
click at [256, 144] on link "link to CRM" at bounding box center [250, 150] width 50 height 12
click at [258, 331] on link "[PHONE_NUMBER]" at bounding box center [264, 337] width 79 height 12
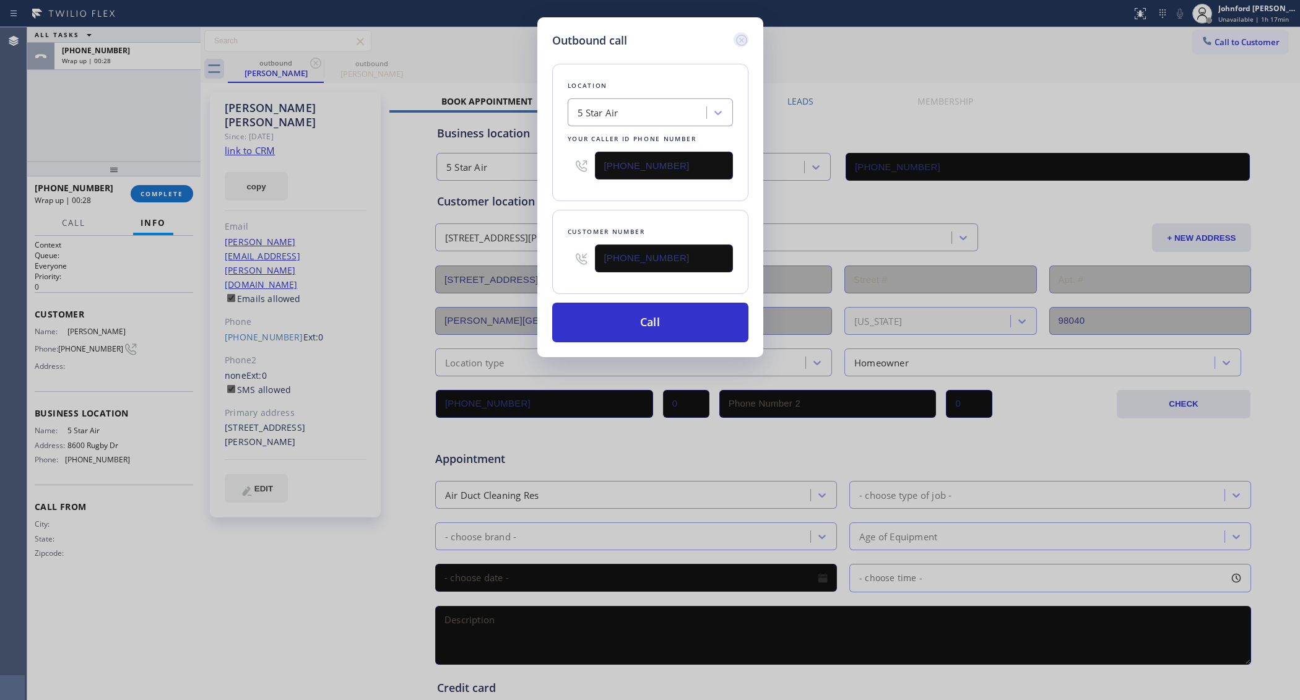
click at [734, 36] on icon at bounding box center [741, 40] width 15 height 15
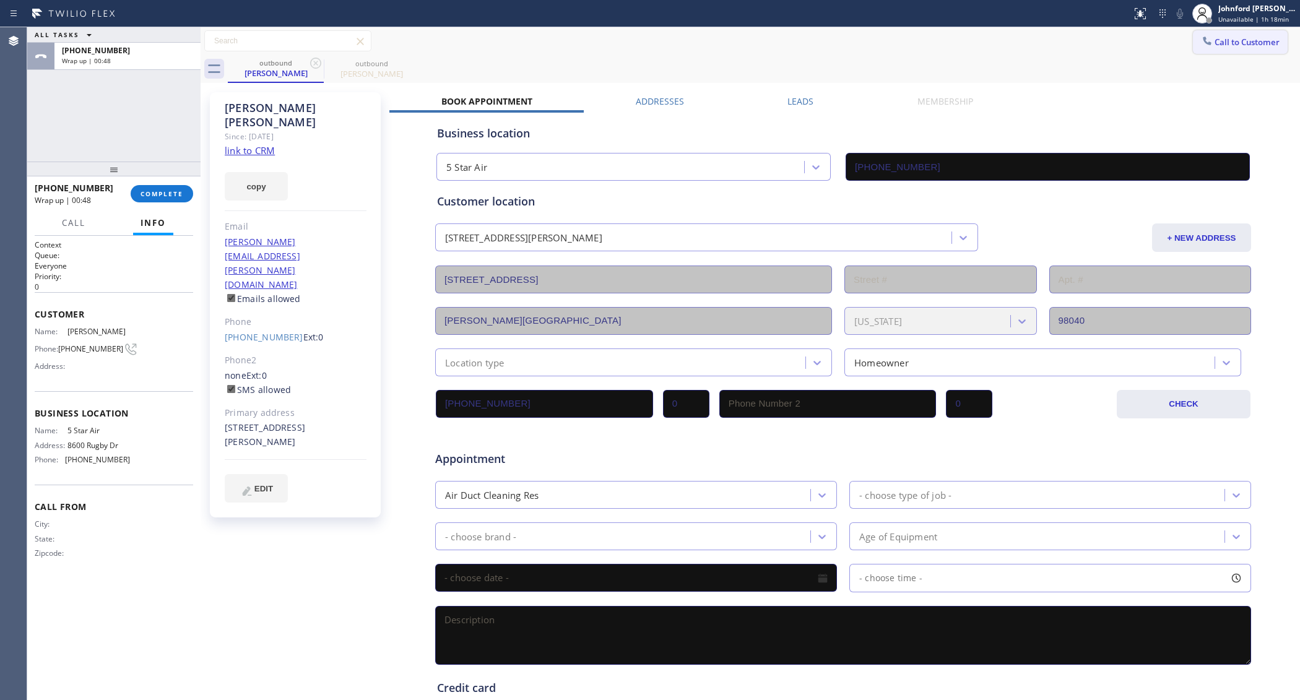
drag, startPoint x: 1205, startPoint y: 50, endPoint x: 977, endPoint y: 131, distance: 242.1
click at [1205, 50] on button "Call to Customer" at bounding box center [1240, 42] width 95 height 24
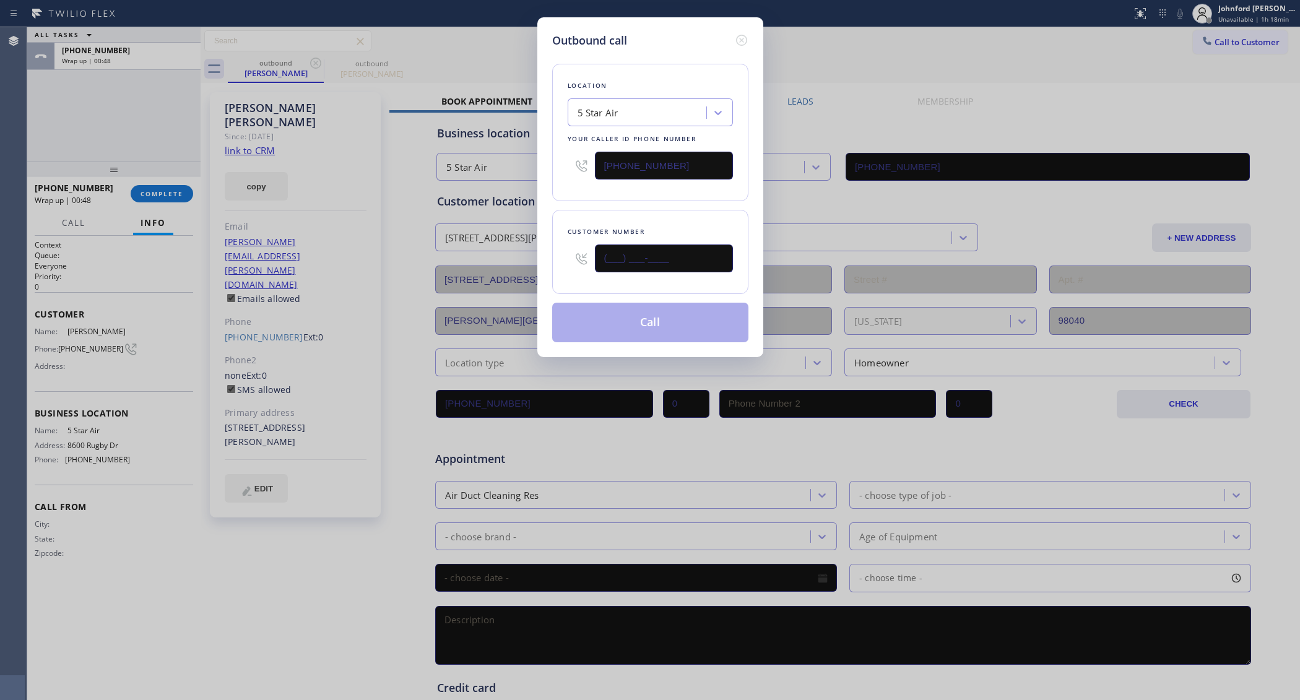
click at [520, 264] on div "Outbound call Location 5 Star Air Your caller id phone number [PHONE_NUMBER] Cu…" at bounding box center [650, 350] width 1300 height 700
paste input "949) 500-3988"
type input "[PHONE_NUMBER]"
click at [565, 202] on div "Location 5 Star Air Your caller id phone number [PHONE_NUMBER] Customer number …" at bounding box center [650, 195] width 196 height 293
click at [594, 323] on button "Call" at bounding box center [650, 323] width 196 height 40
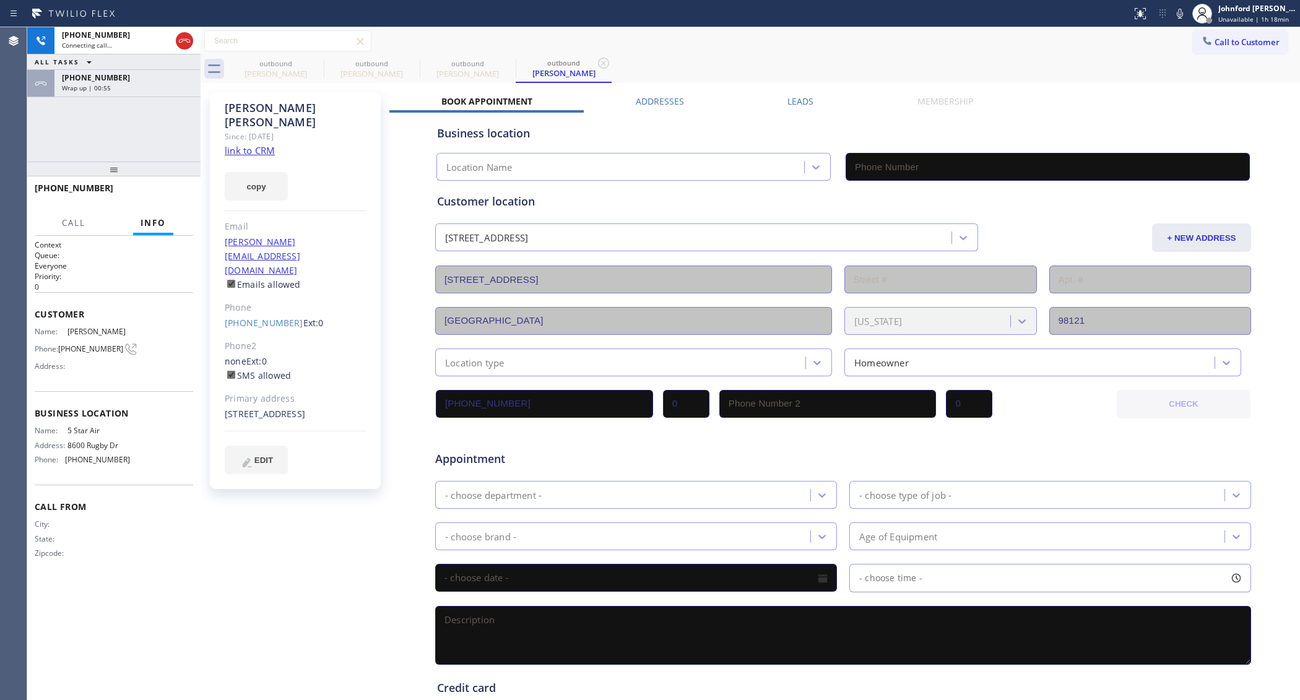
type input "[PHONE_NUMBER]"
click at [267, 144] on link "link to CRM" at bounding box center [250, 150] width 50 height 12
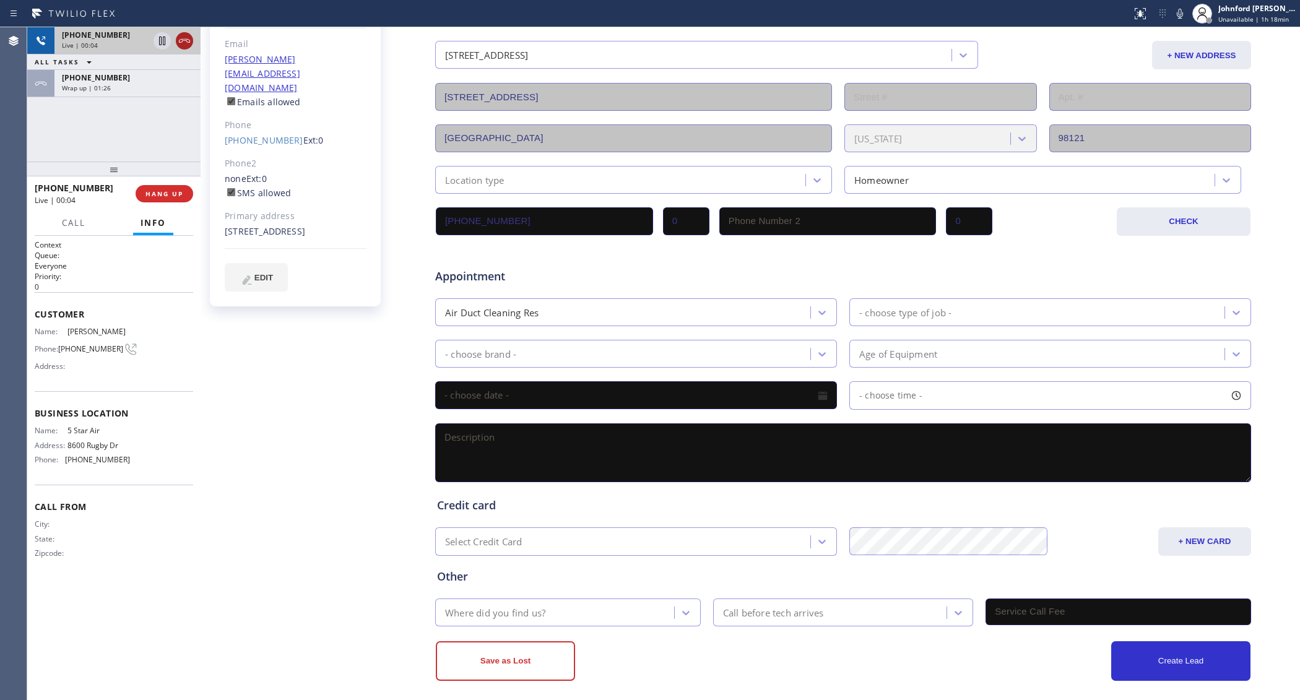
click at [184, 36] on icon at bounding box center [184, 40] width 15 height 15
click at [169, 209] on div "[PHONE_NUMBER] Live | 00:05 HANG UP" at bounding box center [114, 194] width 158 height 32
click at [168, 192] on span "COMPLETE" at bounding box center [161, 193] width 43 height 9
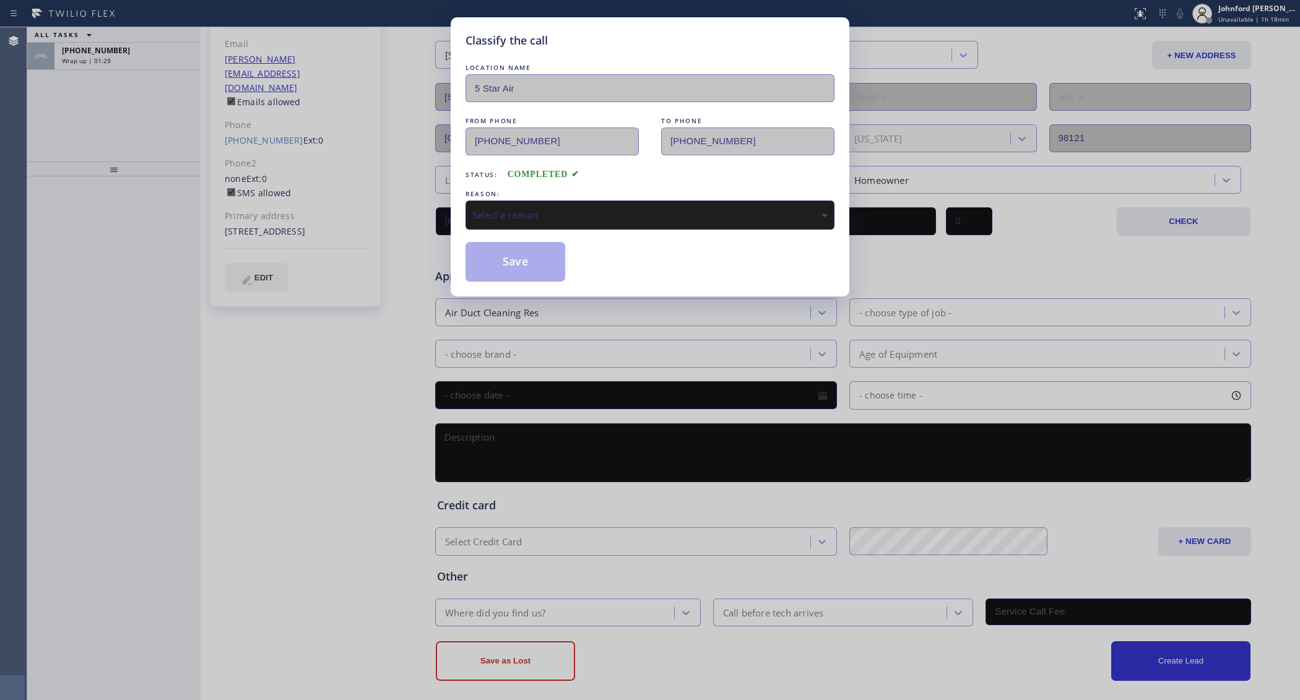
click at [522, 188] on div "REASON:" at bounding box center [649, 194] width 369 height 13
click at [522, 208] on div "Select a reason" at bounding box center [649, 215] width 355 height 14
click at [519, 259] on button "Save" at bounding box center [515, 262] width 100 height 40
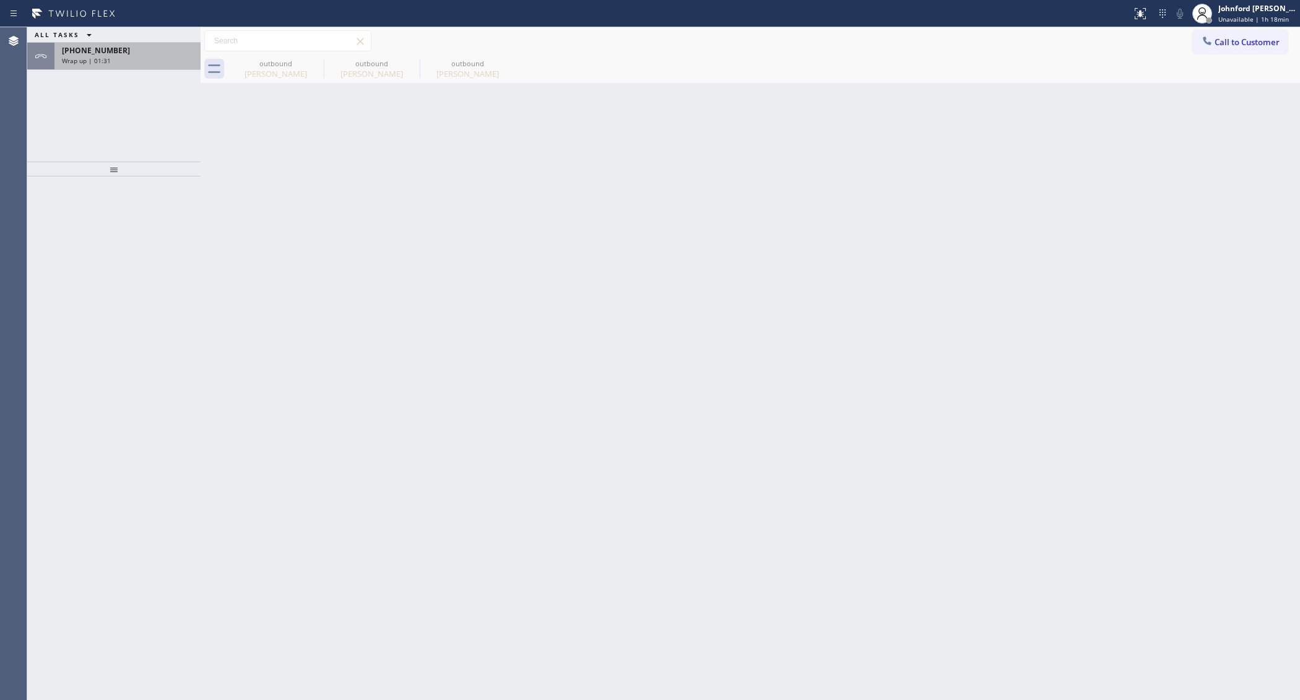
click at [110, 50] on span "[PHONE_NUMBER]" at bounding box center [96, 50] width 68 height 11
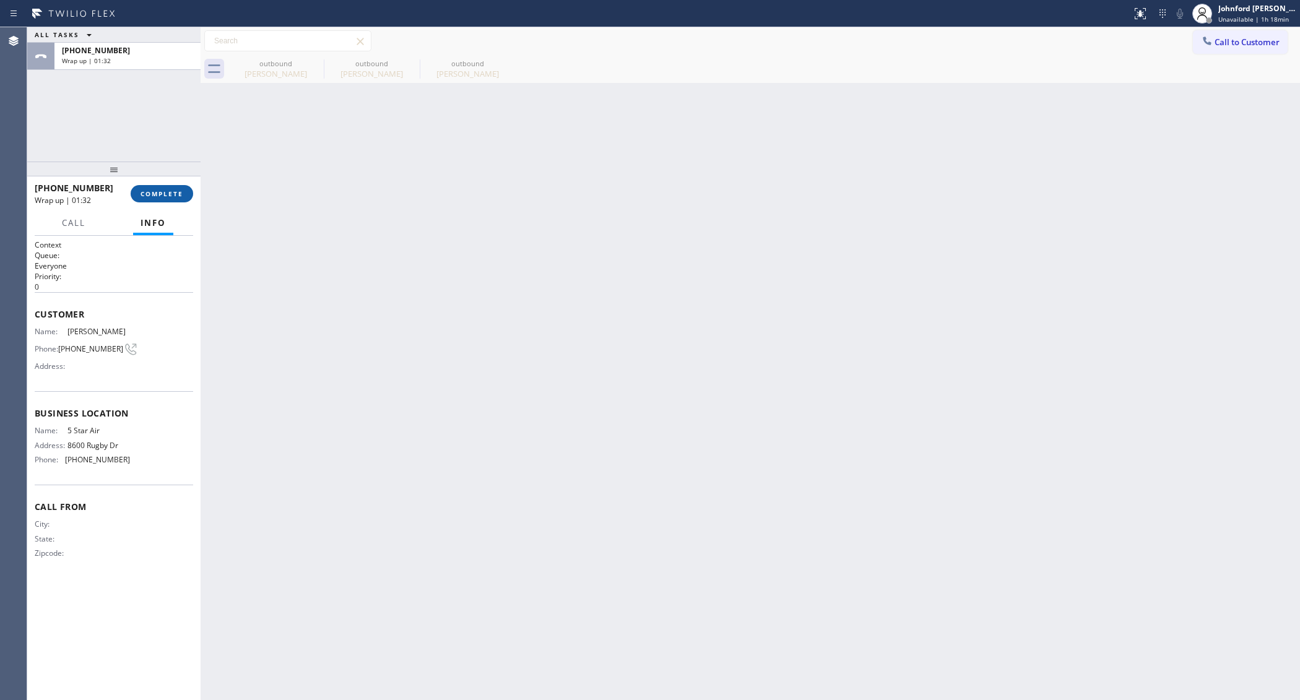
click at [162, 198] on span "COMPLETE" at bounding box center [161, 193] width 43 height 9
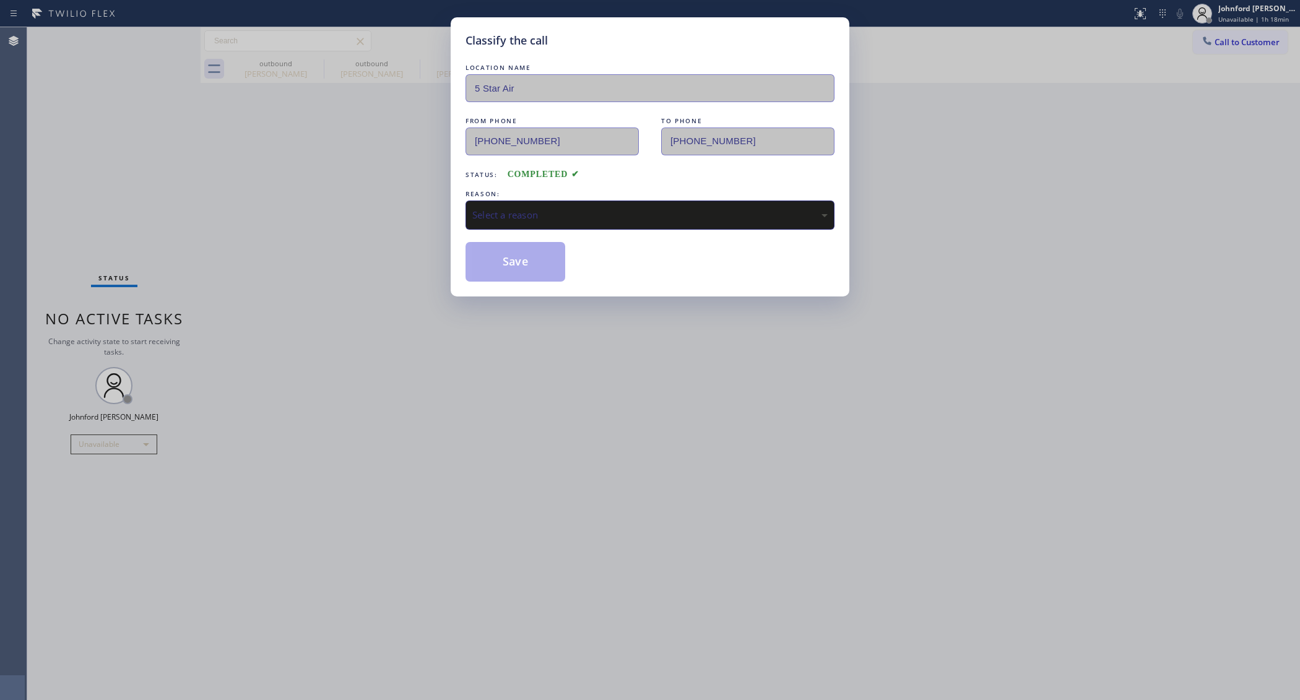
click at [567, 208] on div "Select a reason" at bounding box center [649, 215] width 355 height 14
click at [527, 257] on button "Save" at bounding box center [515, 262] width 100 height 40
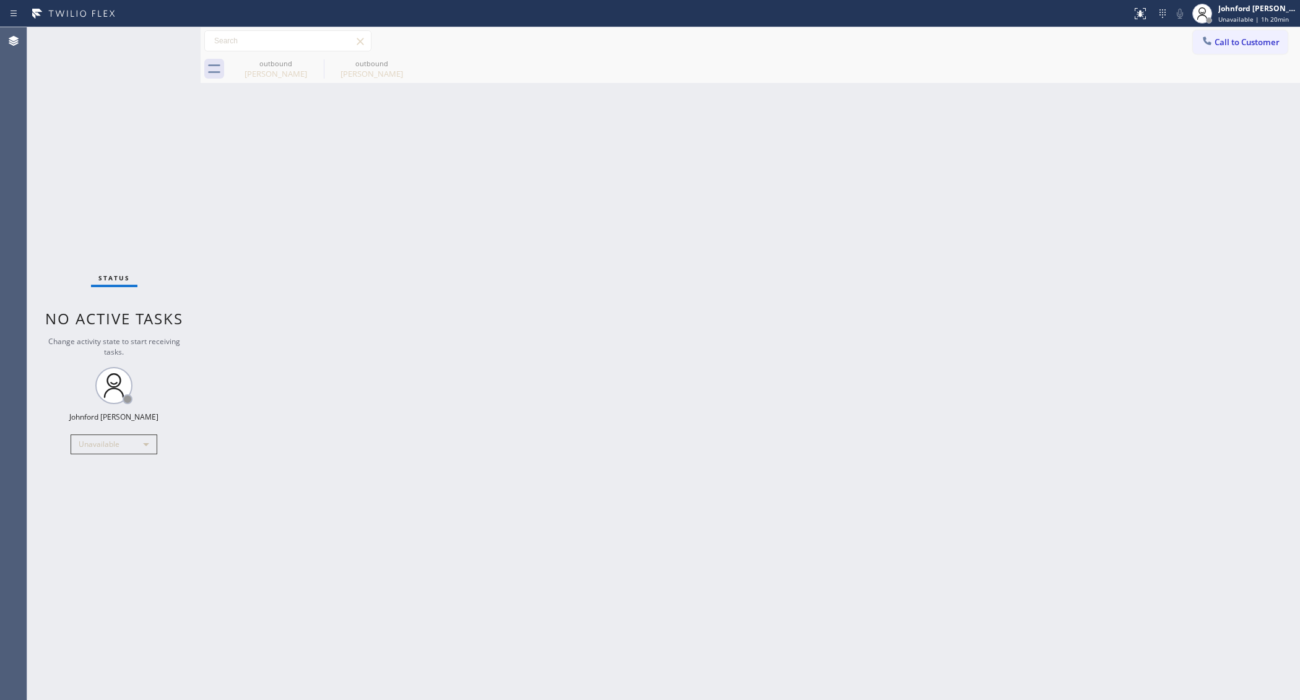
click at [1149, 370] on div "Back to Dashboard Change Sender ID Customers Technicians Select a contact Outbo…" at bounding box center [750, 363] width 1099 height 673
click at [1233, 51] on button "Call to Customer" at bounding box center [1240, 42] width 95 height 24
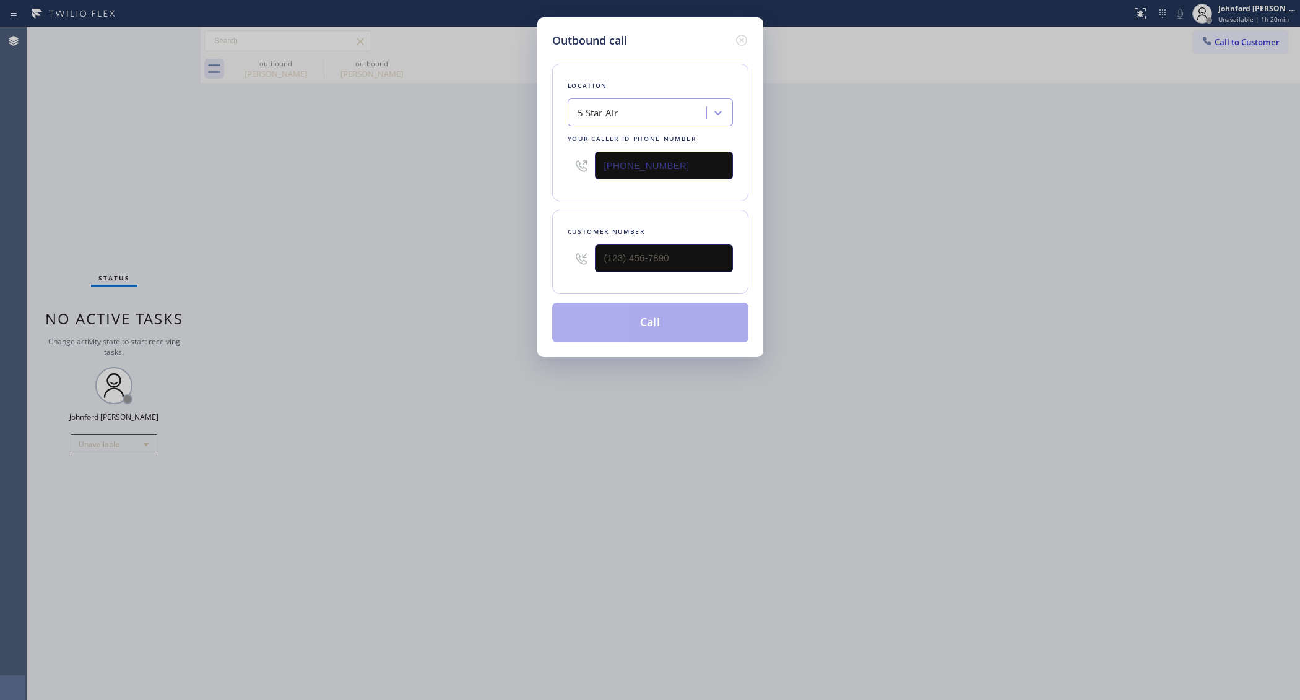
drag, startPoint x: 607, startPoint y: 259, endPoint x: 431, endPoint y: 276, distance: 177.2
click at [442, 276] on div "Outbound call Location 5 Star Air Your caller id phone number [PHONE_NUMBER] Cu…" at bounding box center [650, 350] width 1300 height 700
click at [624, 249] on input "(___) ___-____" at bounding box center [664, 258] width 138 height 28
paste input "714) 863-2224"
type input "[PHONE_NUMBER]"
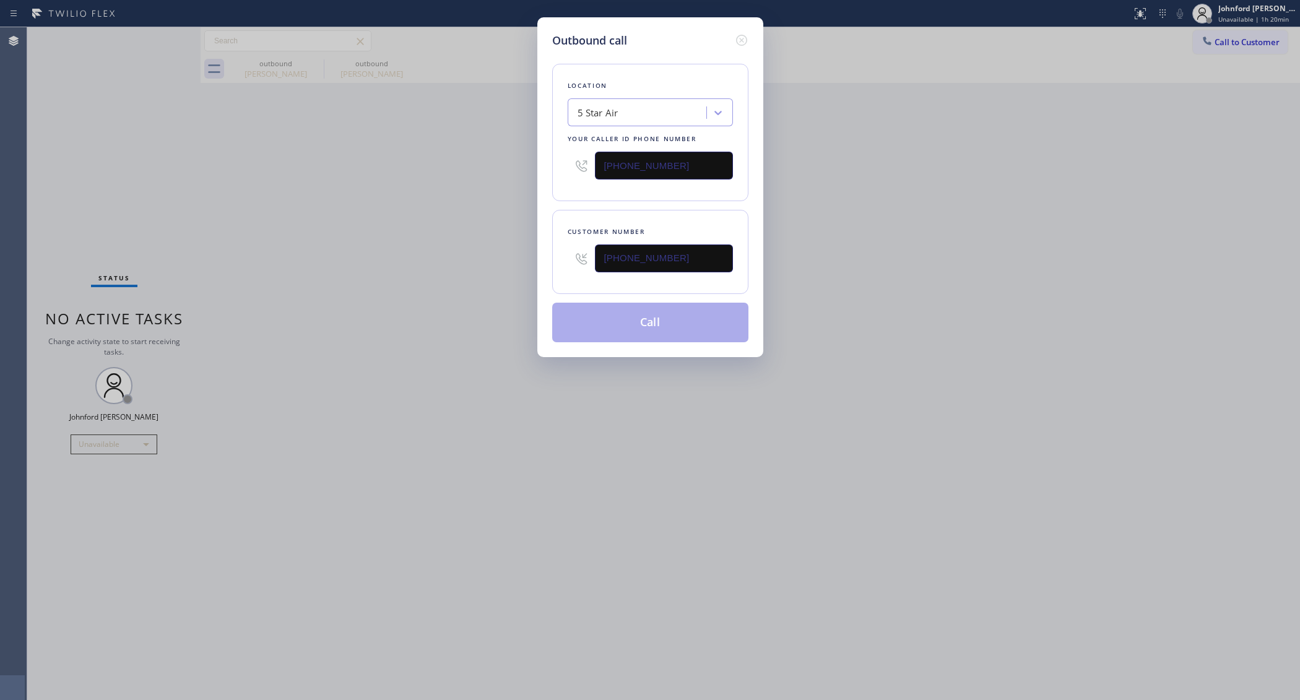
click at [366, 283] on div "Outbound call Location 5 Star Air Your caller id phone number [PHONE_NUMBER] Cu…" at bounding box center [650, 350] width 1300 height 700
click at [595, 316] on button "Call" at bounding box center [650, 323] width 196 height 40
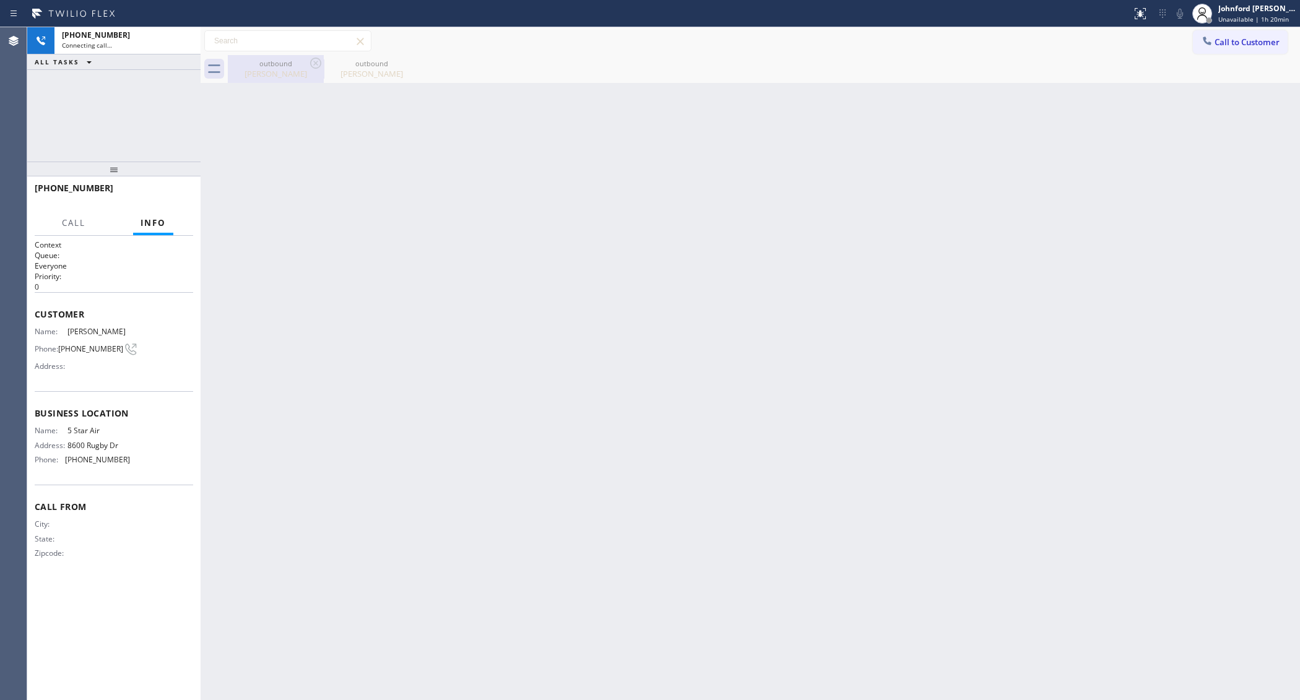
click at [308, 64] on icon at bounding box center [315, 63] width 15 height 15
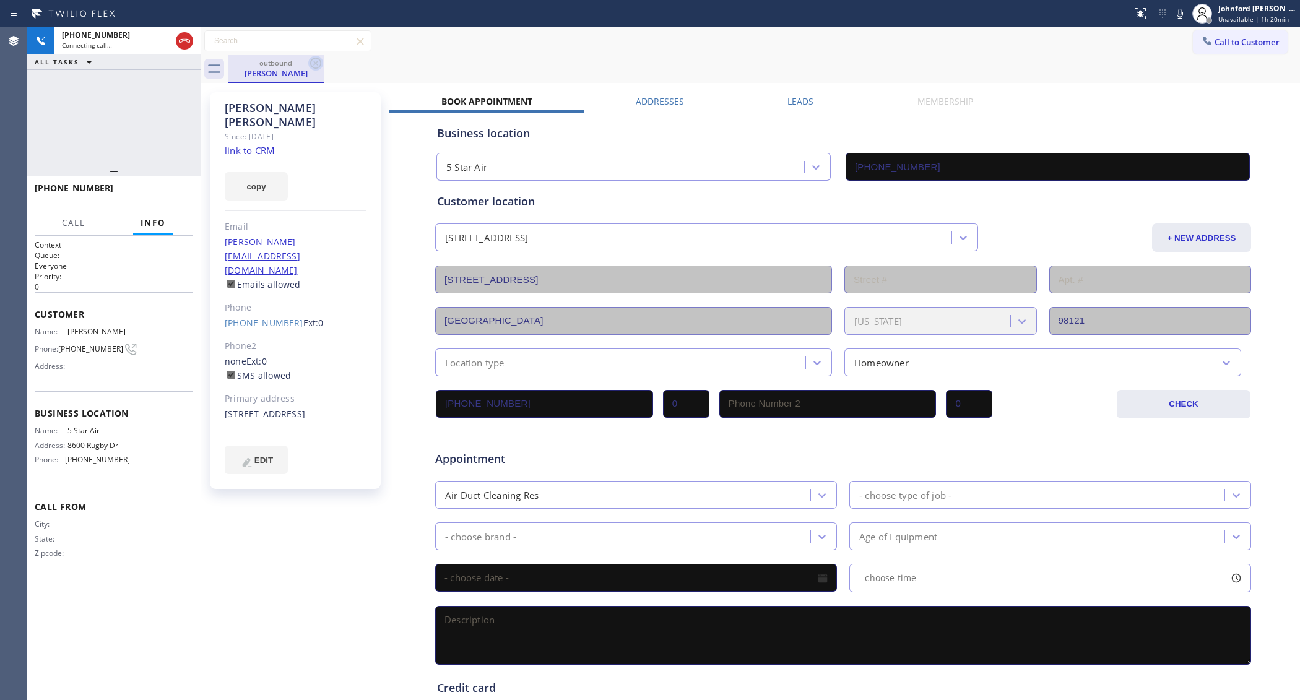
click at [308, 64] on icon at bounding box center [315, 63] width 15 height 15
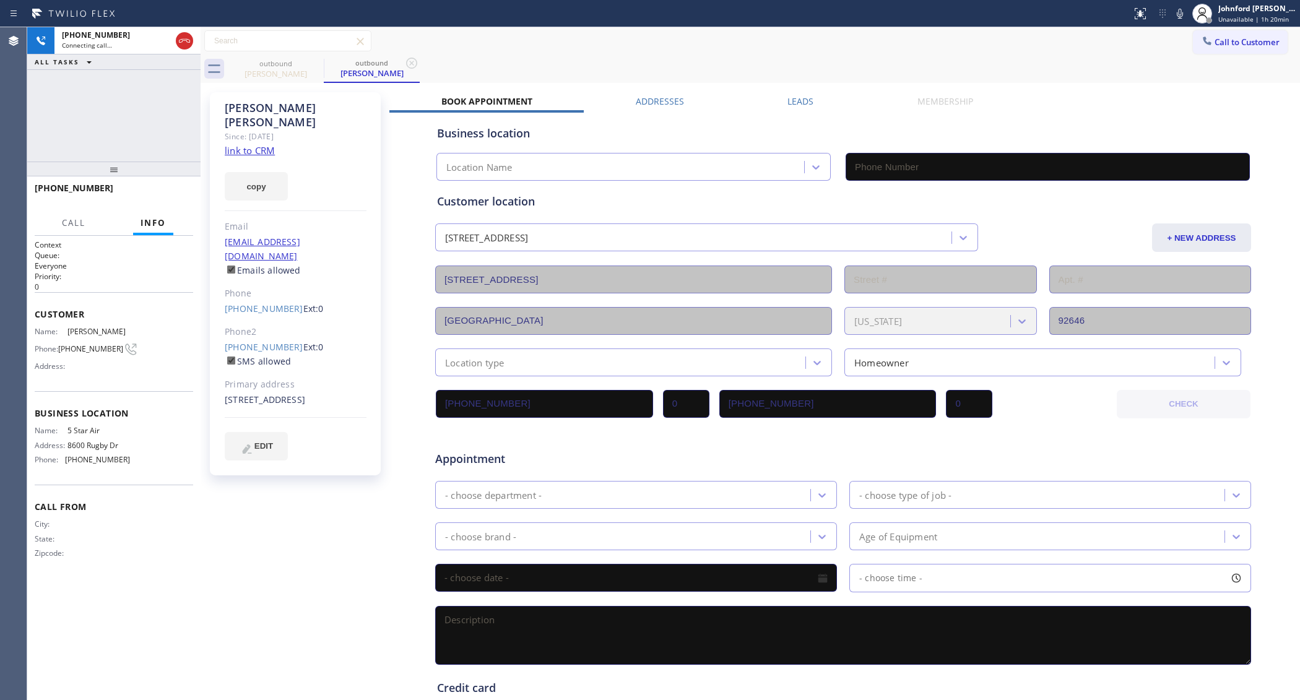
click at [261, 144] on link "link to CRM" at bounding box center [250, 150] width 50 height 12
type input "[PHONE_NUMBER]"
click at [186, 48] on icon at bounding box center [184, 40] width 15 height 15
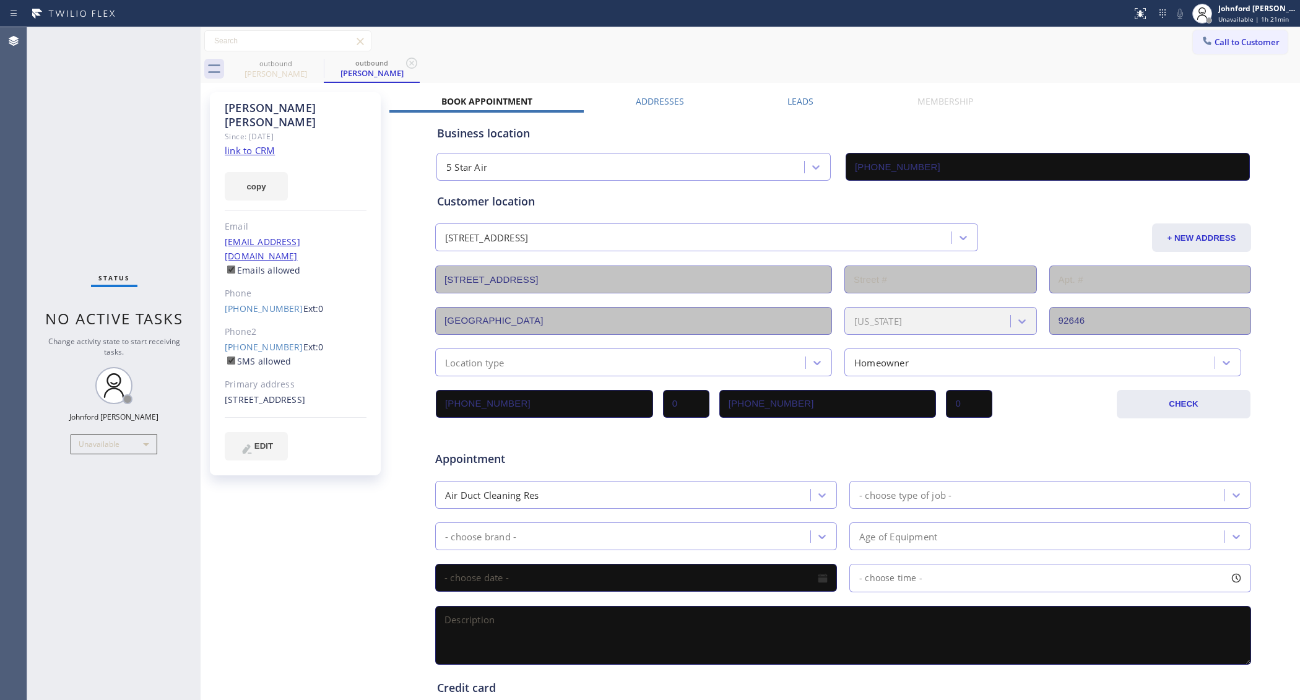
click at [1219, 44] on span "Call to Customer" at bounding box center [1246, 42] width 65 height 11
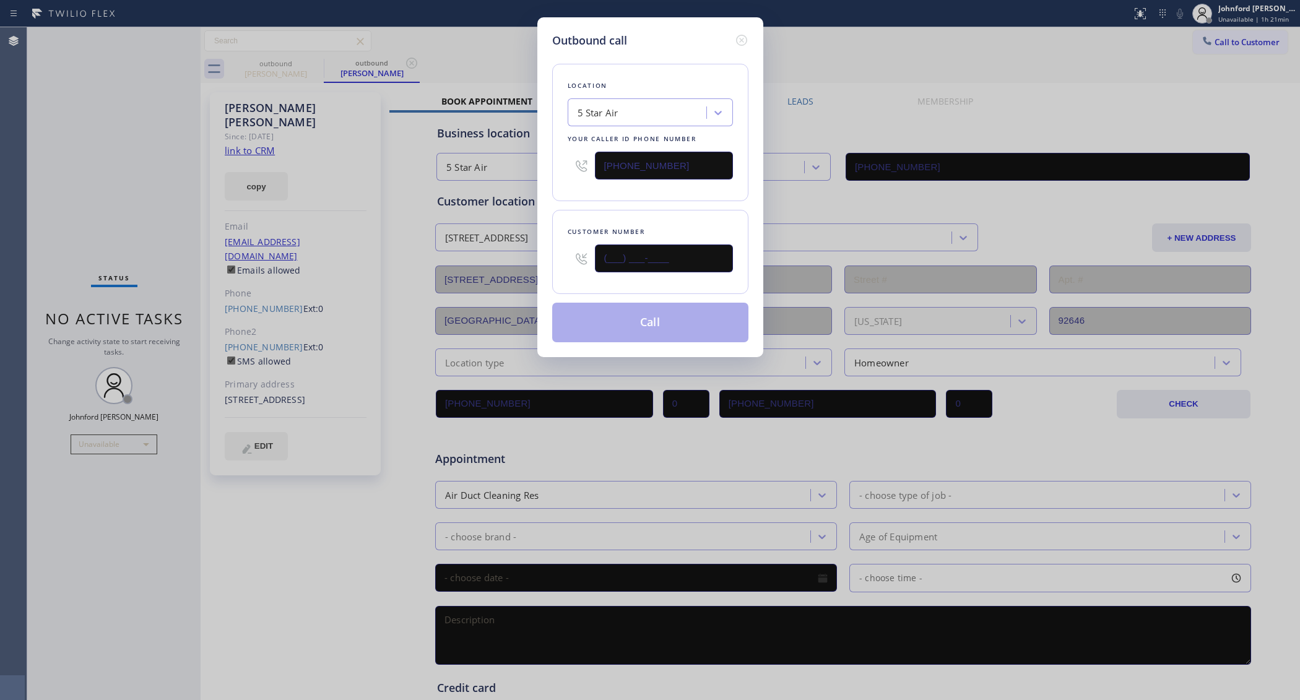
drag, startPoint x: 696, startPoint y: 251, endPoint x: 545, endPoint y: 264, distance: 151.6
click at [546, 266] on div "Outbound call Location 5 Star Air Your caller id phone number [PHONE_NUMBER] Cu…" at bounding box center [650, 187] width 226 height 340
paste input "310) 420-9908"
type input "[PHONE_NUMBER]"
click at [582, 210] on div "Customer number [PHONE_NUMBER]" at bounding box center [650, 252] width 196 height 84
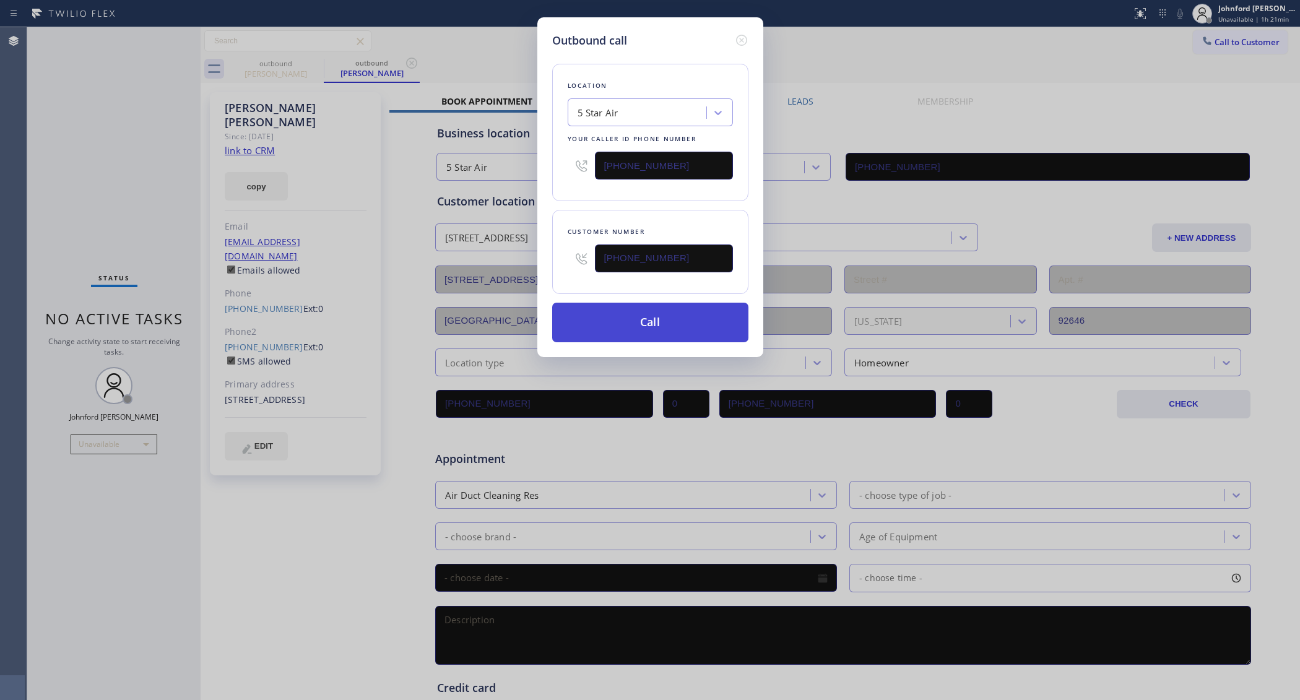
click at [633, 314] on button "Call" at bounding box center [650, 323] width 196 height 40
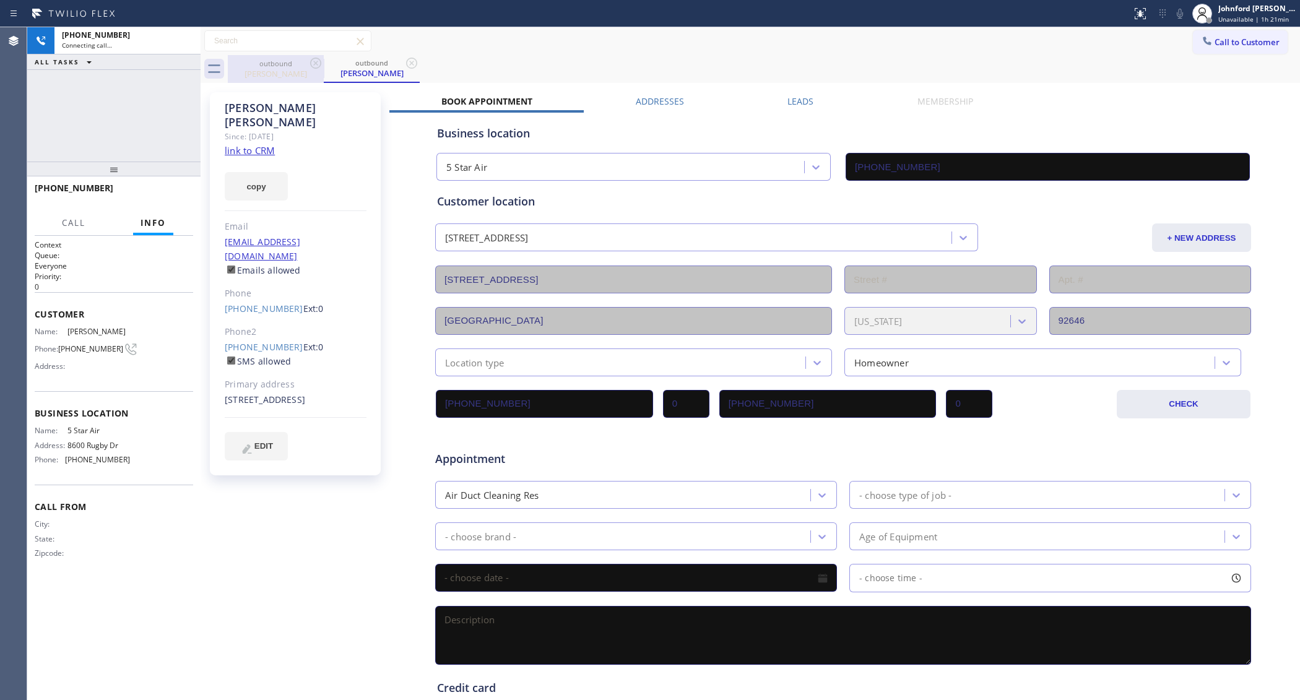
click at [316, 66] on icon at bounding box center [315, 63] width 15 height 15
click at [0, 0] on icon at bounding box center [0, 0] width 0 height 0
type input "[PHONE_NUMBER]"
click at [267, 144] on link "link to CRM" at bounding box center [250, 150] width 50 height 12
click at [163, 196] on span "HANG UP" at bounding box center [164, 193] width 38 height 9
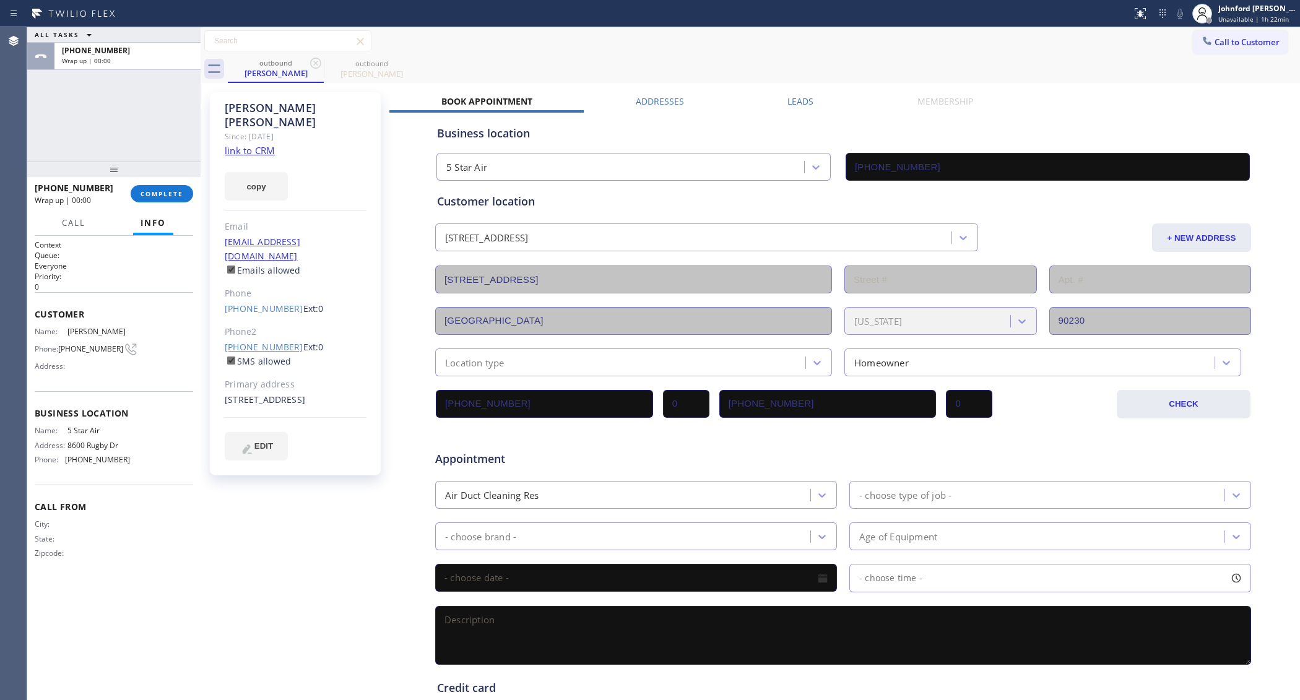
click at [282, 341] on link "[PHONE_NUMBER]" at bounding box center [264, 347] width 79 height 12
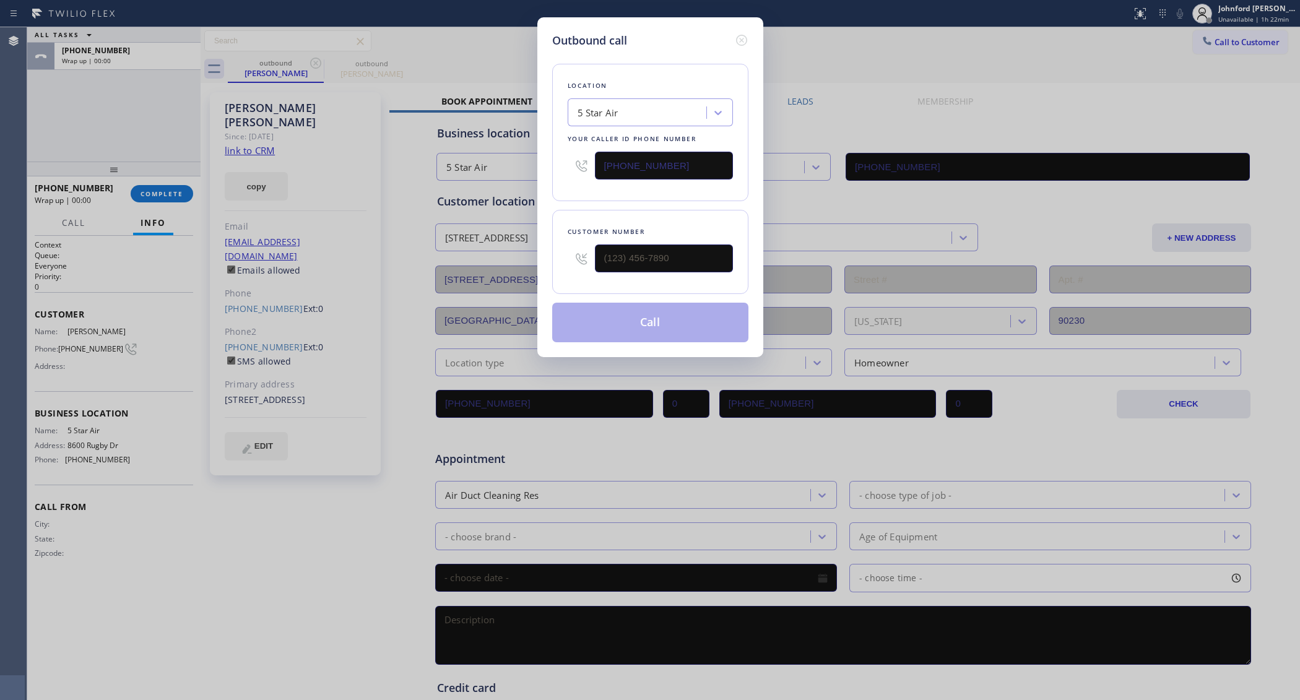
type input "[PHONE_NUMBER]"
click at [629, 303] on button "Call" at bounding box center [650, 323] width 196 height 40
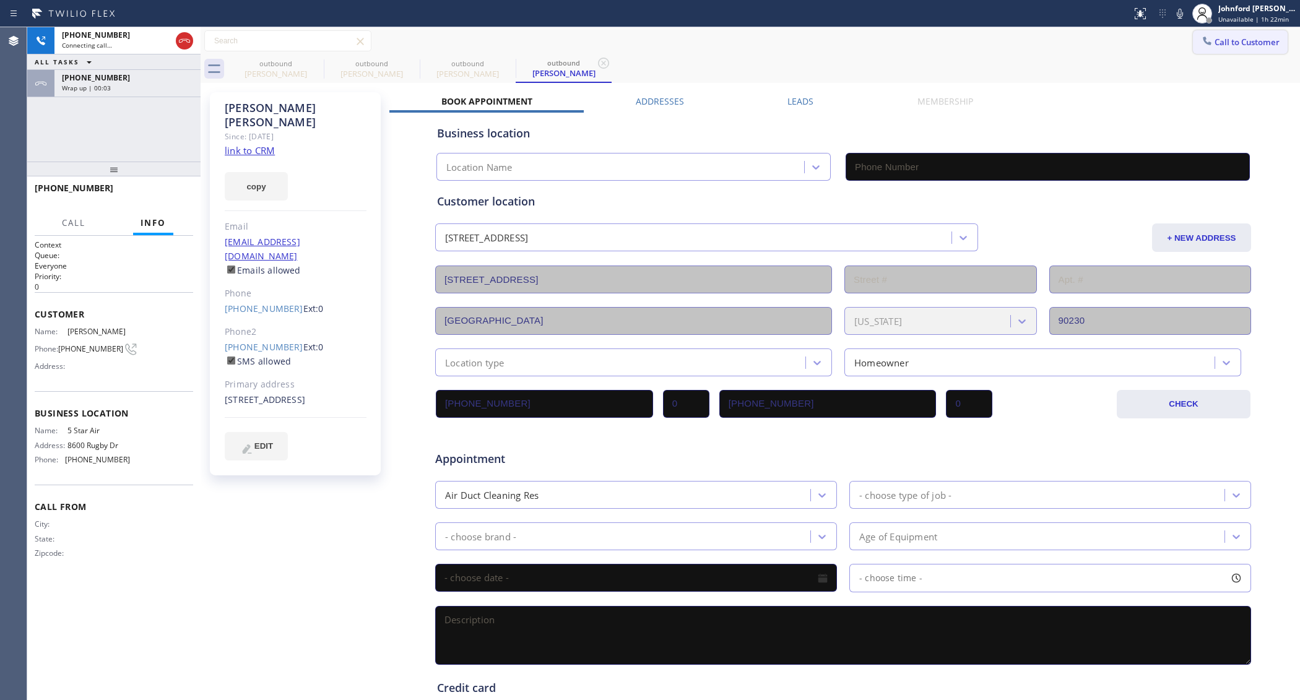
click at [1210, 50] on button "Call to Customer" at bounding box center [1240, 42] width 95 height 24
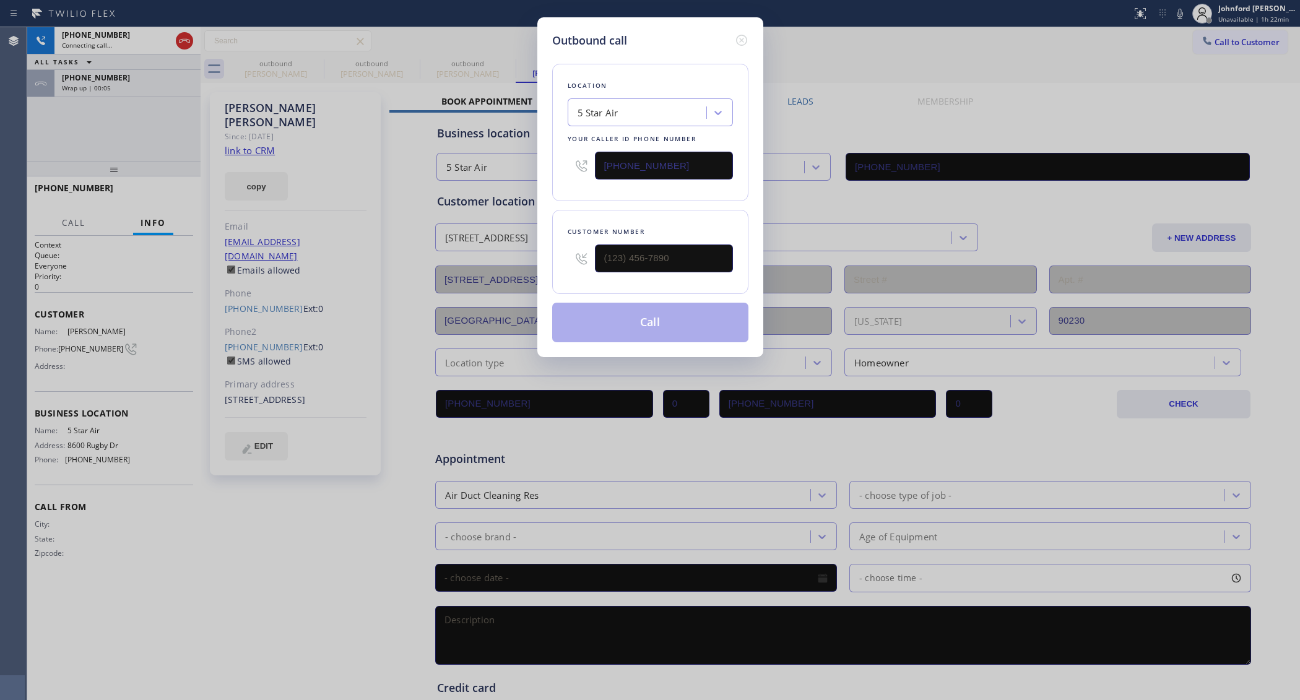
type input "[PHONE_NUMBER]"
click at [494, 264] on div "Outbound call Location 5 Star Air Your caller id phone number [PHONE_NUMBER] Cu…" at bounding box center [650, 350] width 1300 height 700
paste input "949) 799-4965"
type input "[PHONE_NUMBER]"
click at [605, 188] on div "Location 5 Star Air Your caller id phone number [PHONE_NUMBER]" at bounding box center [650, 132] width 196 height 137
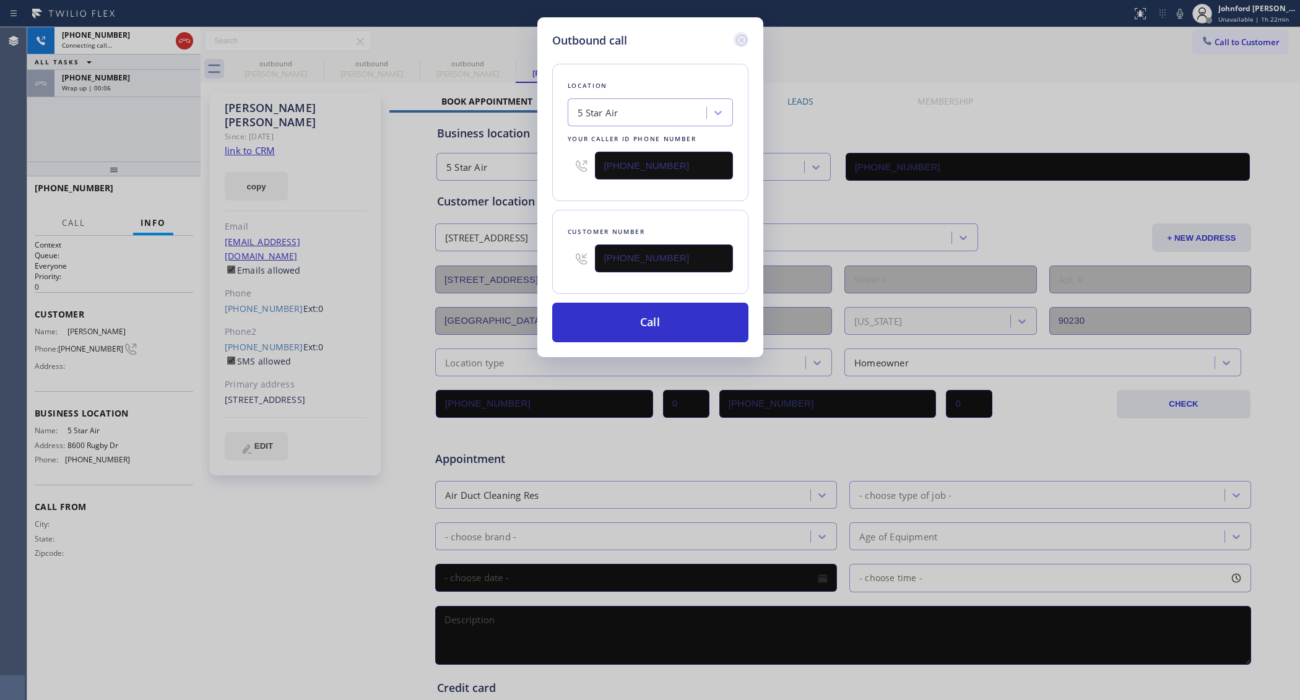
click at [743, 36] on icon at bounding box center [741, 40] width 15 height 15
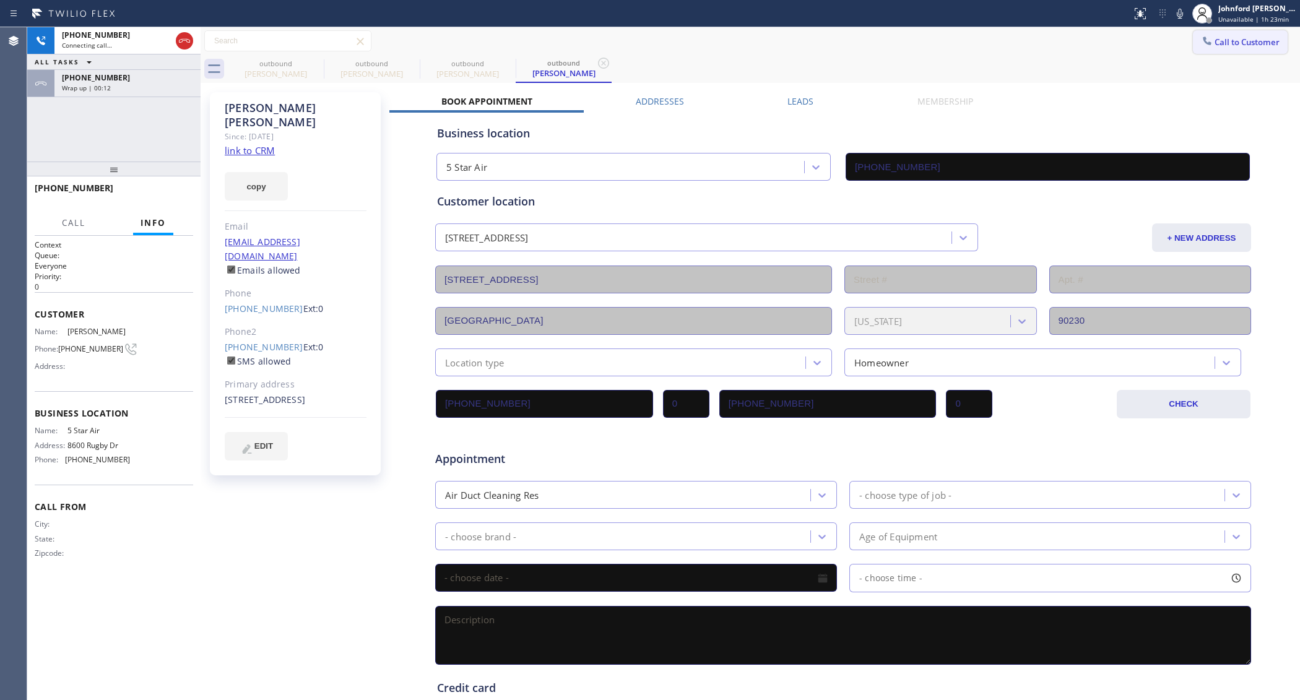
click at [1223, 38] on span "Call to Customer" at bounding box center [1246, 42] width 65 height 11
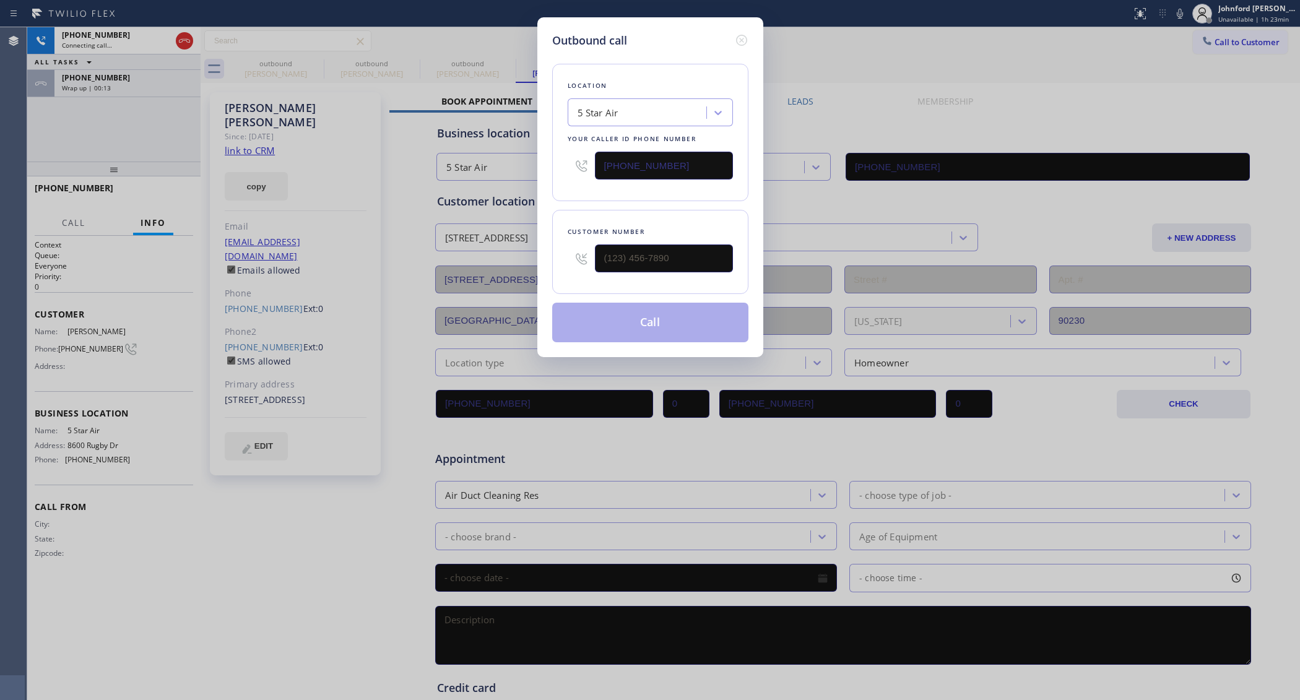
drag, startPoint x: 565, startPoint y: 155, endPoint x: 524, endPoint y: 155, distance: 41.5
click at [531, 155] on div "Outbound call Location 5 Star Air Your caller id phone number [PHONE_NUMBER] Cu…" at bounding box center [650, 350] width 1300 height 700
paste input "949) 799-4965"
type input "[PHONE_NUMBER]"
drag, startPoint x: 743, startPoint y: 35, endPoint x: 474, endPoint y: 61, distance: 270.4
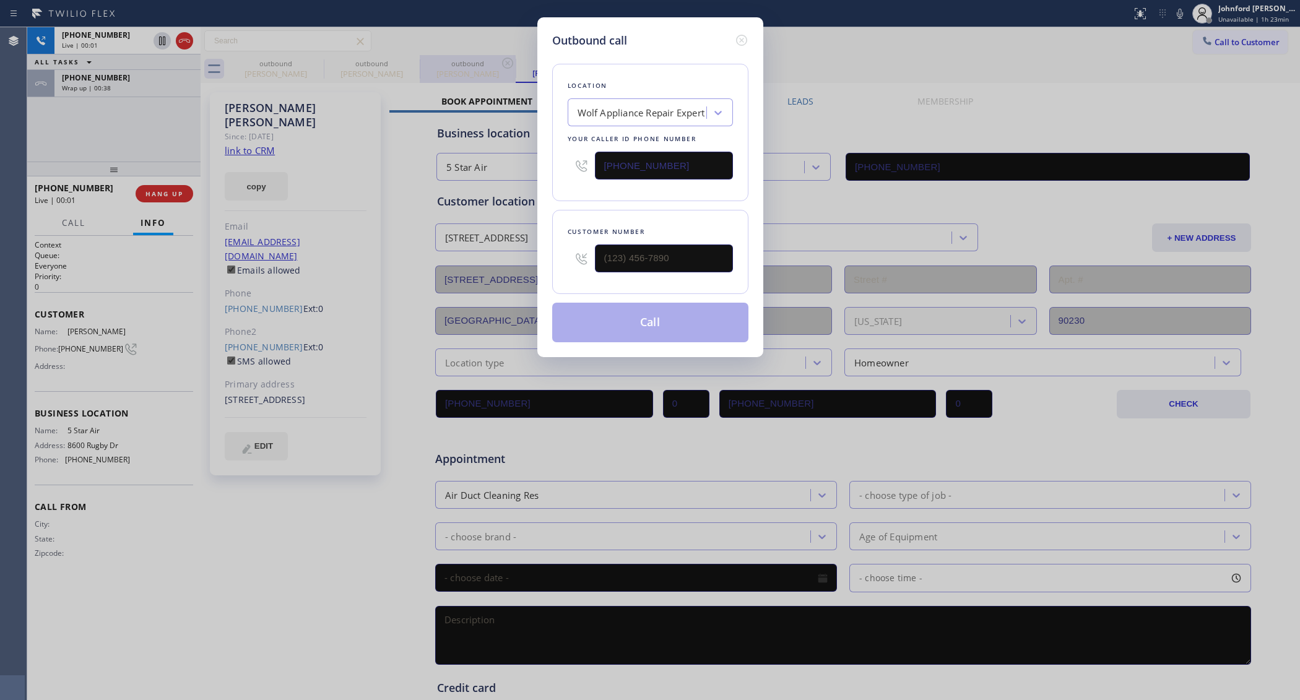
click at [741, 35] on icon at bounding box center [741, 40] width 15 height 15
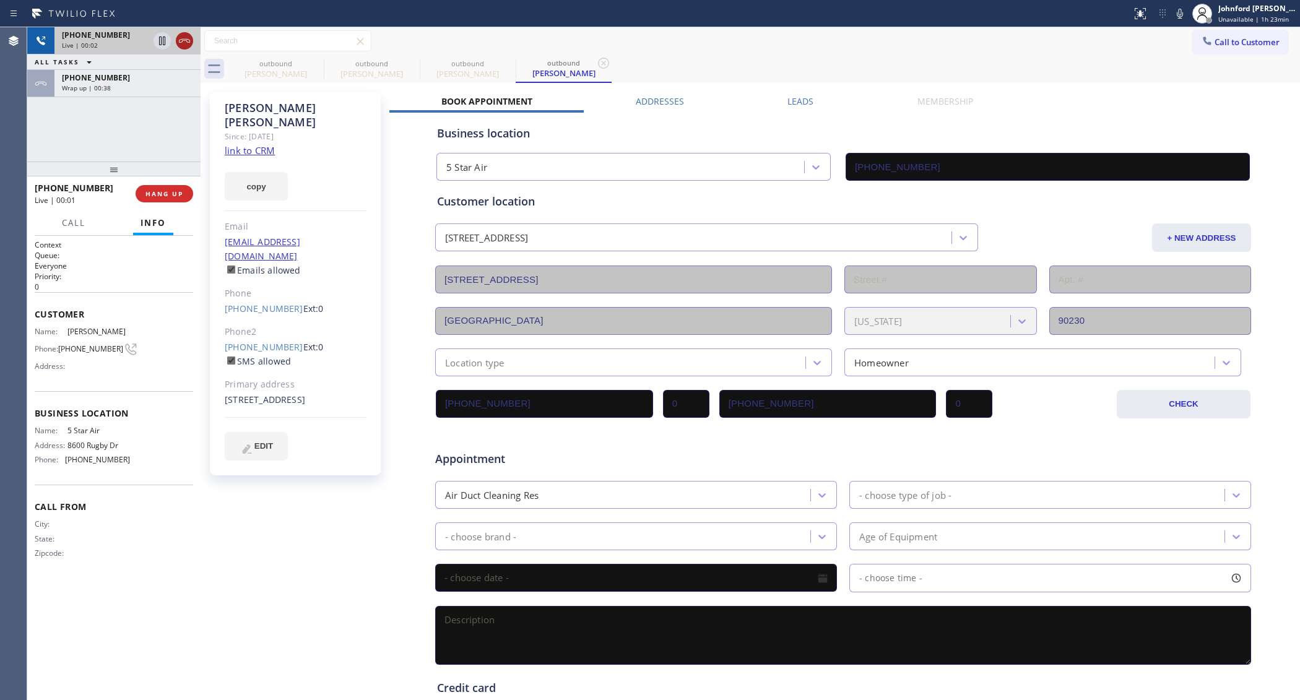
click at [189, 38] on icon at bounding box center [184, 40] width 15 height 15
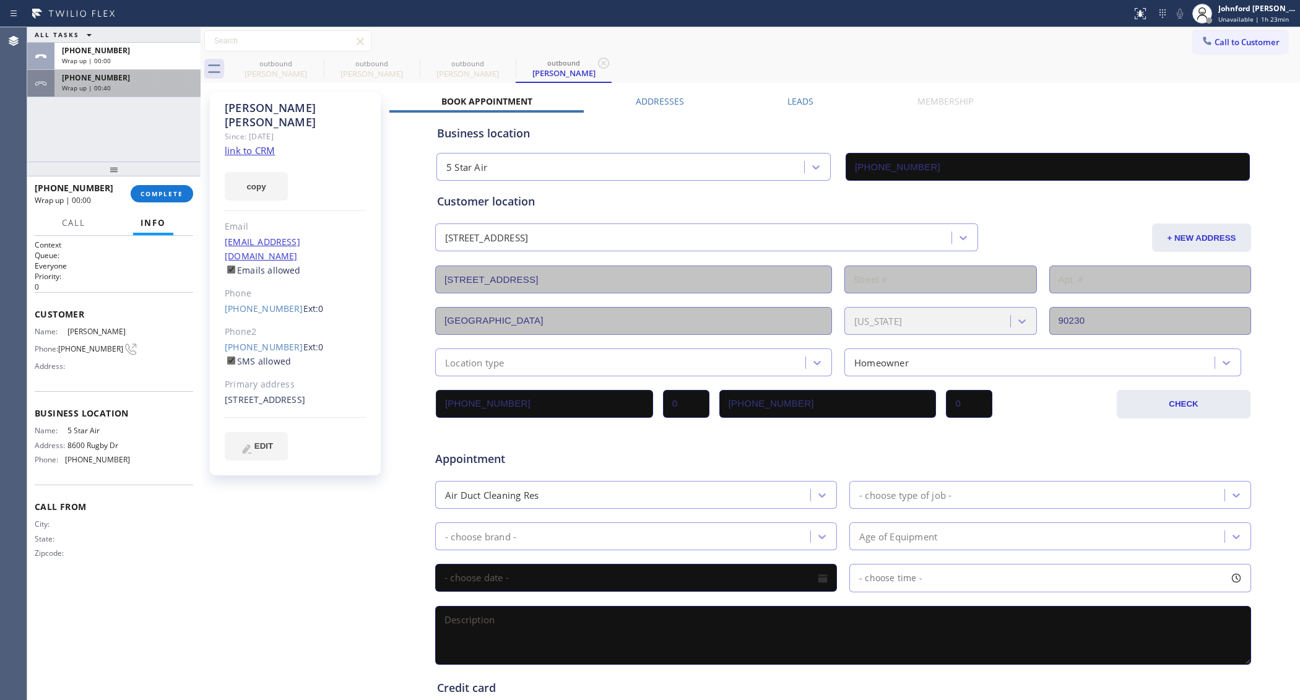
click at [158, 88] on div "Wrap up | 00:40" at bounding box center [127, 88] width 131 height 9
click at [165, 192] on span "COMPLETE" at bounding box center [161, 193] width 43 height 9
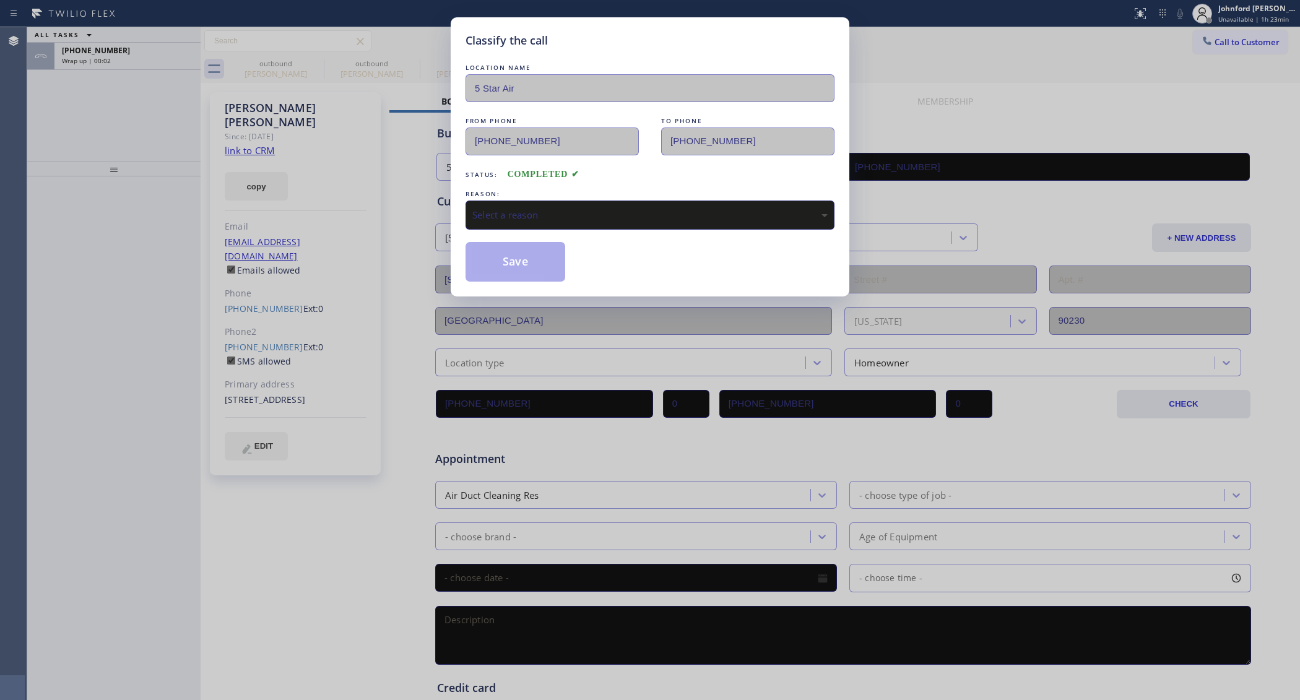
click at [550, 195] on div "REASON:" at bounding box center [649, 194] width 369 height 13
click at [552, 208] on div "Select a reason" at bounding box center [649, 215] width 355 height 14
click at [519, 266] on button "Save" at bounding box center [515, 262] width 100 height 40
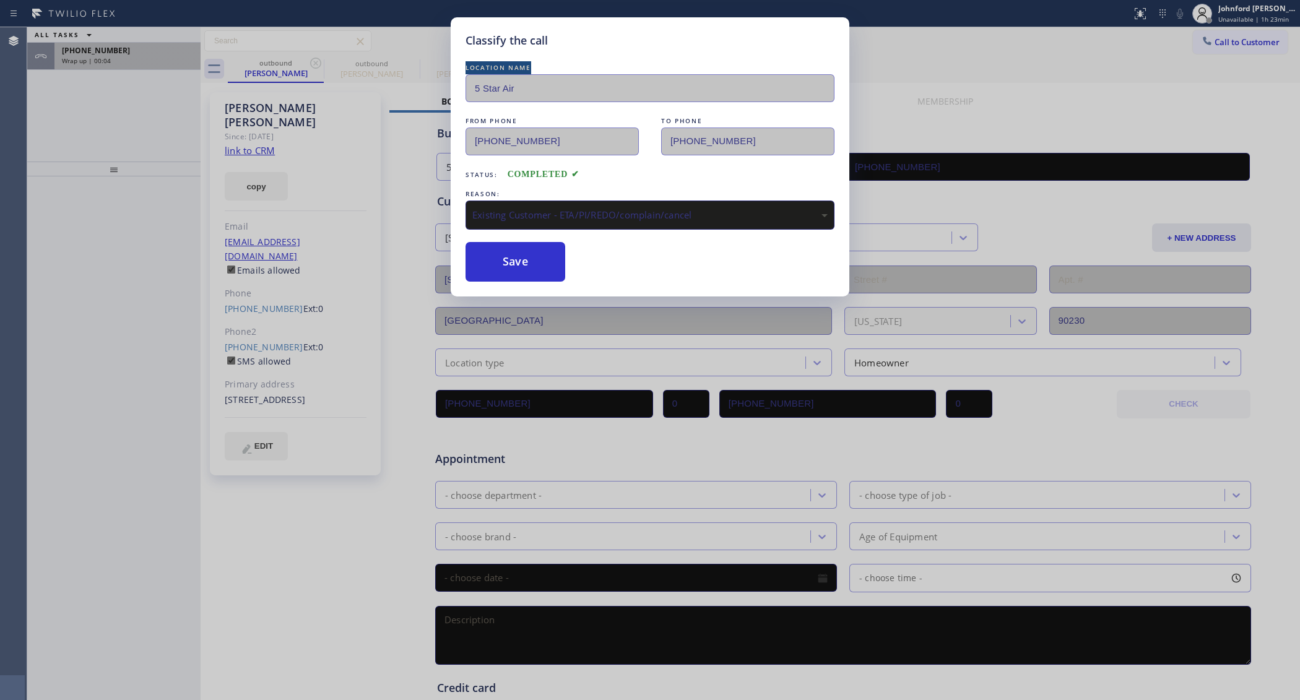
drag, startPoint x: 124, startPoint y: 70, endPoint x: 124, endPoint y: 60, distance: 9.9
click at [124, 60] on div "Classify the call LOCATION NAME Air Duct Cleaning [GEOGRAPHIC_DATA] FROM PHONE …" at bounding box center [663, 363] width 1272 height 673
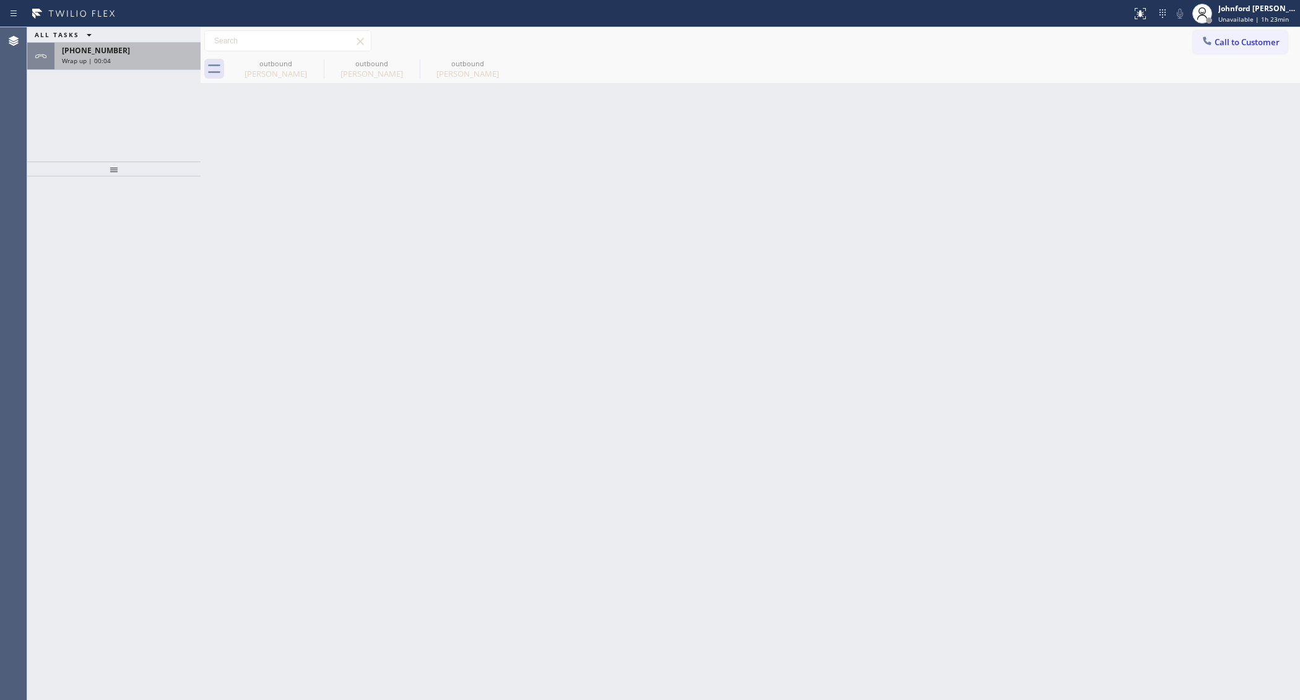
click at [124, 60] on div "Wrap up | 00:04" at bounding box center [127, 60] width 131 height 9
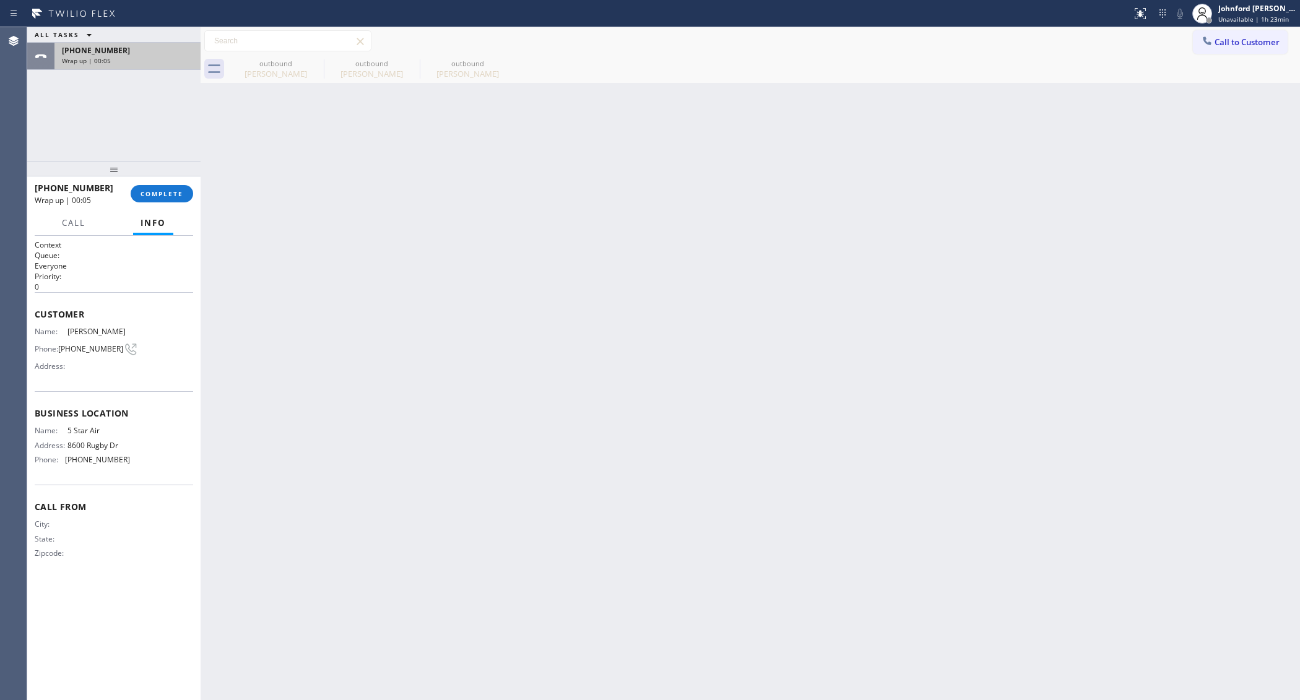
click at [124, 60] on div "Wrap up | 00:05" at bounding box center [127, 60] width 131 height 9
drag, startPoint x: 180, startPoint y: 184, endPoint x: 180, endPoint y: 196, distance: 11.8
click at [180, 190] on div "[PHONE_NUMBER] Wrap up | 00:05 COMPLETE" at bounding box center [114, 194] width 158 height 32
click at [180, 196] on span "COMPLETE" at bounding box center [161, 193] width 43 height 9
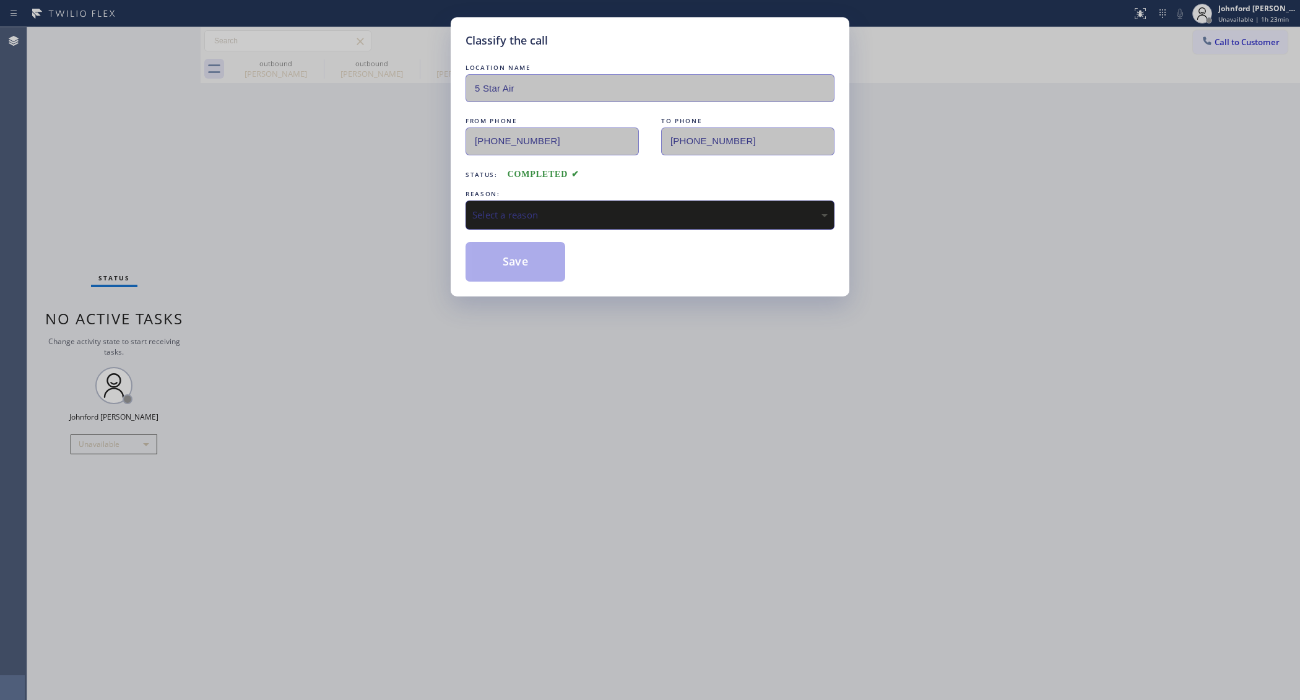
drag, startPoint x: 536, startPoint y: 230, endPoint x: 539, endPoint y: 210, distance: 20.0
click at [537, 228] on div "LOCATION NAME 5 Star Air FROM PHONE [PHONE_NUMBER] TO PHONE [PHONE_NUMBER] Stat…" at bounding box center [649, 171] width 369 height 220
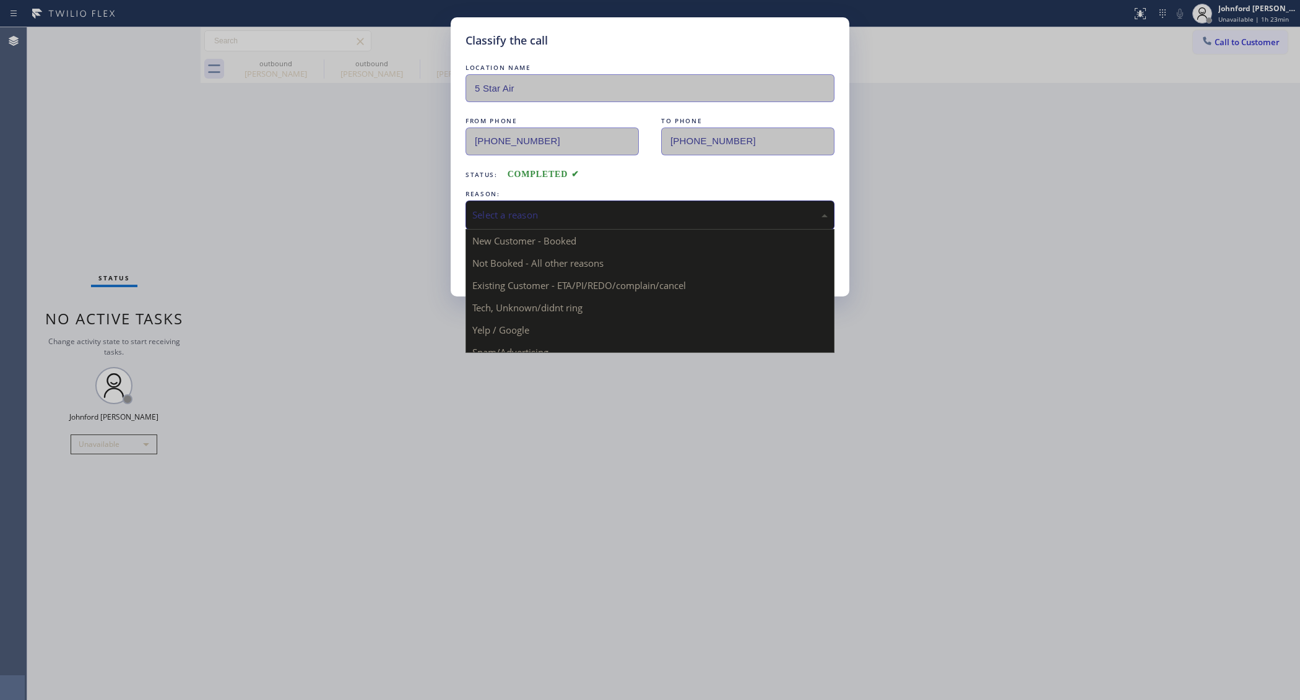
click at [540, 209] on div "Select a reason" at bounding box center [649, 215] width 355 height 14
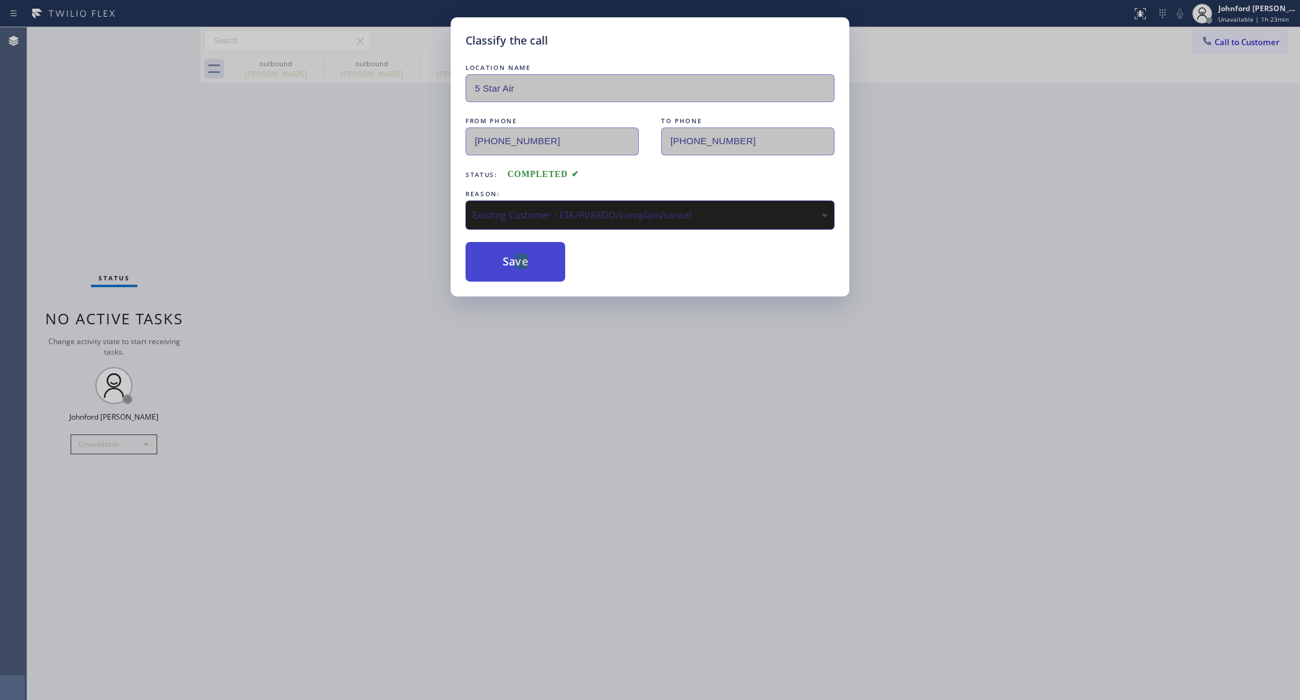
drag, startPoint x: 540, startPoint y: 291, endPoint x: 514, endPoint y: 271, distance: 32.2
click at [548, 252] on button "Save" at bounding box center [515, 262] width 100 height 40
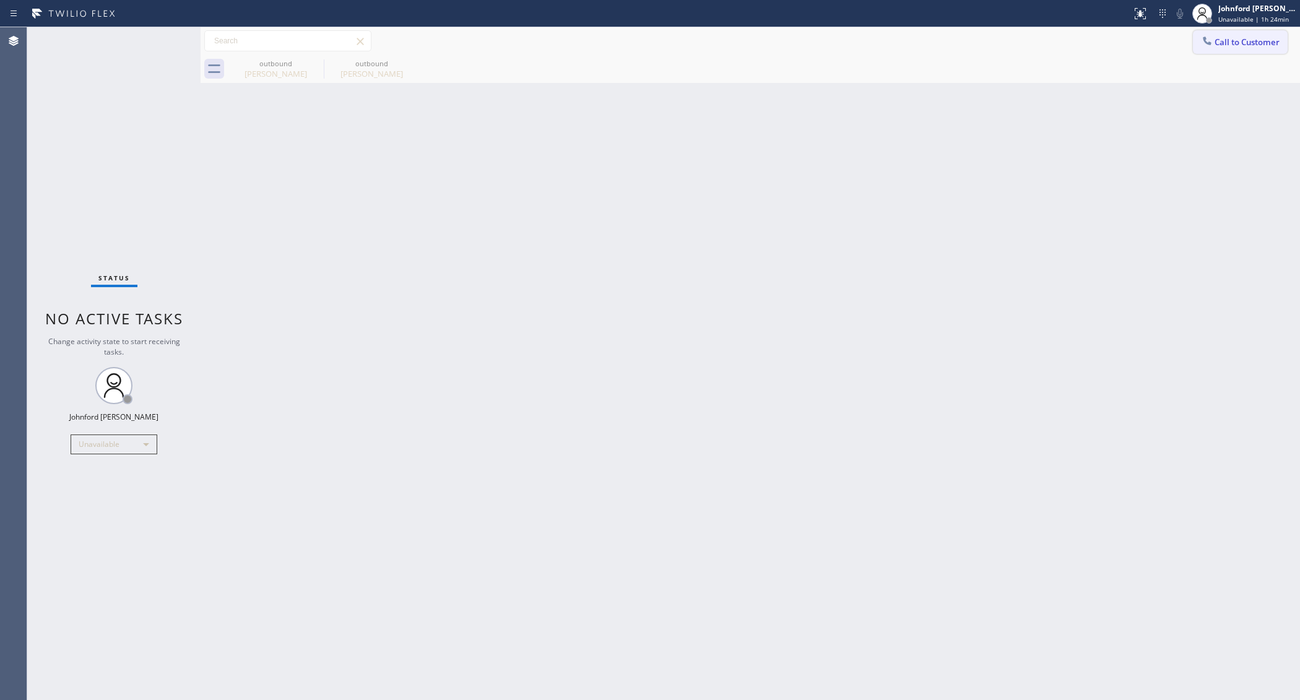
click at [1219, 53] on button "Call to Customer" at bounding box center [1240, 42] width 95 height 24
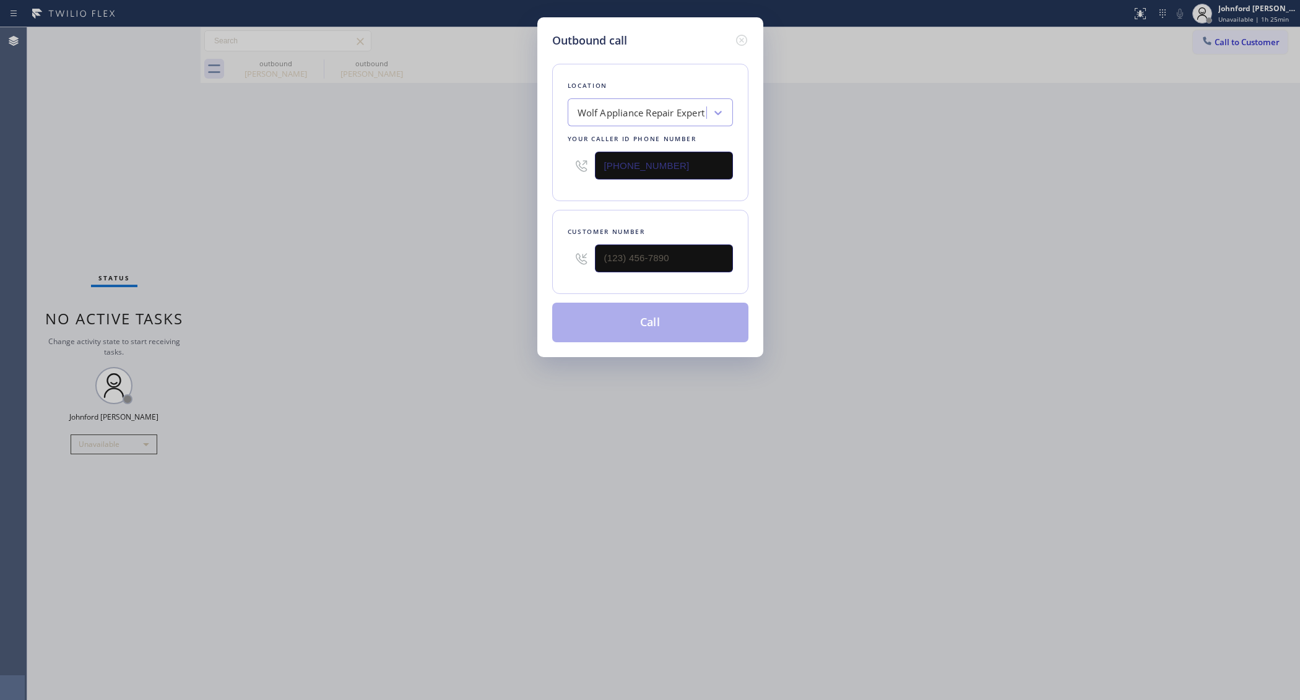
drag, startPoint x: 704, startPoint y: 225, endPoint x: 201, endPoint y: 447, distance: 549.4
drag, startPoint x: 201, startPoint y: 447, endPoint x: 502, endPoint y: 248, distance: 361.3
click at [502, 248] on div "Outbound call Location Wolf Appliance Repair Expert Your caller id phone number…" at bounding box center [650, 350] width 1300 height 700
click at [621, 246] on input "(___) ___-____" at bounding box center [664, 258] width 138 height 28
paste input "480) 266-9846"
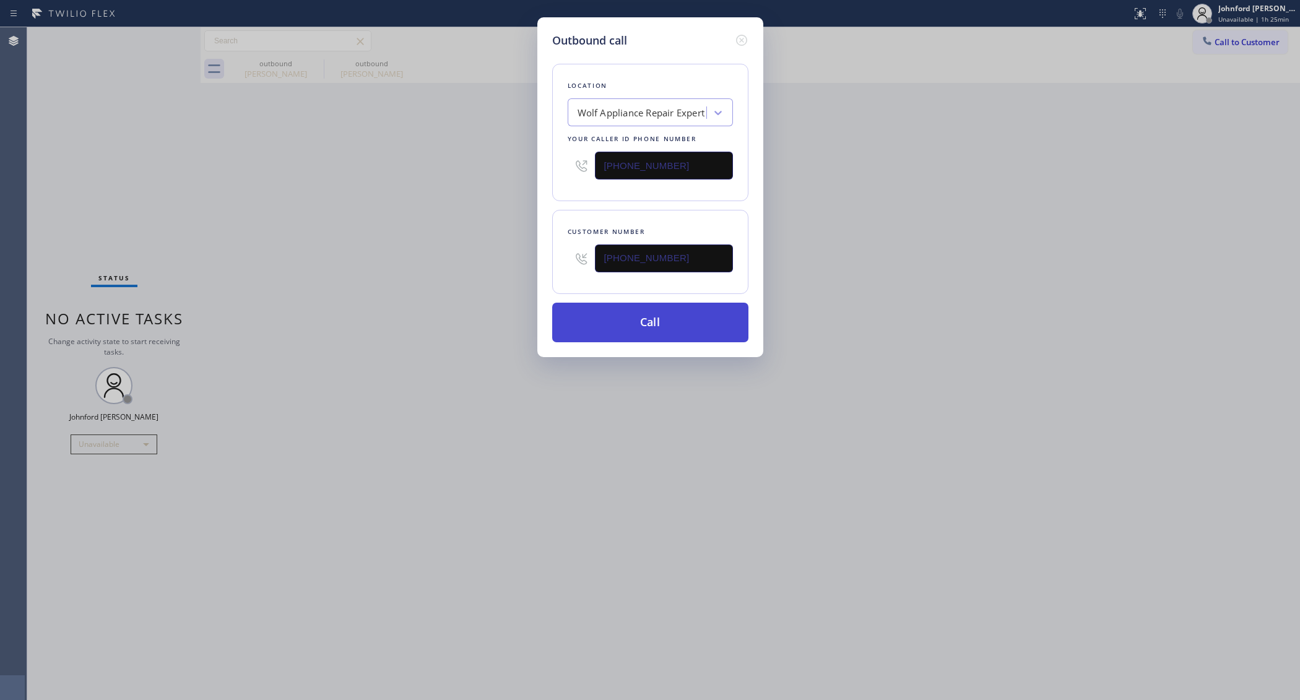
type input "[PHONE_NUMBER]"
click at [681, 311] on button "Call" at bounding box center [650, 323] width 196 height 40
drag, startPoint x: 714, startPoint y: 135, endPoint x: 518, endPoint y: 186, distance: 202.2
click at [518, 186] on div "Outbound call Location Wolf Appliance Repair Expert Your caller id phone number…" at bounding box center [650, 350] width 1300 height 700
click at [670, 175] on div "[PHONE_NUMBER]" at bounding box center [649, 165] width 165 height 40
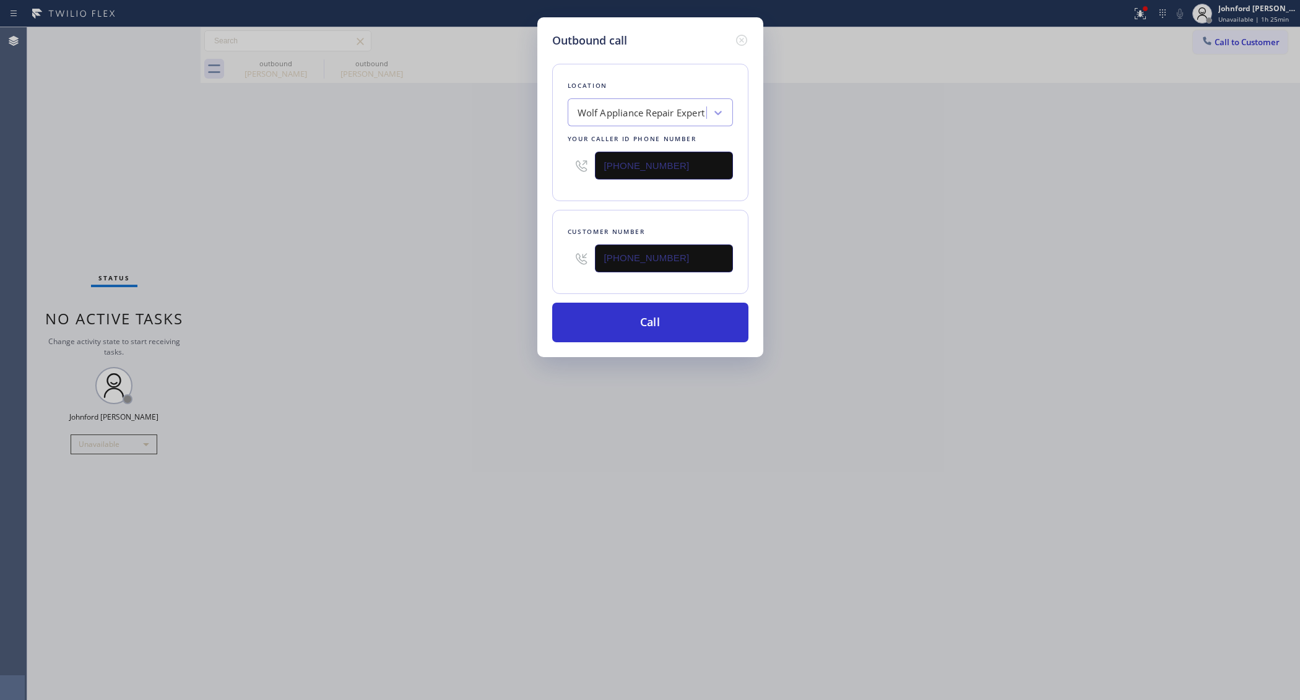
click at [669, 167] on input "[PHONE_NUMBER]" at bounding box center [664, 166] width 138 height 28
click at [608, 168] on input "[PHONE_NUMBER]" at bounding box center [664, 166] width 138 height 28
click at [610, 168] on input "[PHONE_NUMBER]" at bounding box center [664, 166] width 138 height 28
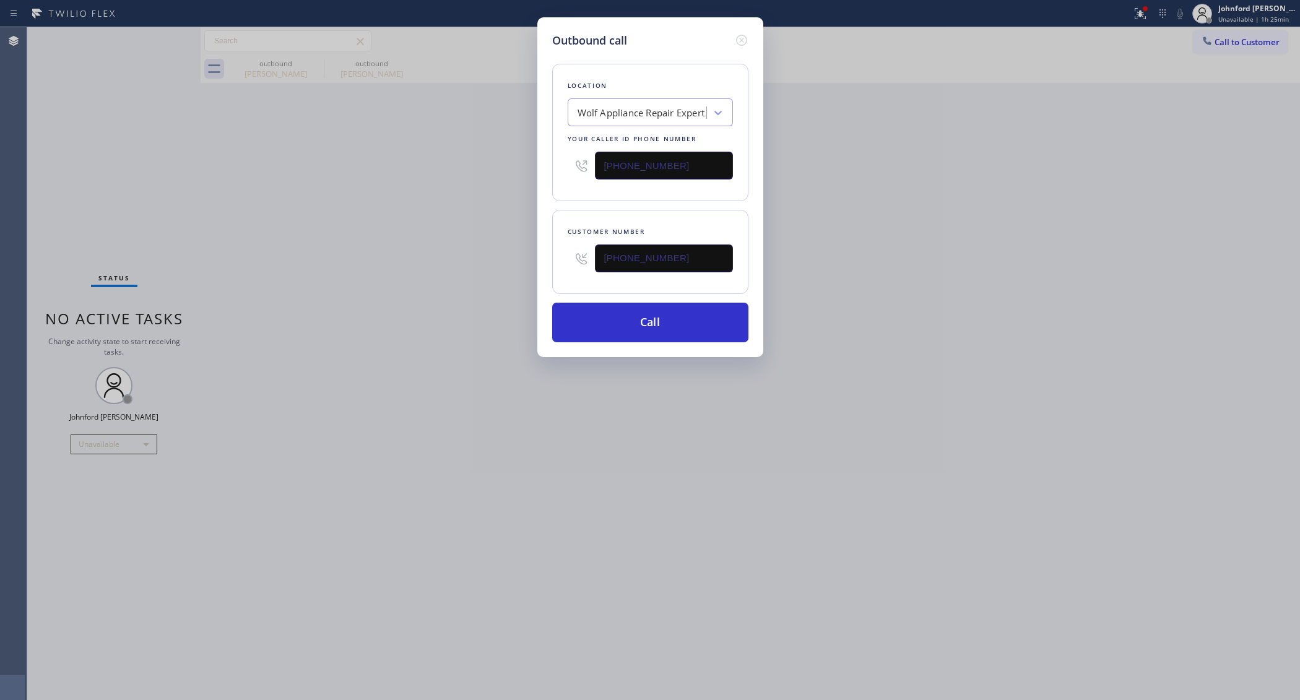
click at [610, 168] on input "[PHONE_NUMBER]" at bounding box center [664, 166] width 138 height 28
paste input "800) 686-5038"
type input "[PHONE_NUMBER]"
click at [419, 236] on div "Outbound call Location Wolf Appliance Repair Expert Your caller id phone number…" at bounding box center [650, 350] width 1300 height 700
click at [659, 319] on button "Call" at bounding box center [650, 323] width 196 height 40
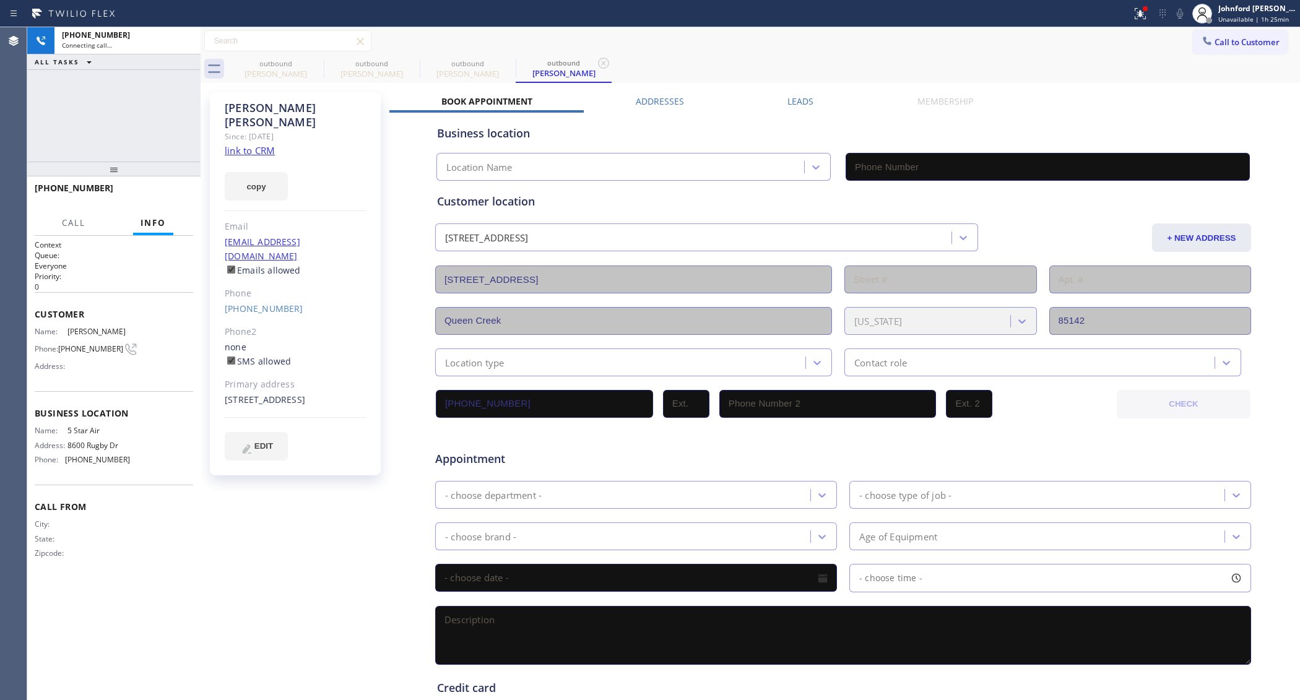
click at [246, 144] on link "link to CRM" at bounding box center [250, 150] width 50 height 12
type input "[PHONE_NUMBER]"
click at [191, 195] on button "HANG UP" at bounding box center [165, 193] width 58 height 17
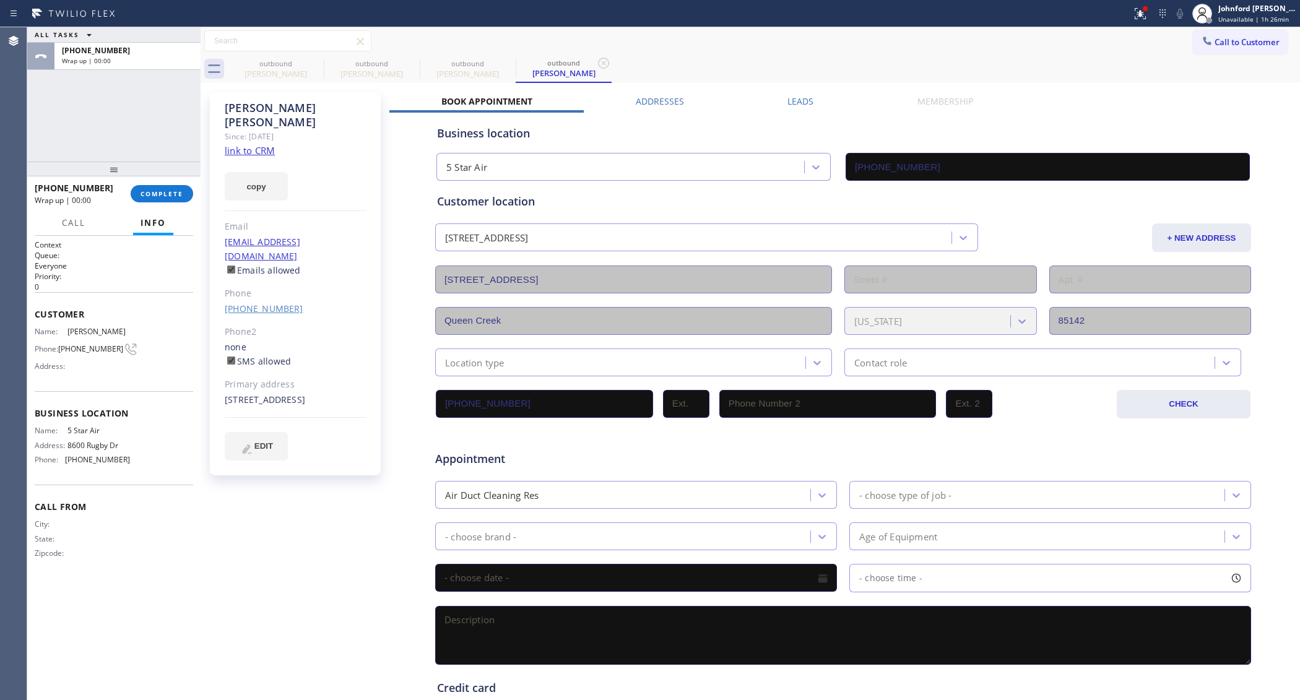
click at [248, 303] on link "[PHONE_NUMBER]" at bounding box center [264, 309] width 79 height 12
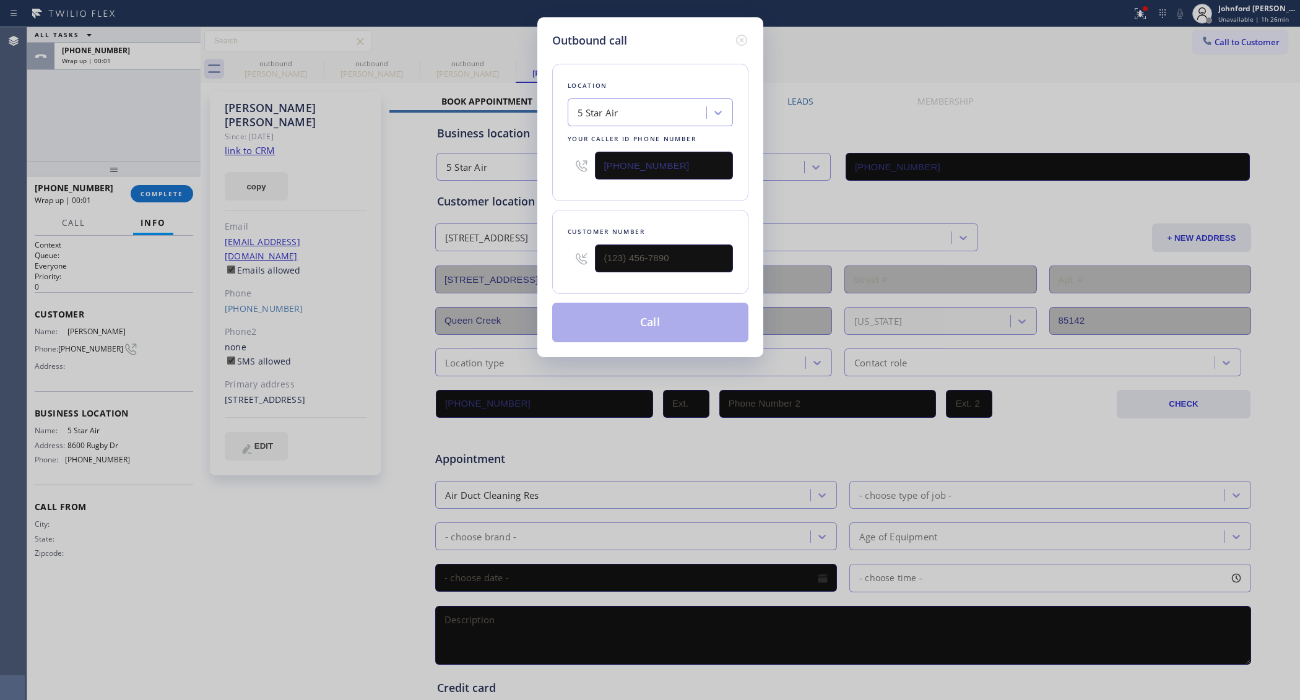
type input "[PHONE_NUMBER]"
drag, startPoint x: 673, startPoint y: 165, endPoint x: 543, endPoint y: 189, distance: 131.5
click at [543, 189] on div "Outbound call Location 5 Star Air Your caller id phone number [PHONE_NUMBER] Cu…" at bounding box center [650, 187] width 226 height 340
paste input "___) ___-____"
drag, startPoint x: 688, startPoint y: 150, endPoint x: 533, endPoint y: 187, distance: 159.7
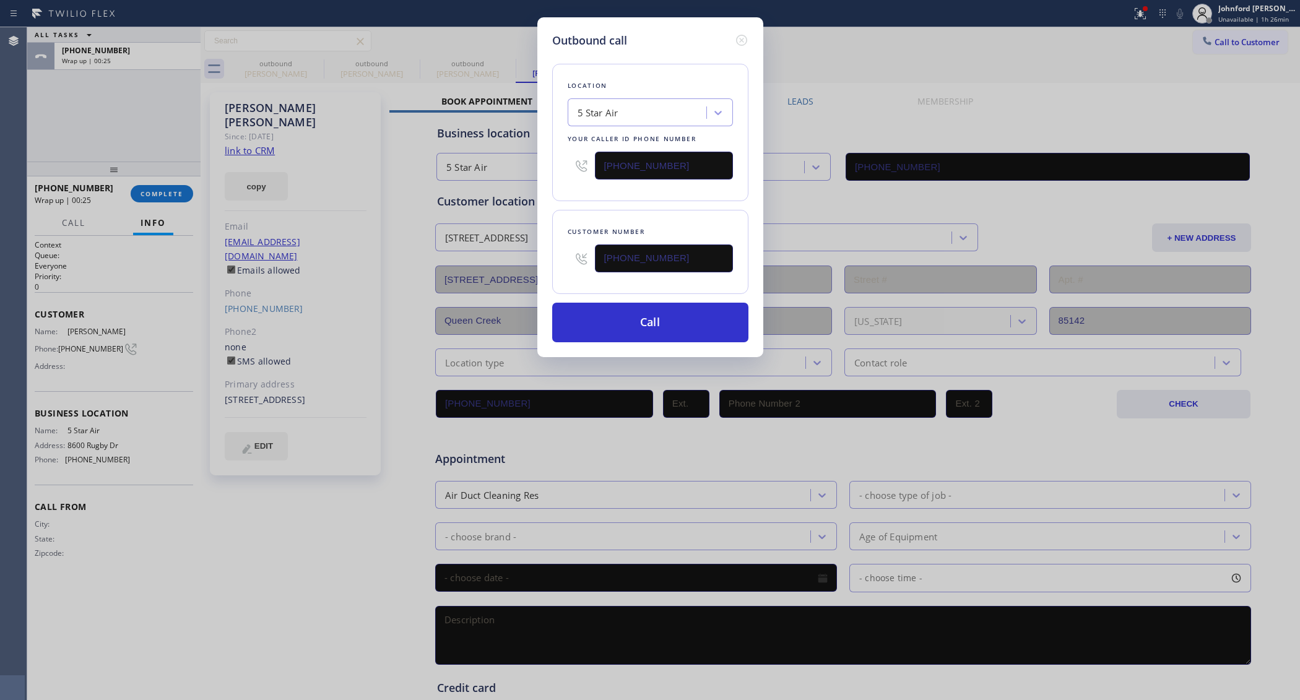
click at [533, 187] on div "Outbound call Location 5 Star Air Your caller id phone number [PHONE_NUMBER] Cu…" at bounding box center [650, 350] width 1300 height 700
paste input "929) 298-2092"
type input "[PHONE_NUMBER]"
click at [572, 192] on div "Location 5 Star Air Your caller id phone number [PHONE_NUMBER]" at bounding box center [650, 132] width 196 height 137
click at [596, 319] on button "Call" at bounding box center [650, 323] width 196 height 40
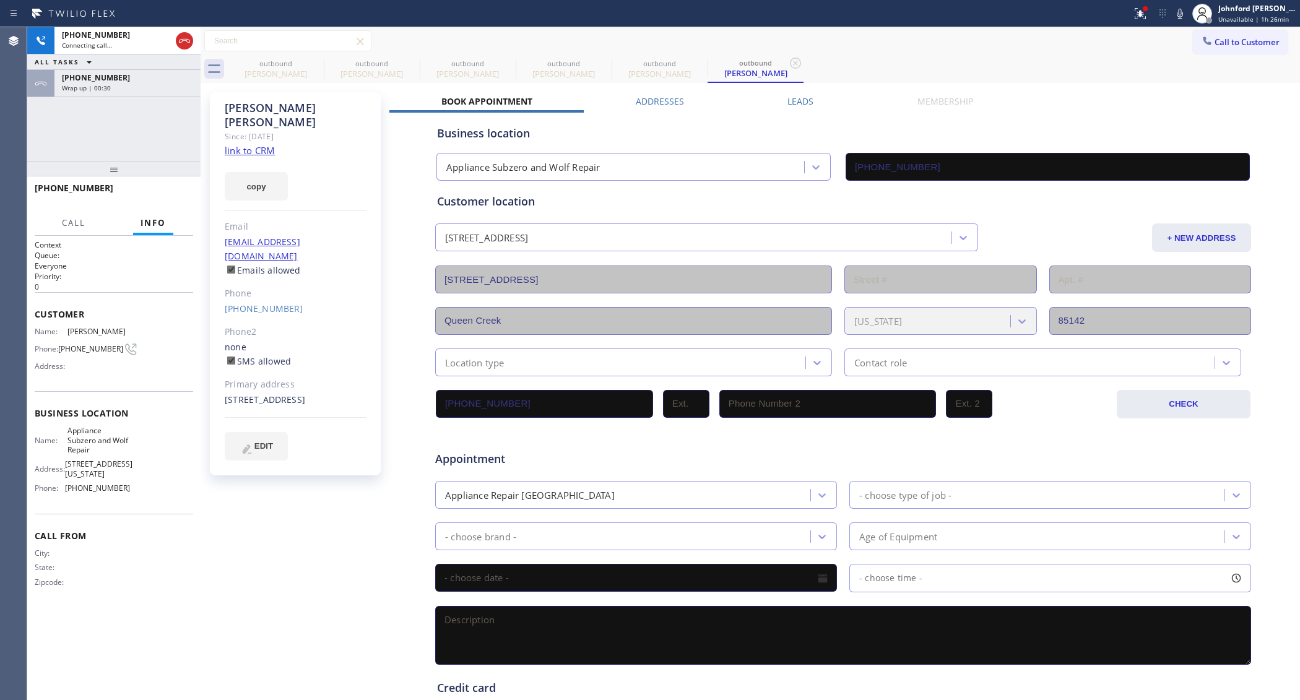
type input "[PHONE_NUMBER]"
click at [162, 116] on div "[PHONE_NUMBER] Live | 00:02 ALL TASKS ALL TASKS ACTIVE TASKS TASKS IN WRAP UP […" at bounding box center [113, 94] width 173 height 134
click at [180, 41] on icon at bounding box center [184, 40] width 15 height 15
click at [326, 68] on div "[PERSON_NAME]" at bounding box center [371, 73] width 93 height 11
click at [314, 59] on icon at bounding box center [315, 63] width 15 height 15
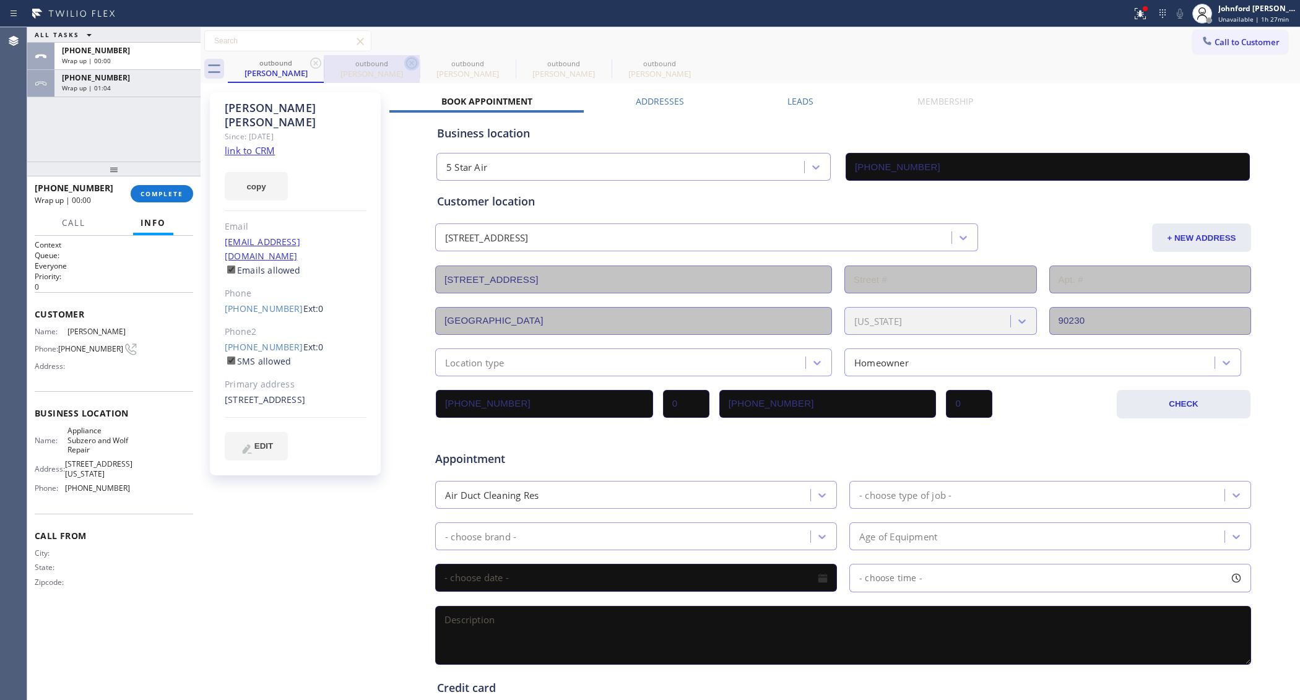
click at [316, 60] on icon at bounding box center [315, 63] width 15 height 15
click at [316, 62] on icon at bounding box center [315, 63] width 11 height 11
type input "[PHONE_NUMBER]"
click at [316, 62] on icon at bounding box center [315, 63] width 11 height 11
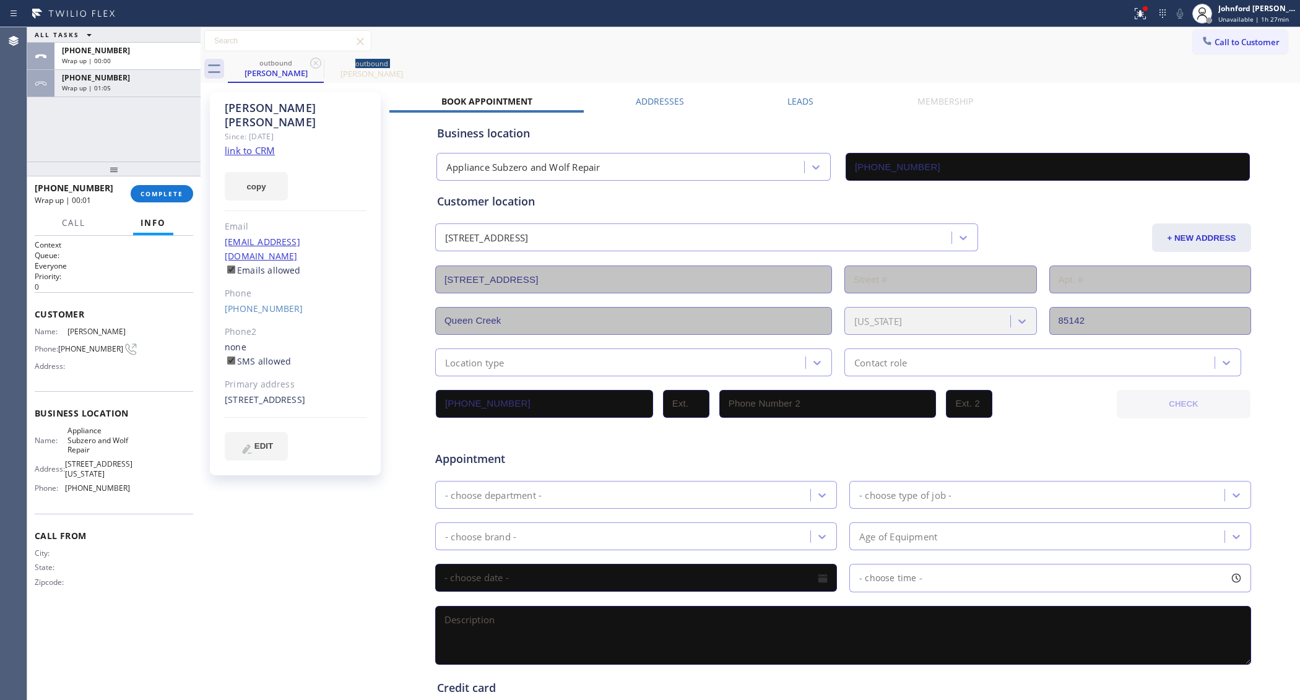
click at [0, 0] on icon at bounding box center [0, 0] width 0 height 0
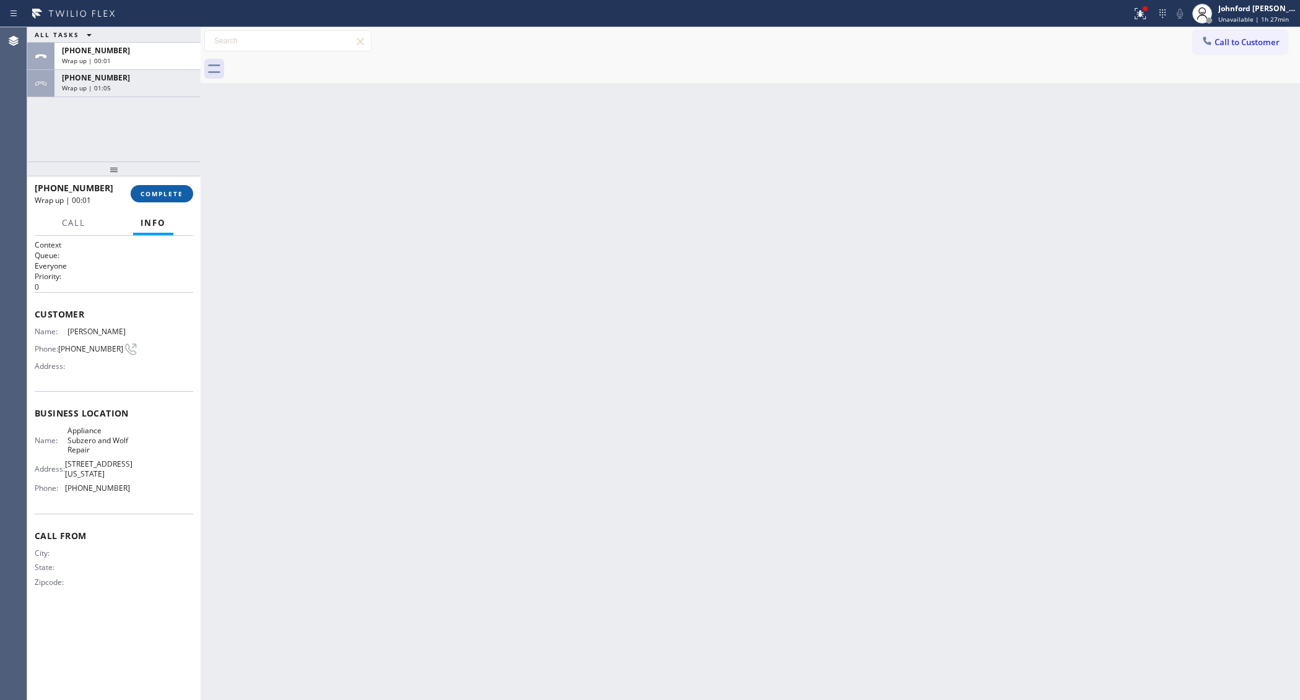
drag, startPoint x: 177, startPoint y: 184, endPoint x: 172, endPoint y: 190, distance: 7.9
click at [177, 184] on div "[PHONE_NUMBER] Wrap up | 00:01 COMPLETE" at bounding box center [114, 194] width 158 height 32
click at [172, 190] on span "COMPLETE" at bounding box center [161, 193] width 43 height 9
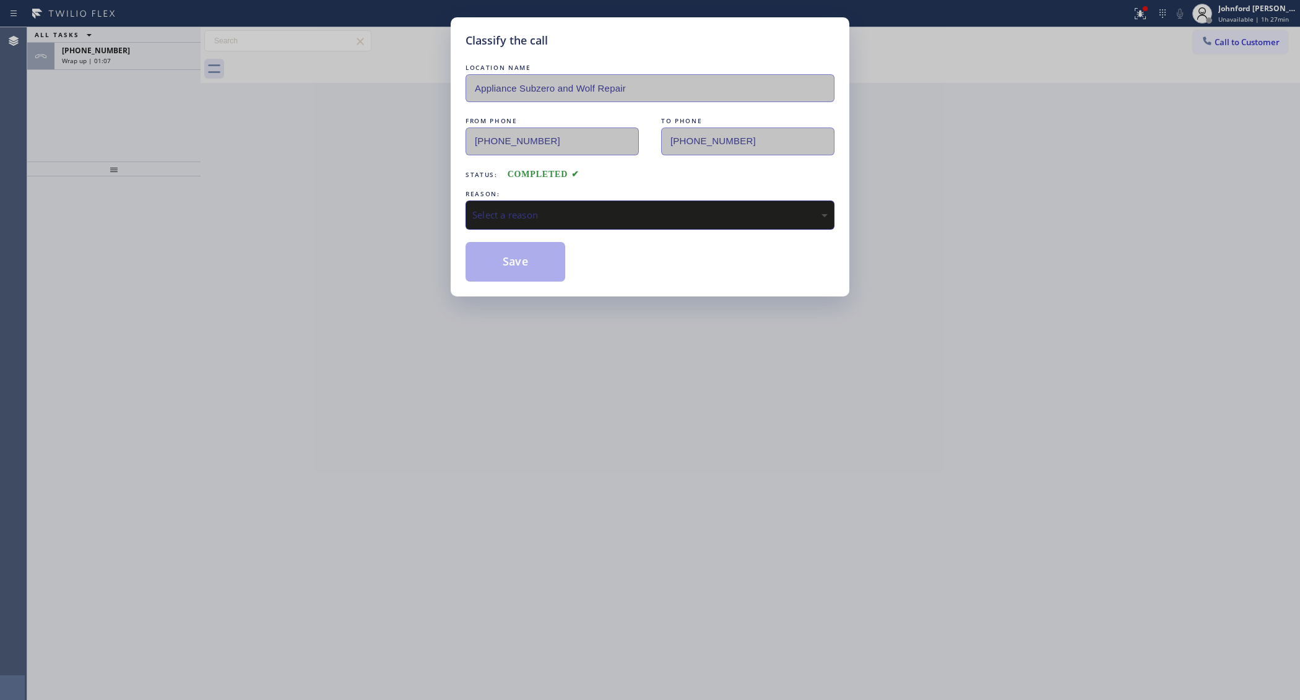
drag, startPoint x: 556, startPoint y: 188, endPoint x: 566, endPoint y: 202, distance: 17.7
click at [559, 191] on div "REASON:" at bounding box center [649, 194] width 369 height 13
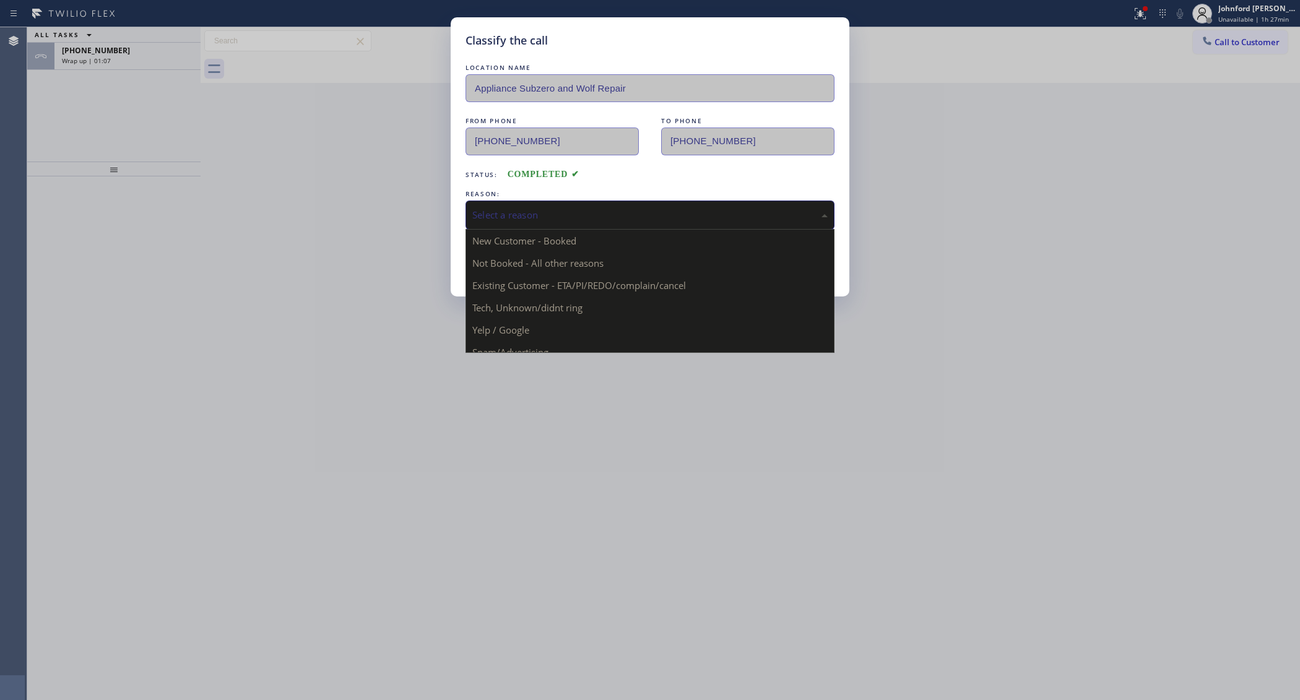
click at [567, 202] on div "Select a reason" at bounding box center [649, 215] width 369 height 29
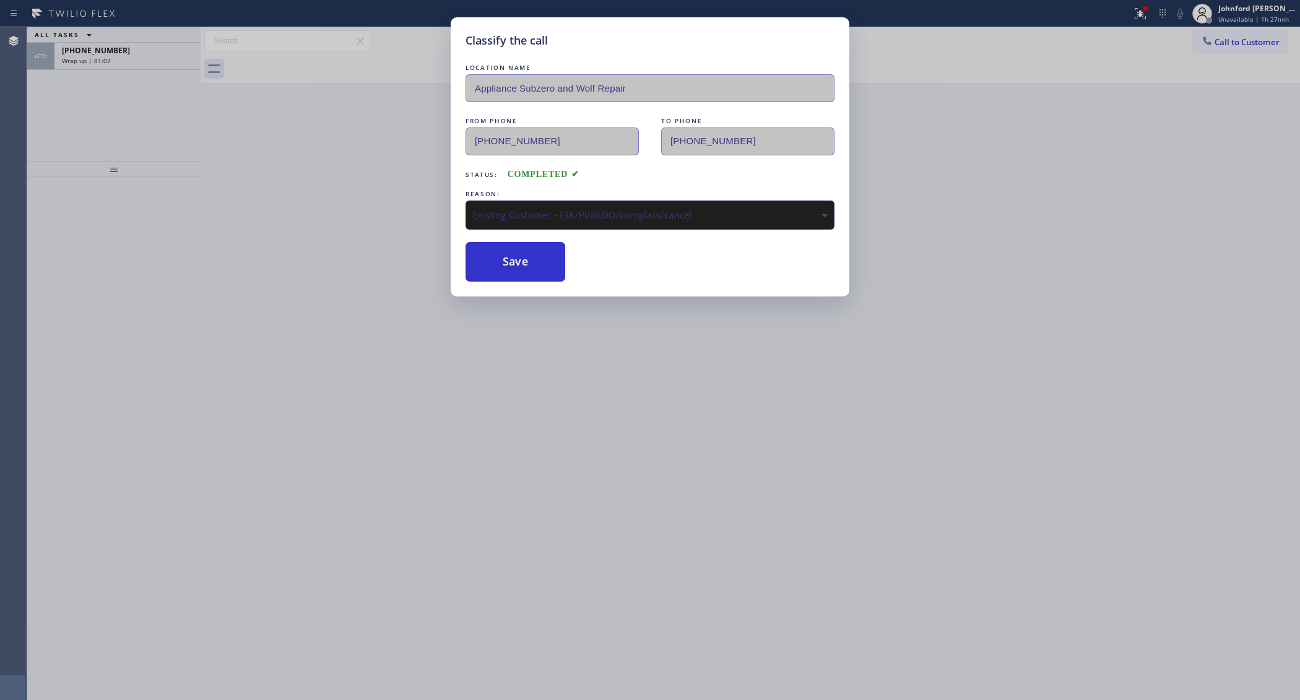
drag, startPoint x: 550, startPoint y: 279, endPoint x: 517, endPoint y: 256, distance: 39.9
click at [517, 256] on button "Save" at bounding box center [515, 262] width 100 height 40
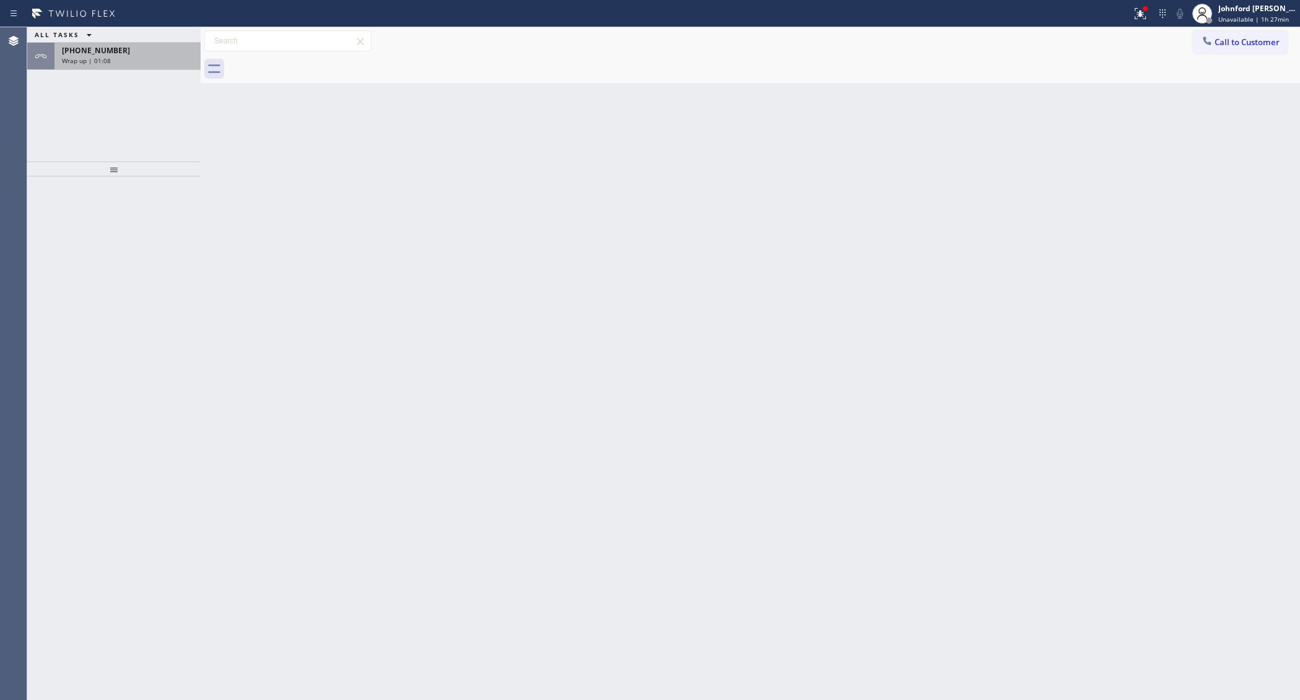
click at [121, 64] on div "Wrap up | 01:08" at bounding box center [127, 60] width 131 height 9
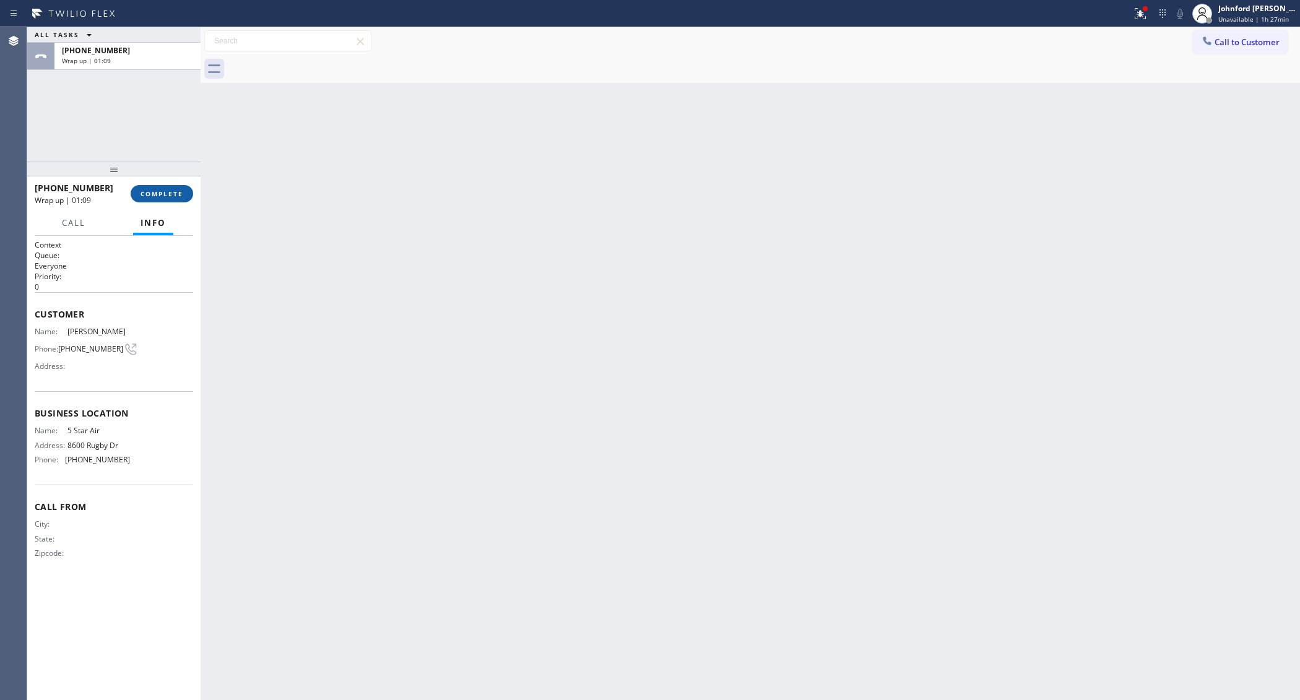
click at [155, 189] on span "COMPLETE" at bounding box center [161, 193] width 43 height 9
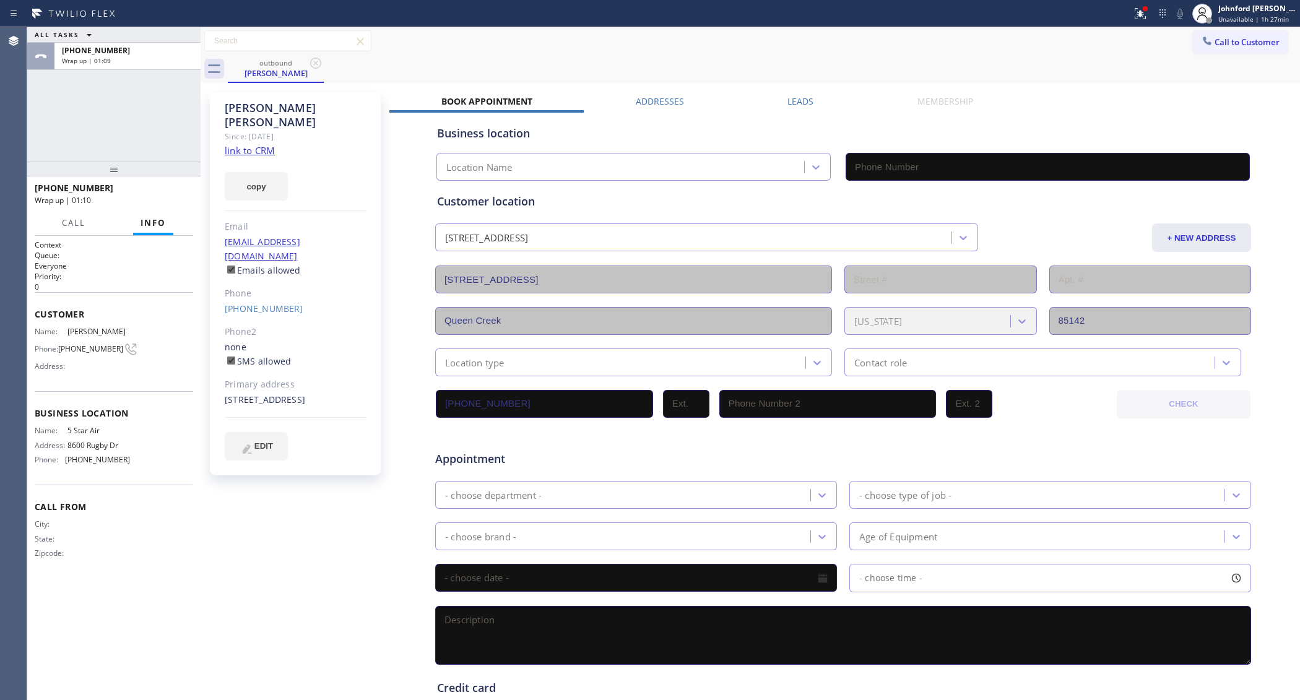
type input "[PHONE_NUMBER]"
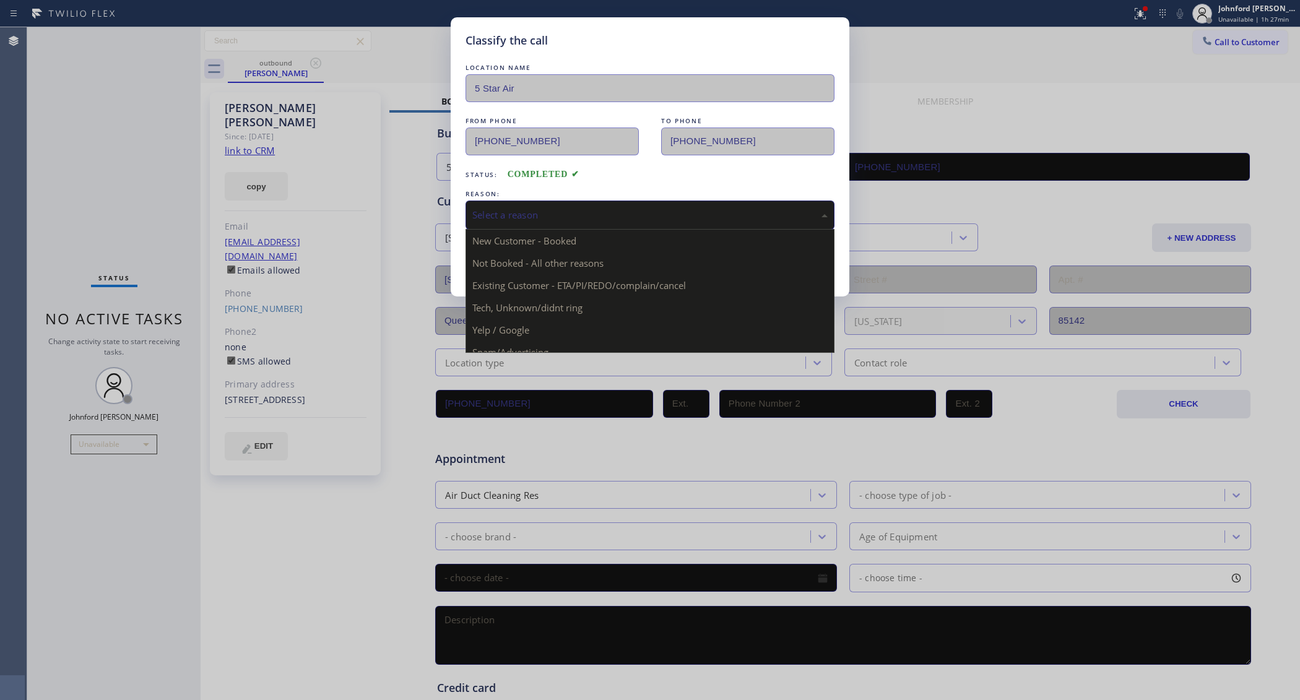
drag, startPoint x: 512, startPoint y: 214, endPoint x: 527, endPoint y: 212, distance: 14.4
click at [514, 212] on div "Select a reason" at bounding box center [649, 215] width 355 height 14
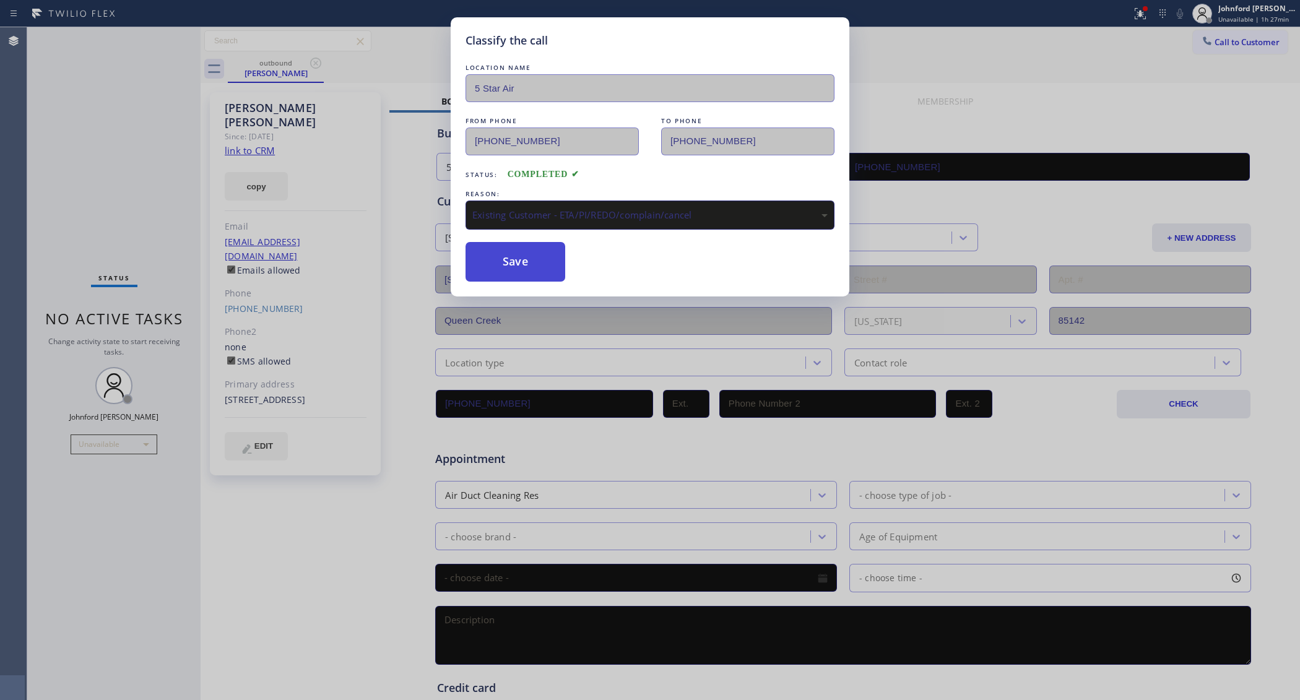
click at [520, 275] on button "Save" at bounding box center [515, 262] width 100 height 40
